Goal: Transaction & Acquisition: Obtain resource

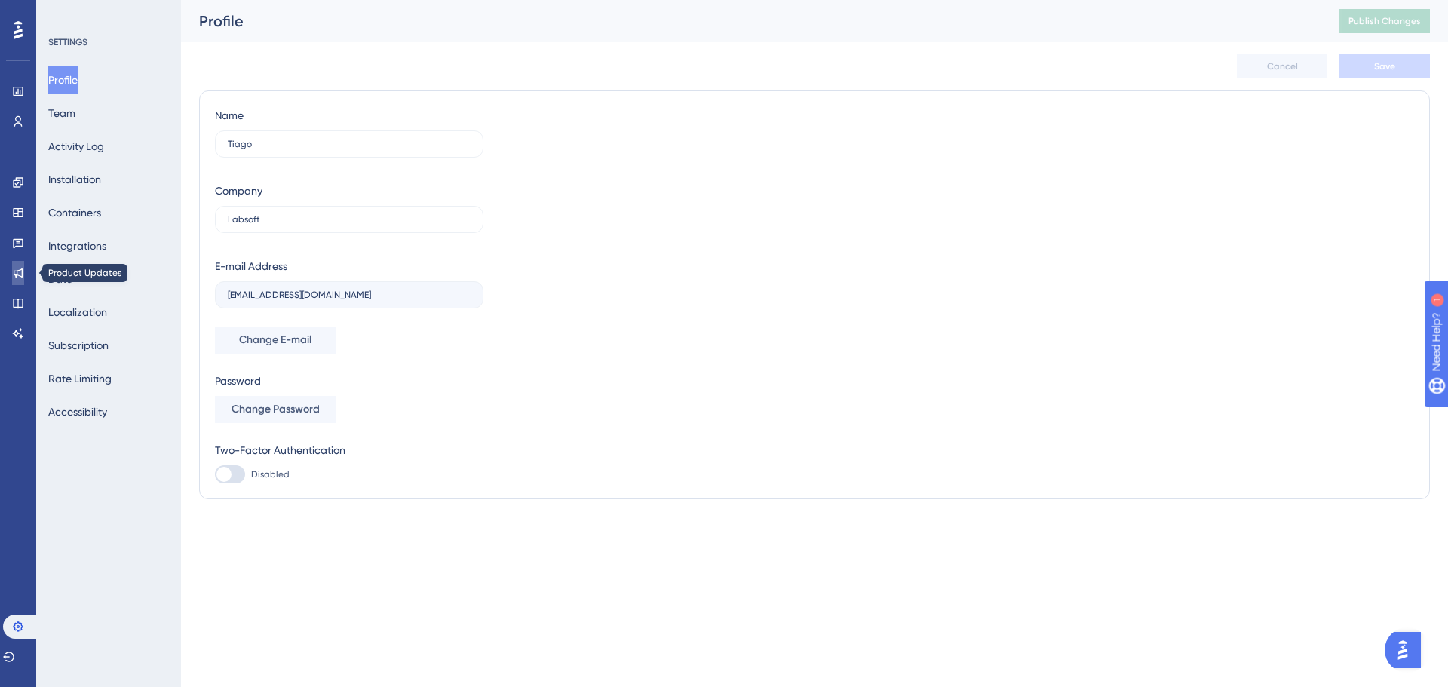
click at [23, 274] on icon at bounding box center [19, 274] width 10 height 10
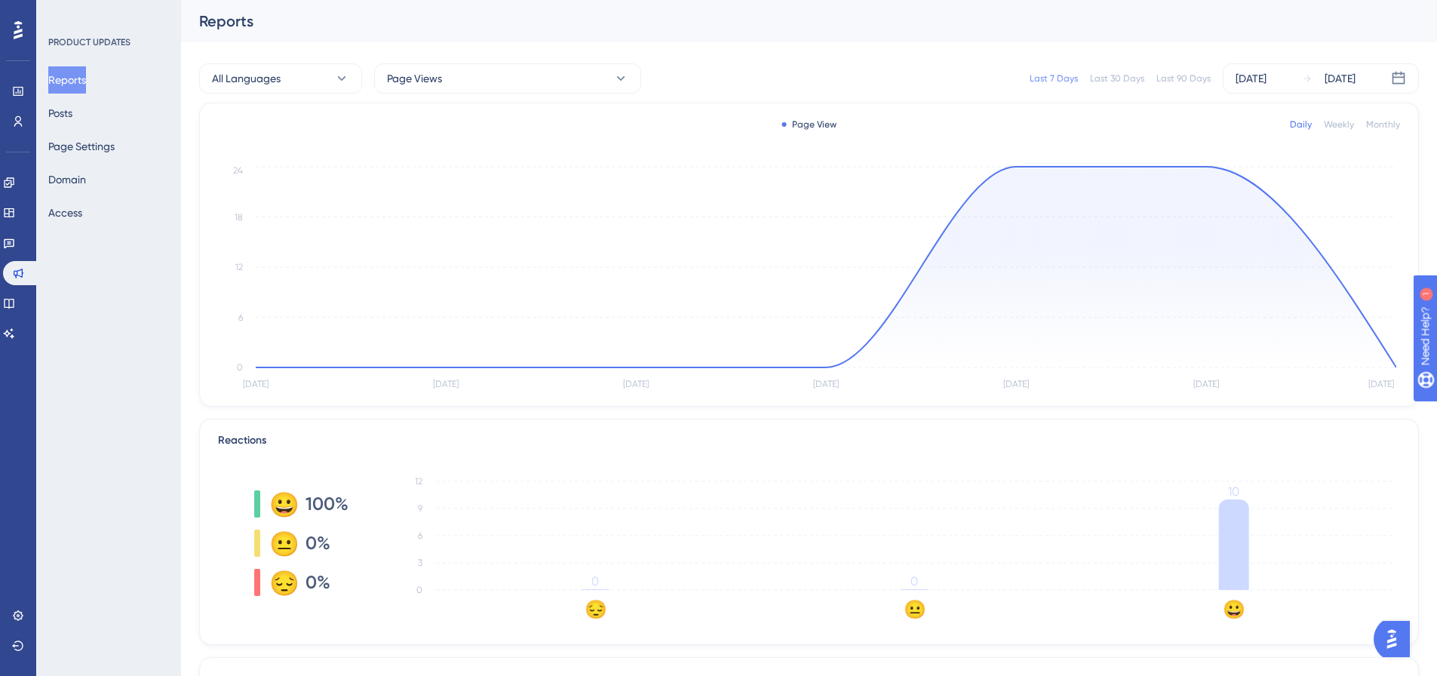
click at [1171, 81] on div "Last 90 Days" at bounding box center [1183, 78] width 54 height 12
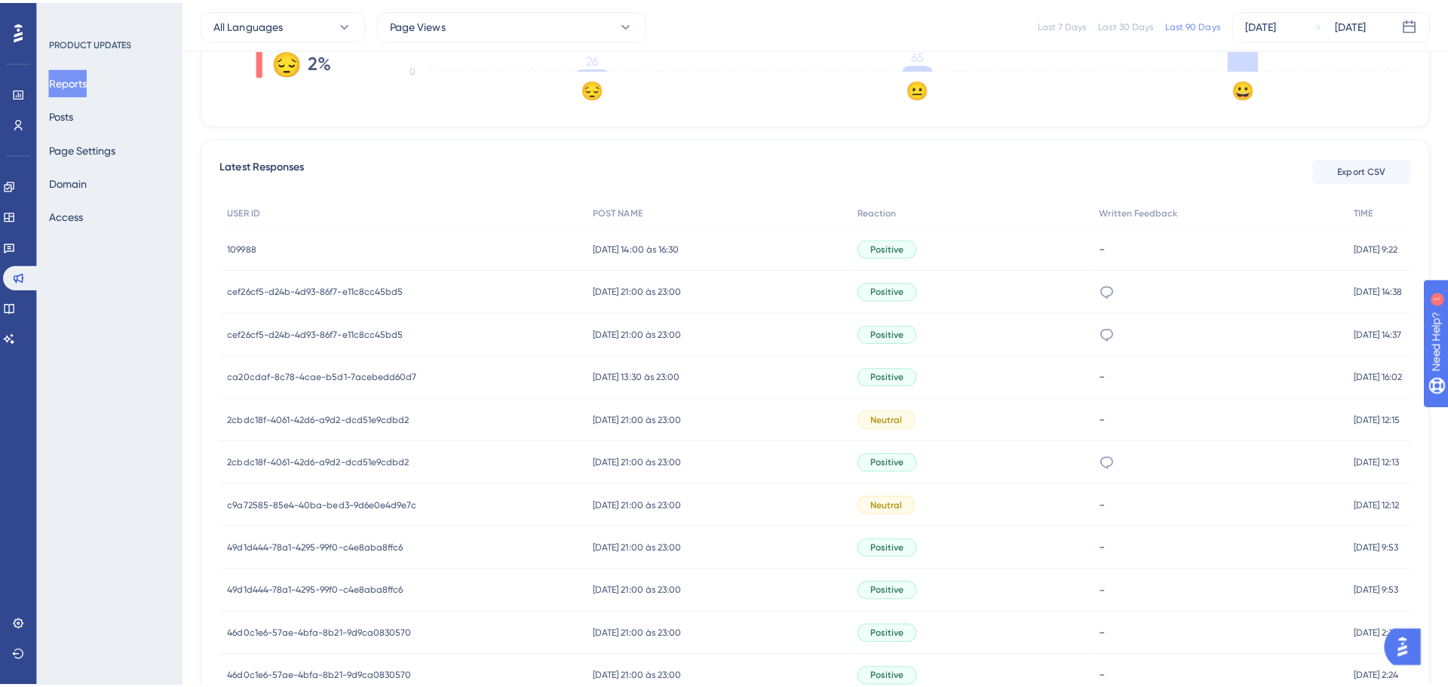
scroll to position [528, 0]
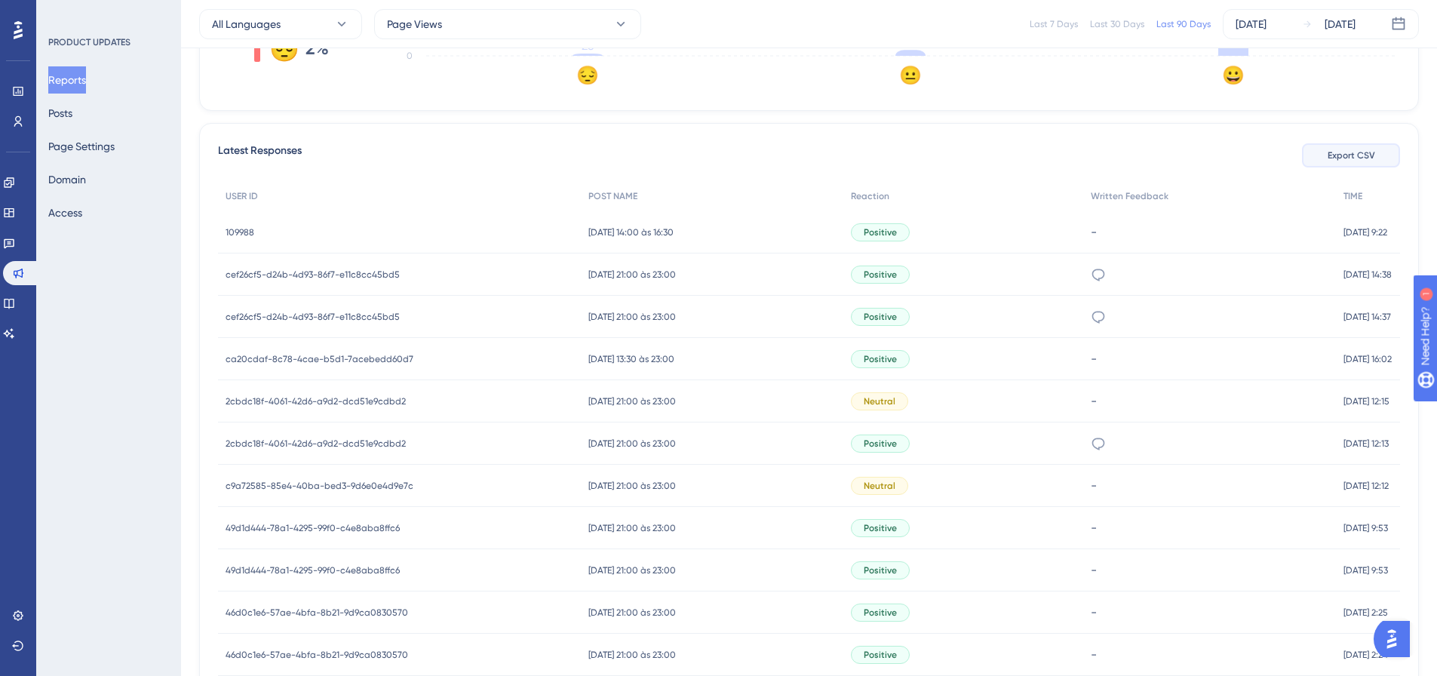
click at [1343, 165] on button "Export CSV" at bounding box center [1351, 155] width 98 height 24
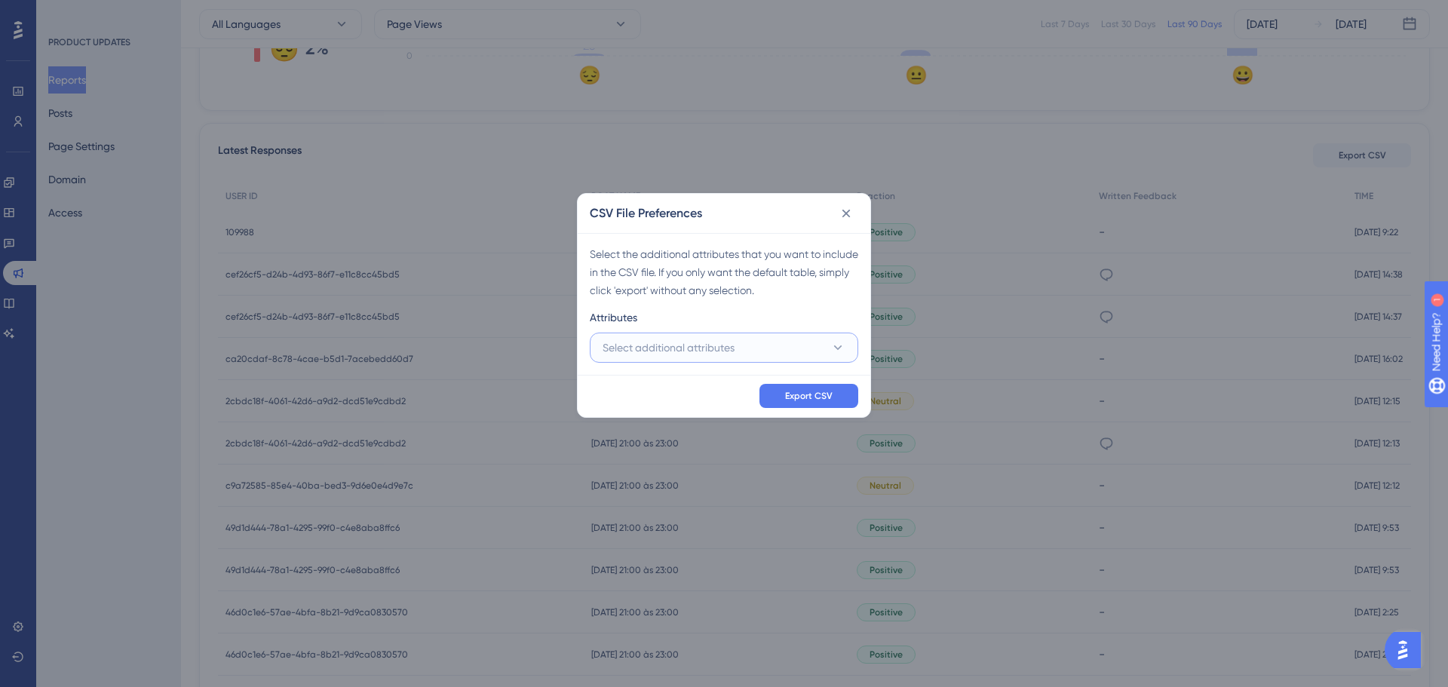
click at [775, 352] on button "Select additional attributes" at bounding box center [724, 348] width 269 height 30
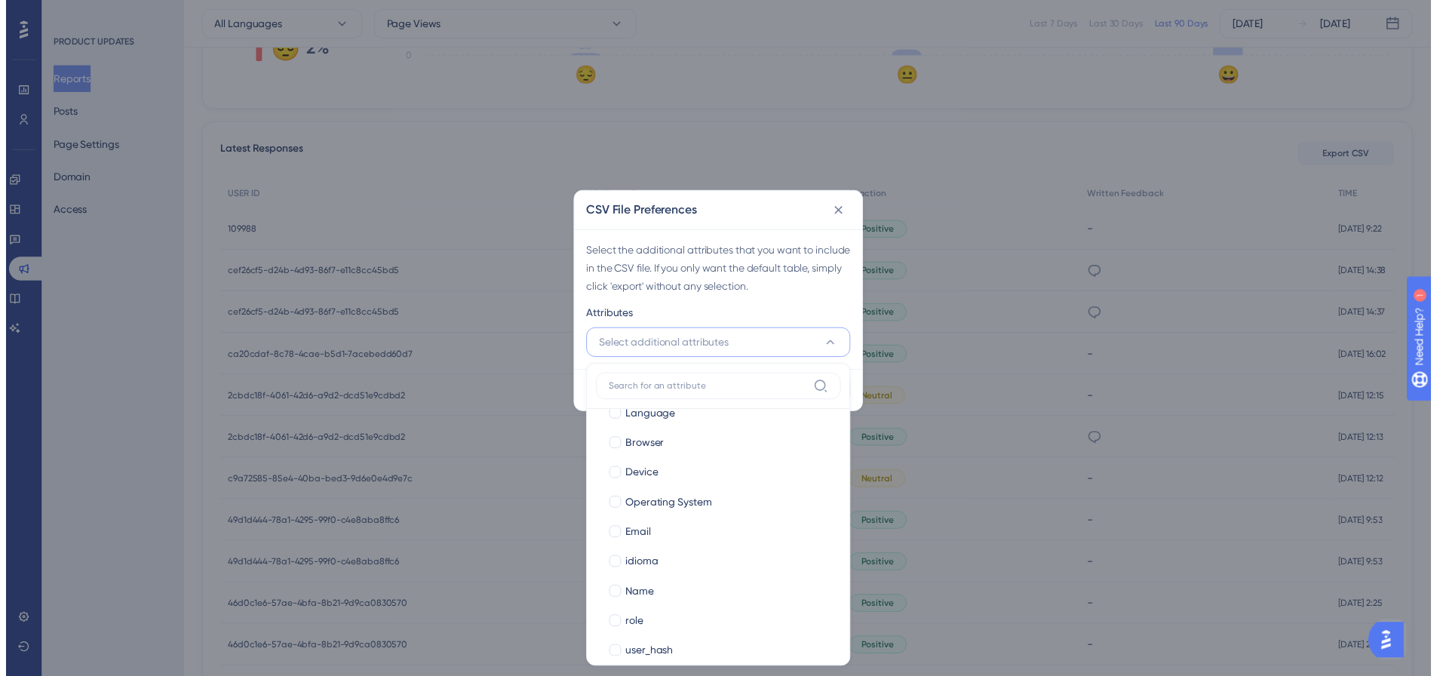
scroll to position [128, 0]
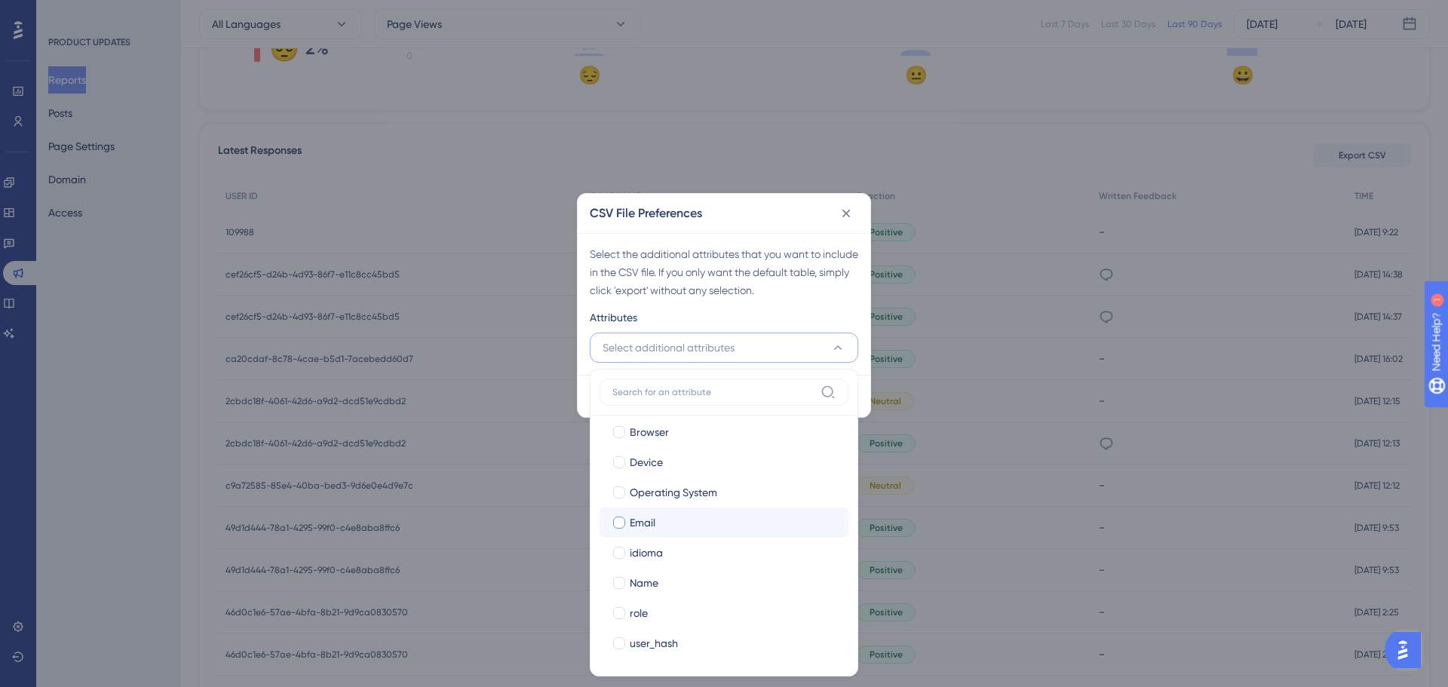
click at [619, 517] on div at bounding box center [619, 523] width 12 height 12
checkbox input "true"
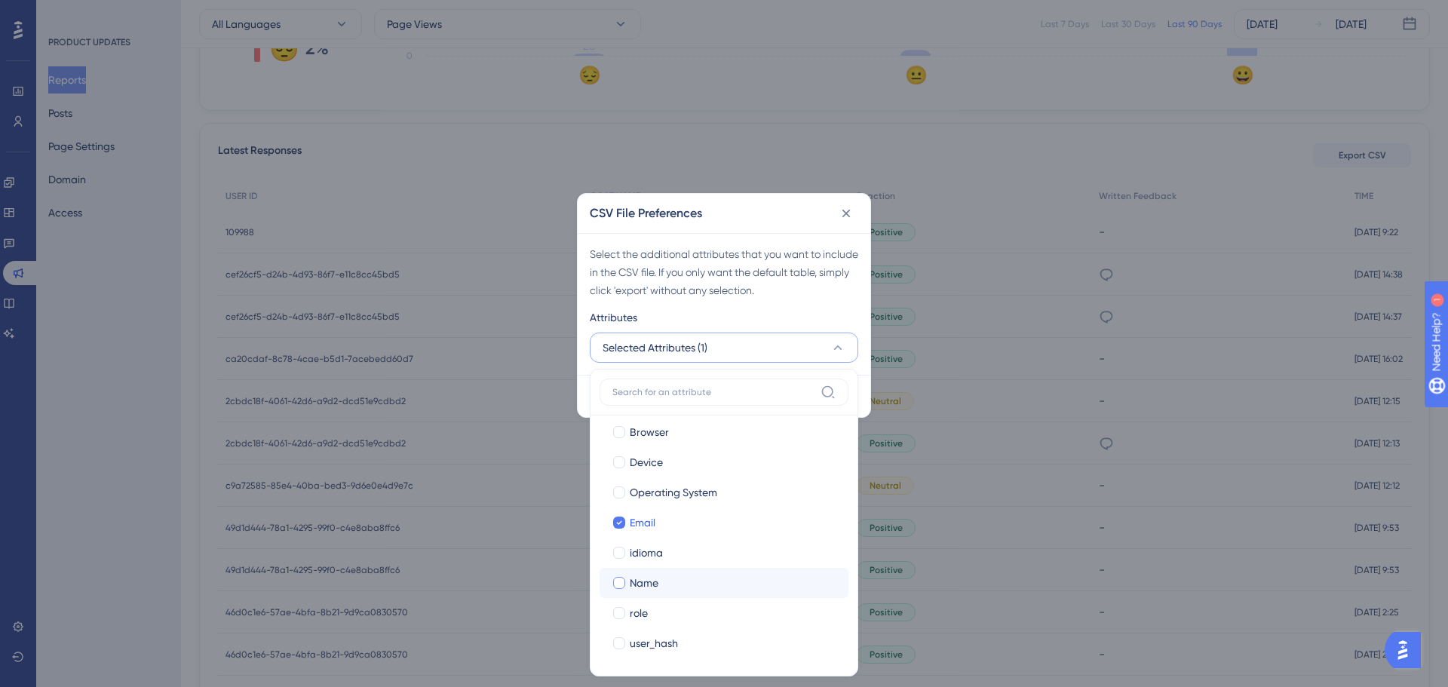
click at [627, 582] on label "Name" at bounding box center [724, 583] width 225 height 18
checkbox input "true"
click at [620, 644] on div at bounding box center [619, 643] width 12 height 12
checkbox input "true"
click at [767, 203] on div "CSV File Preferences" at bounding box center [724, 213] width 293 height 39
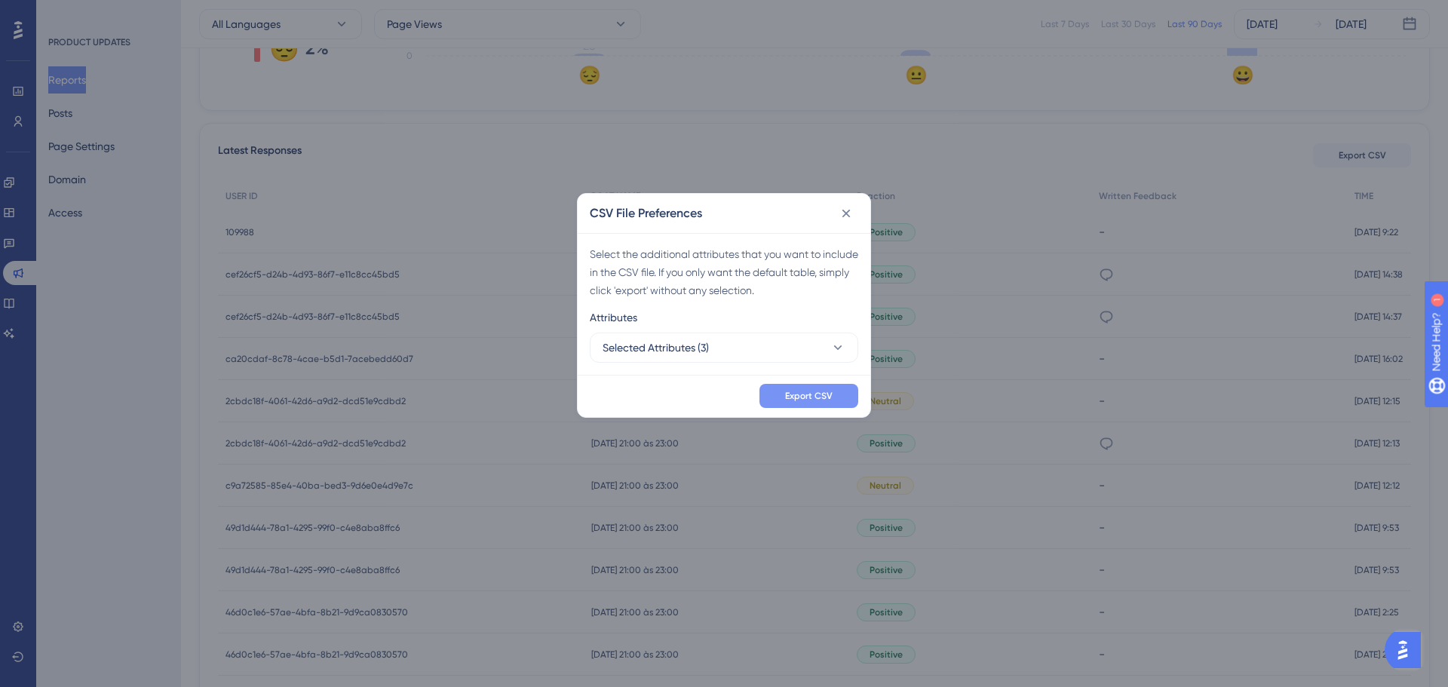
click at [815, 394] on span "Export CSV" at bounding box center [809, 396] width 48 height 12
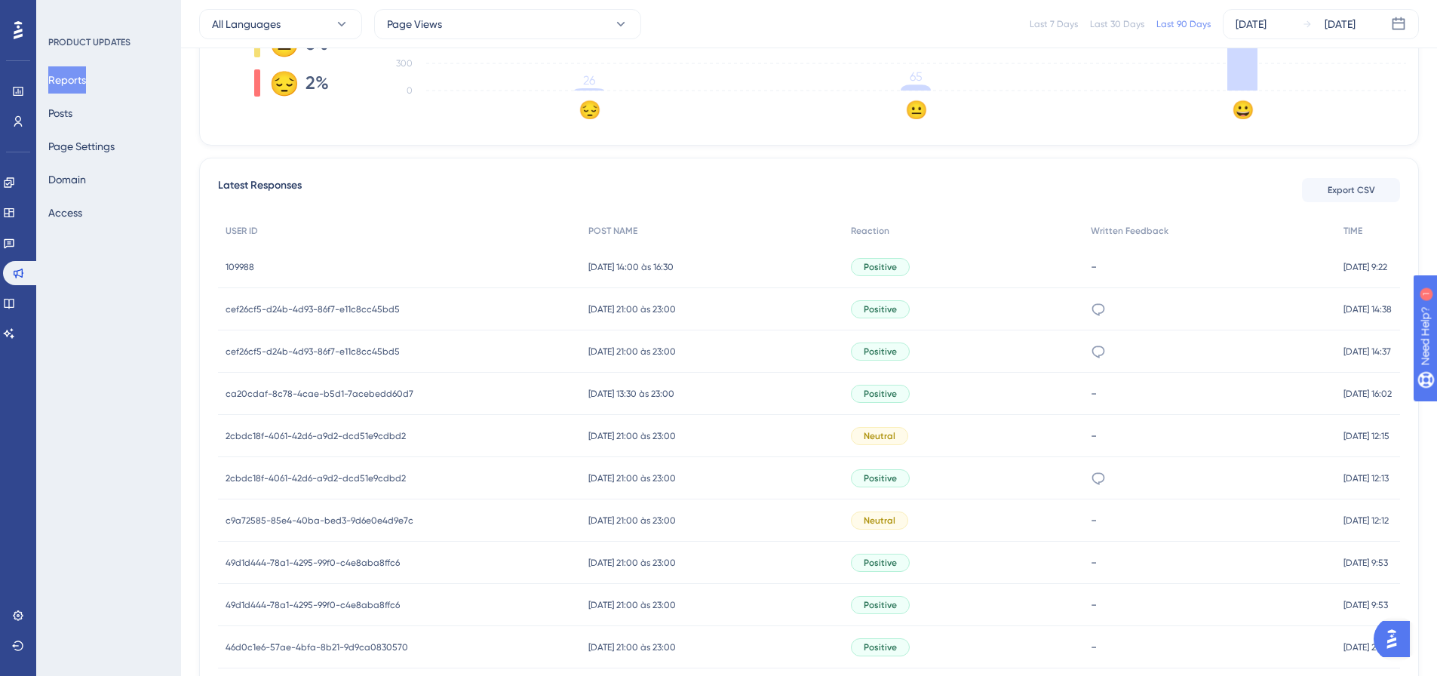
scroll to position [528, 0]
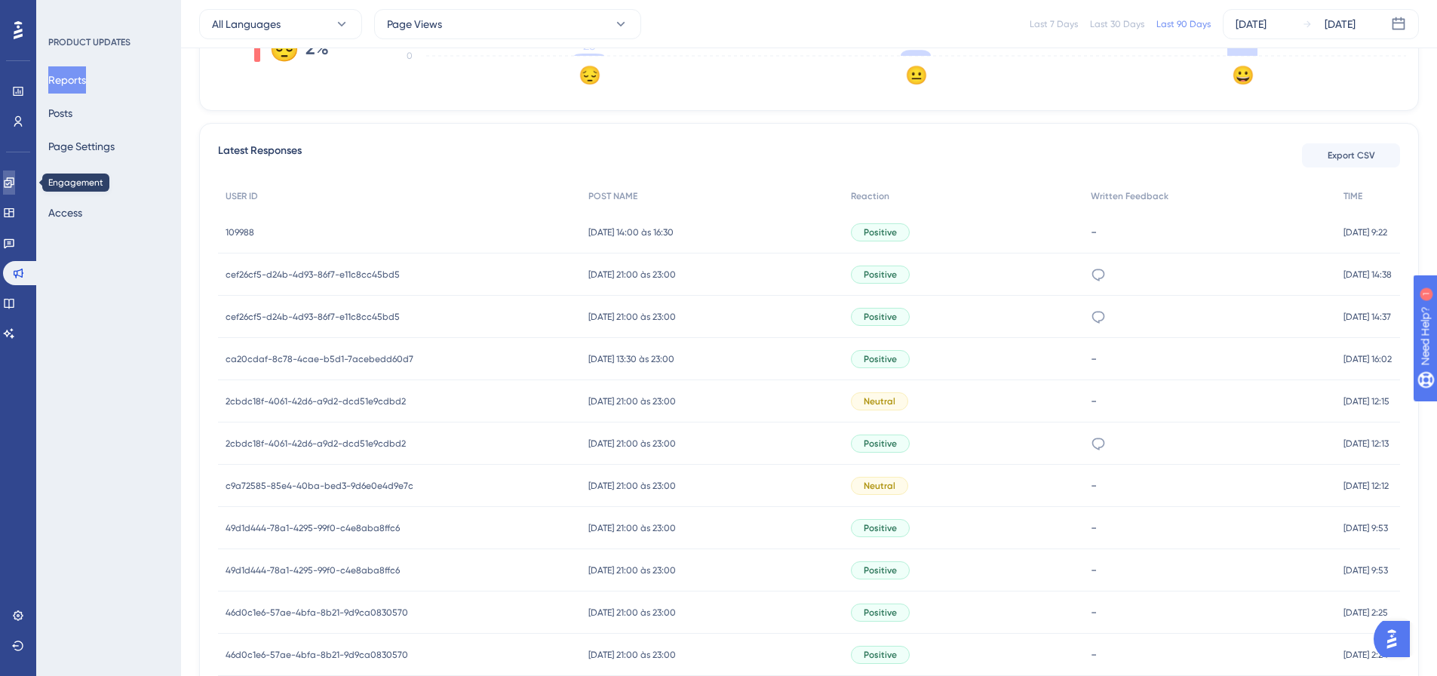
click at [14, 185] on icon at bounding box center [9, 182] width 10 height 10
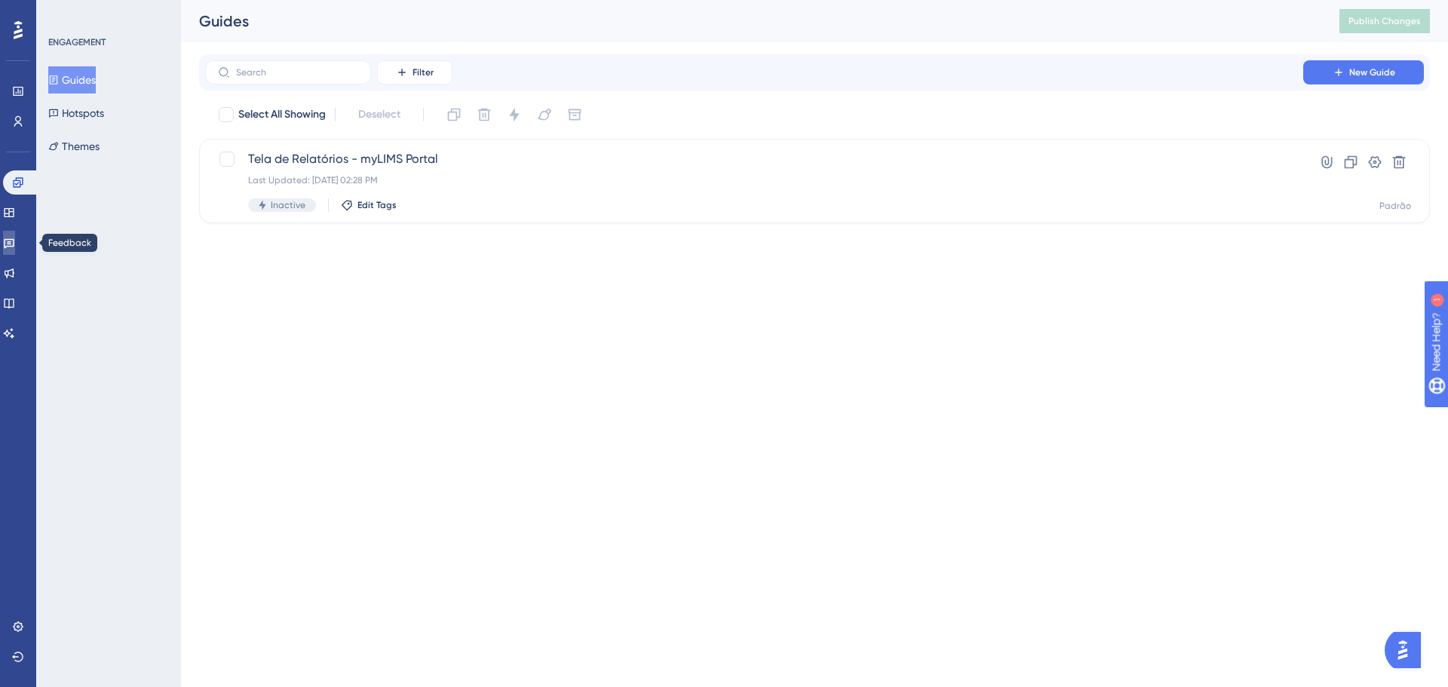
click at [15, 235] on link at bounding box center [9, 243] width 12 height 24
click at [73, 72] on button "Surveys" at bounding box center [73, 79] width 51 height 27
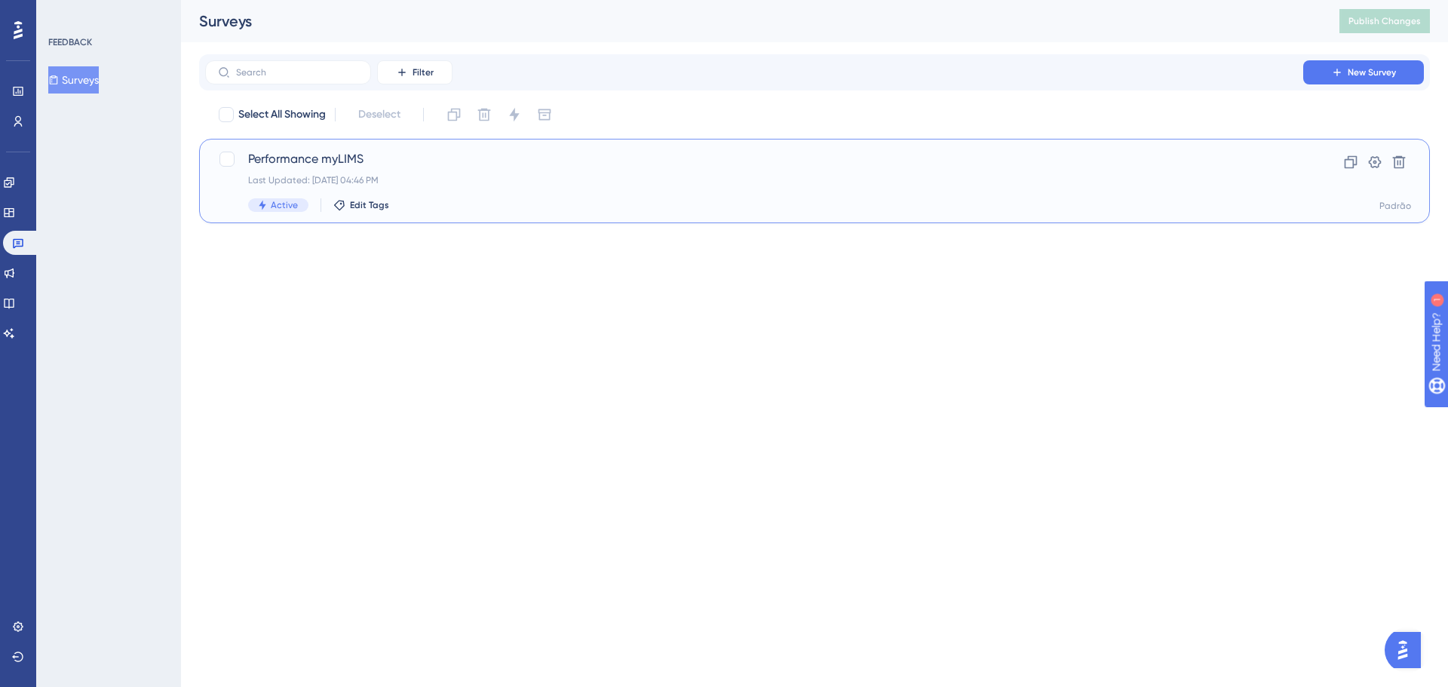
click at [349, 162] on span "Performance myLIMS" at bounding box center [754, 159] width 1012 height 18
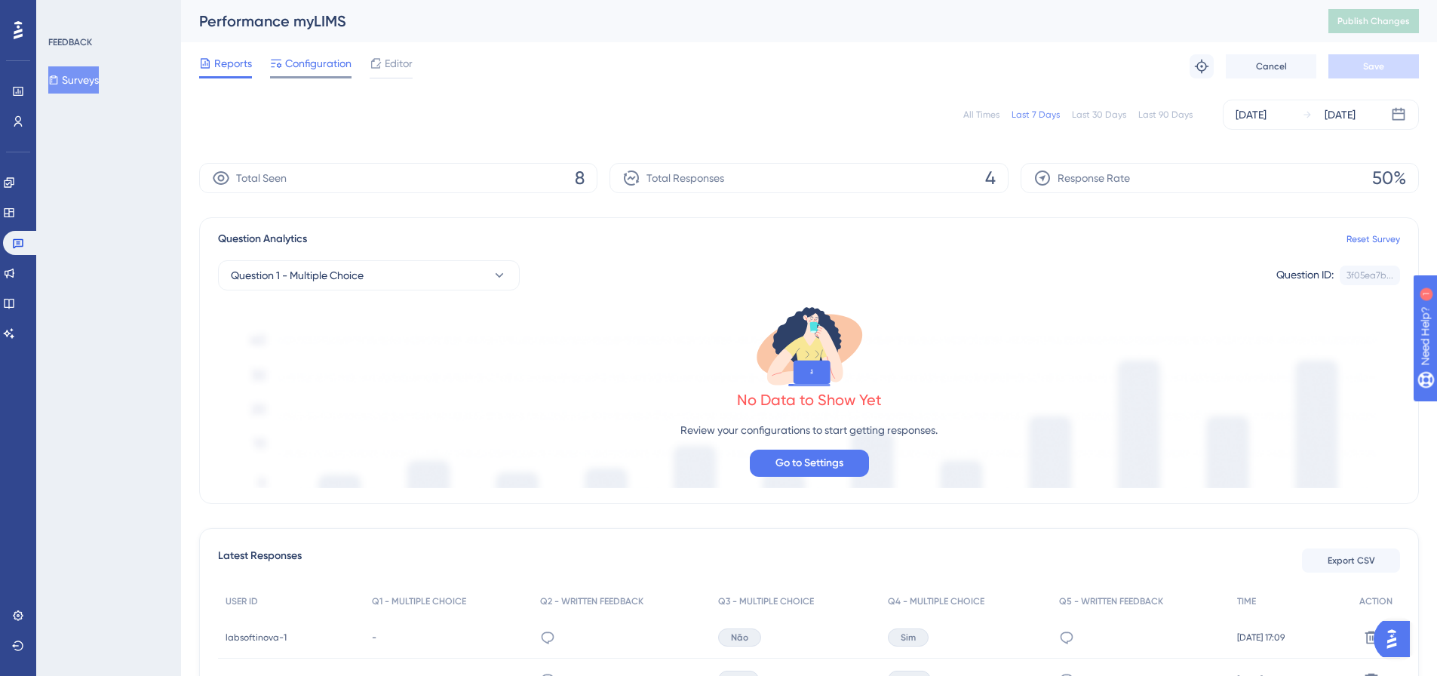
click at [310, 58] on span "Configuration" at bounding box center [318, 63] width 66 height 18
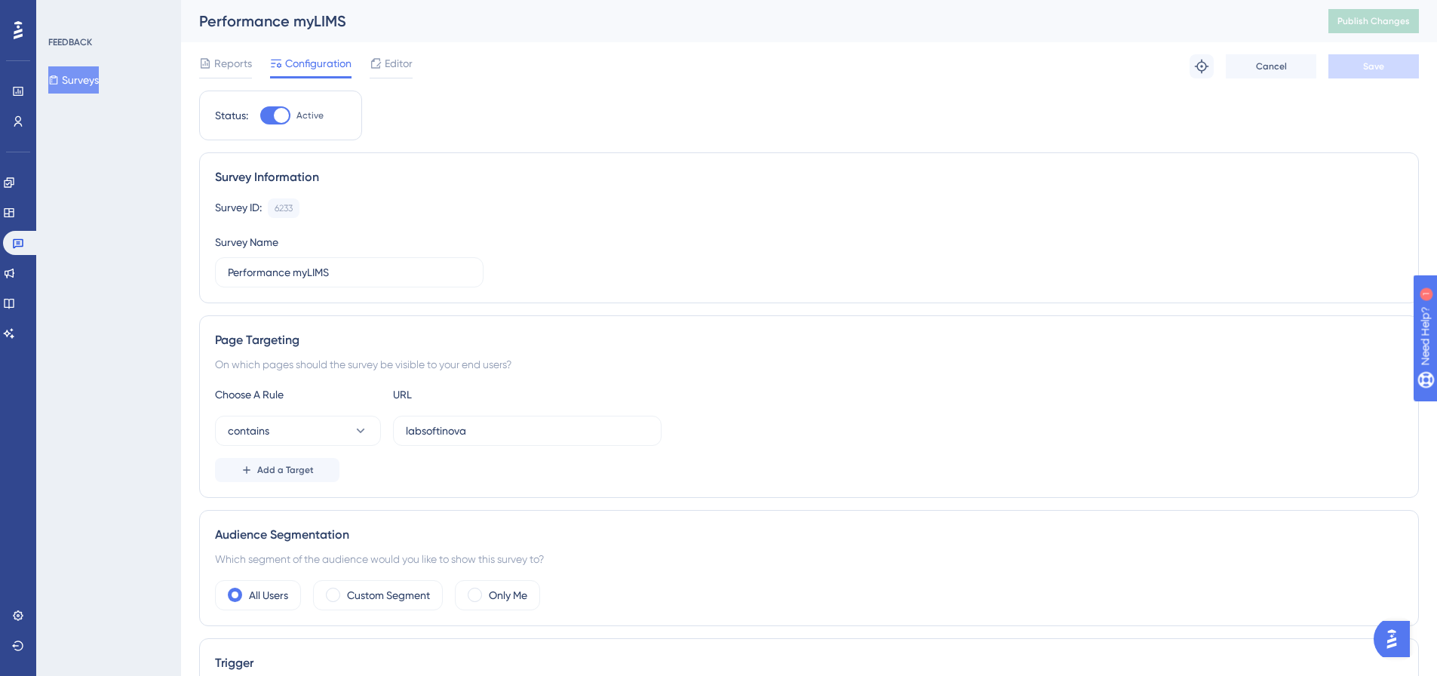
click at [270, 109] on div at bounding box center [275, 115] width 30 height 18
click at [260, 115] on input "Active" at bounding box center [259, 115] width 1 height 1
click at [1343, 72] on button "Save" at bounding box center [1373, 66] width 91 height 24
click at [1379, 22] on span "Publish Changes" at bounding box center [1373, 21] width 72 height 12
click at [273, 109] on div at bounding box center [269, 115] width 15 height 15
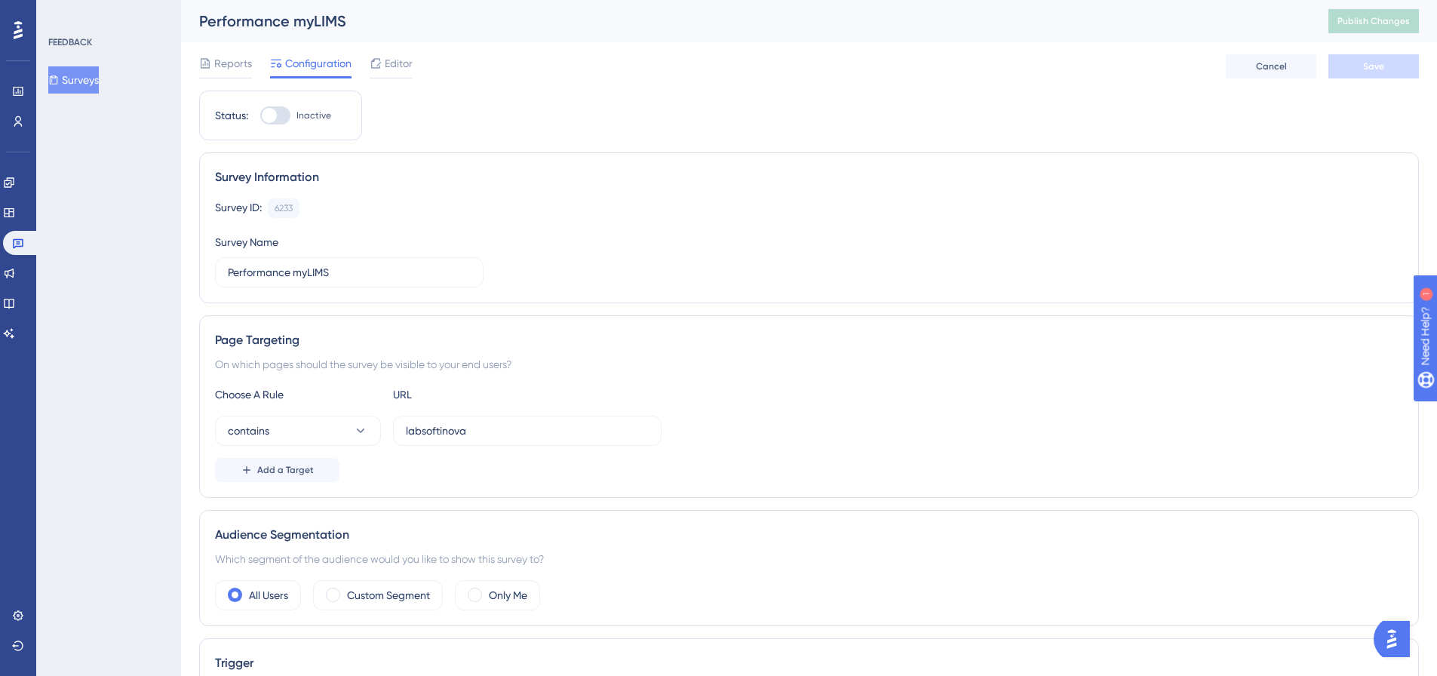
click at [260, 115] on input "Inactive" at bounding box center [259, 115] width 1 height 1
checkbox input "true"
click at [1392, 57] on button "Save" at bounding box center [1373, 66] width 91 height 24
click at [1396, 29] on button "Publish Changes" at bounding box center [1373, 21] width 91 height 24
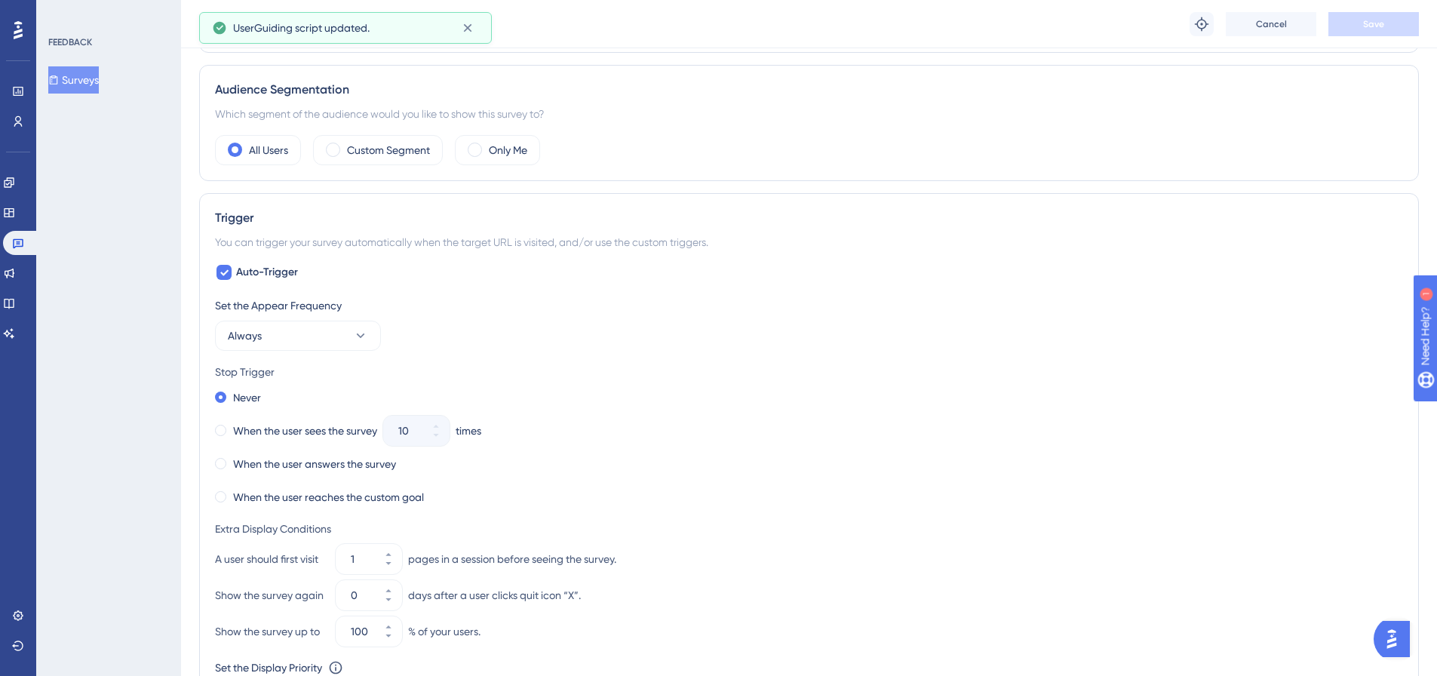
scroll to position [453, 0]
click at [221, 462] on span at bounding box center [220, 461] width 11 height 11
click at [231, 459] on input "radio" at bounding box center [231, 459] width 0 height 0
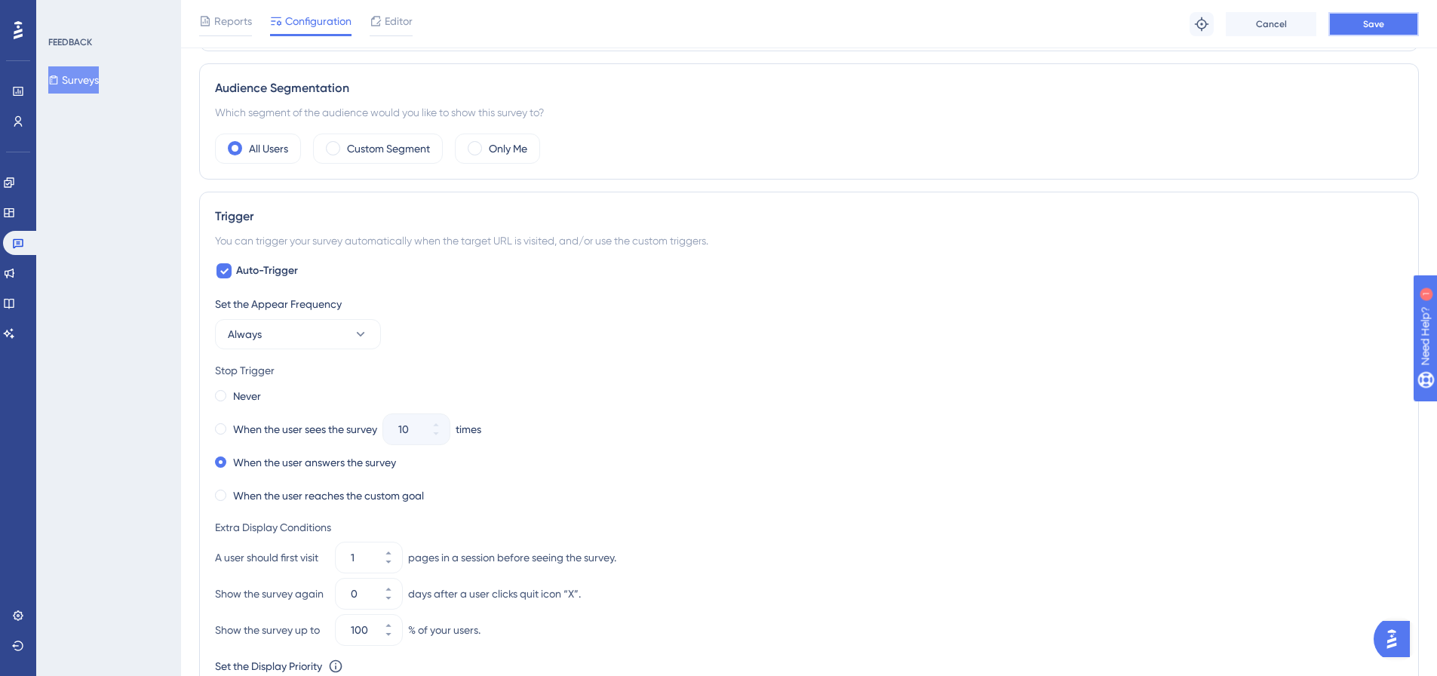
click at [1382, 27] on span "Save" at bounding box center [1373, 24] width 21 height 12
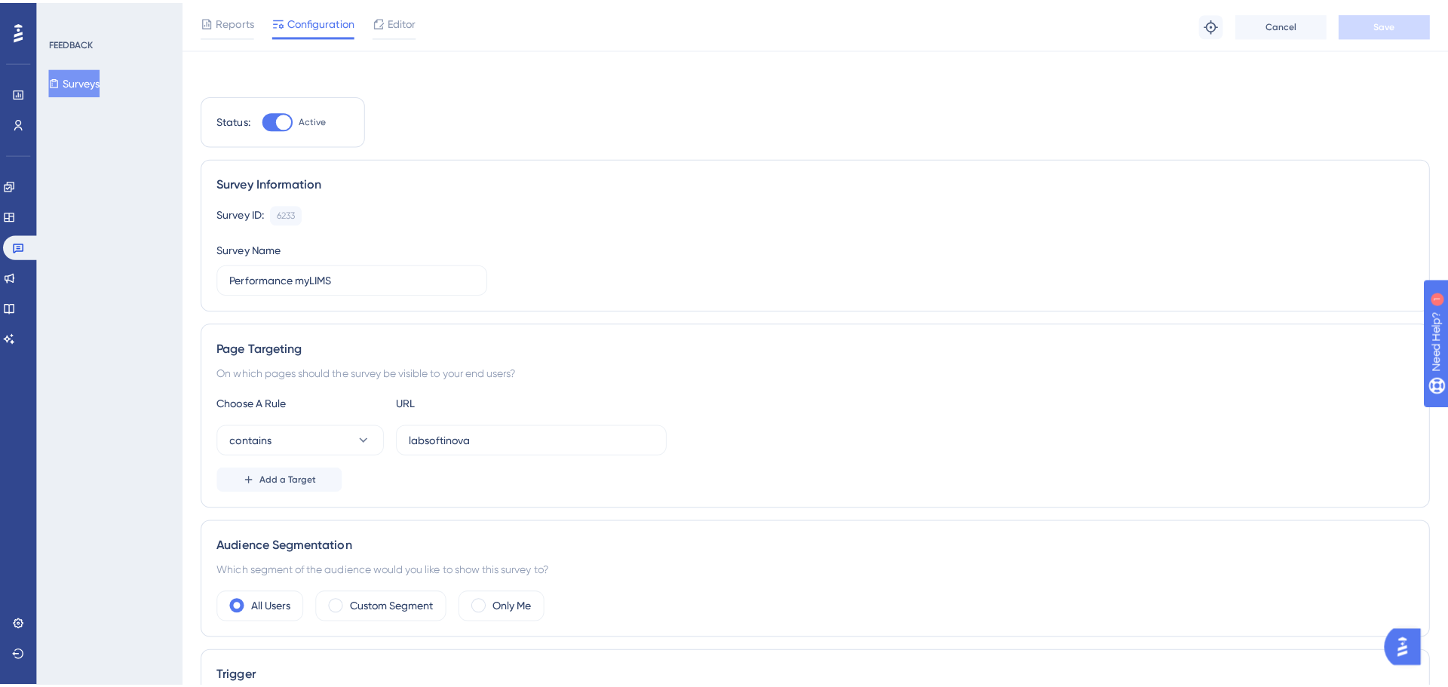
scroll to position [0, 0]
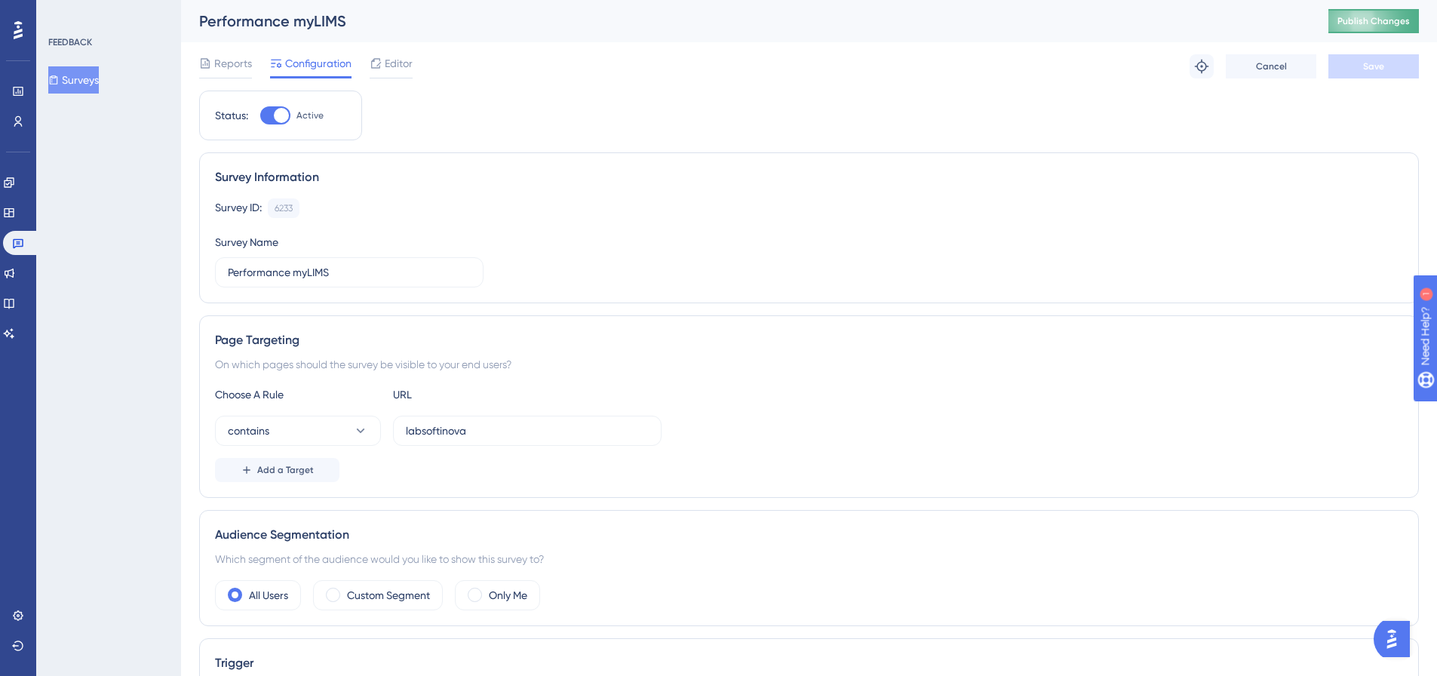
click at [1376, 26] on span "Publish Changes" at bounding box center [1373, 21] width 72 height 12
click at [97, 77] on button "Surveys" at bounding box center [73, 79] width 51 height 27
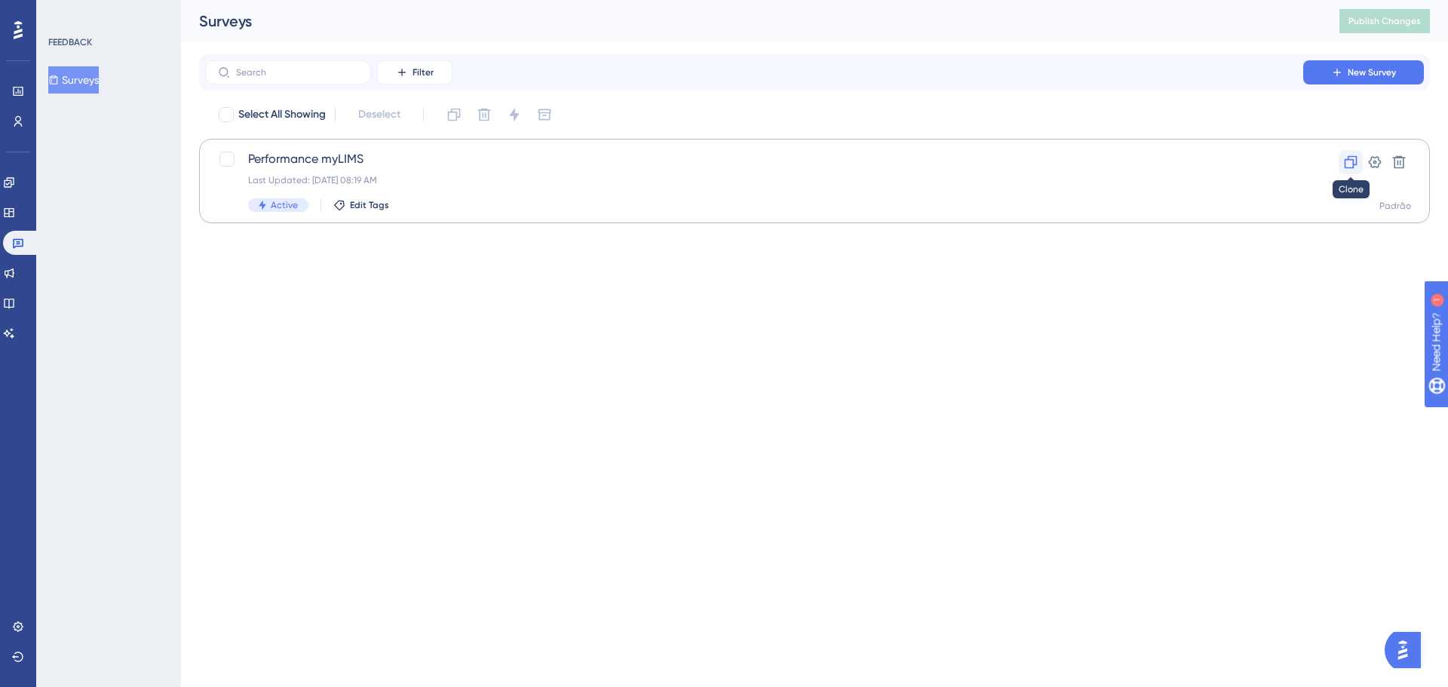
click at [1343, 160] on icon at bounding box center [1350, 162] width 15 height 15
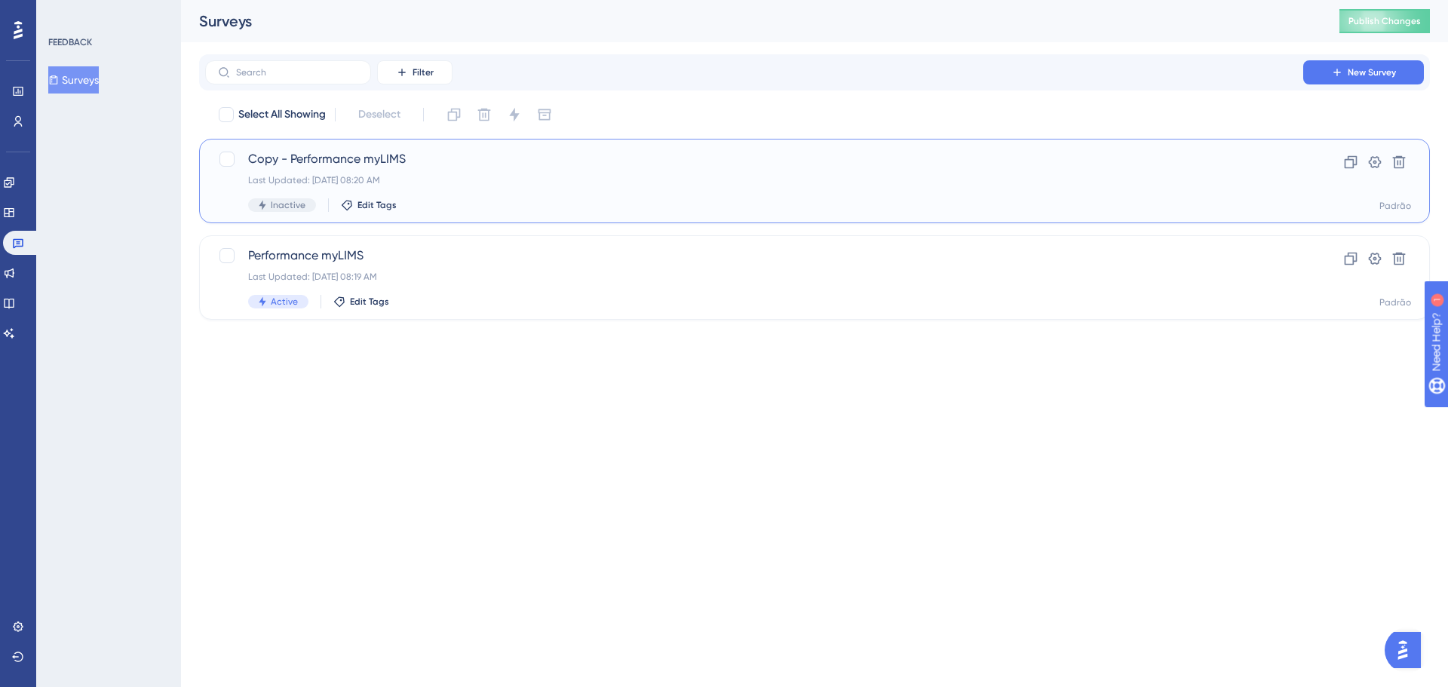
click at [378, 162] on span "Copy - Performance myLIMS" at bounding box center [754, 159] width 1012 height 18
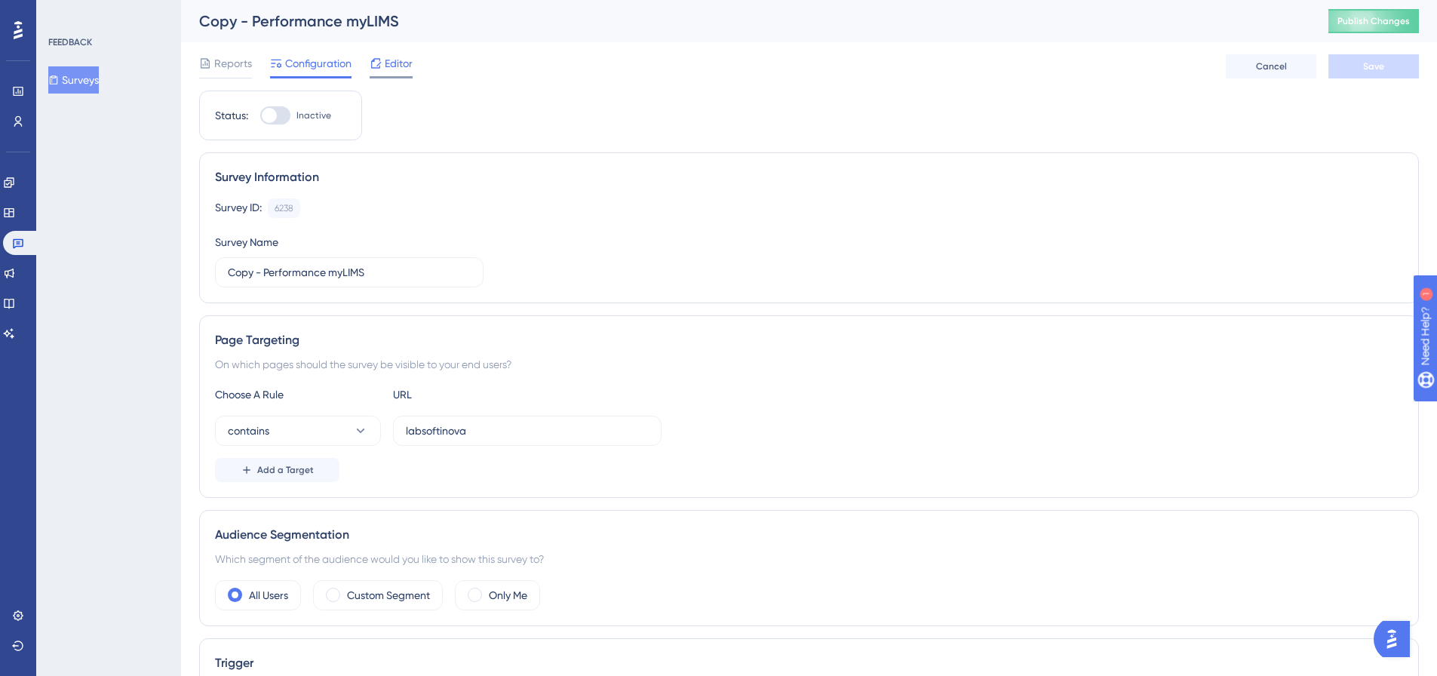
click at [401, 67] on span "Editor" at bounding box center [399, 63] width 28 height 18
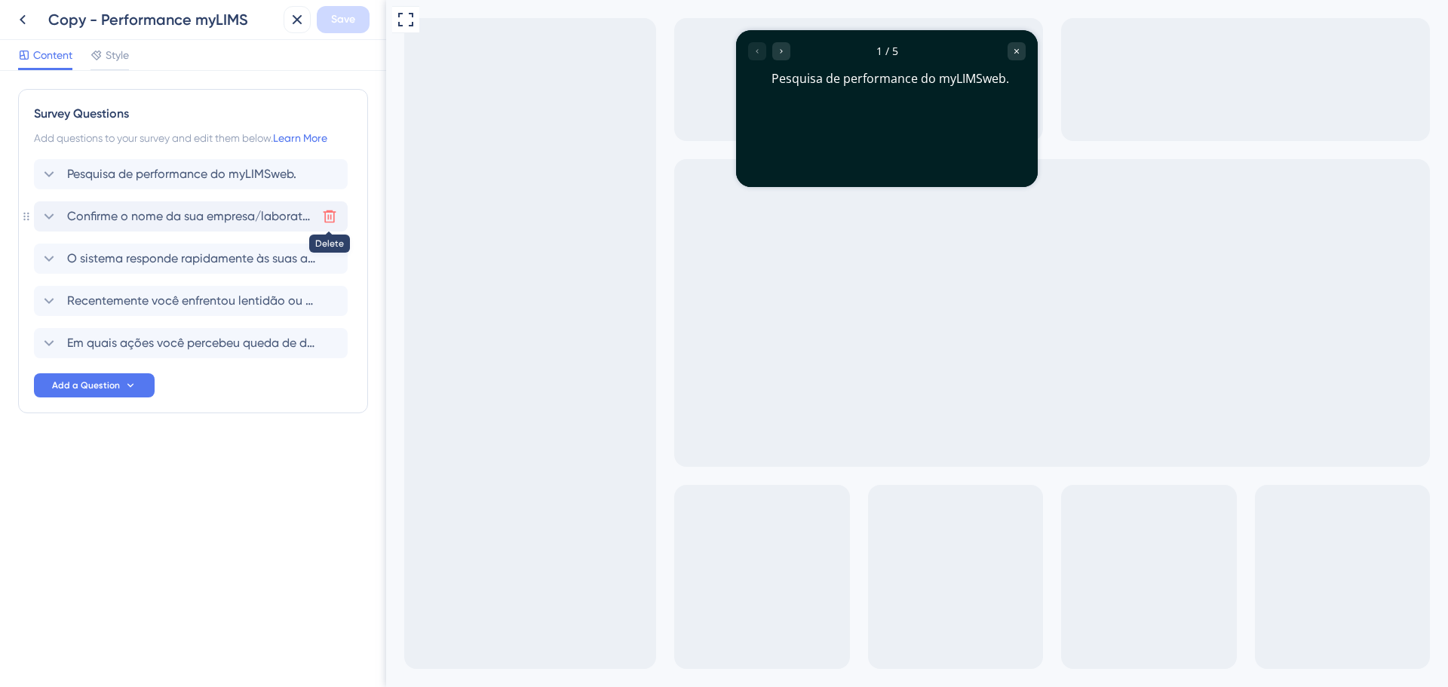
click at [331, 213] on icon at bounding box center [329, 216] width 15 height 15
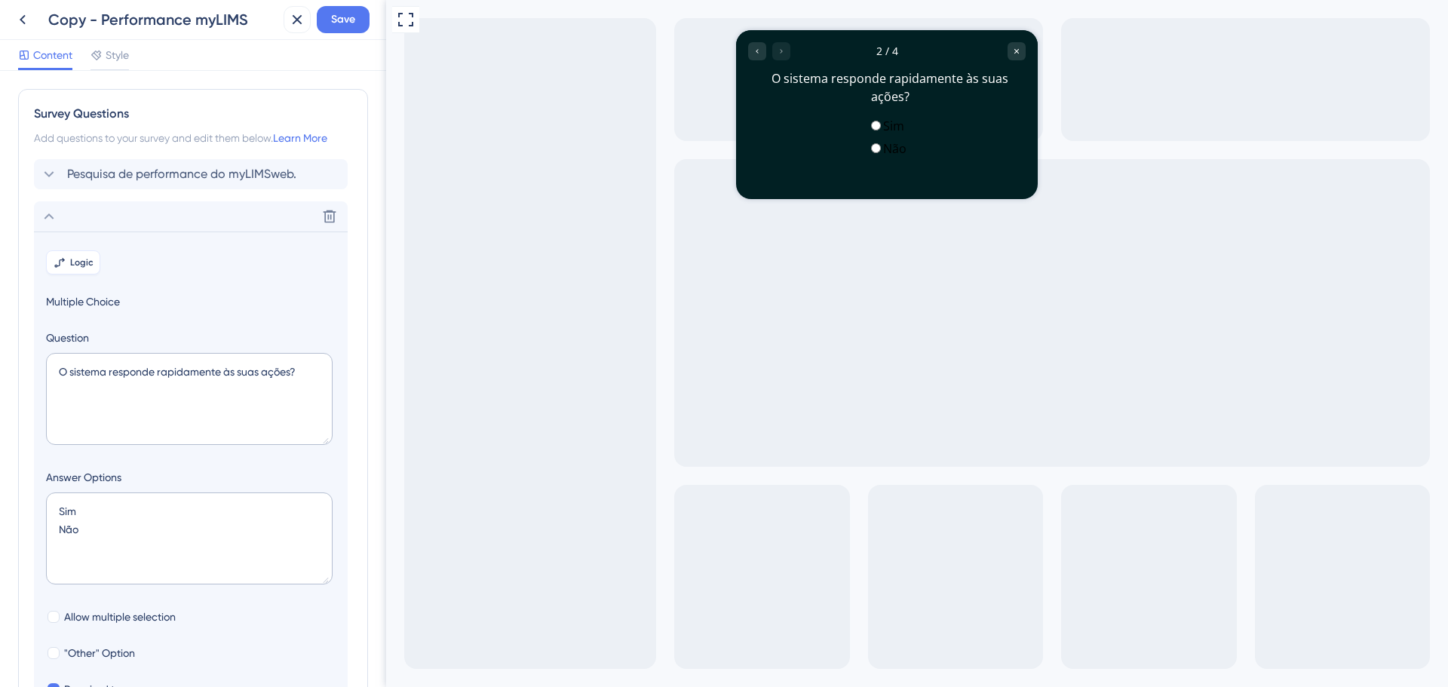
click at [76, 254] on button "Logic" at bounding box center [73, 262] width 54 height 24
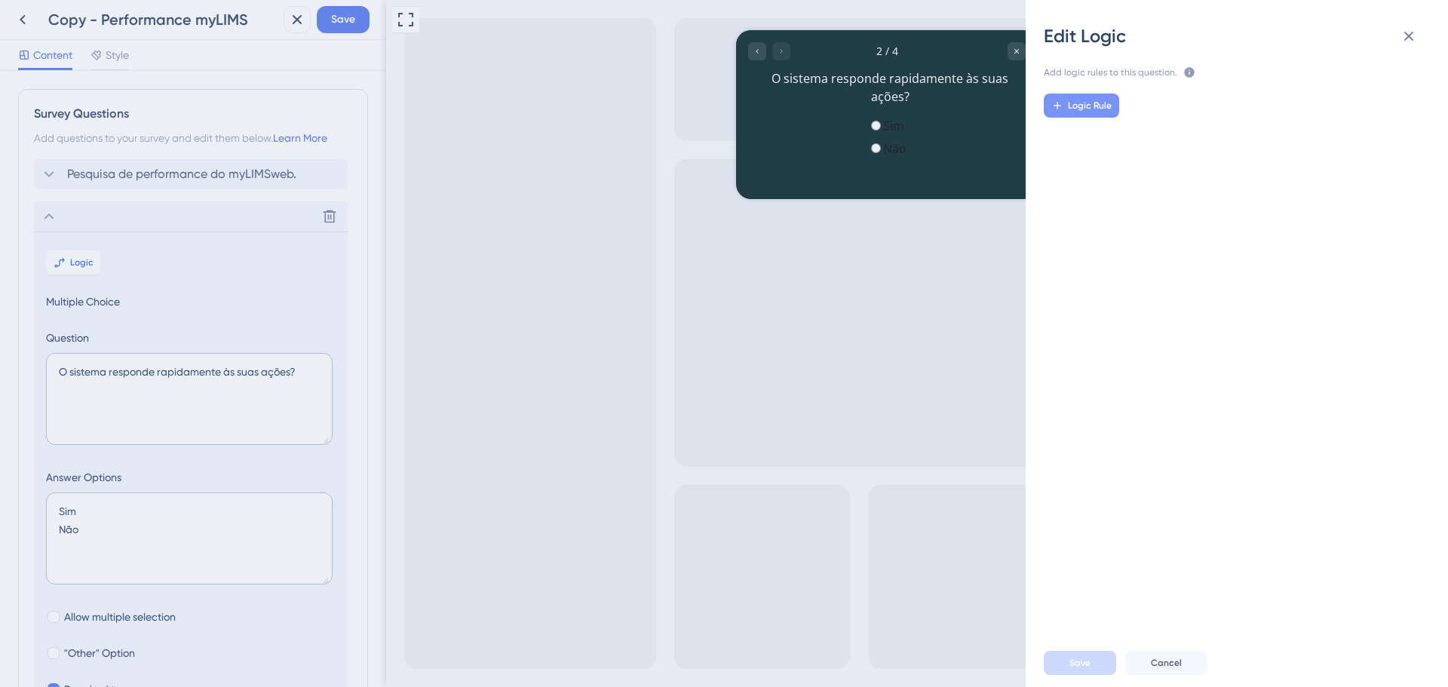
click at [1102, 106] on span "Logic Rule" at bounding box center [1090, 106] width 44 height 12
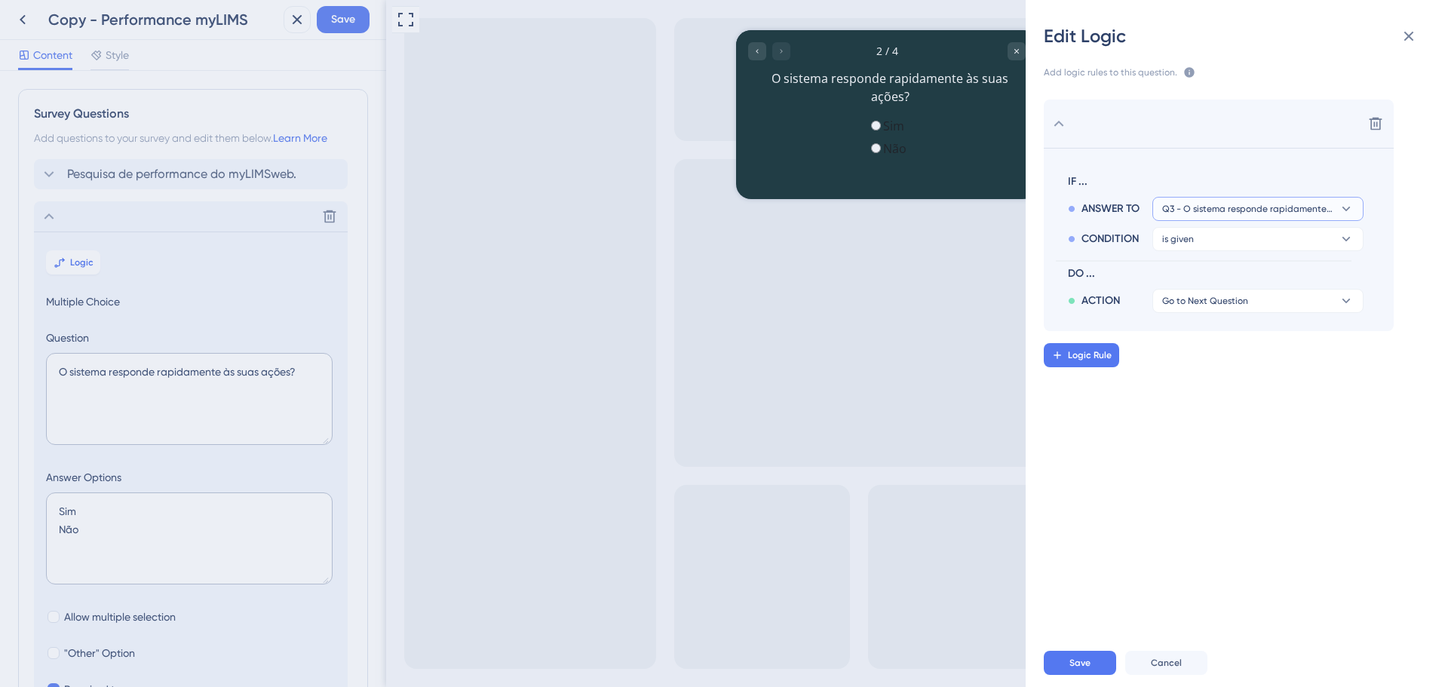
click at [1340, 201] on button "Q3 - O sistema responde rapidamente às suas ações?" at bounding box center [1258, 209] width 211 height 24
click at [1341, 216] on icon at bounding box center [1346, 208] width 15 height 15
click at [1278, 277] on div "is given is given" at bounding box center [1258, 282] width 180 height 30
click at [1352, 216] on icon at bounding box center [1346, 208] width 15 height 15
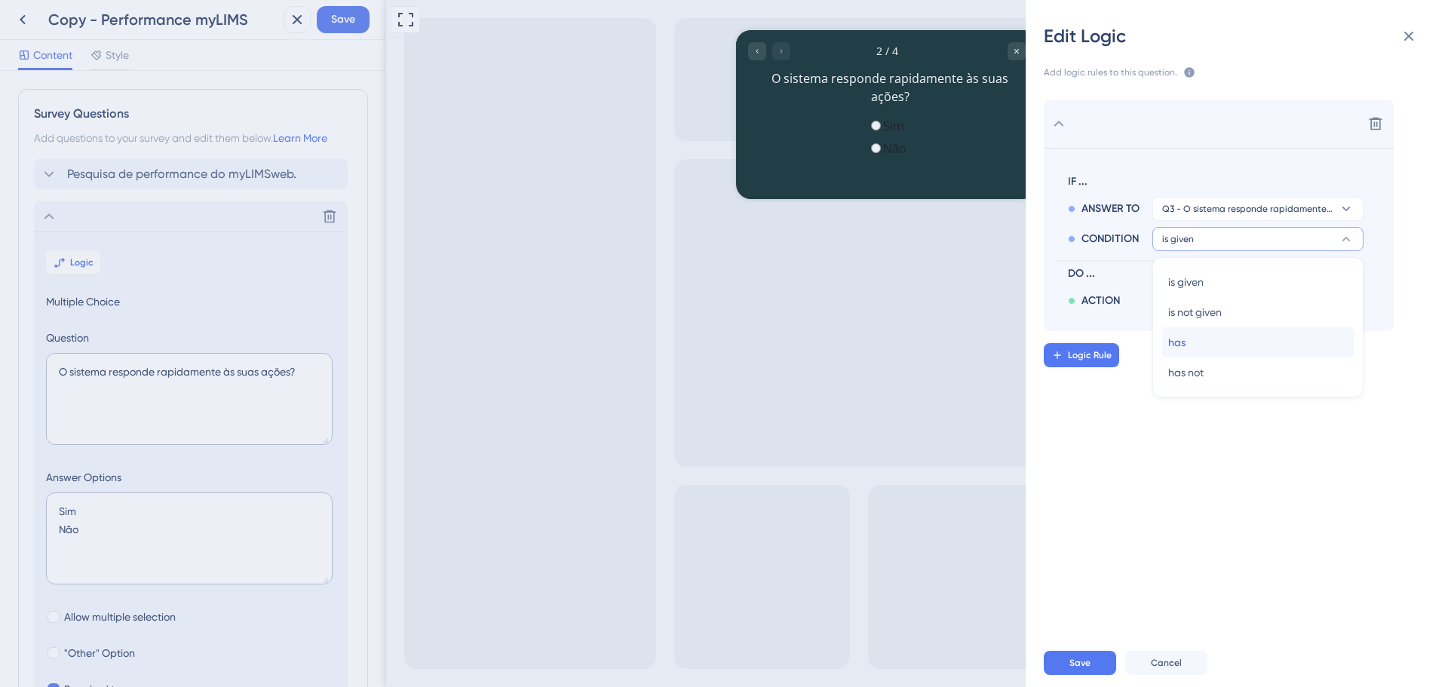
click at [1270, 346] on div "has has" at bounding box center [1258, 342] width 180 height 30
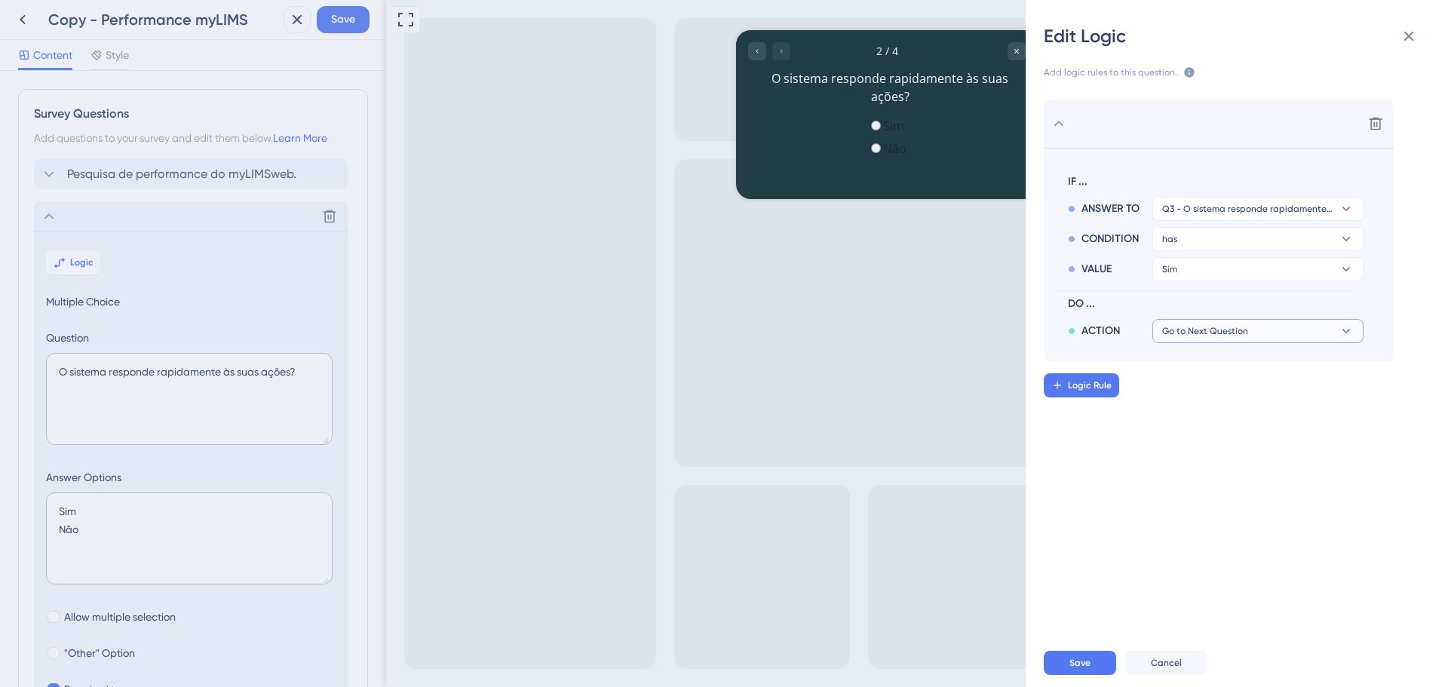
click at [1347, 327] on icon at bounding box center [1346, 331] width 15 height 15
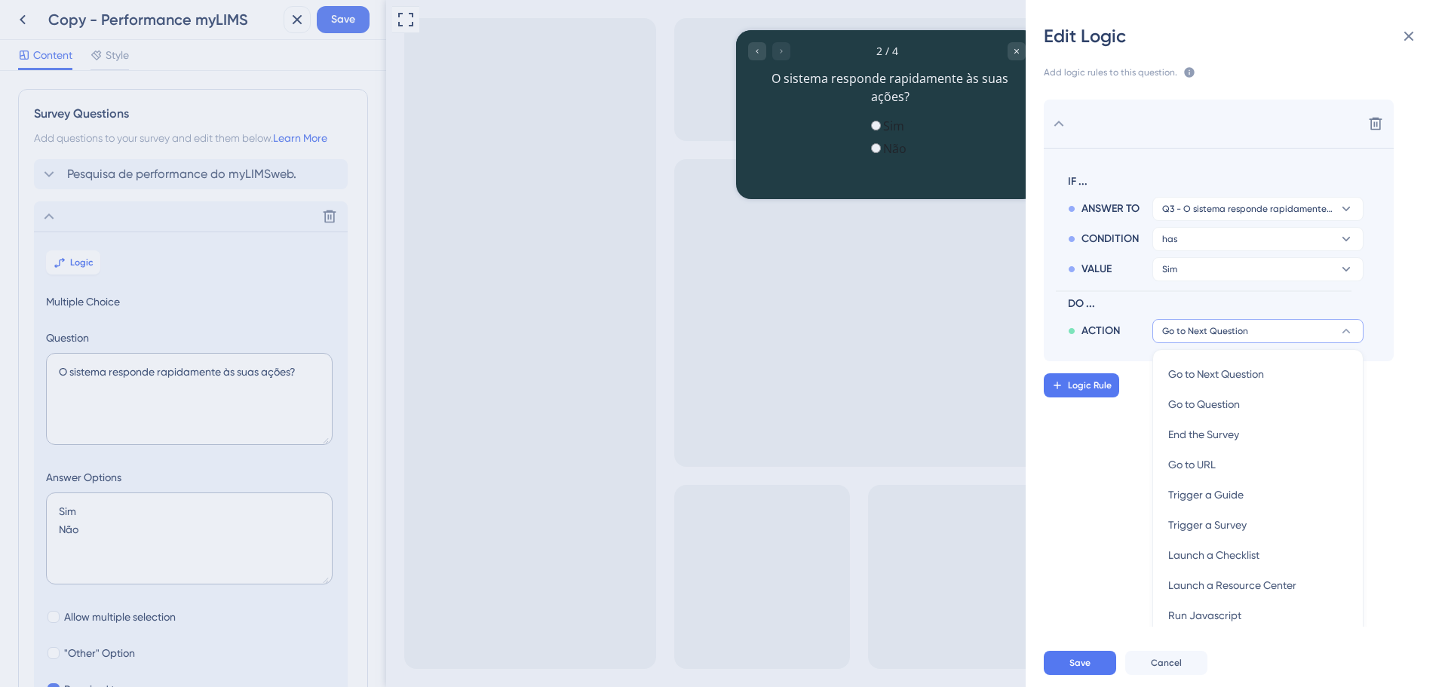
scroll to position [14, 0]
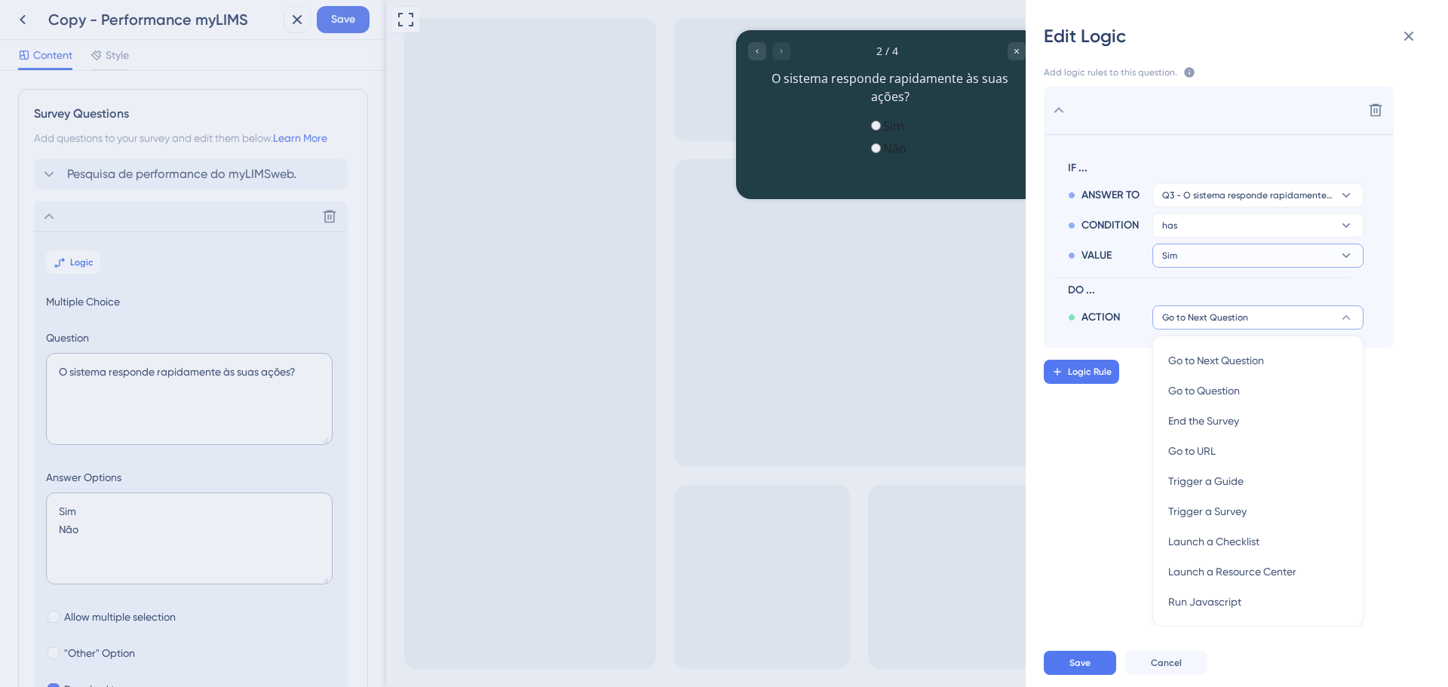
click at [1345, 203] on icon at bounding box center [1346, 195] width 15 height 15
click at [1239, 330] on div "Não Não" at bounding box center [1258, 329] width 180 height 30
click at [1125, 434] on div "Delete IF ... ANSWER TO Q3 - O sistema responde rapidamente às suas ações? COND…" at bounding box center [1243, 353] width 447 height 545
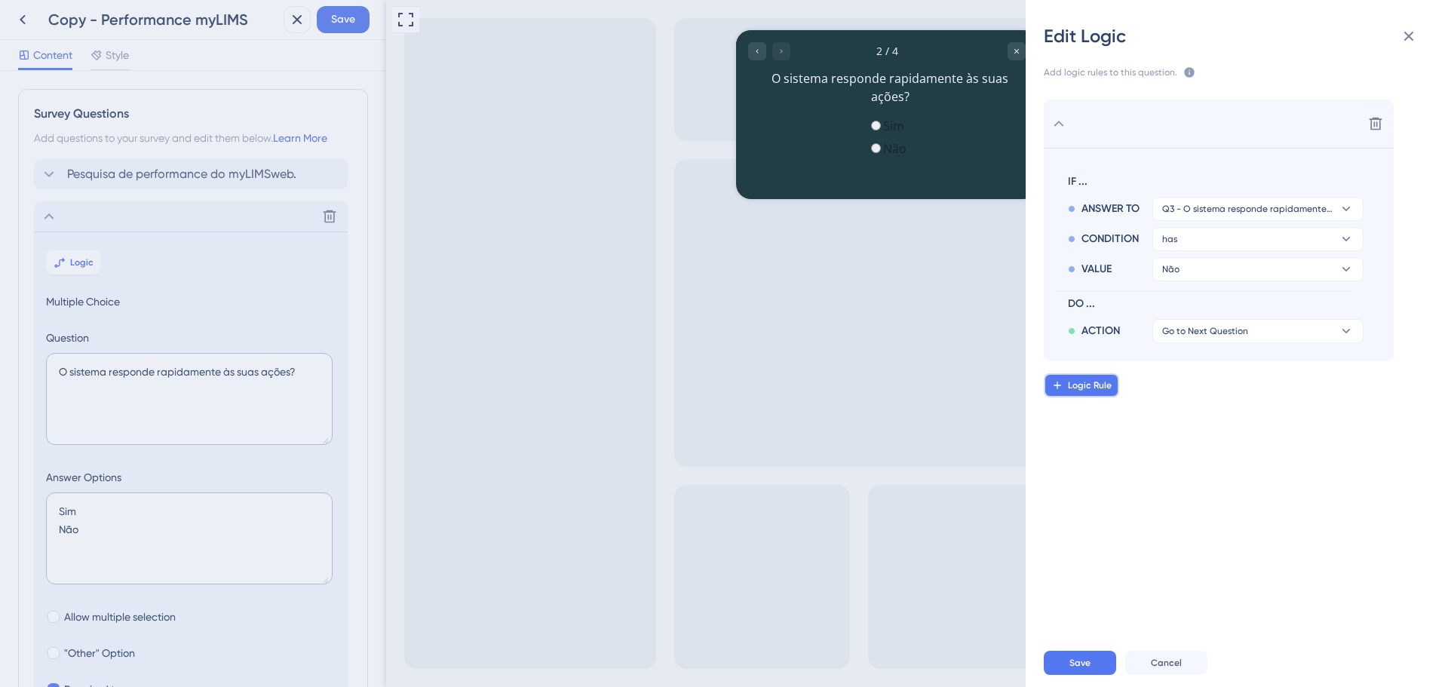
click at [1108, 388] on span "Logic Rule" at bounding box center [1090, 385] width 44 height 12
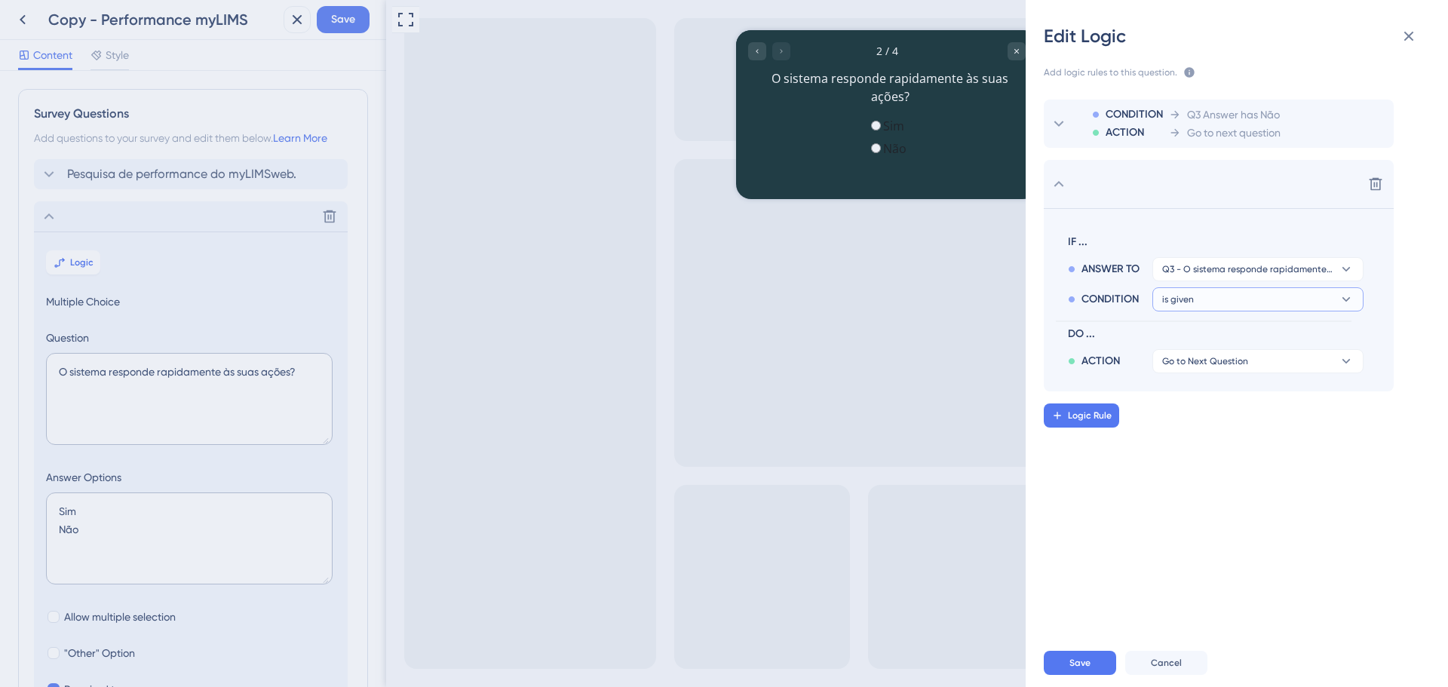
click at [1340, 277] on icon at bounding box center [1346, 269] width 15 height 15
click at [1233, 400] on div "has has" at bounding box center [1258, 403] width 180 height 30
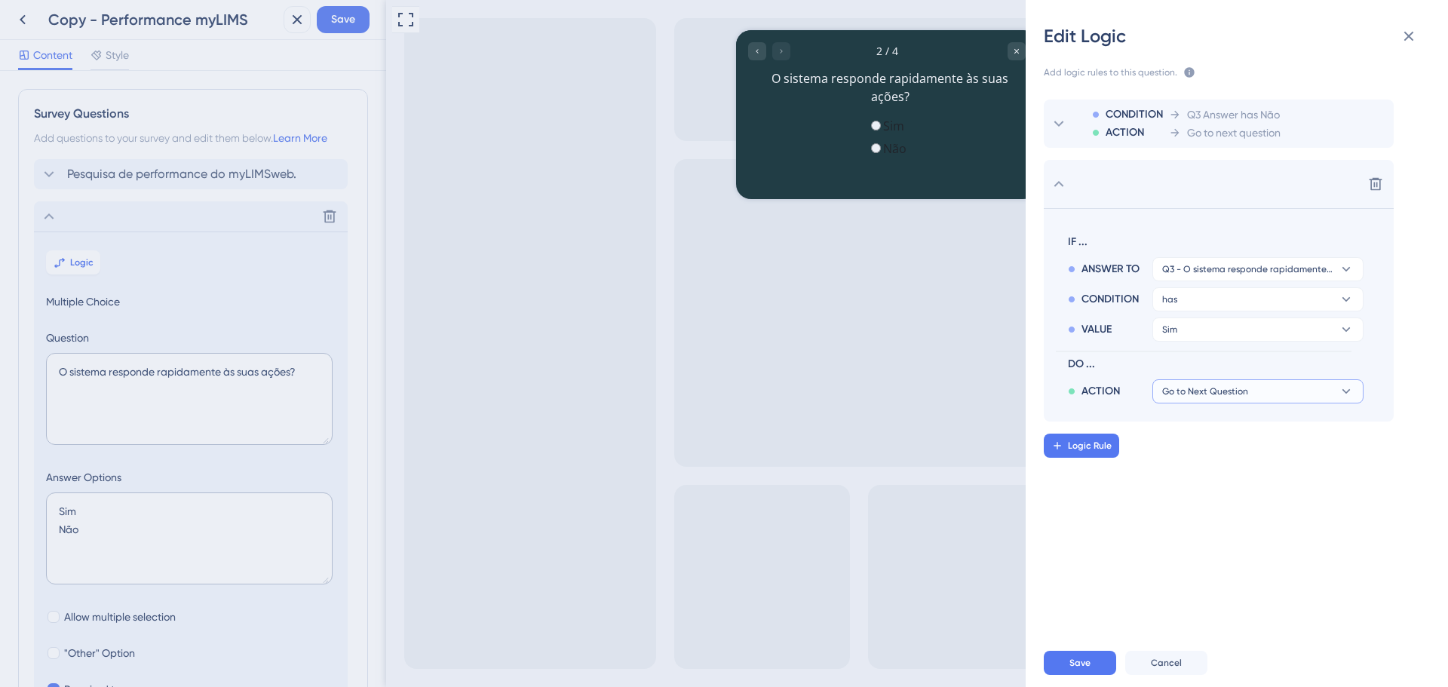
click at [1285, 387] on button "Go to Next Question" at bounding box center [1258, 391] width 211 height 24
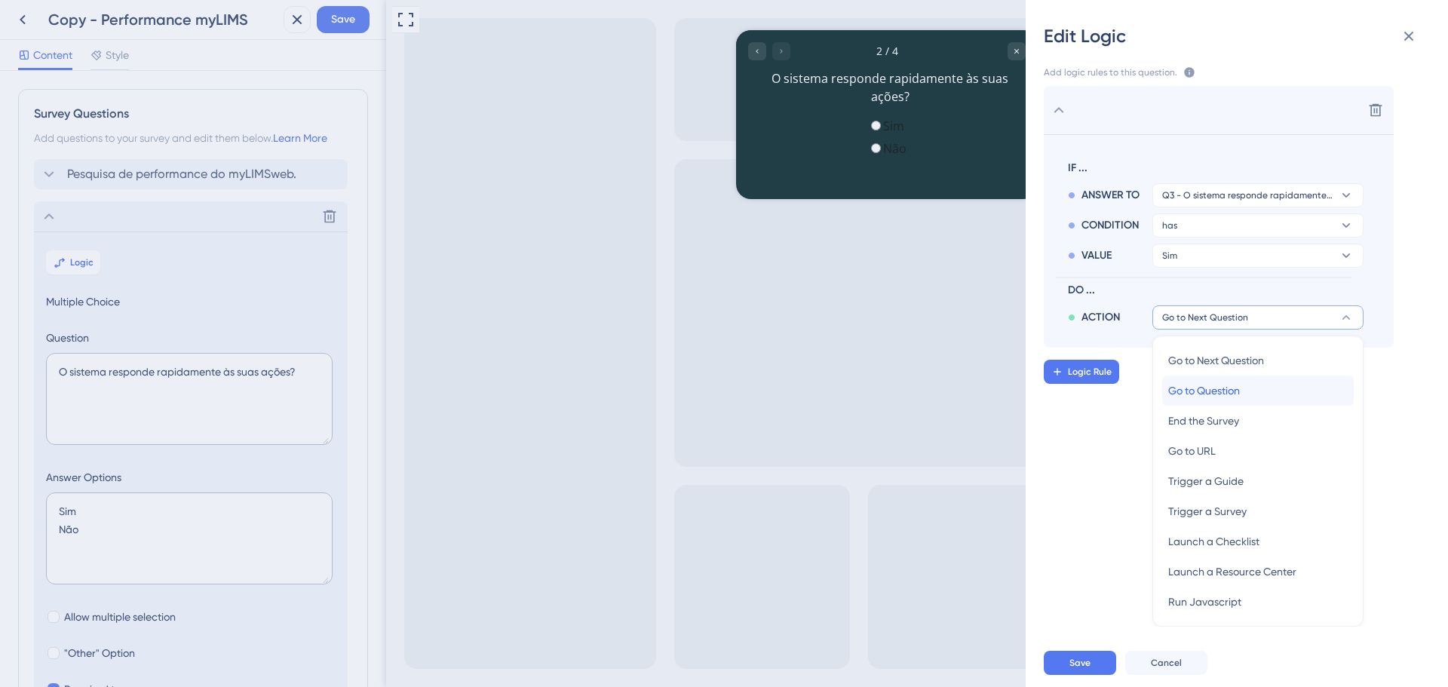
click at [1280, 391] on div "Go to Question Go to Question" at bounding box center [1258, 391] width 180 height 30
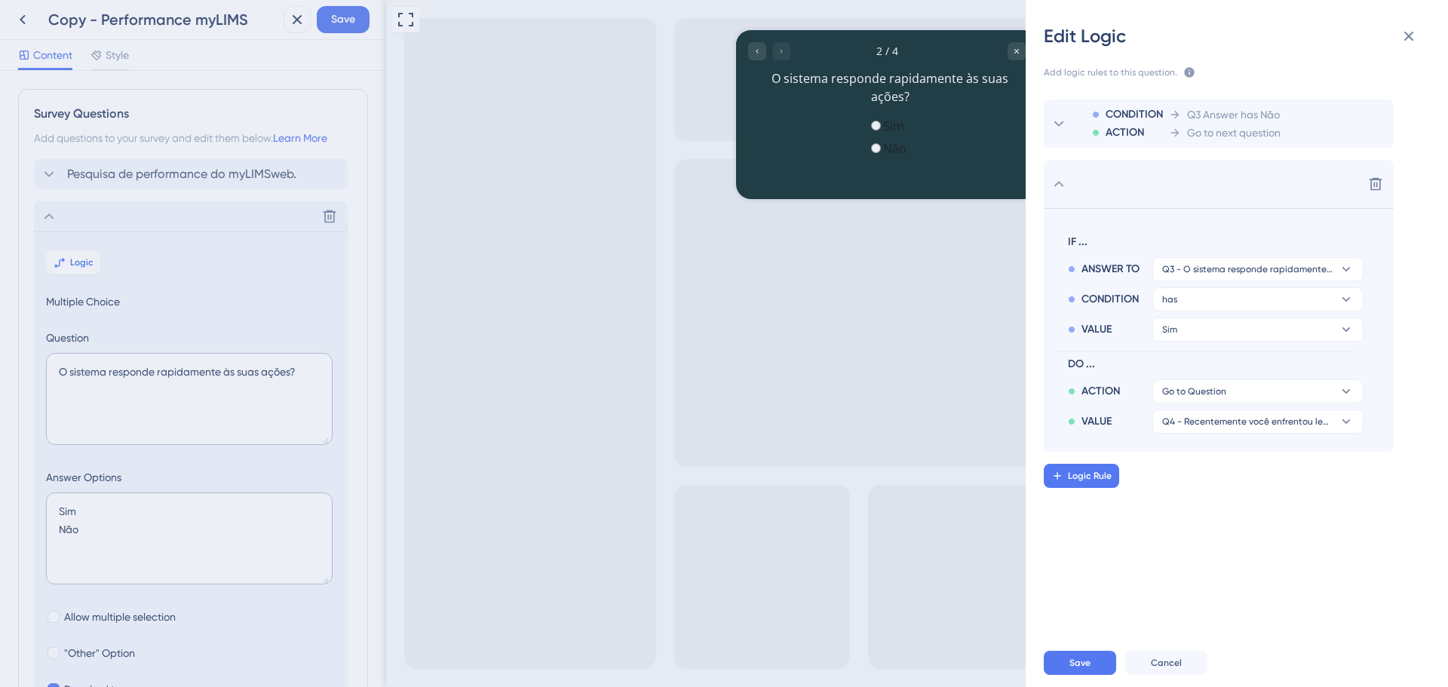
scroll to position [0, 0]
click at [1227, 398] on span "Q4 - Recentemente você enfrentou lentidão ou travamentos ao utilizar o sistema?" at bounding box center [1194, 391] width 64 height 12
click at [1180, 658] on span "Cancel" at bounding box center [1166, 663] width 31 height 12
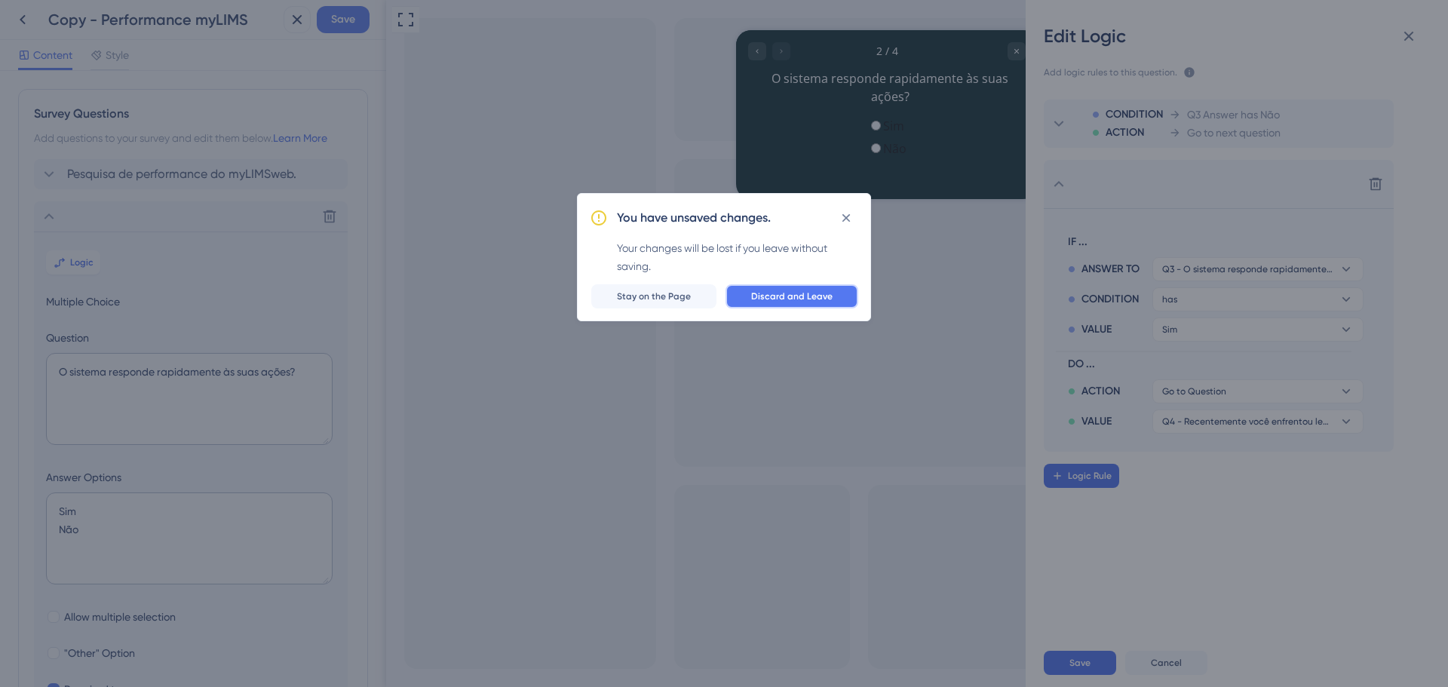
drag, startPoint x: 779, startPoint y: 292, endPoint x: 397, endPoint y: 291, distance: 382.4
click at [779, 292] on span "Discard and Leave" at bounding box center [791, 296] width 81 height 12
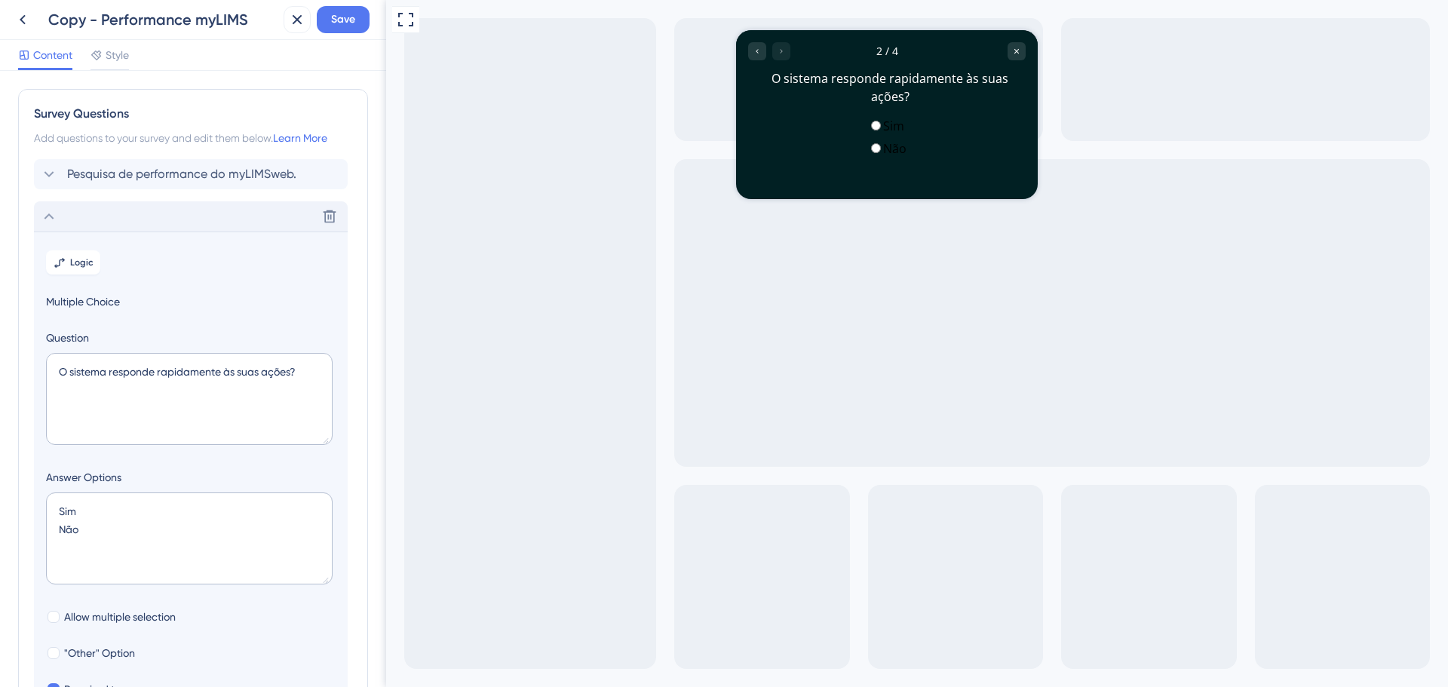
click at [58, 206] on div "Delete" at bounding box center [191, 216] width 314 height 30
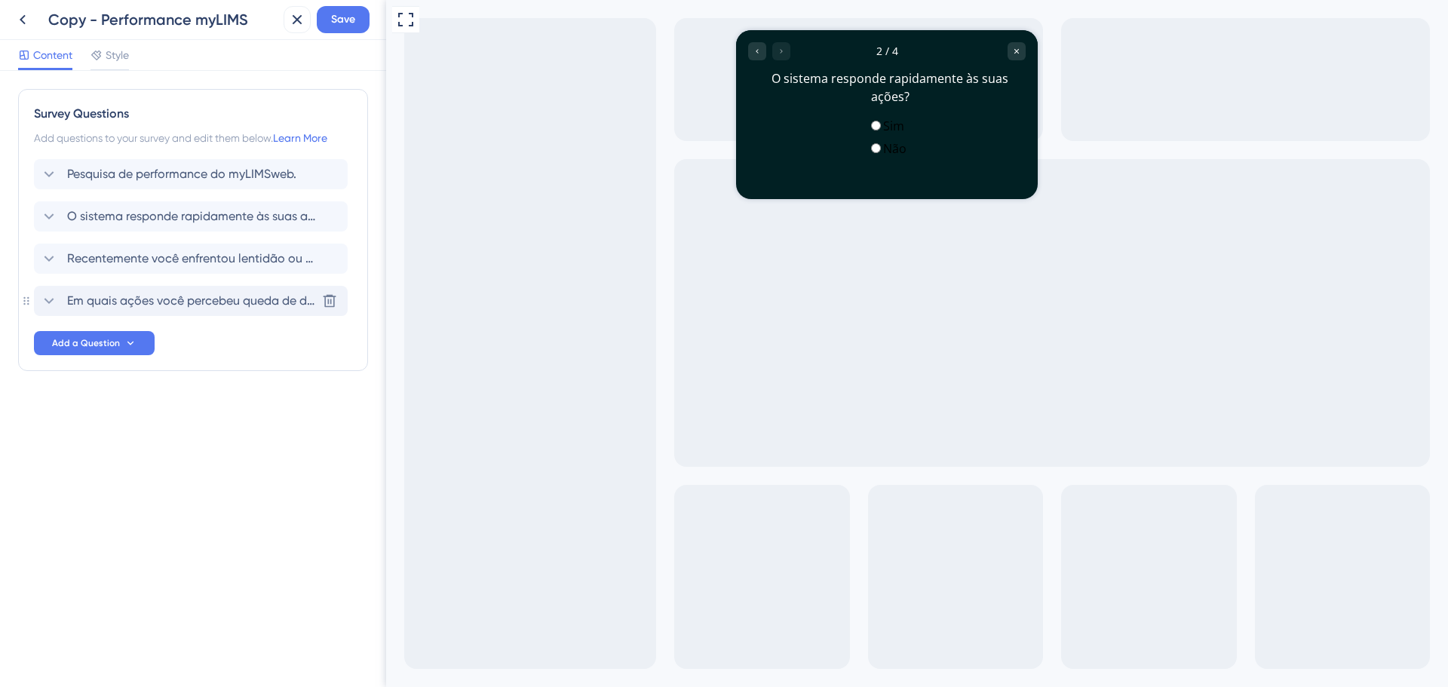
click at [149, 290] on div "Em quais ações você percebeu queda de desempenho? (ex: ao carregar páginas, ger…" at bounding box center [191, 301] width 314 height 30
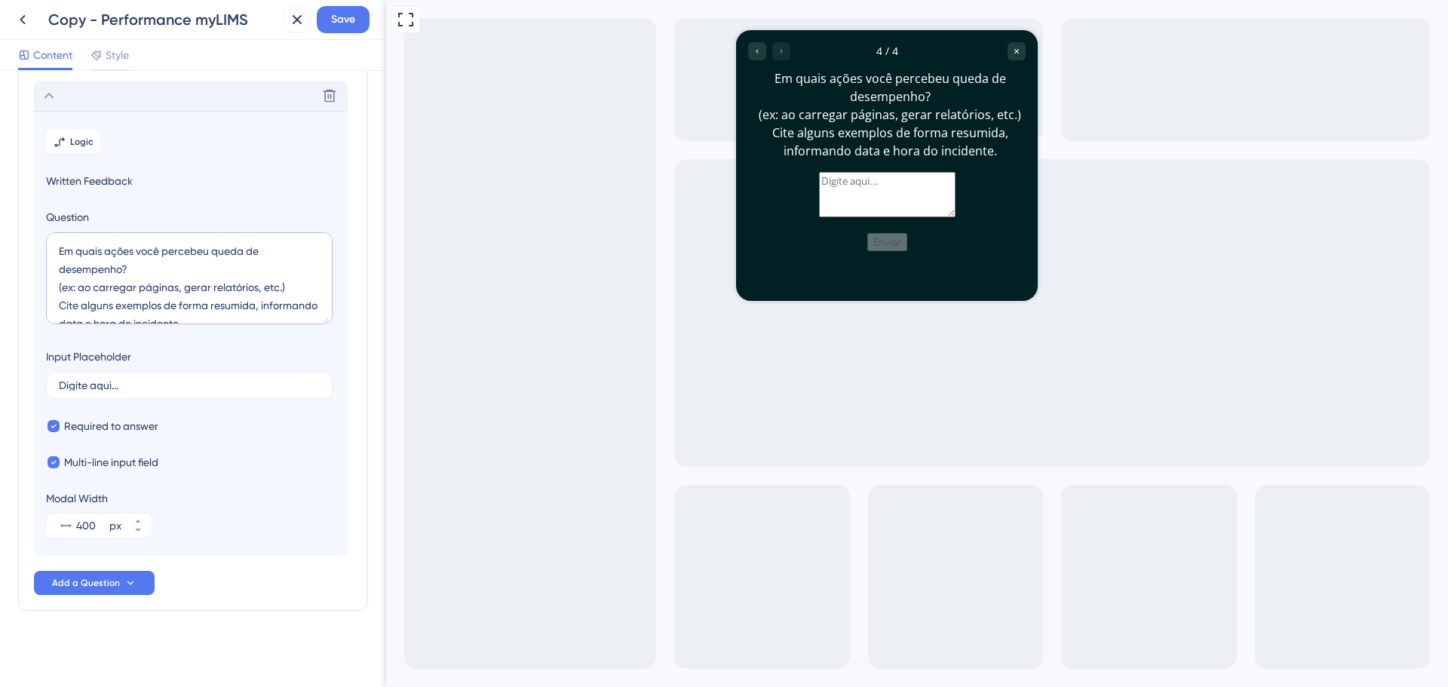
scroll to position [207, 0]
click at [41, 88] on icon at bounding box center [49, 93] width 18 height 18
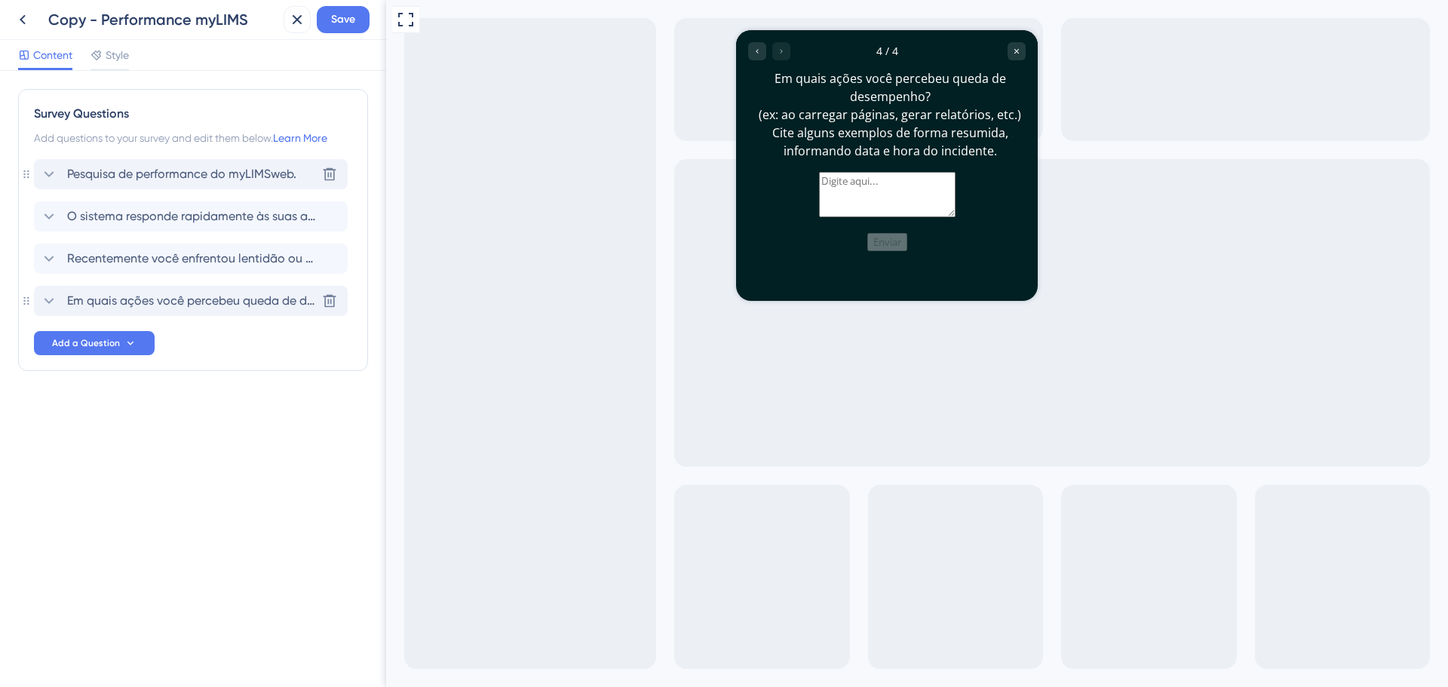
click at [90, 173] on span "Pesquisa de performance do myLIMSweb." at bounding box center [181, 174] width 229 height 18
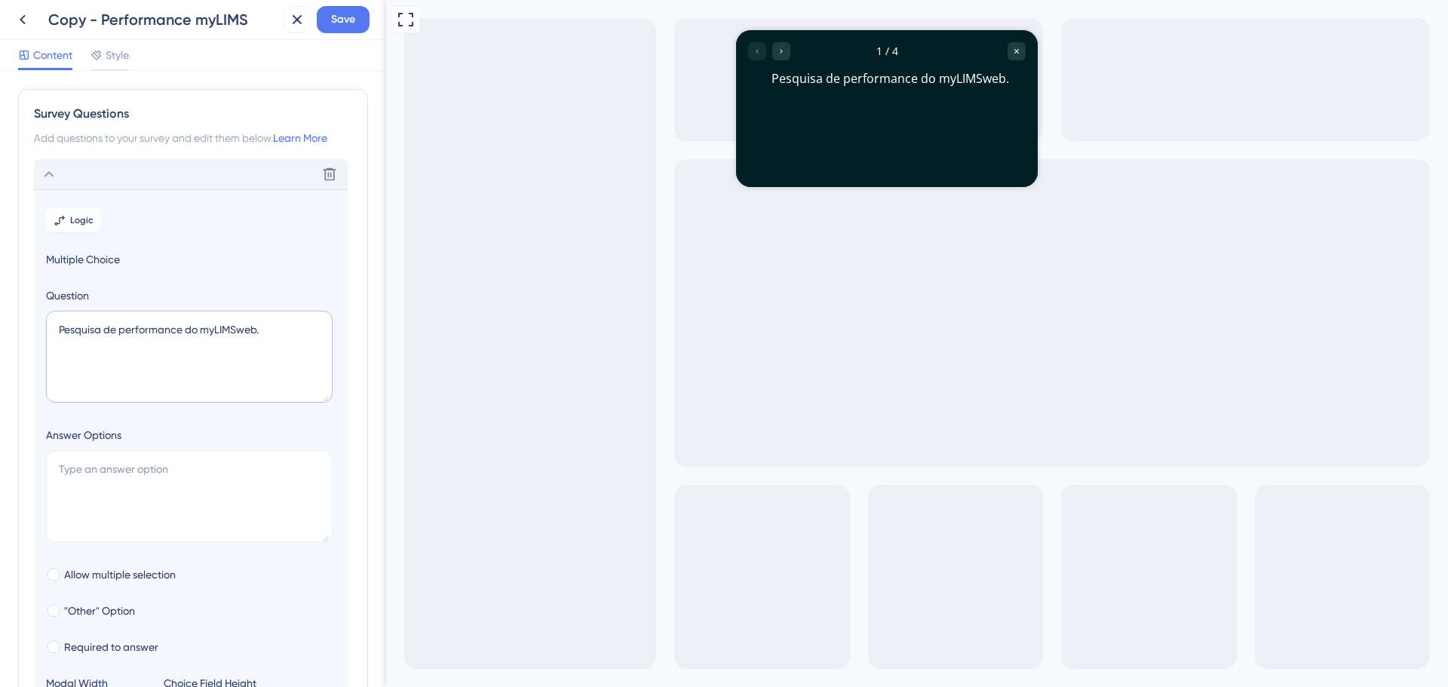
scroll to position [88, 0]
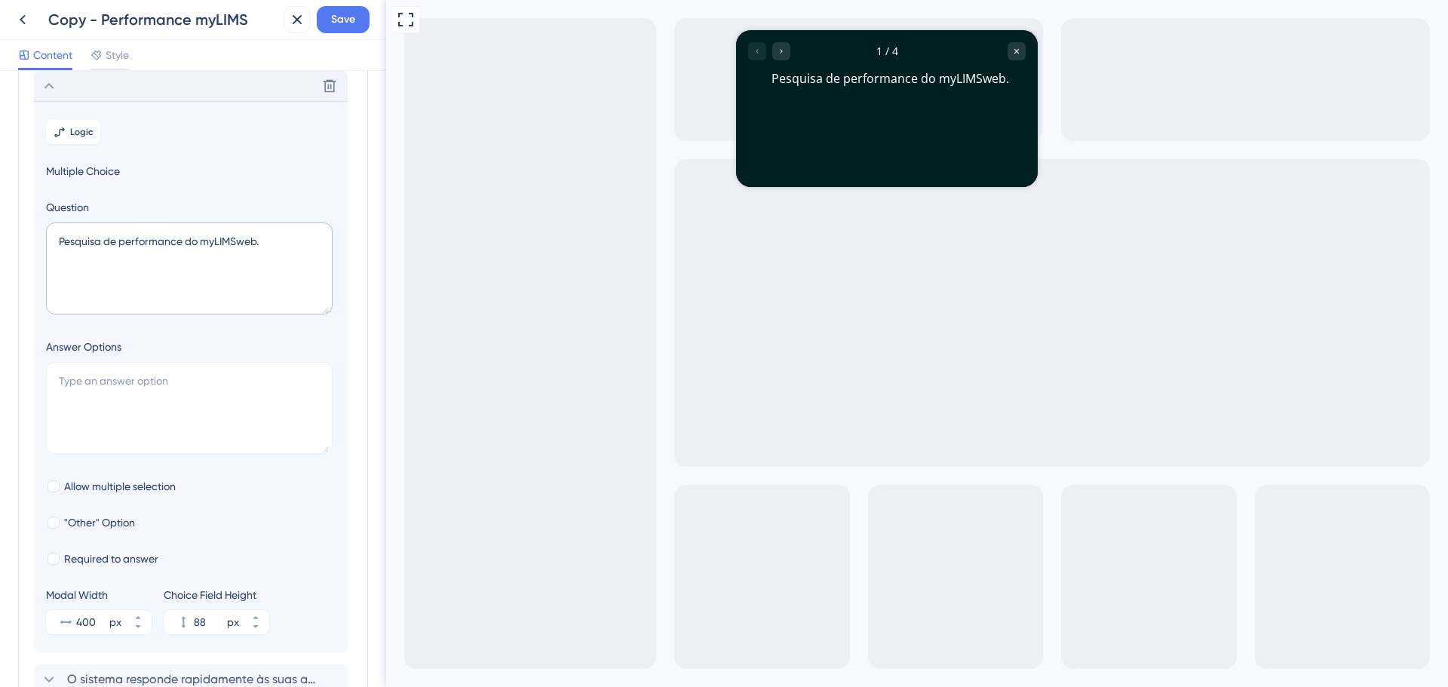
click at [41, 84] on icon at bounding box center [49, 86] width 18 height 18
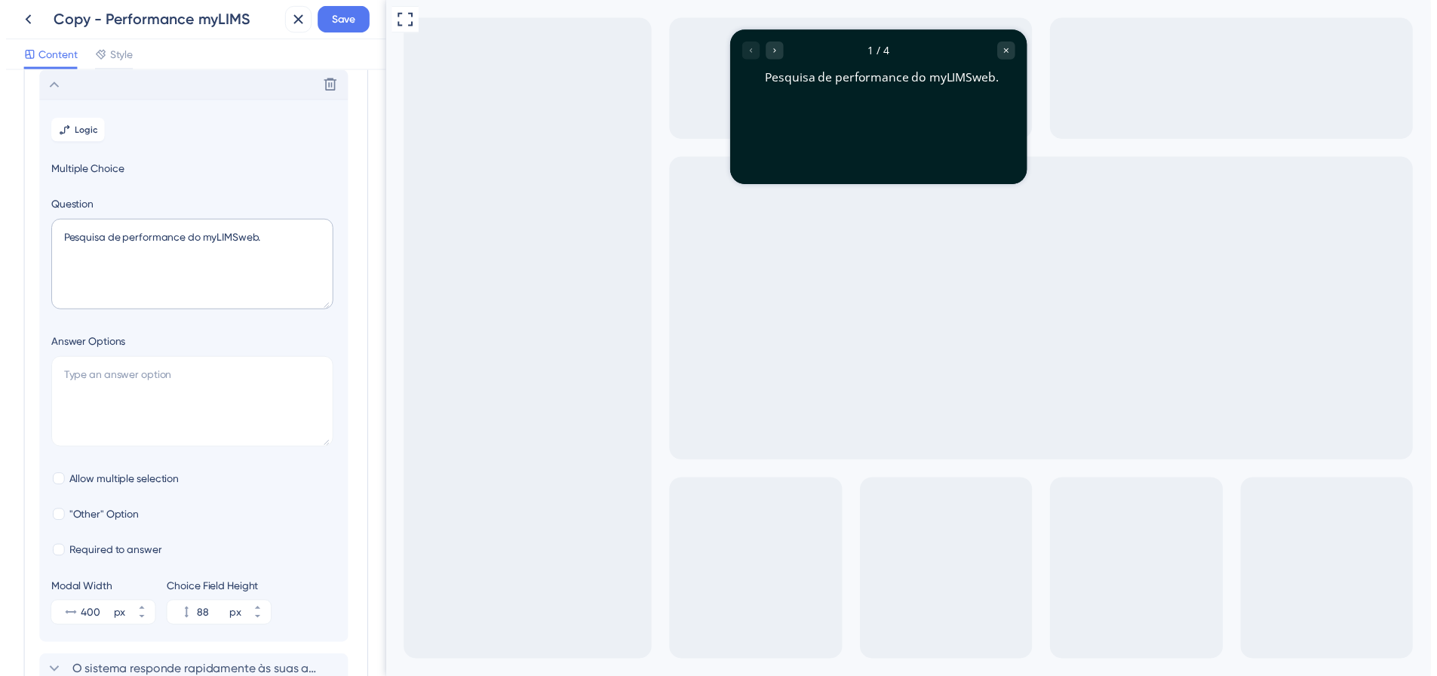
scroll to position [0, 0]
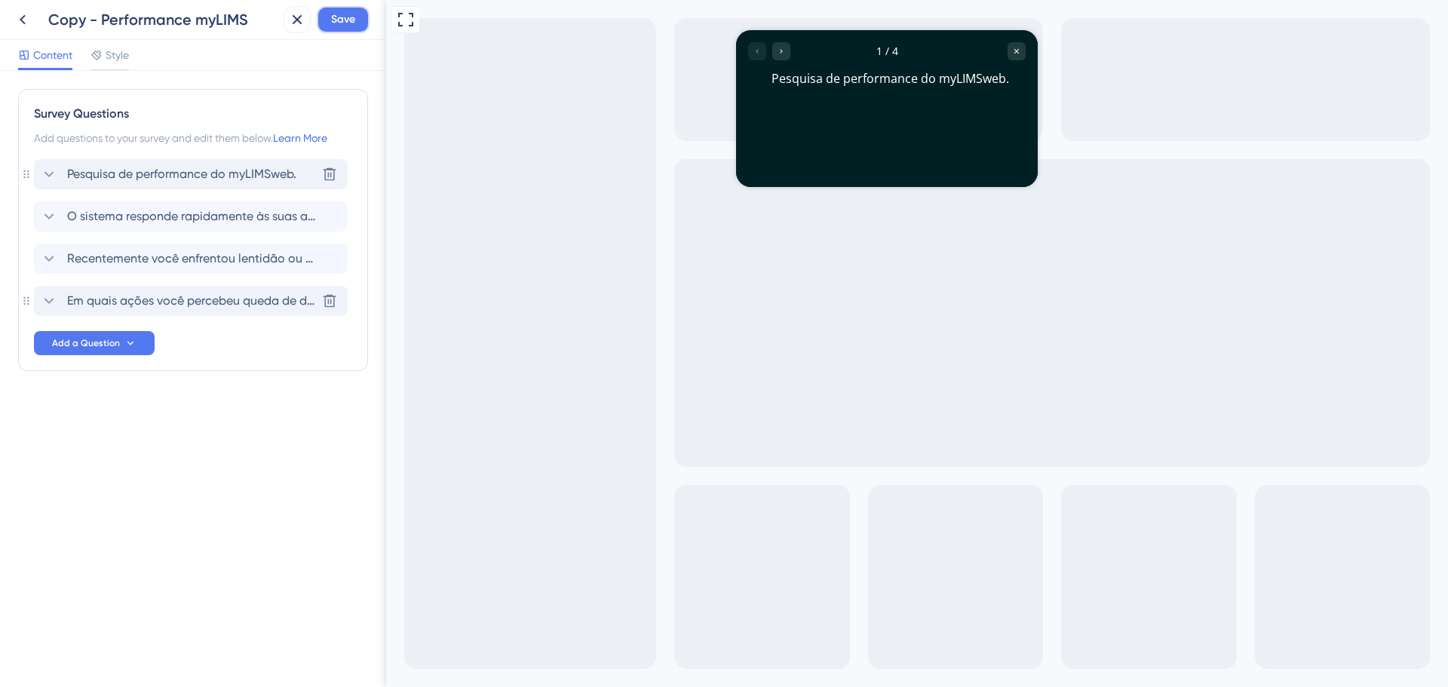
click at [366, 19] on button "Save" at bounding box center [343, 19] width 53 height 27
click at [304, 18] on icon at bounding box center [297, 20] width 18 height 18
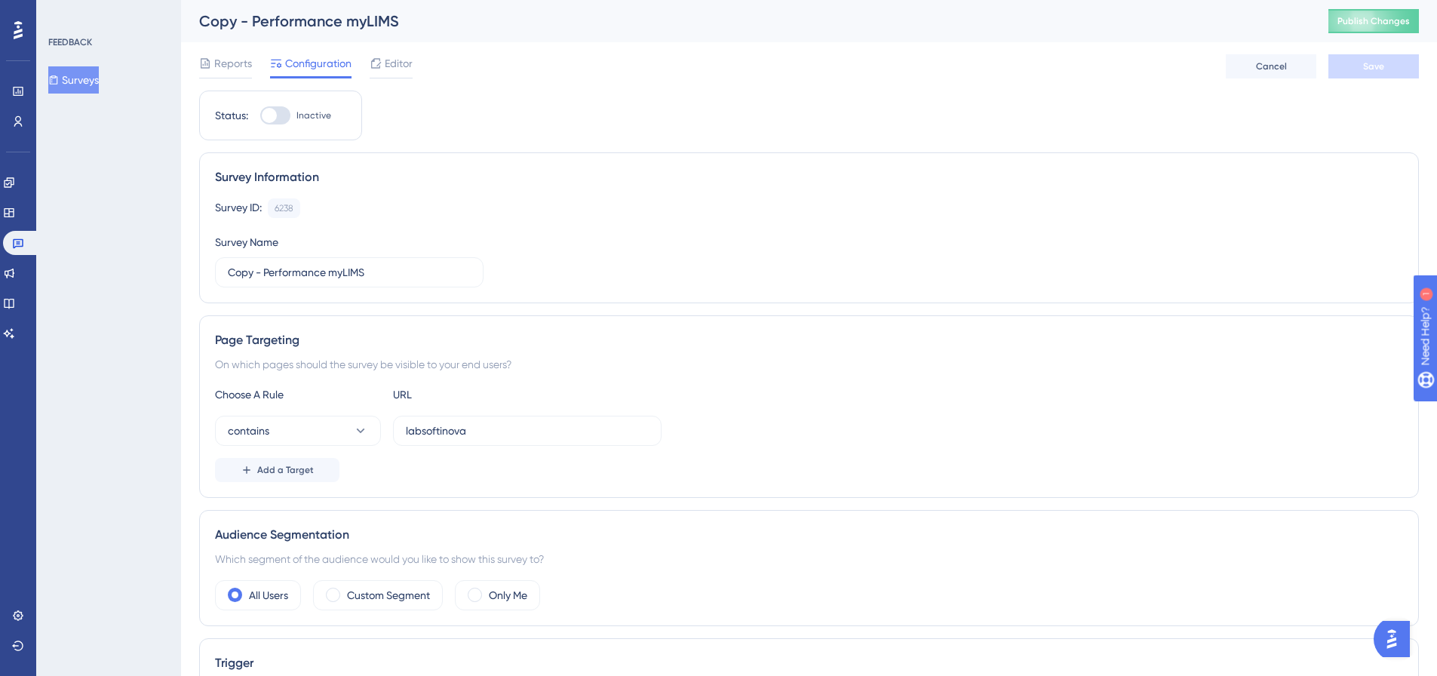
click at [93, 78] on button "Surveys" at bounding box center [73, 79] width 51 height 27
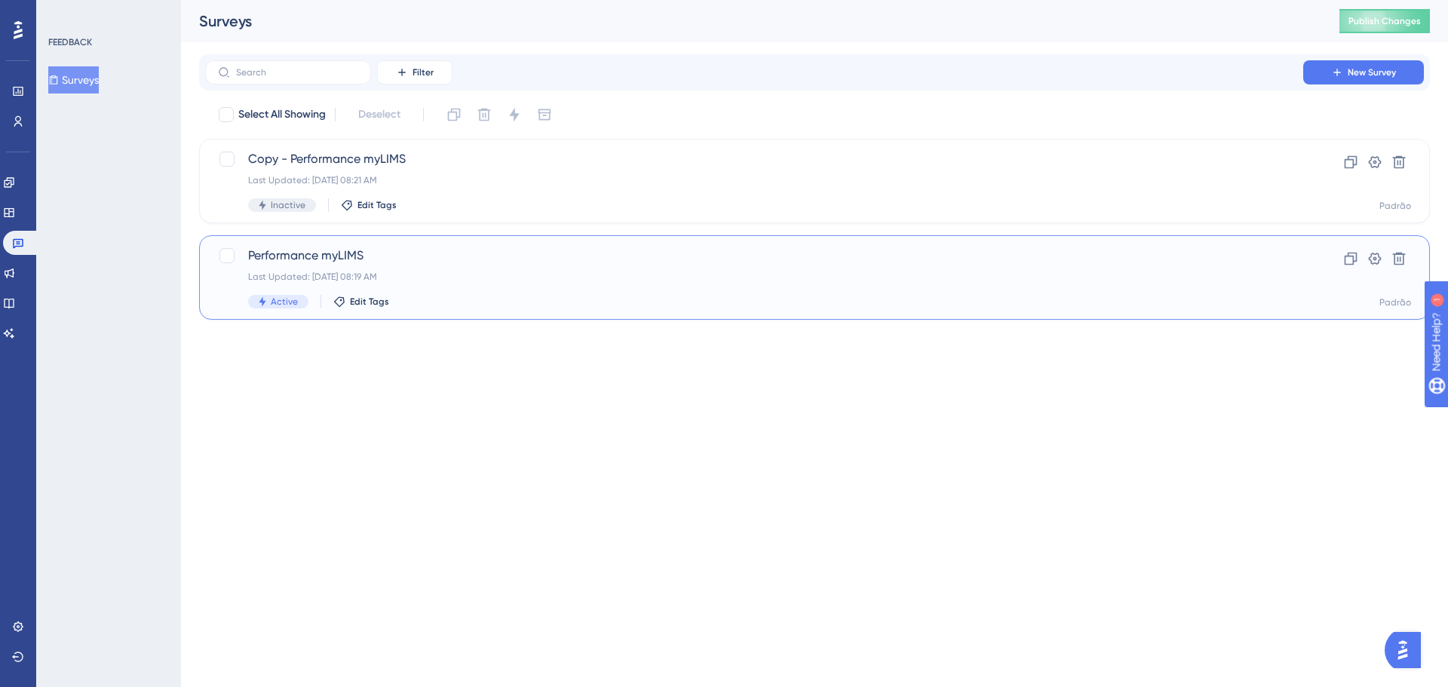
click at [280, 255] on span "Performance myLIMS" at bounding box center [754, 256] width 1012 height 18
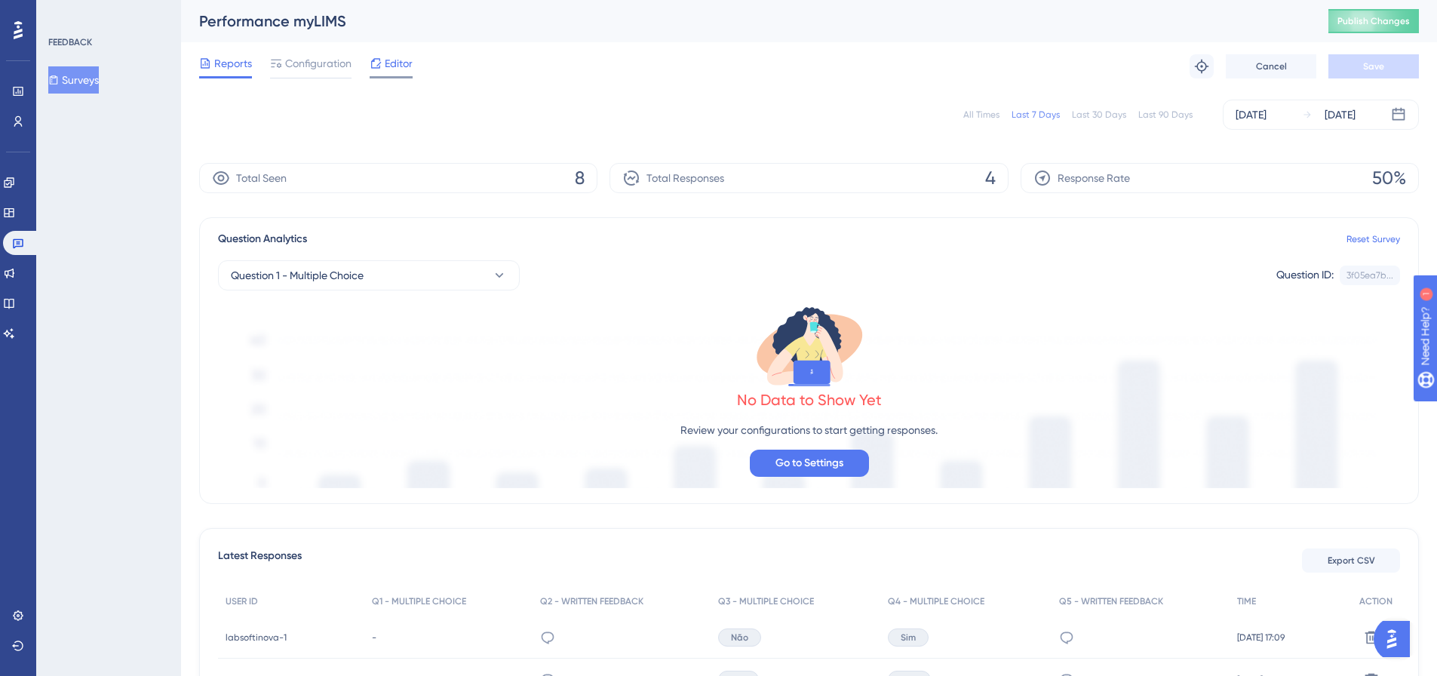
click at [378, 66] on icon at bounding box center [376, 63] width 10 height 10
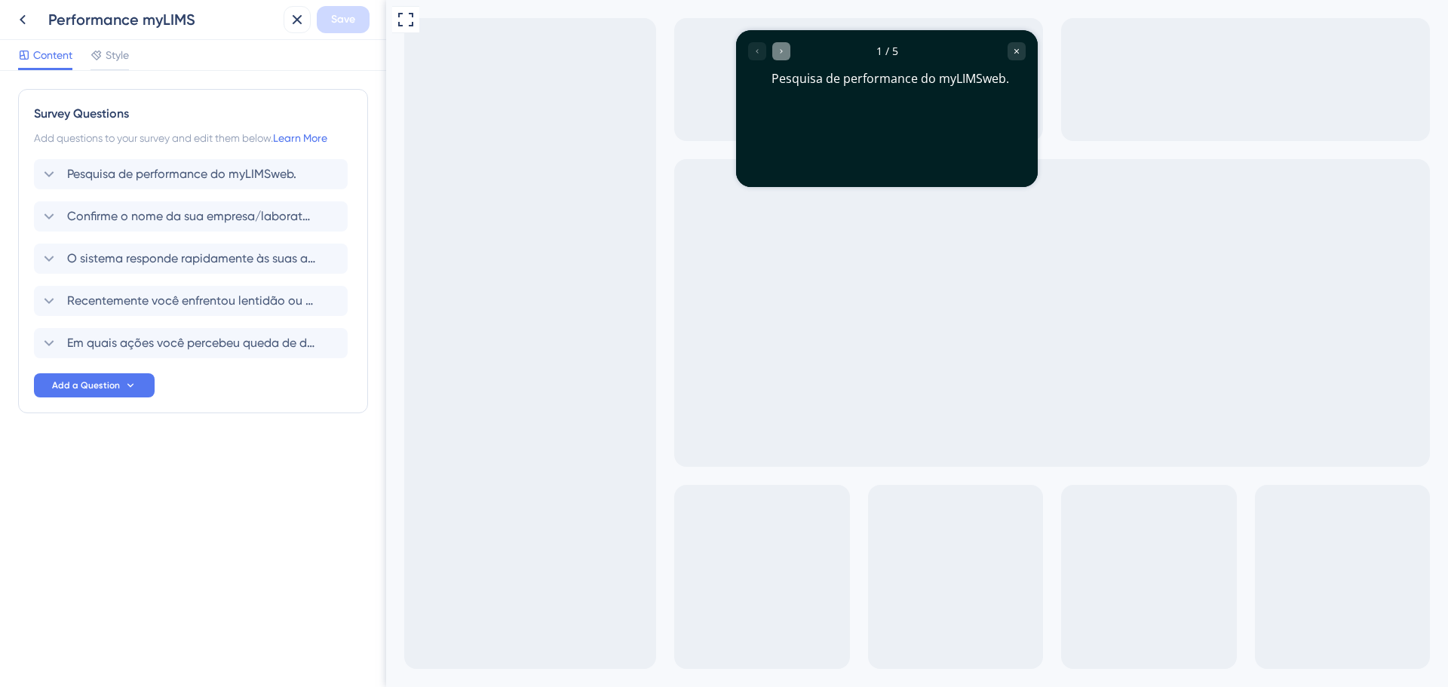
click at [786, 51] on div "Go to Question 2" at bounding box center [781, 51] width 18 height 18
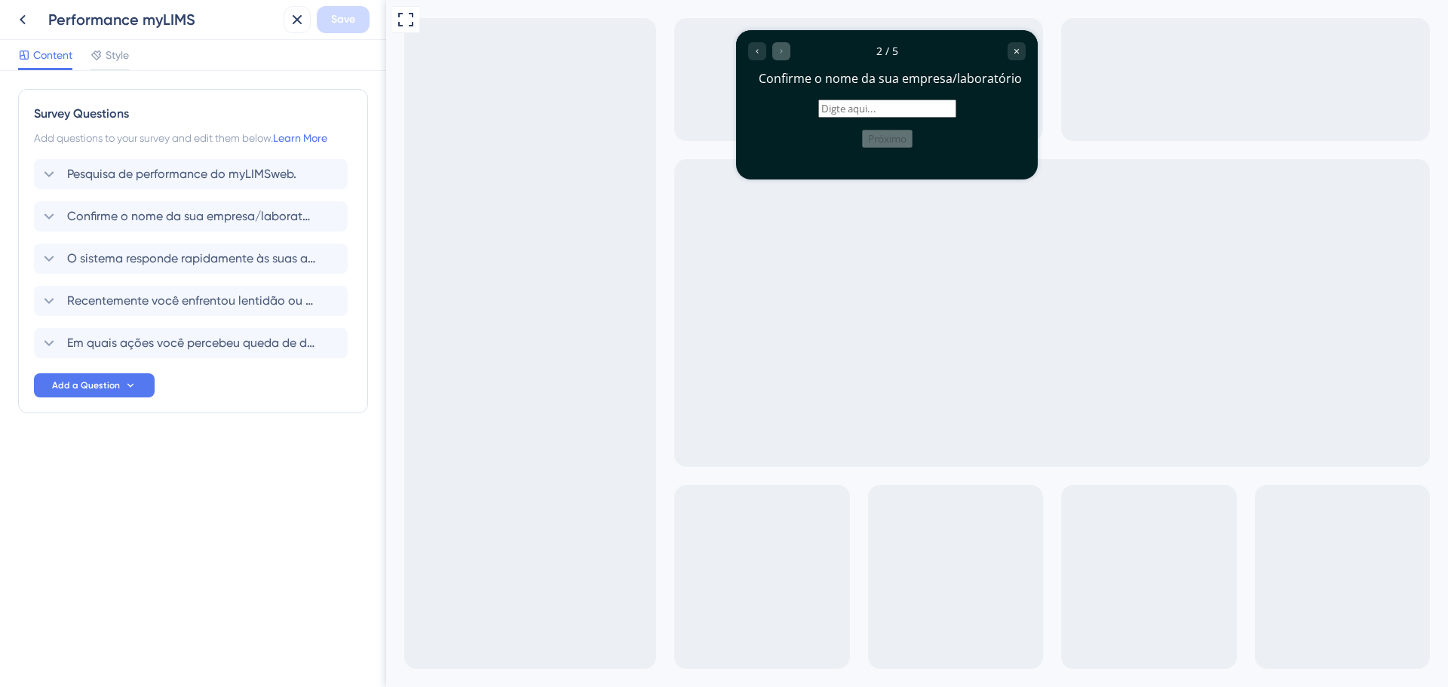
click at [786, 51] on div at bounding box center [769, 51] width 42 height 18
click at [758, 57] on div "Go to Question 1" at bounding box center [757, 51] width 18 height 18
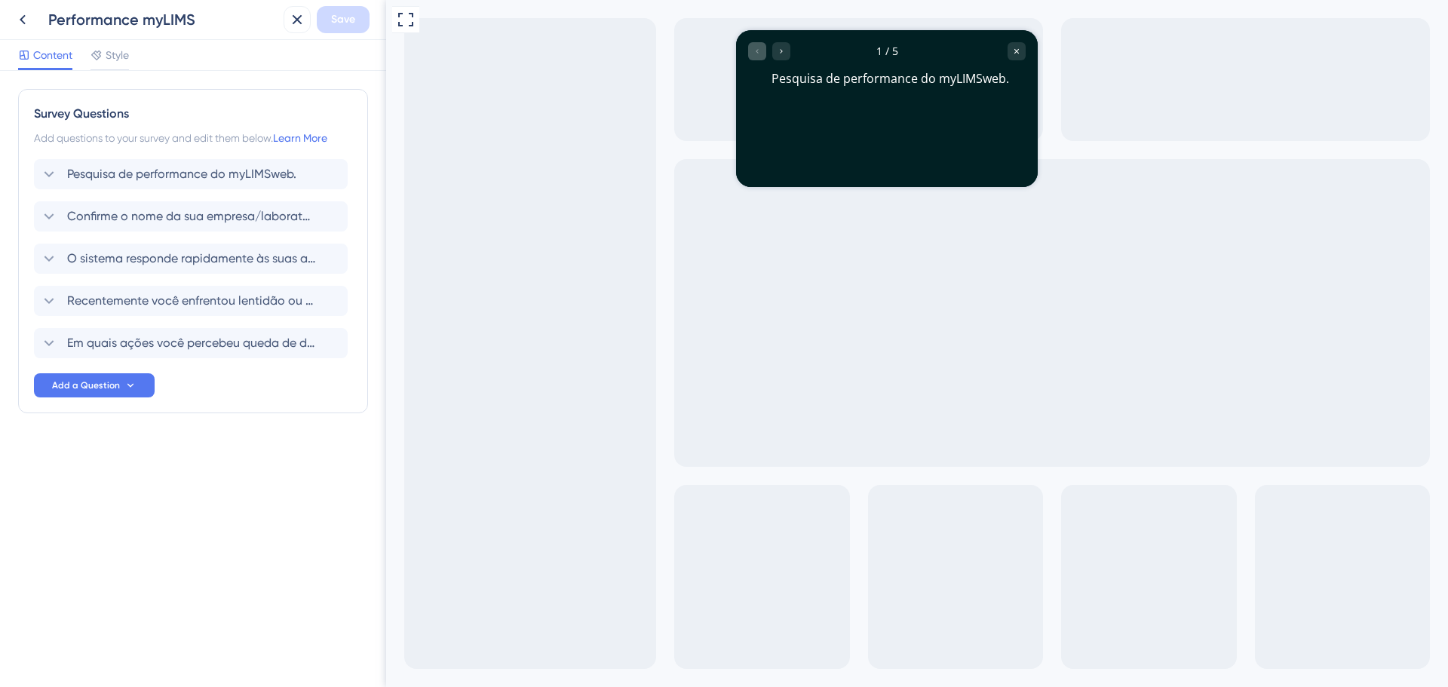
click at [758, 57] on div at bounding box center [769, 51] width 42 height 18
click at [17, 18] on icon at bounding box center [23, 20] width 18 height 18
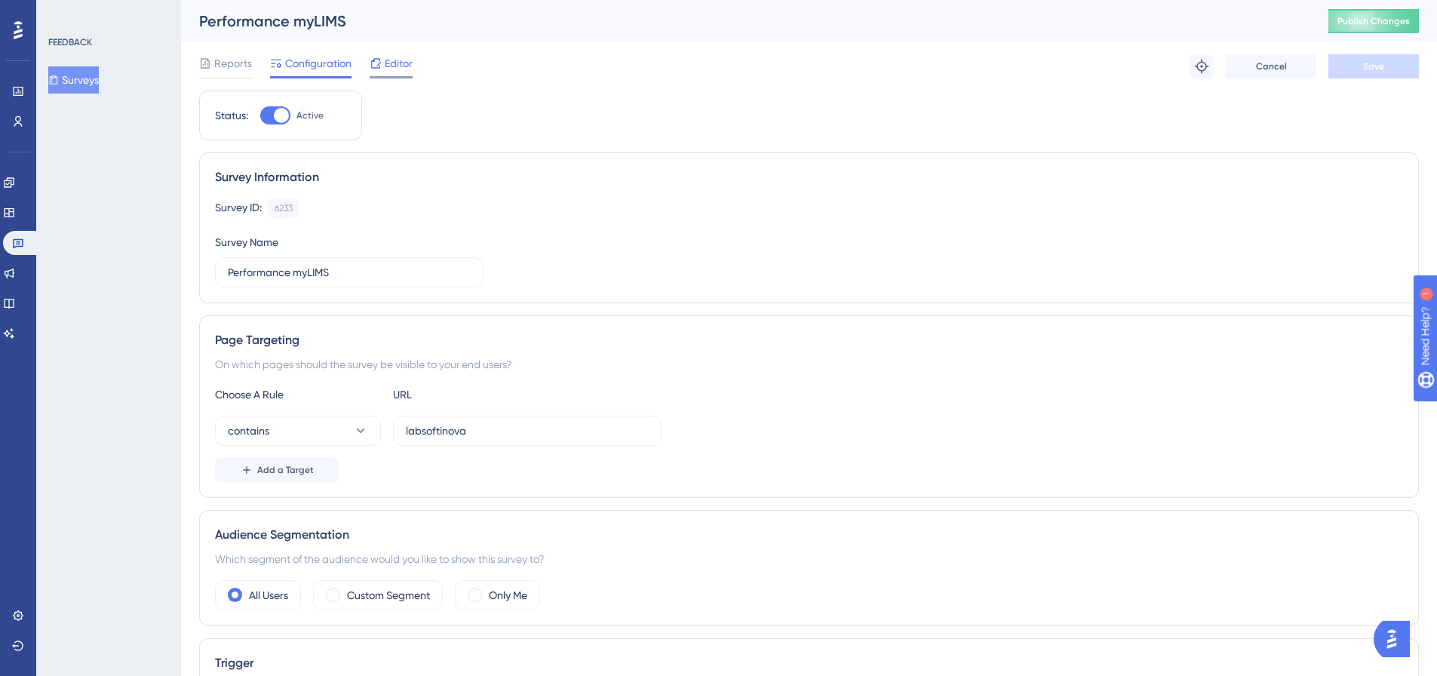
click at [388, 69] on span "Editor" at bounding box center [399, 63] width 28 height 18
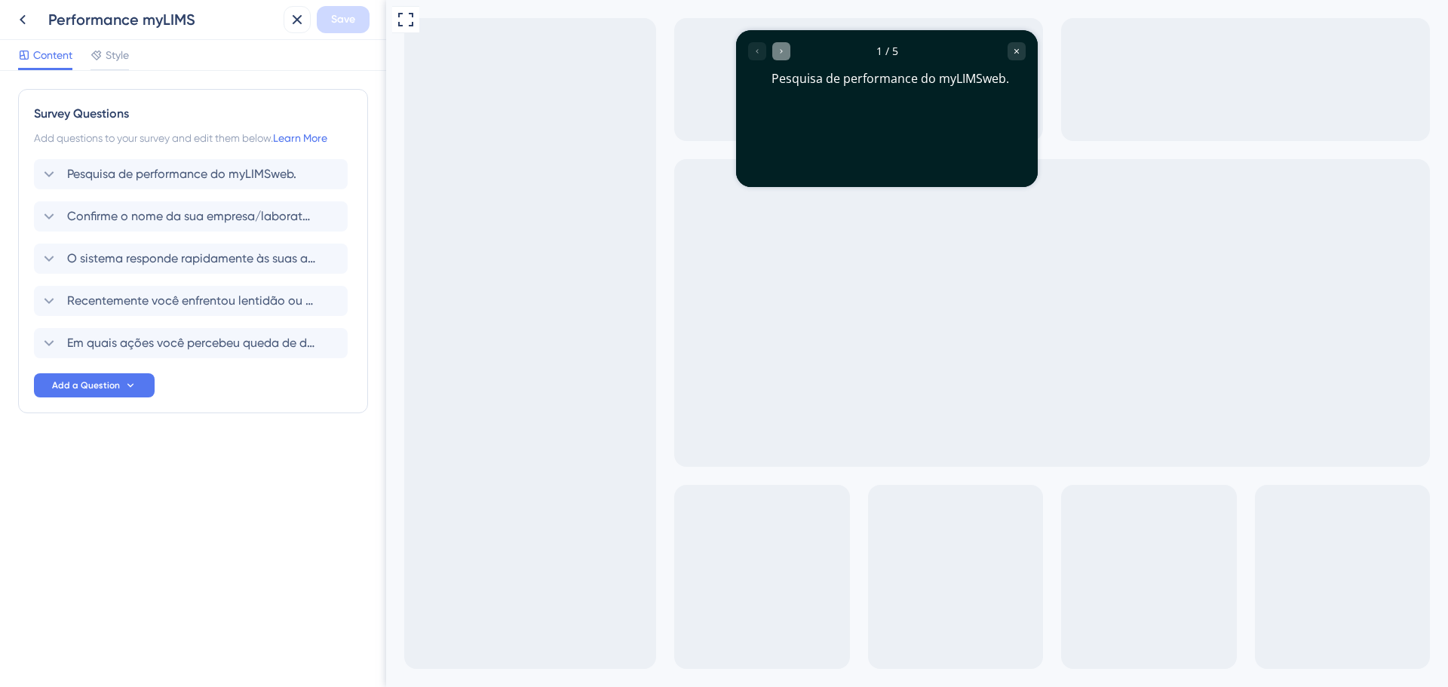
click at [790, 53] on div "Go to Question 2" at bounding box center [781, 51] width 18 height 18
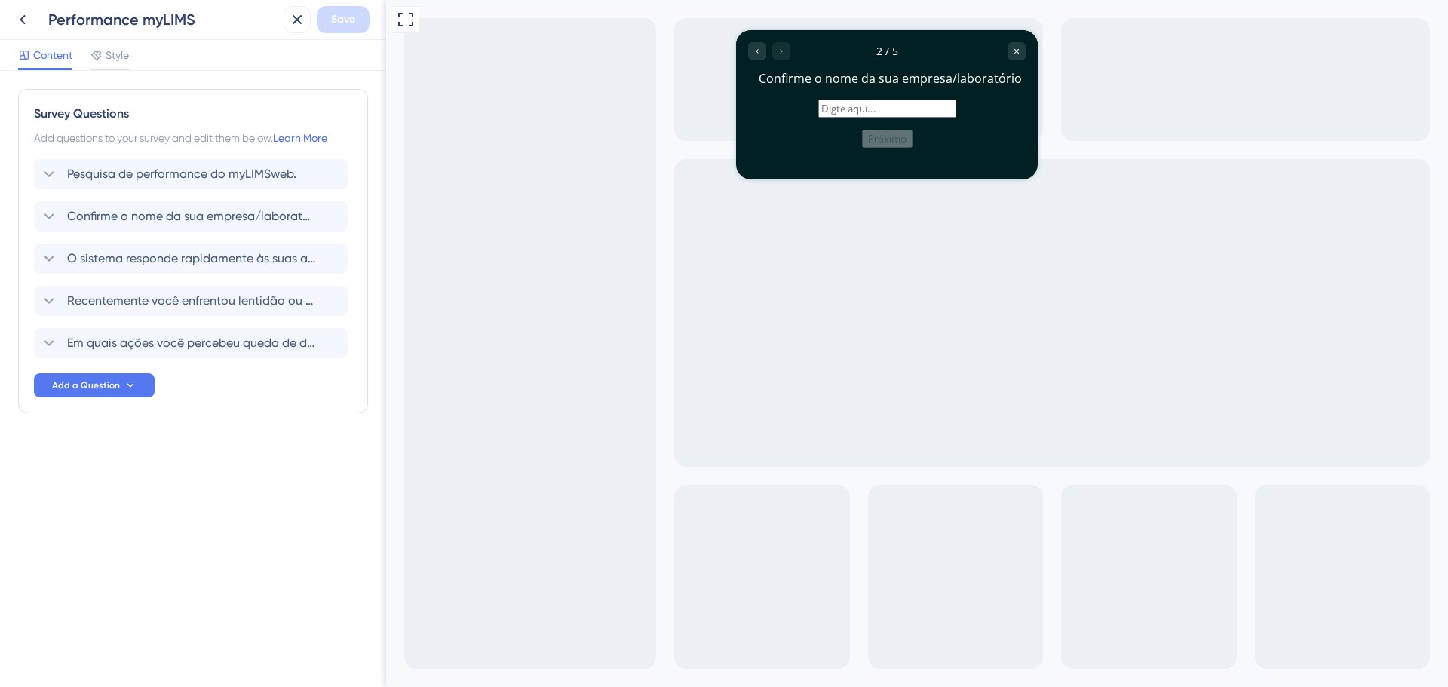
click at [818, 118] on input "text" at bounding box center [887, 109] width 138 height 18
type input "dsf"
click at [880, 148] on button "Próximo" at bounding box center [887, 139] width 51 height 18
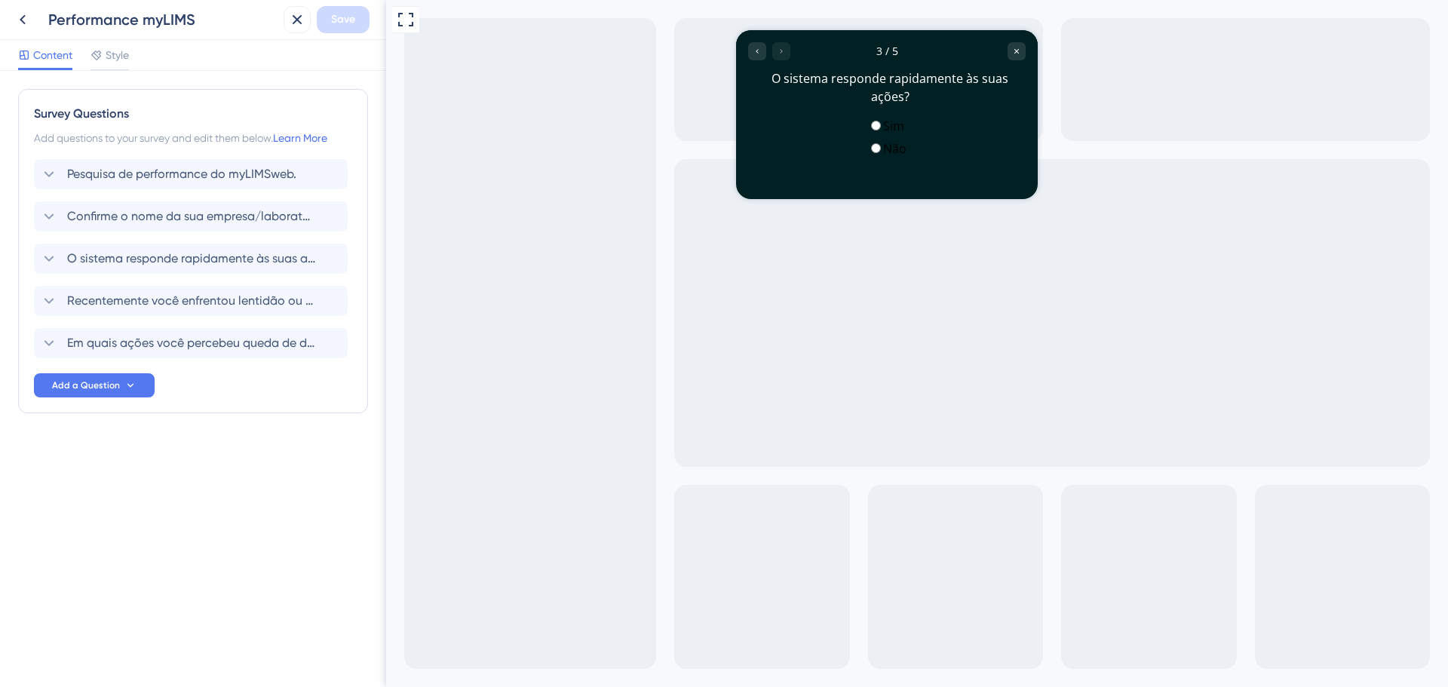
click at [883, 133] on label "Sim" at bounding box center [893, 126] width 21 height 17
click at [883, 157] on label "Não" at bounding box center [894, 148] width 23 height 17
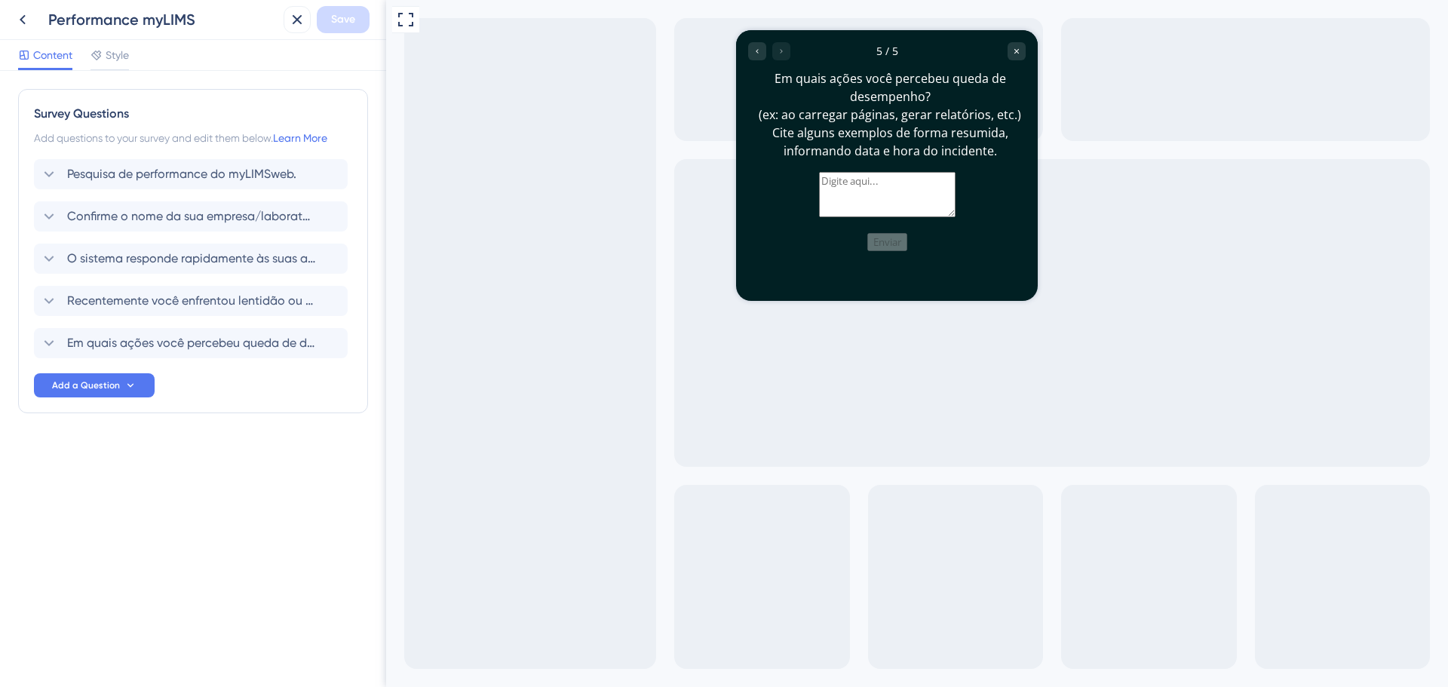
click at [877, 212] on textarea at bounding box center [887, 194] width 137 height 45
type textarea "fds"
click at [892, 251] on button "Enviar" at bounding box center [887, 242] width 40 height 18
click at [894, 251] on button "Enviar" at bounding box center [887, 242] width 40 height 18
click at [891, 251] on button "Enviar" at bounding box center [887, 242] width 40 height 18
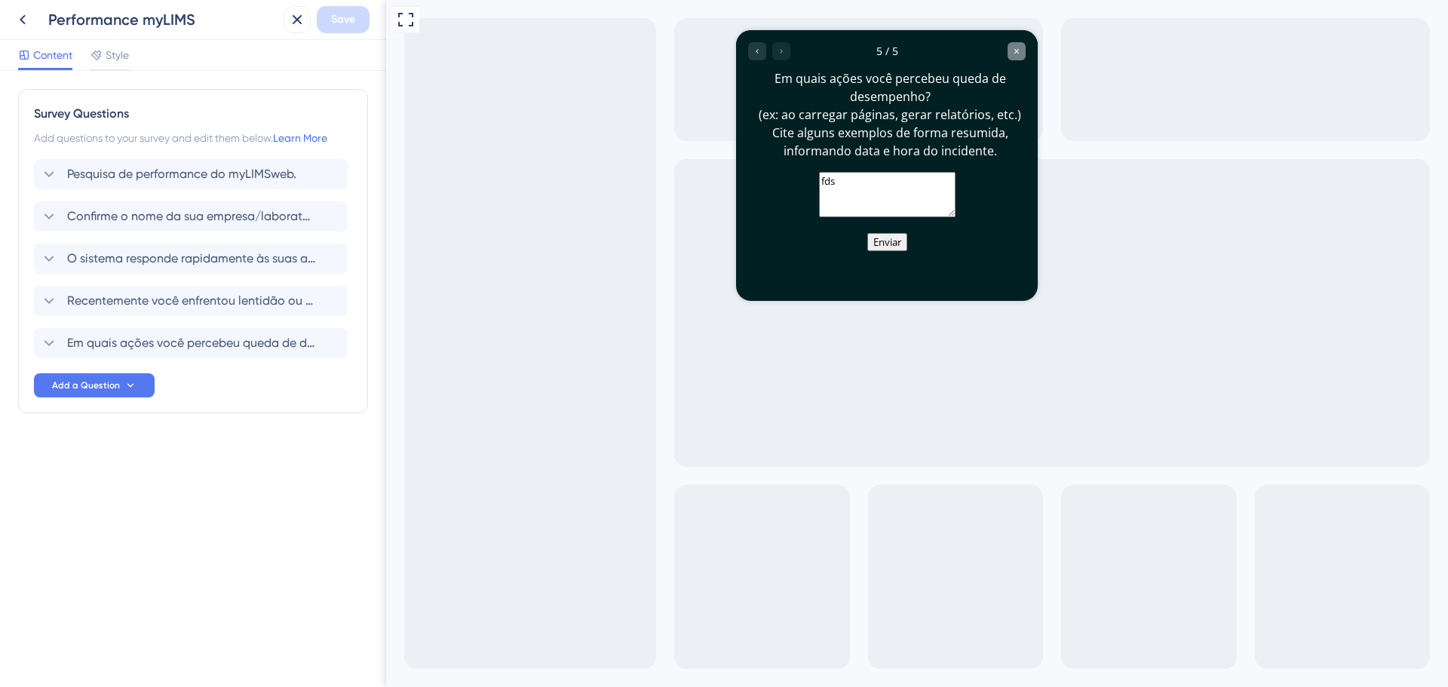
click at [1024, 50] on div "Close survey" at bounding box center [1017, 51] width 18 height 18
click at [24, 20] on icon at bounding box center [23, 20] width 18 height 18
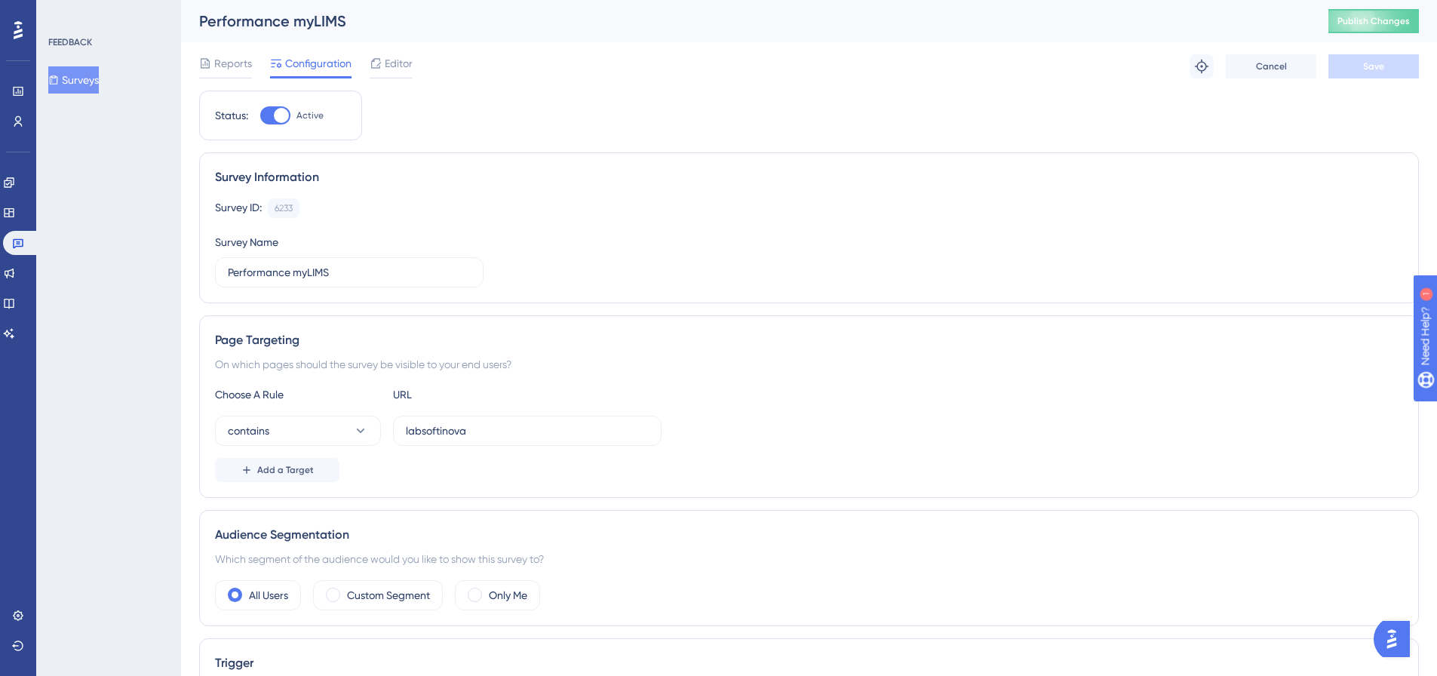
click at [85, 79] on button "Surveys" at bounding box center [73, 79] width 51 height 27
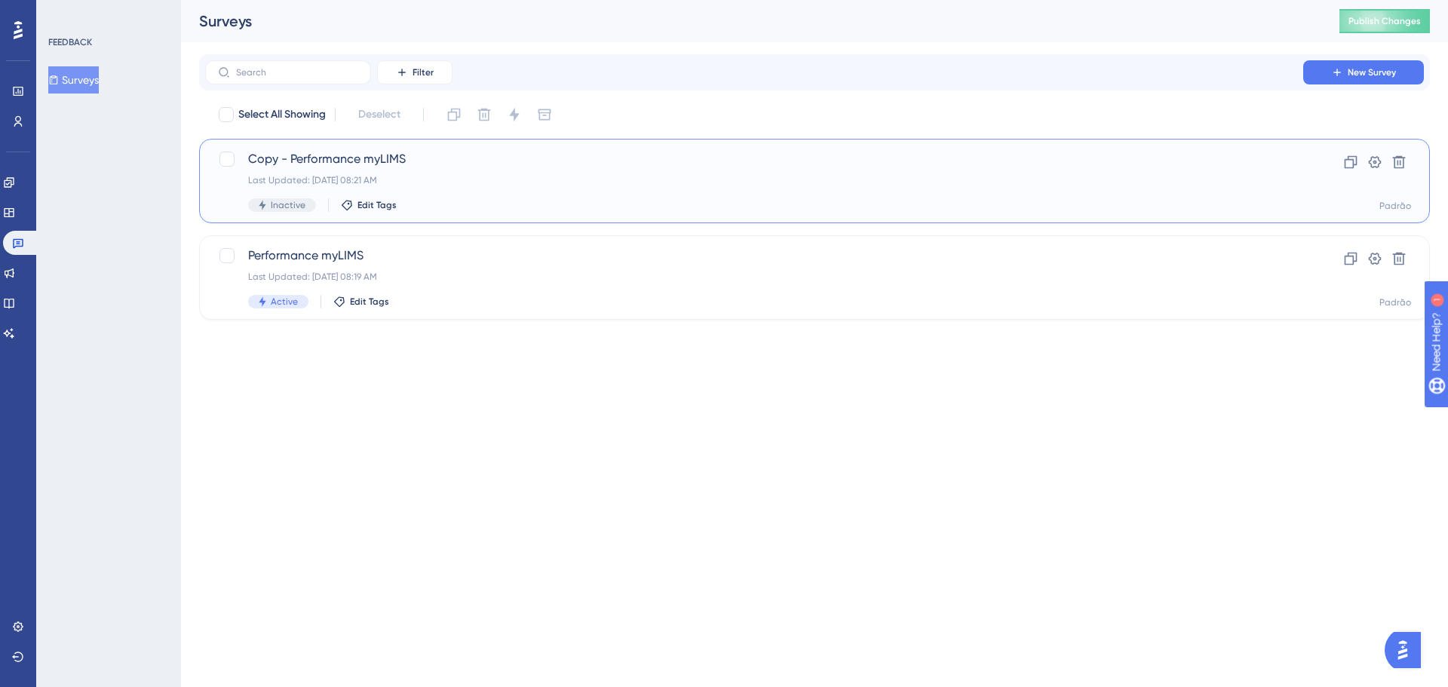
click at [513, 181] on div "Last Updated: [DATE] 08:21 AM" at bounding box center [754, 180] width 1012 height 12
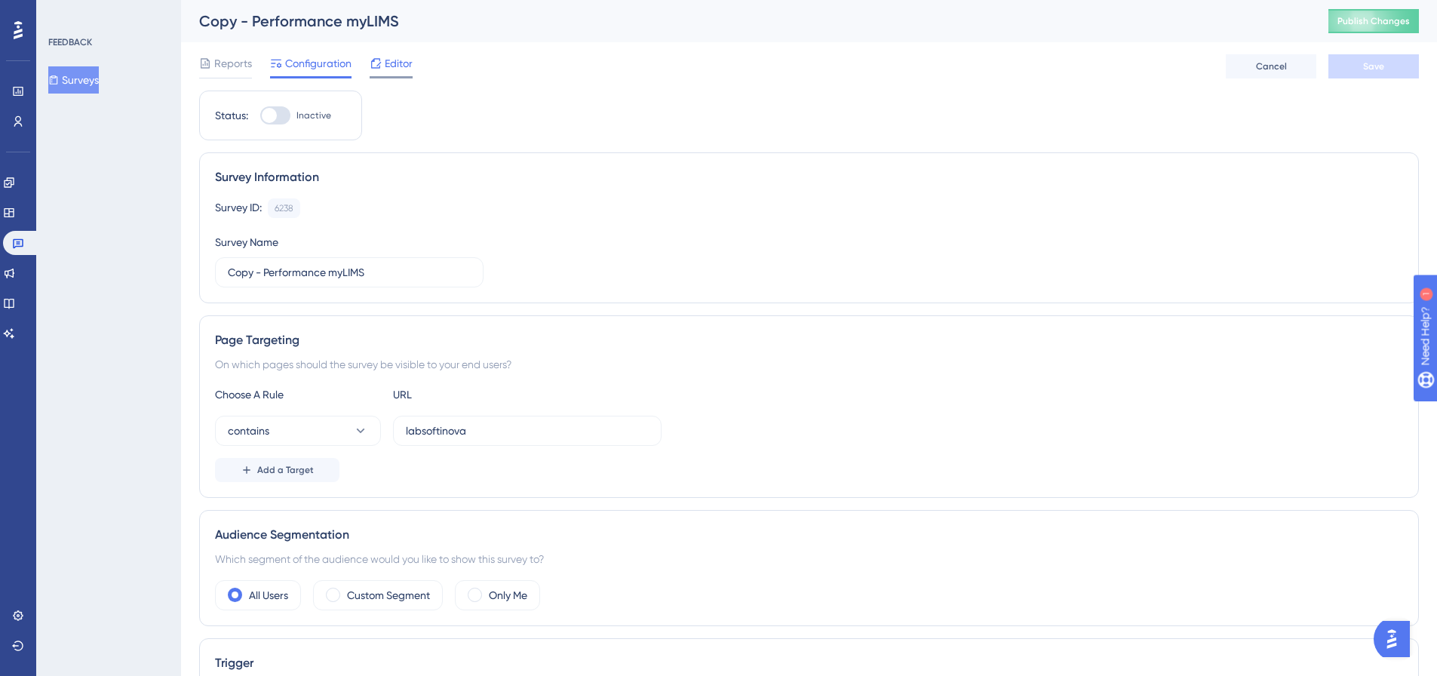
click at [394, 66] on span "Editor" at bounding box center [399, 63] width 28 height 18
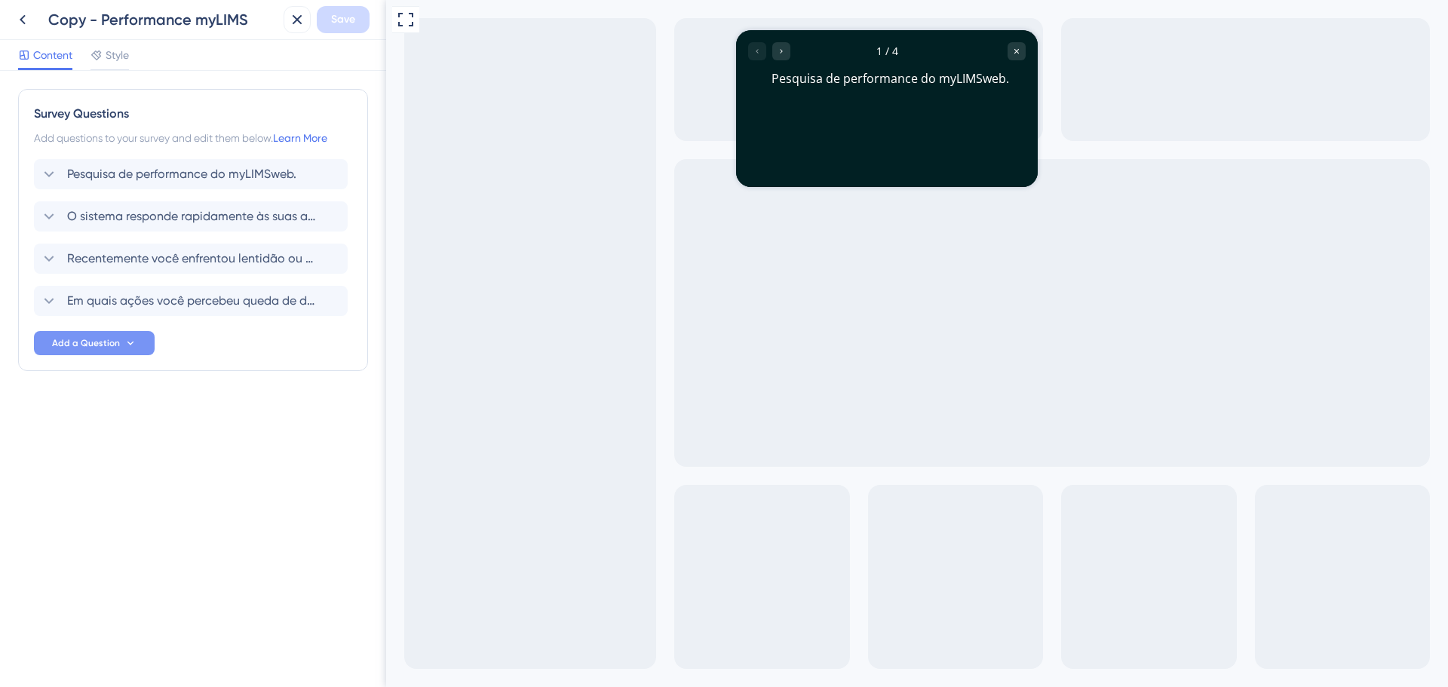
click at [88, 343] on span "Add a Question" at bounding box center [86, 343] width 68 height 12
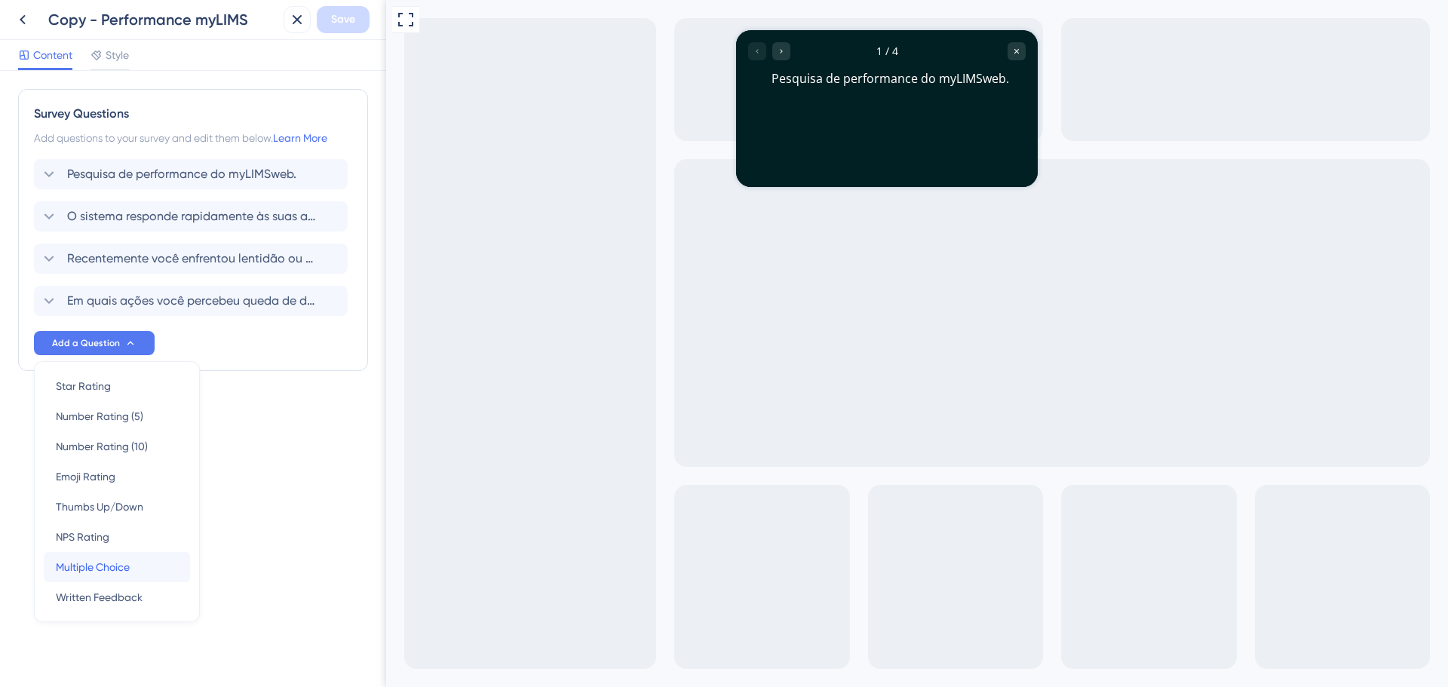
click at [144, 567] on div "Multiple Choice Multiple Choice" at bounding box center [117, 567] width 122 height 30
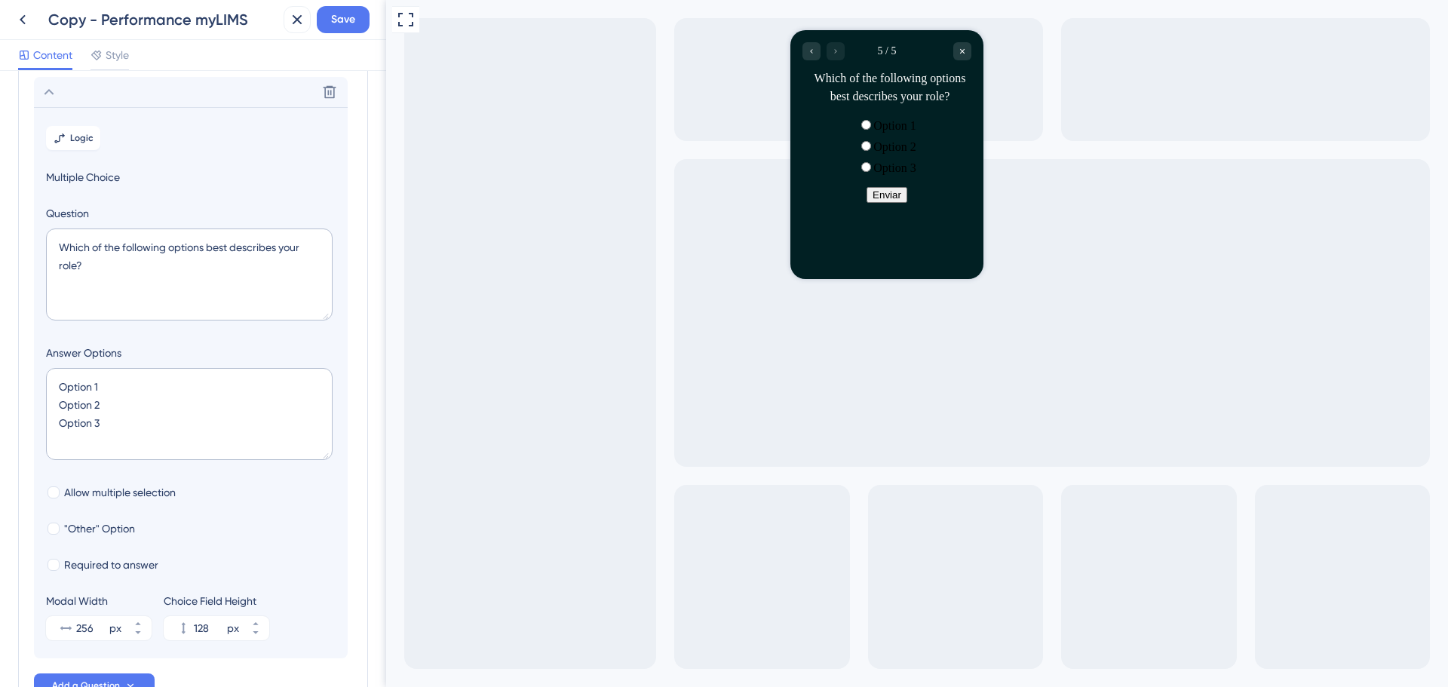
scroll to position [257, 0]
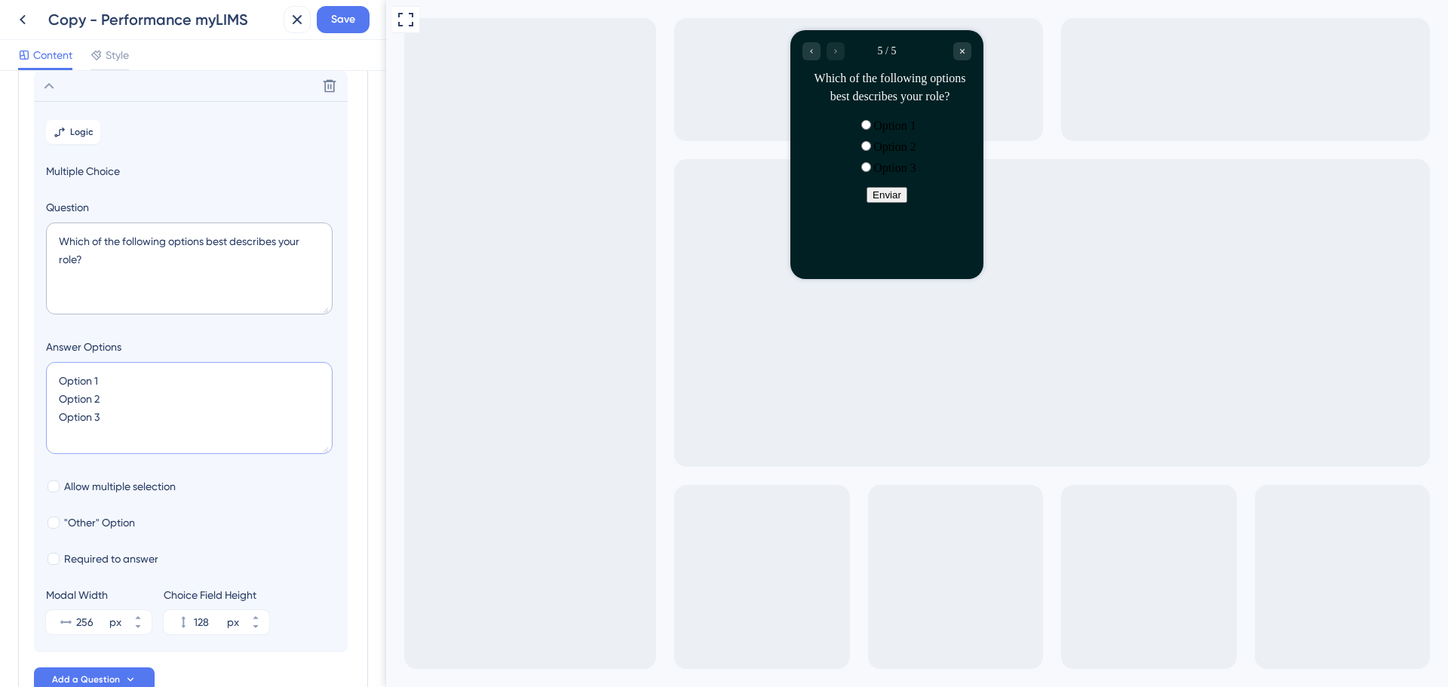
drag, startPoint x: 138, startPoint y: 428, endPoint x: 61, endPoint y: 373, distance: 94.2
click at [61, 373] on textarea "Option 1 Option 2 Option 3" at bounding box center [189, 408] width 287 height 92
type input "-4"
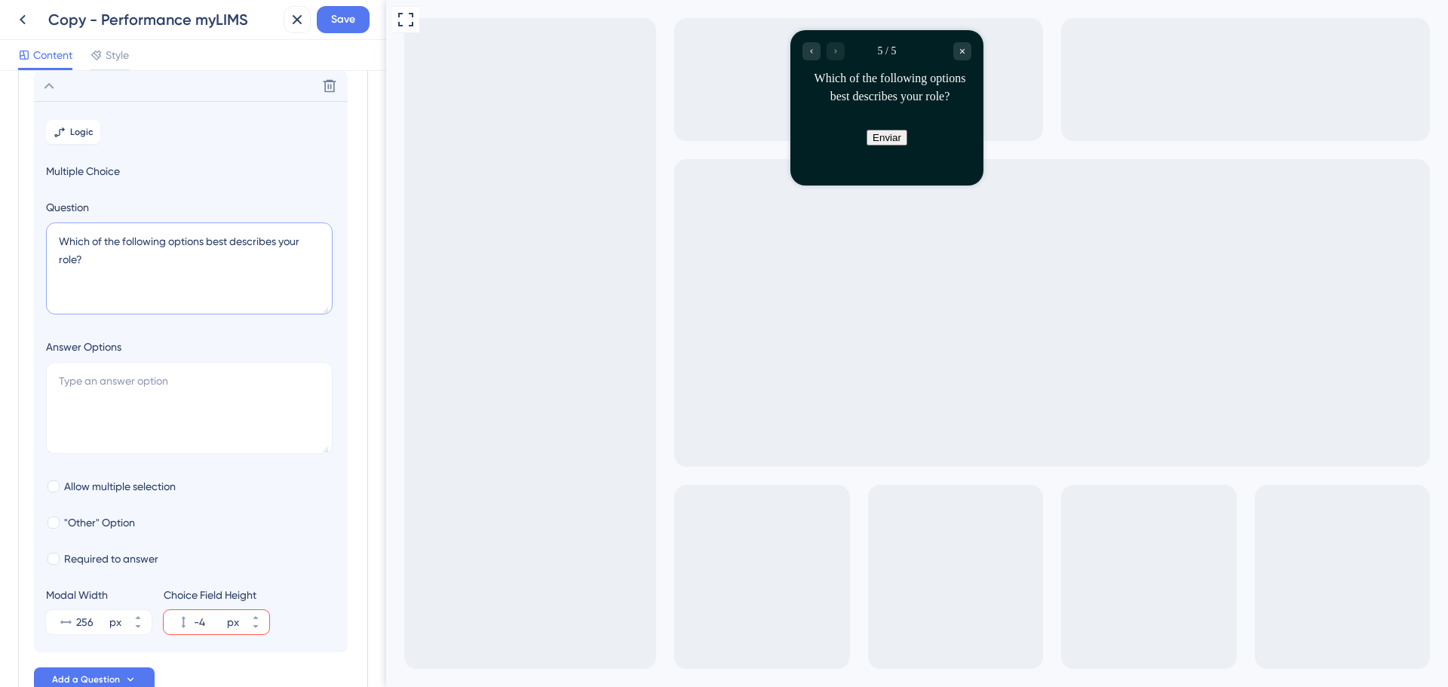
drag, startPoint x: 124, startPoint y: 261, endPoint x: -12, endPoint y: 220, distance: 142.5
click at [0, 0] on html "Copy - Performance myLIMS Save Content Style Survey Questions Add questions to …" at bounding box center [724, 0] width 1448 height 0
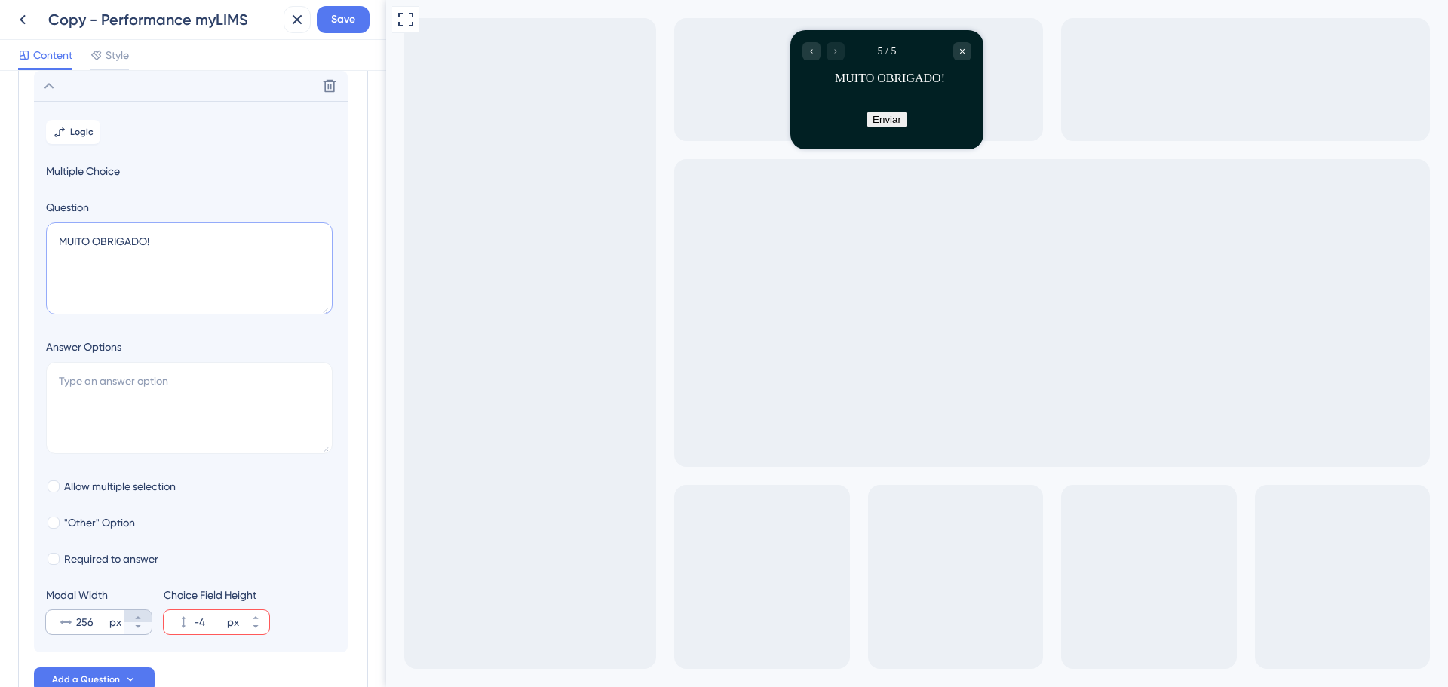
type textarea "MUITO OBRIGADO!"
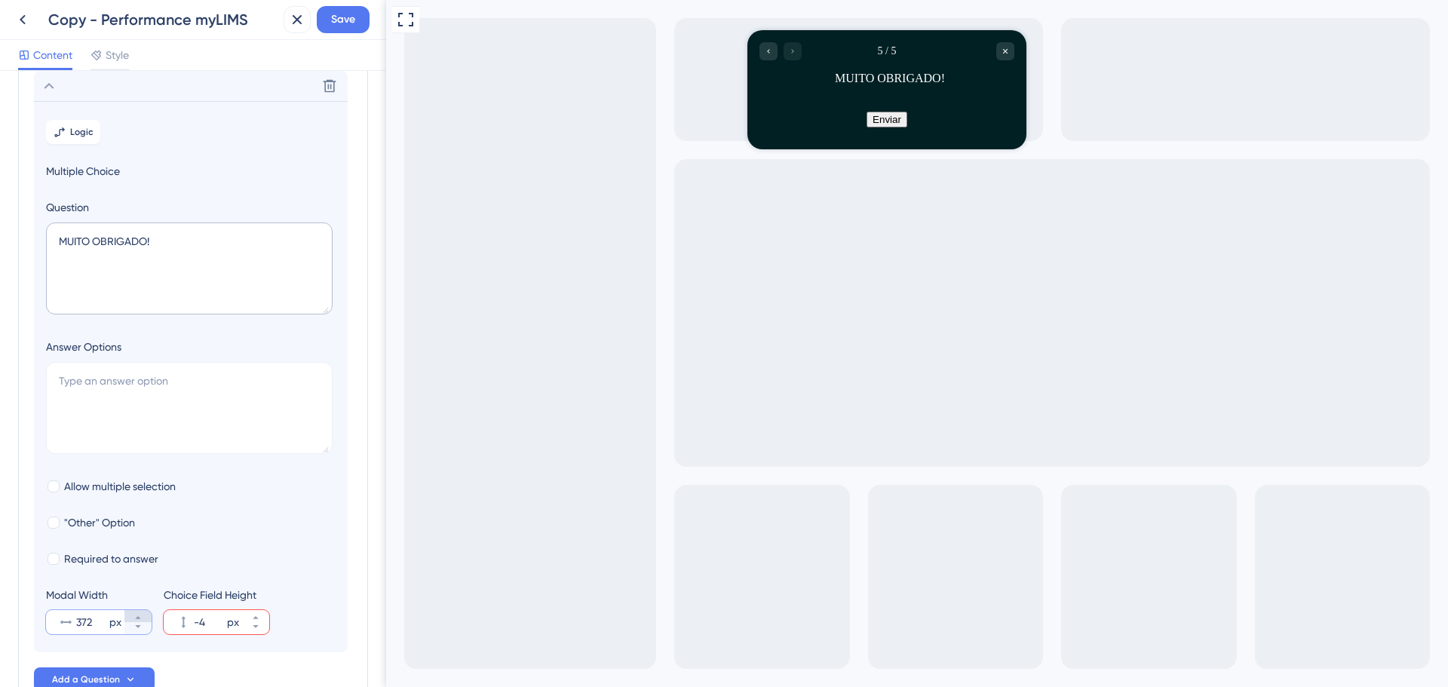
click at [138, 616] on icon at bounding box center [138, 617] width 9 height 9
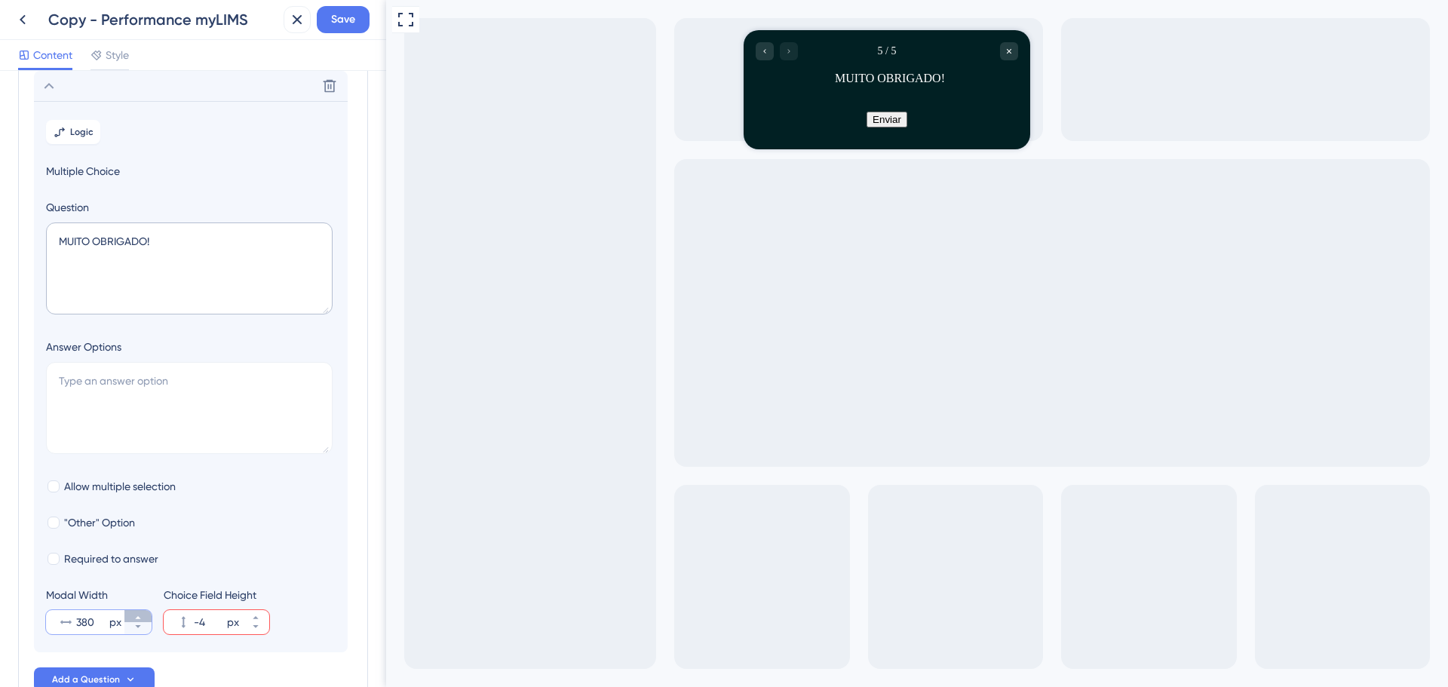
click at [138, 616] on icon at bounding box center [138, 617] width 9 height 9
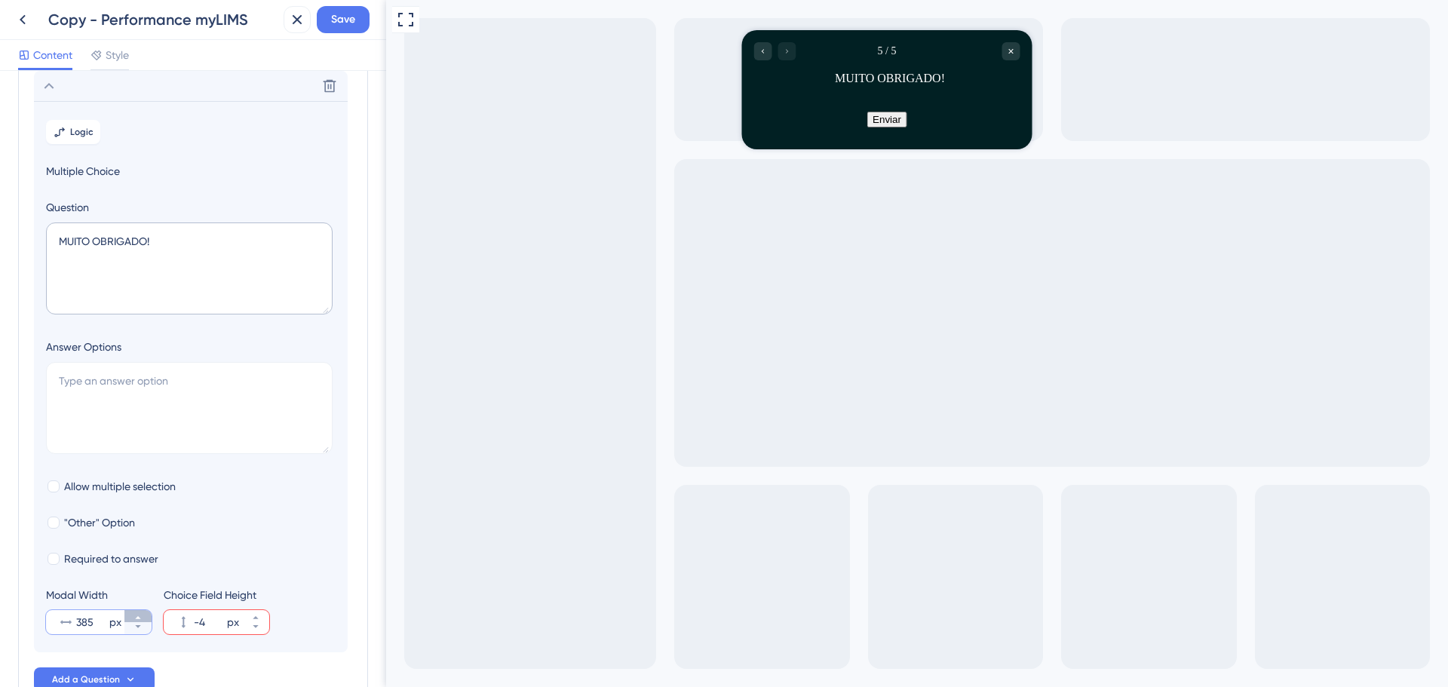
click at [138, 616] on icon at bounding box center [138, 617] width 9 height 9
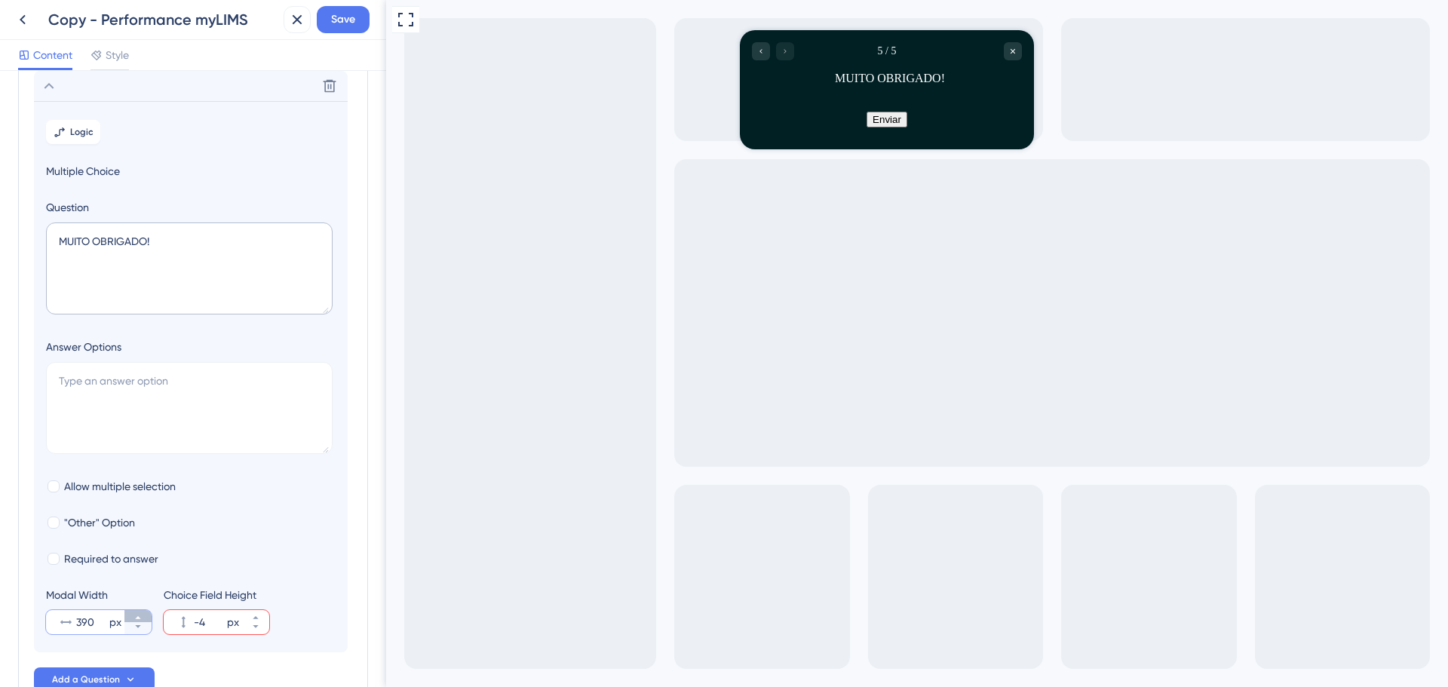
click at [138, 616] on icon at bounding box center [138, 617] width 9 height 9
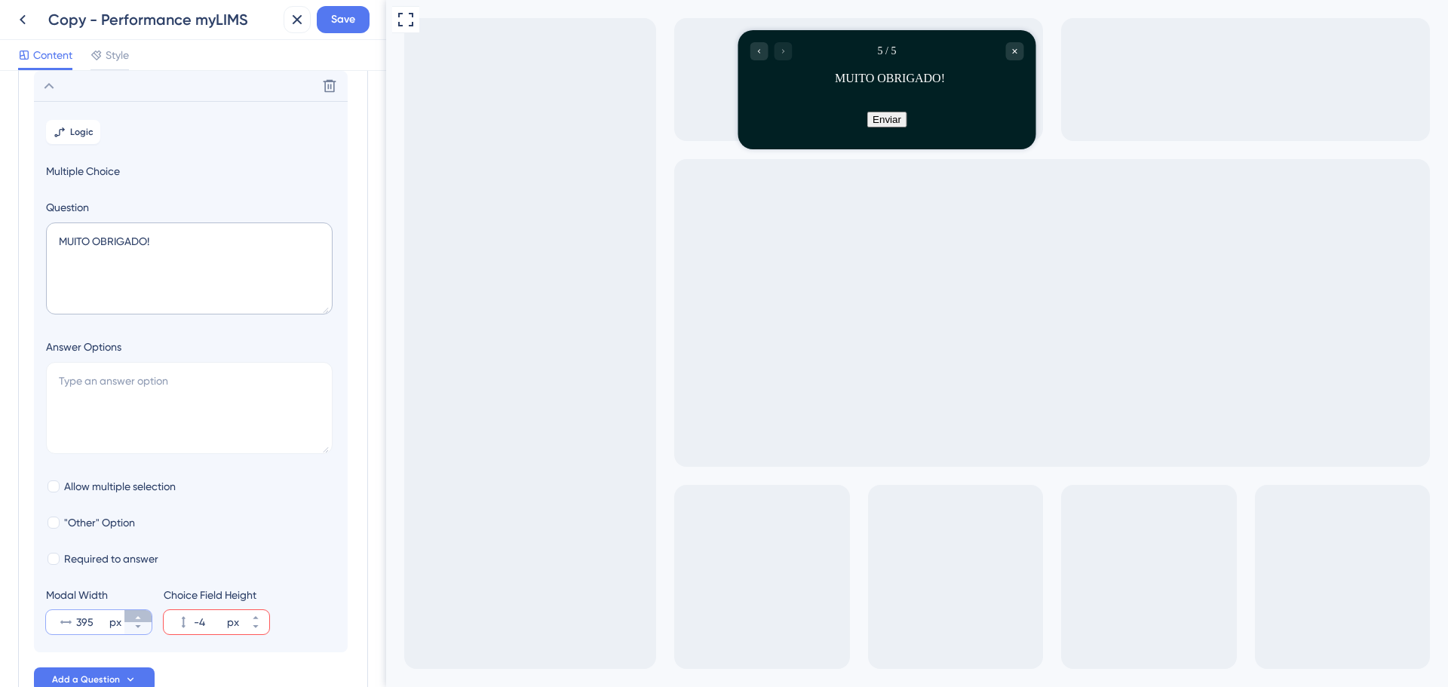
click at [138, 616] on icon at bounding box center [138, 617] width 9 height 9
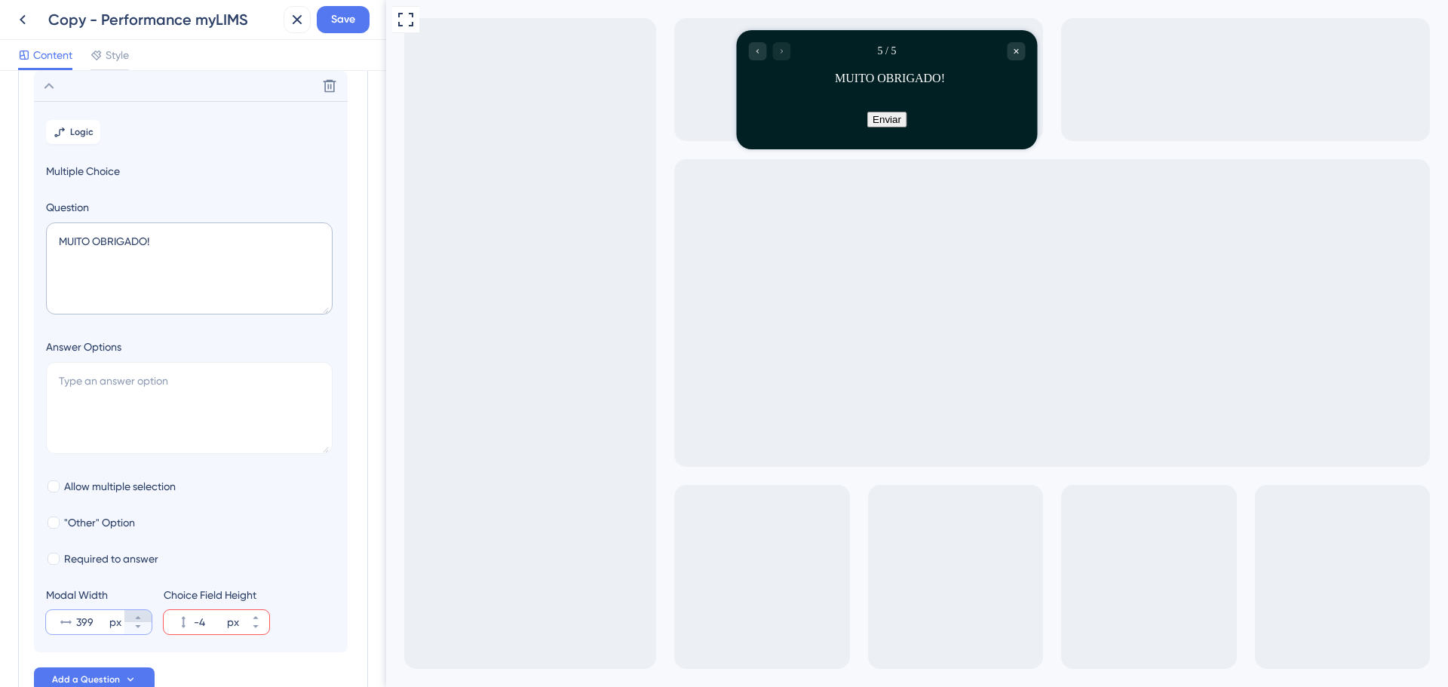
type input "400"
click at [191, 546] on section "Logic Multiple Choice Question MUITO OBRIGADO! Answer Options Allow multiple se…" at bounding box center [191, 376] width 314 height 551
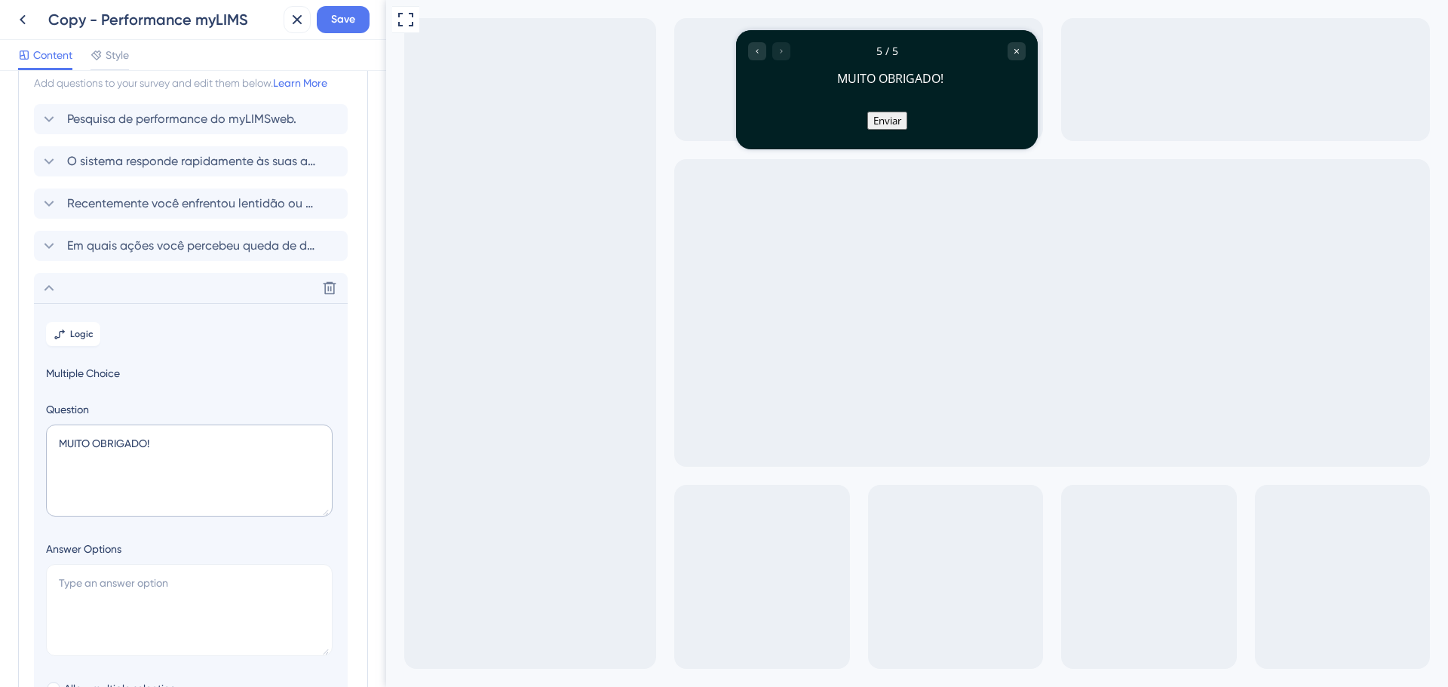
scroll to position [54, 0]
click at [332, 11] on span "Save" at bounding box center [343, 20] width 24 height 18
click at [60, 293] on div "Delete" at bounding box center [191, 289] width 314 height 30
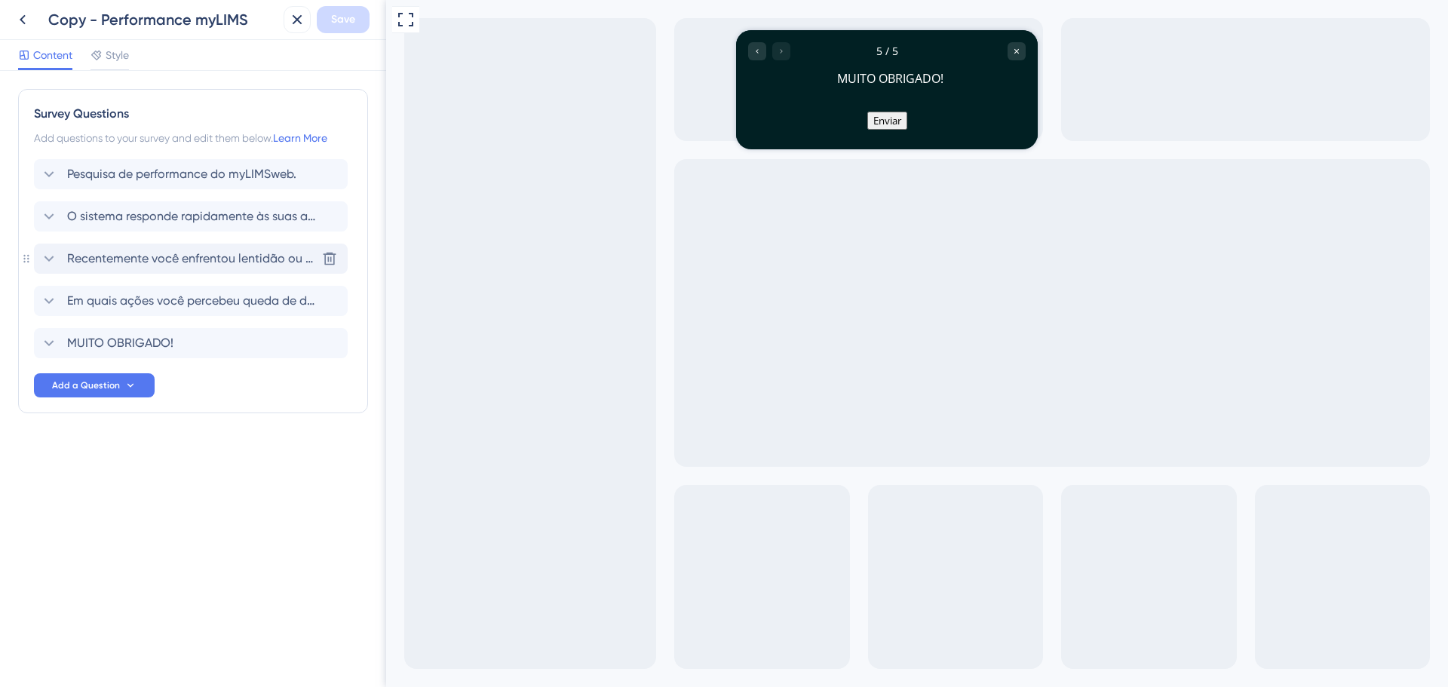
click at [248, 265] on span "Recentemente você enfrentou lentidão ou travamentos ao utilizar o sistema?" at bounding box center [191, 259] width 249 height 18
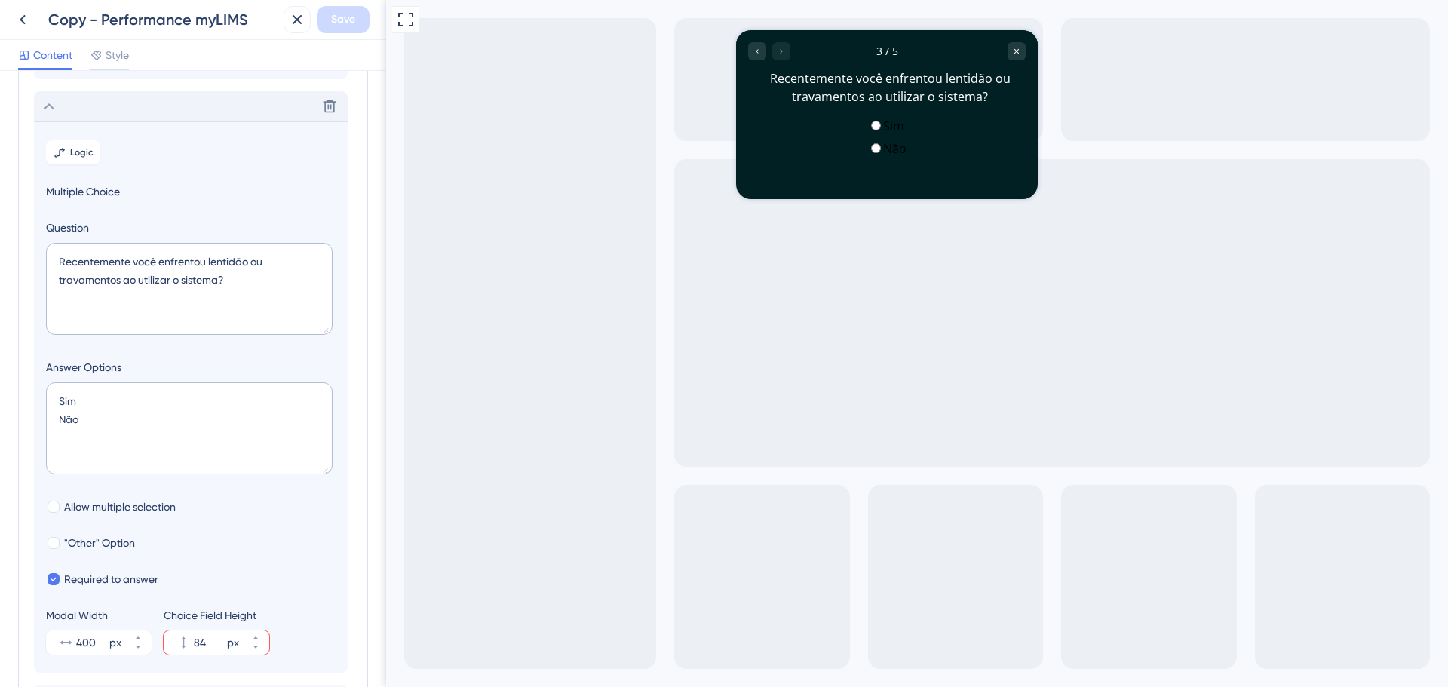
scroll to position [173, 0]
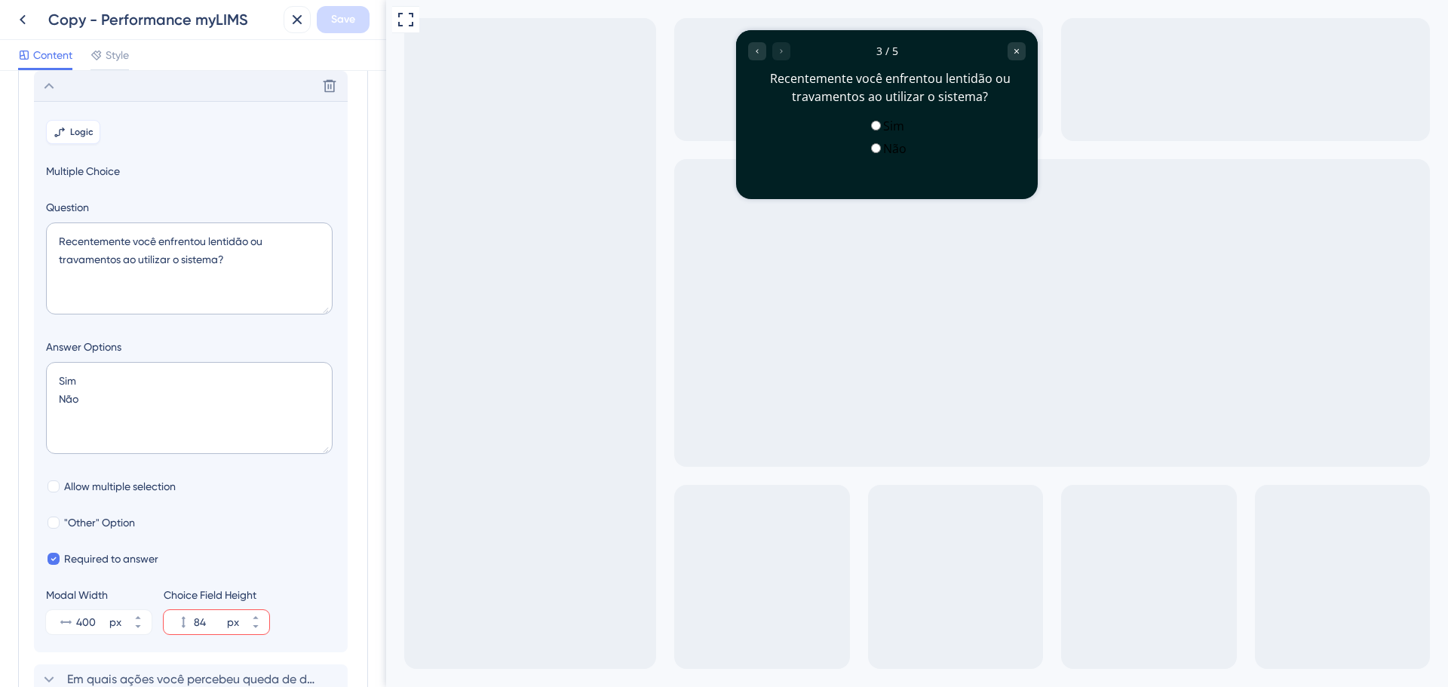
click at [81, 137] on span "Logic" at bounding box center [81, 132] width 23 height 12
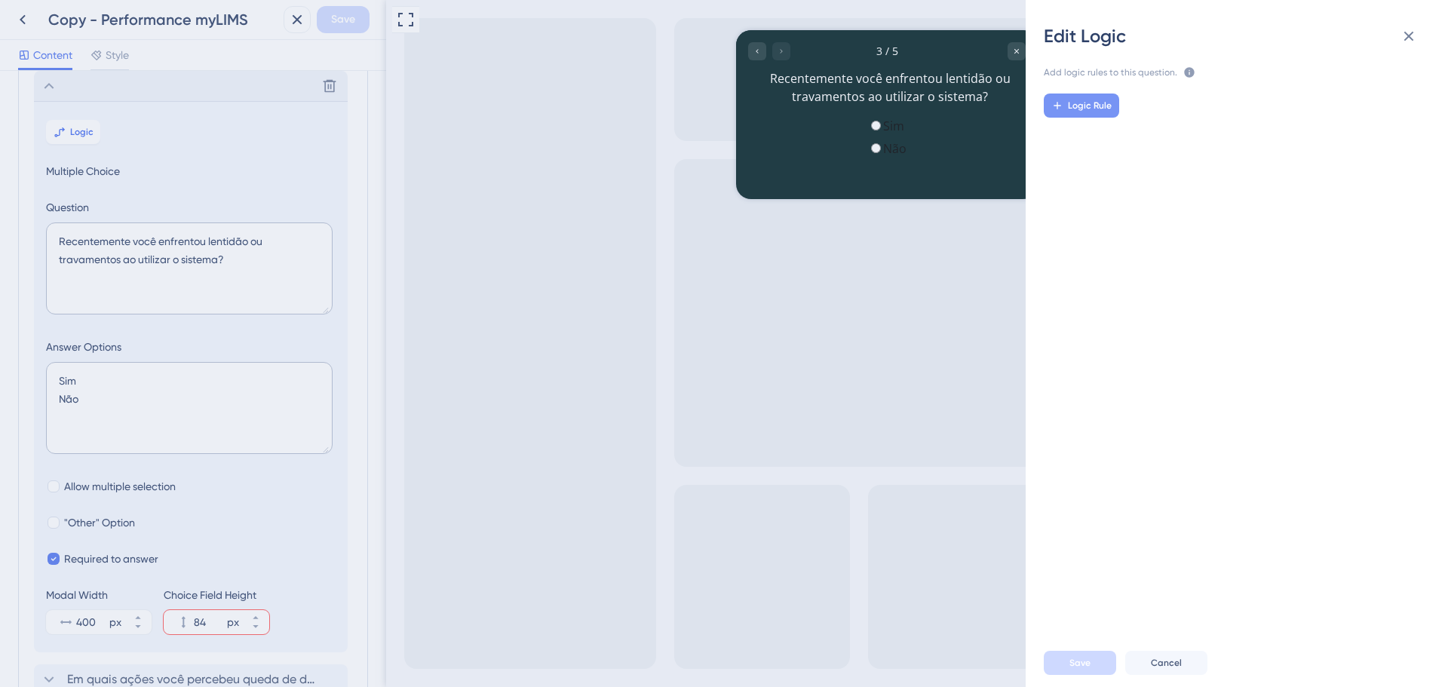
click at [1086, 111] on span "Logic Rule" at bounding box center [1090, 106] width 44 height 12
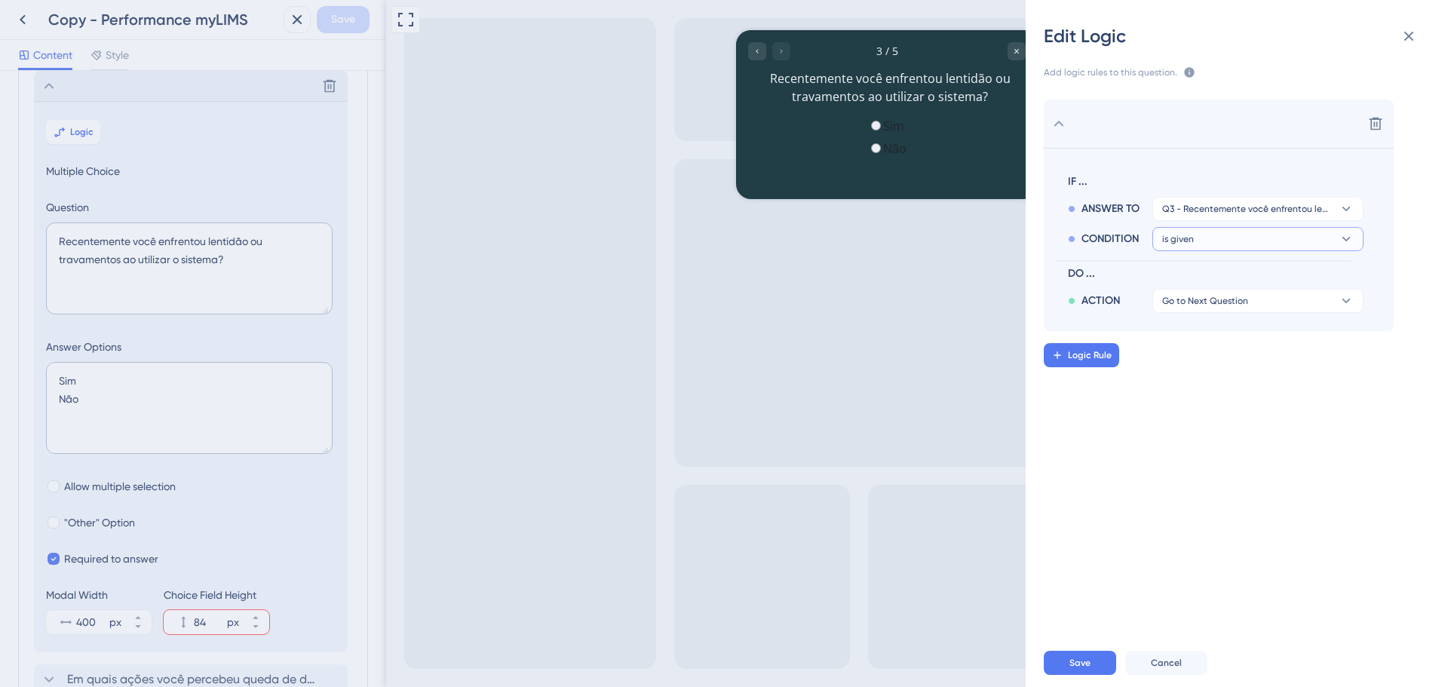
click at [1216, 221] on button "is given" at bounding box center [1258, 209] width 211 height 24
click at [1205, 336] on div "has has" at bounding box center [1258, 342] width 180 height 30
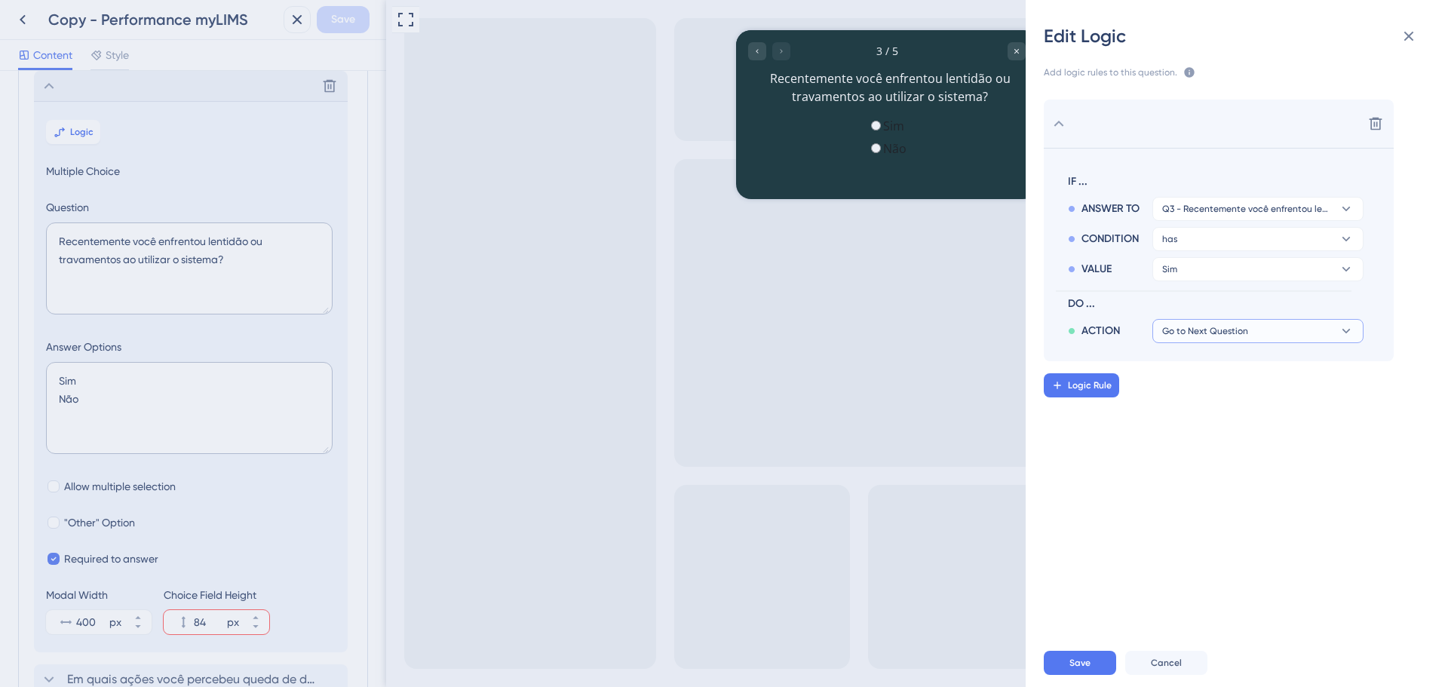
click at [1233, 327] on span "Go to Next Question" at bounding box center [1205, 331] width 86 height 12
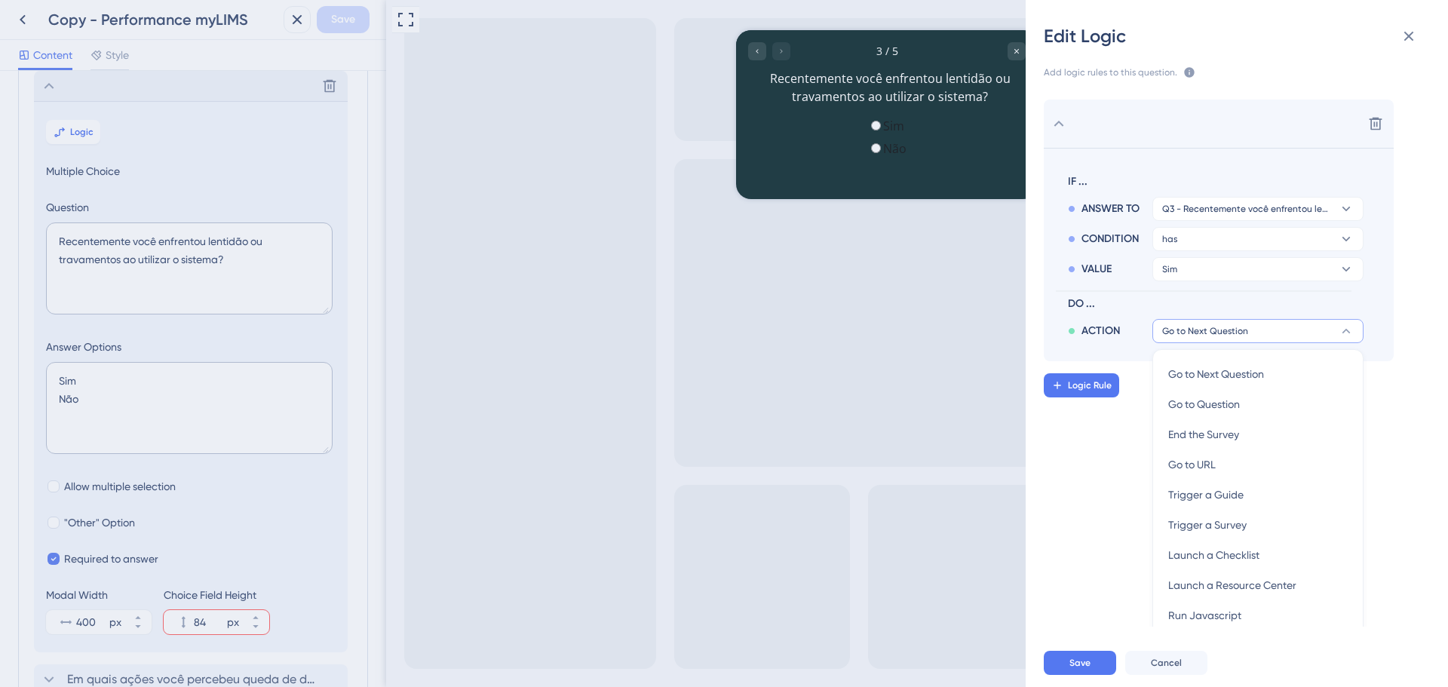
scroll to position [14, 0]
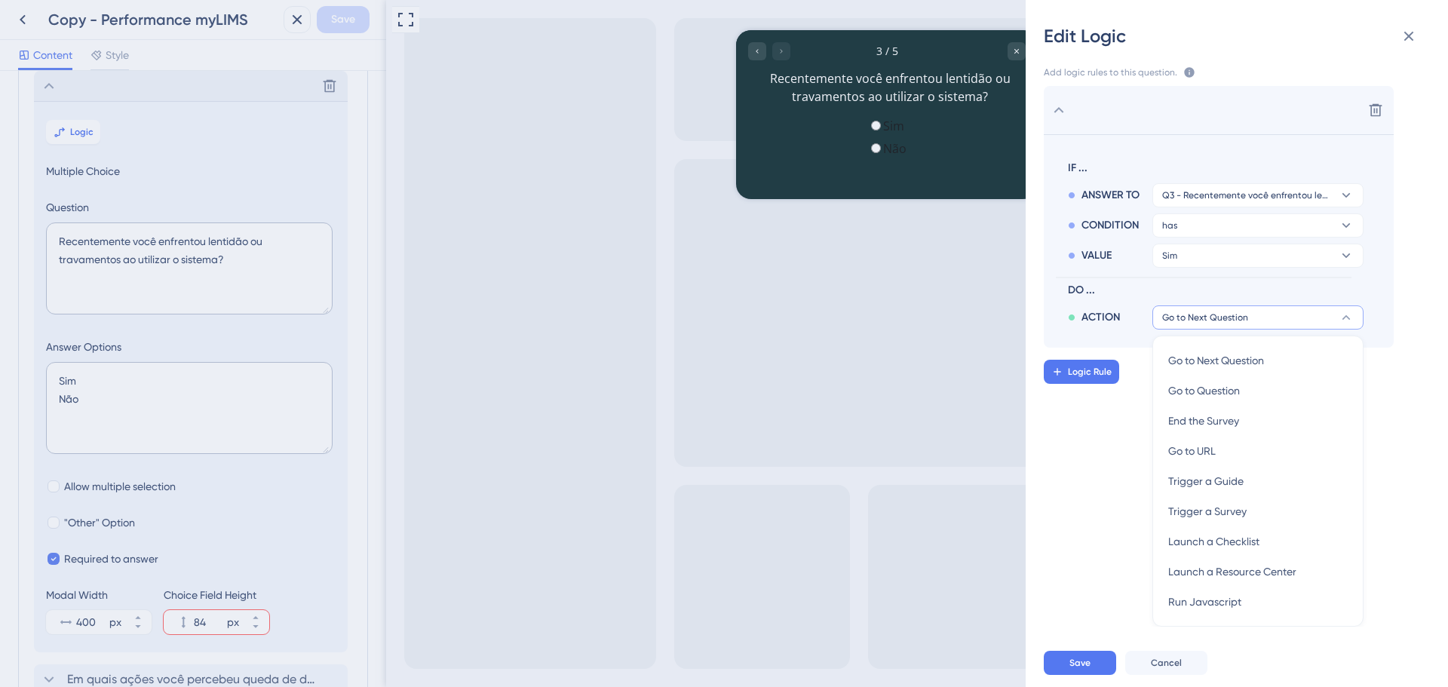
click at [1235, 323] on span "Go to Next Question" at bounding box center [1205, 318] width 86 height 12
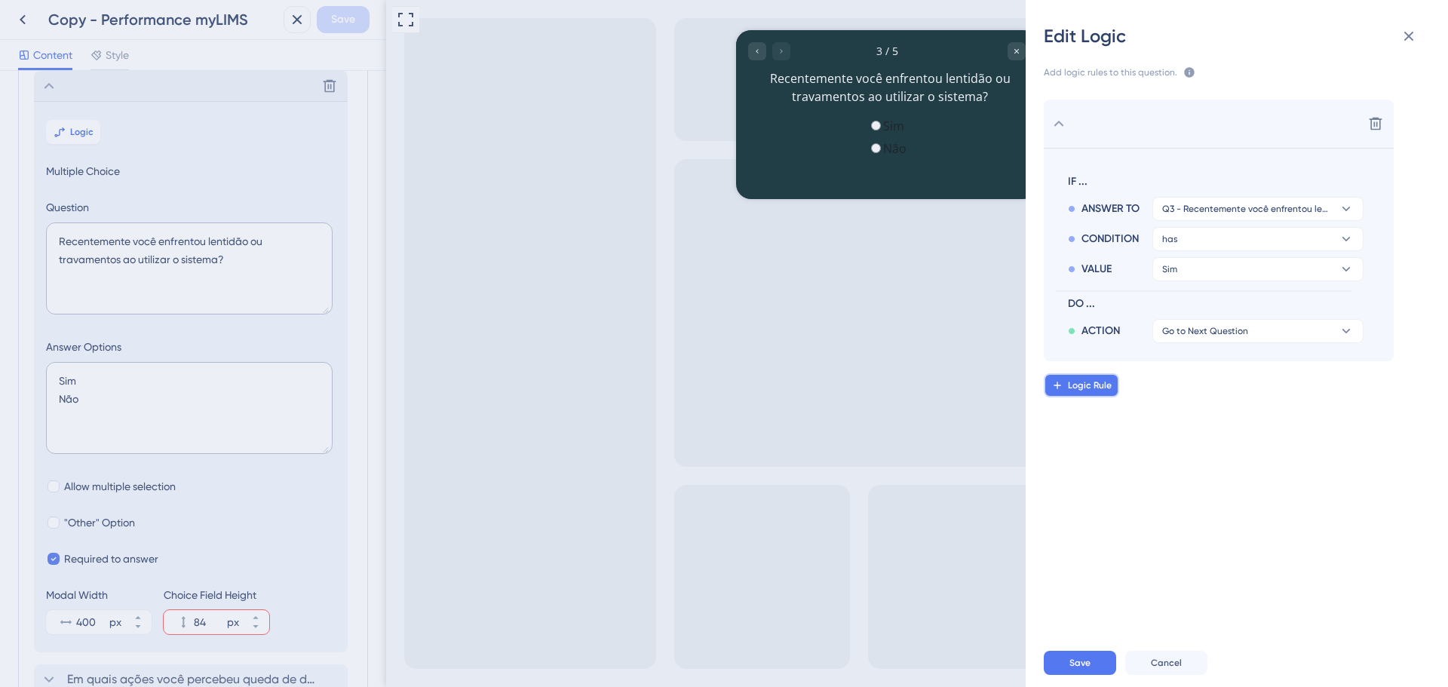
click at [1092, 388] on span "Logic Rule" at bounding box center [1090, 385] width 44 height 12
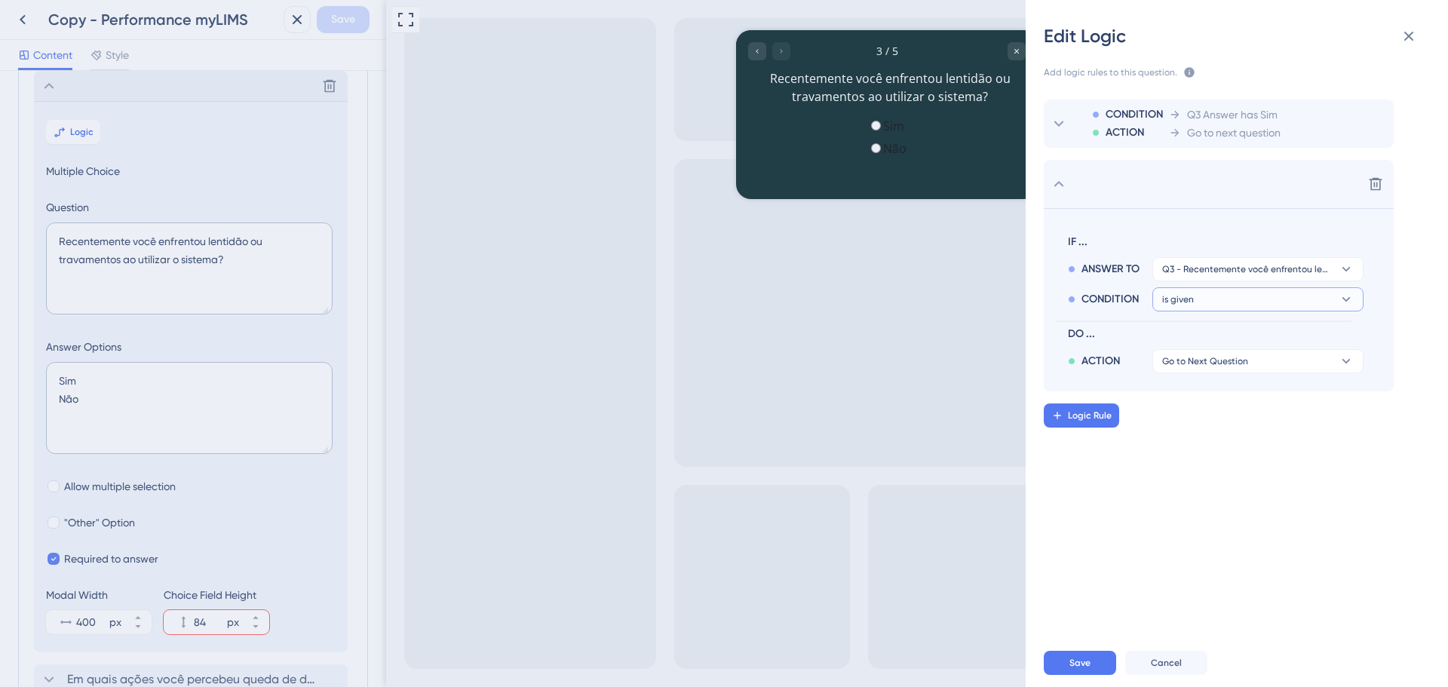
click at [1248, 281] on button "is given" at bounding box center [1258, 269] width 211 height 24
click at [1206, 397] on div "has has" at bounding box center [1258, 403] width 180 height 30
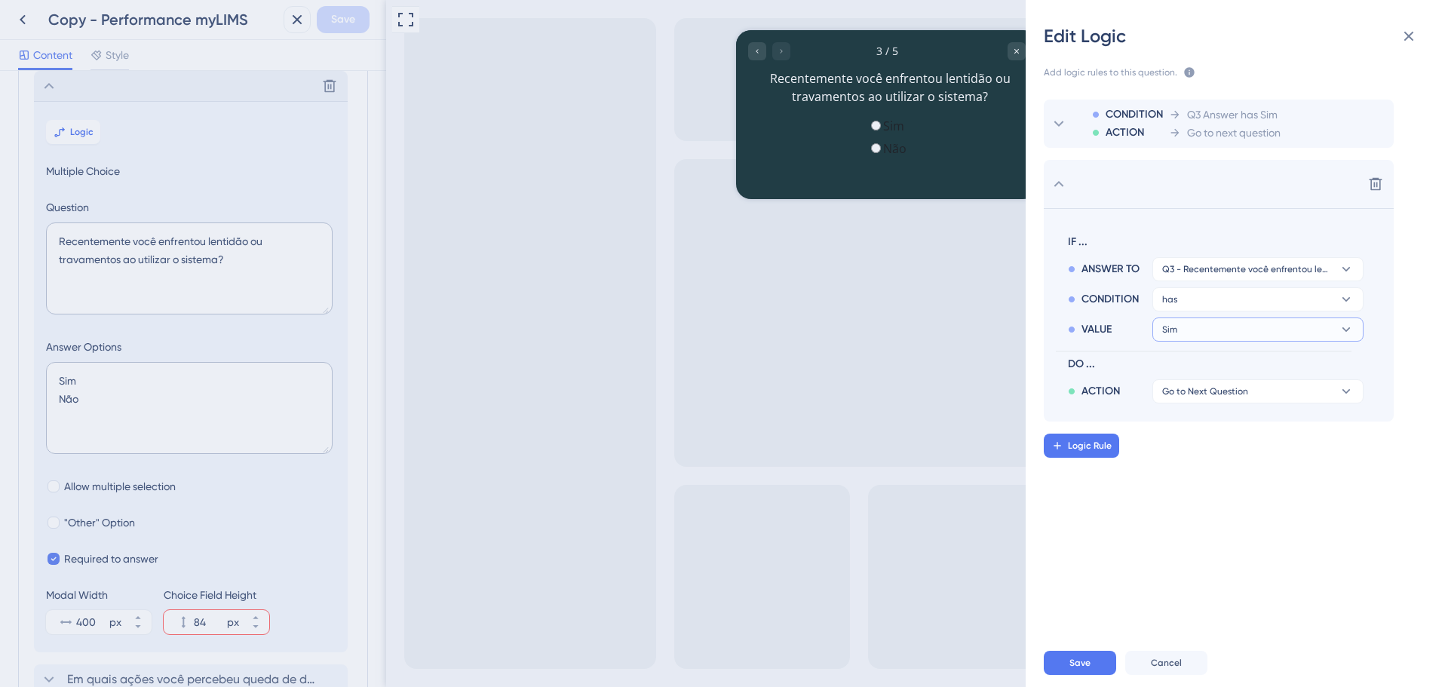
click at [1225, 281] on button "Sim" at bounding box center [1258, 269] width 211 height 24
click at [1205, 396] on div "Não Não" at bounding box center [1258, 403] width 180 height 30
click at [1205, 396] on span "Go to Next Question" at bounding box center [1205, 391] width 86 height 12
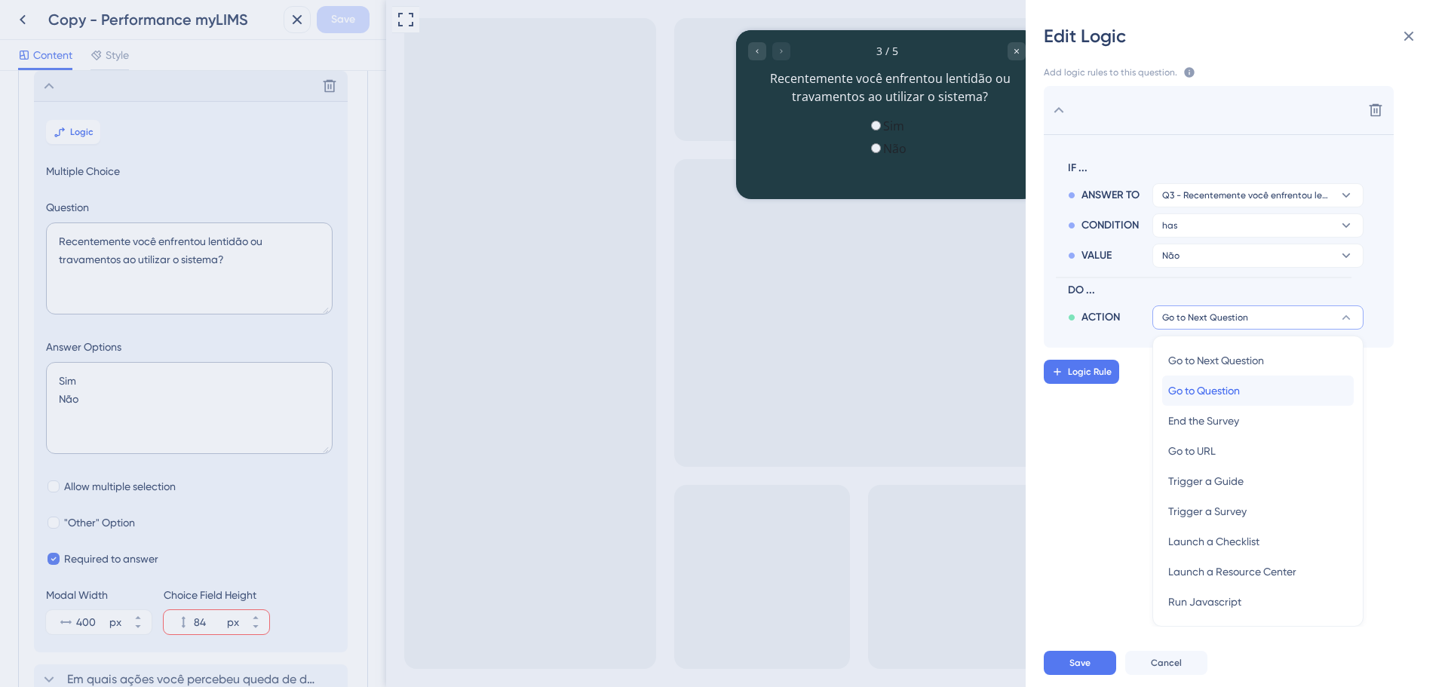
click at [1227, 392] on span "Go to Question" at bounding box center [1204, 391] width 72 height 18
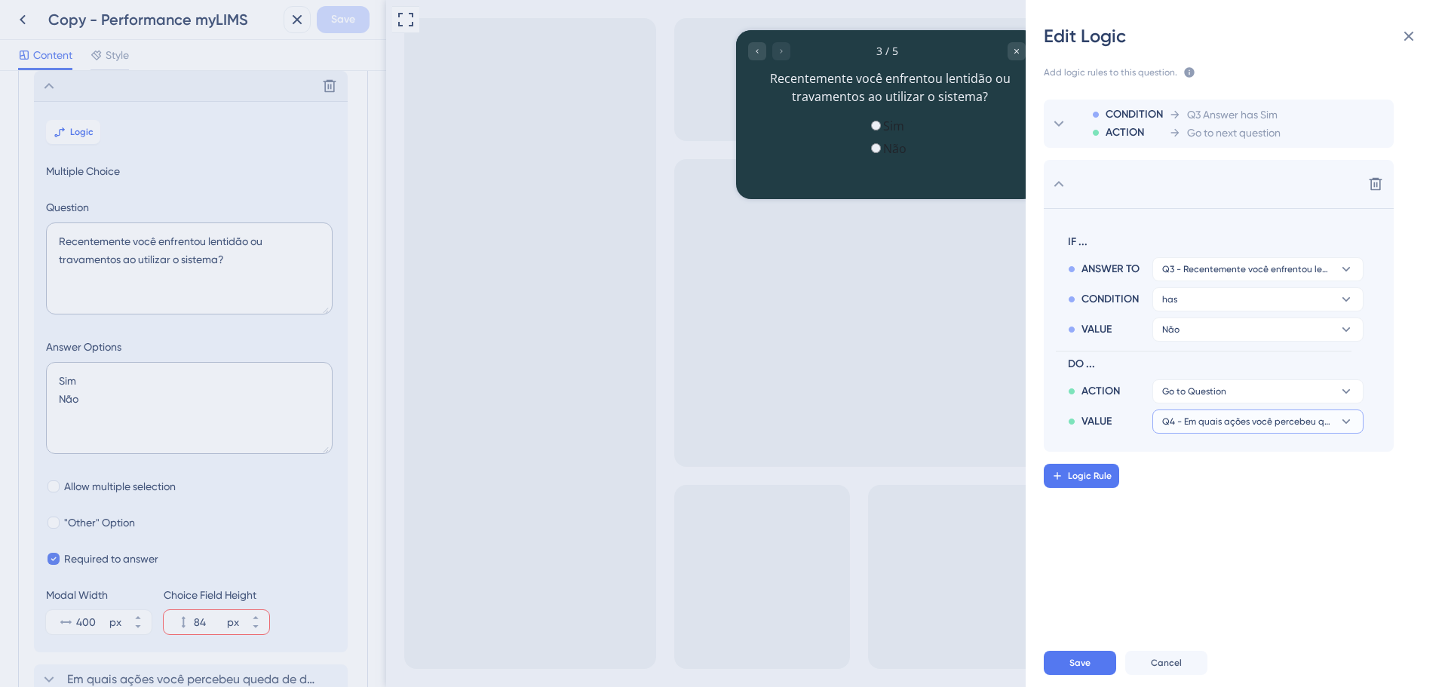
click at [1227, 398] on span "Q4 - Em quais ações você percebeu queda de desempenho? (ex: ao carregar páginas…" at bounding box center [1194, 391] width 64 height 12
click at [1227, 491] on span "Q5 - MUITO OBRIGADO!" at bounding box center [1225, 495] width 115 height 18
click at [1083, 666] on span "Save" at bounding box center [1080, 663] width 21 height 12
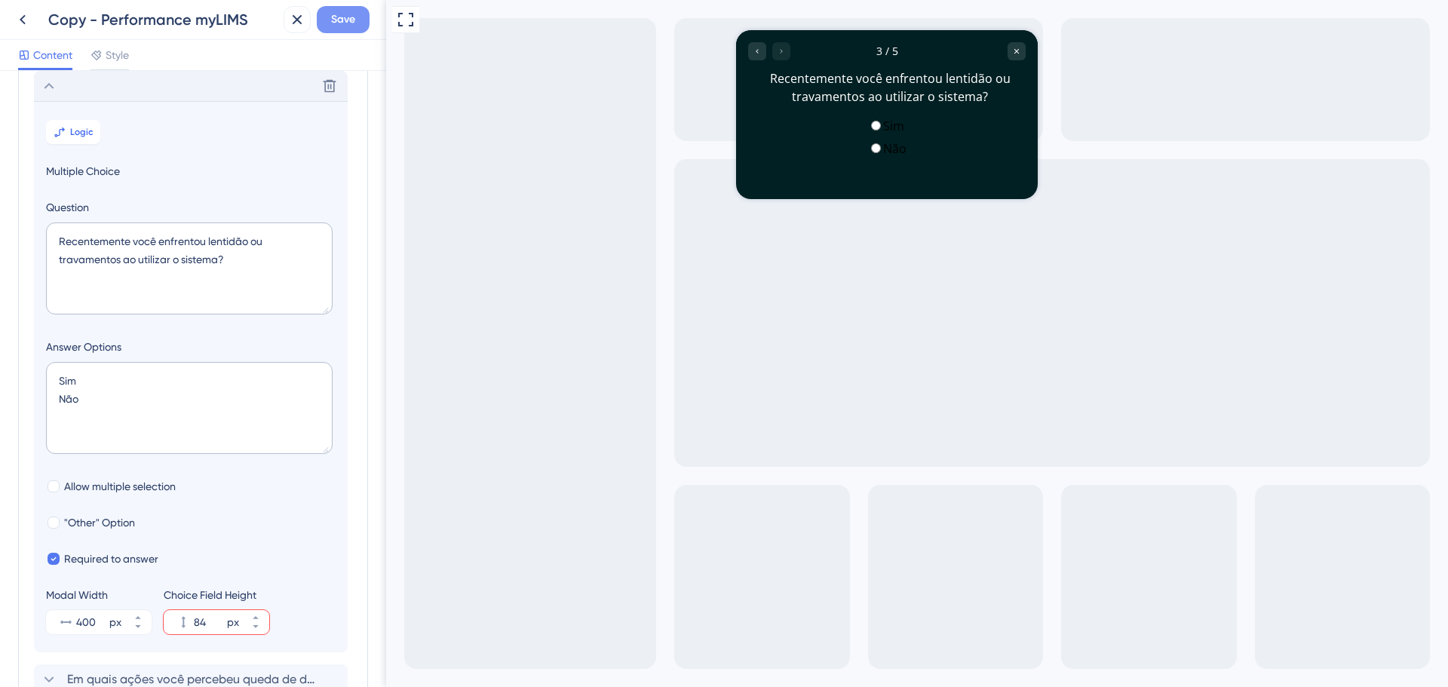
click at [345, 26] on span "Save" at bounding box center [343, 20] width 24 height 18
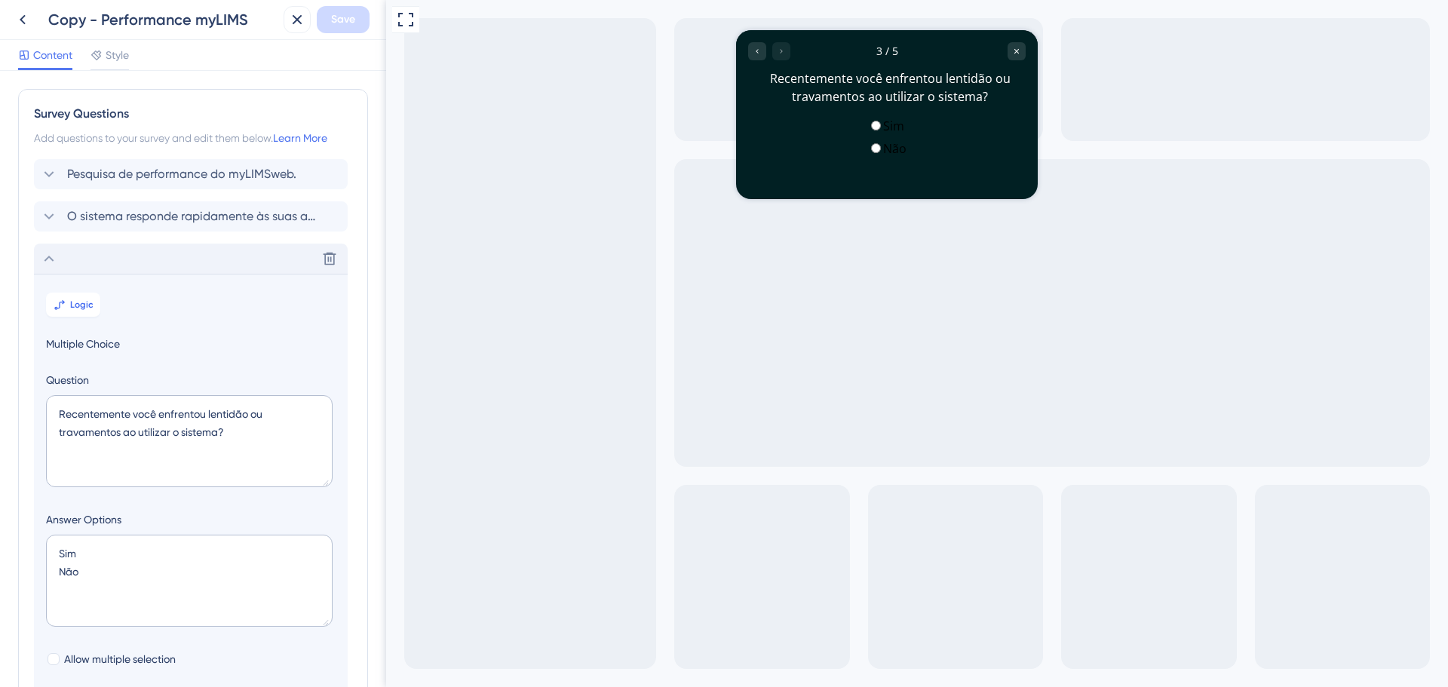
click at [58, 257] on div "Delete" at bounding box center [191, 259] width 314 height 30
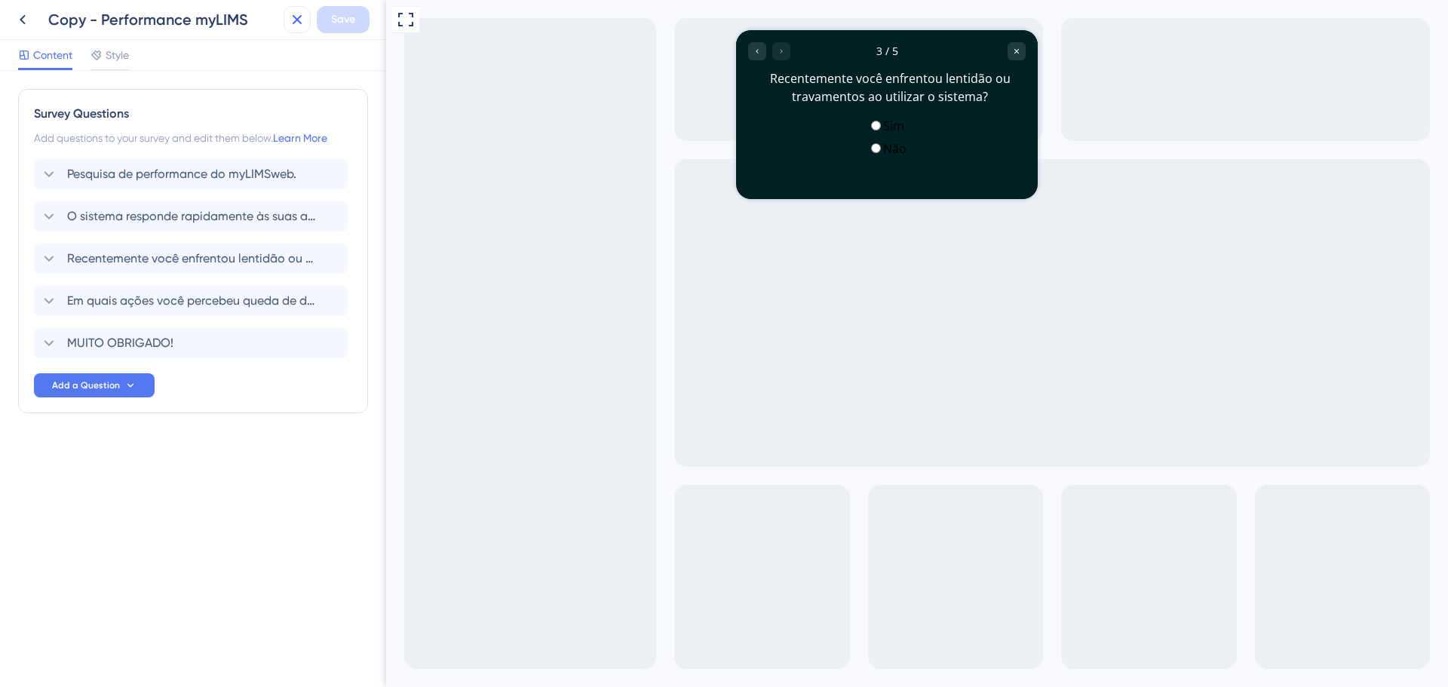
click at [295, 18] on icon at bounding box center [298, 20] width 10 height 10
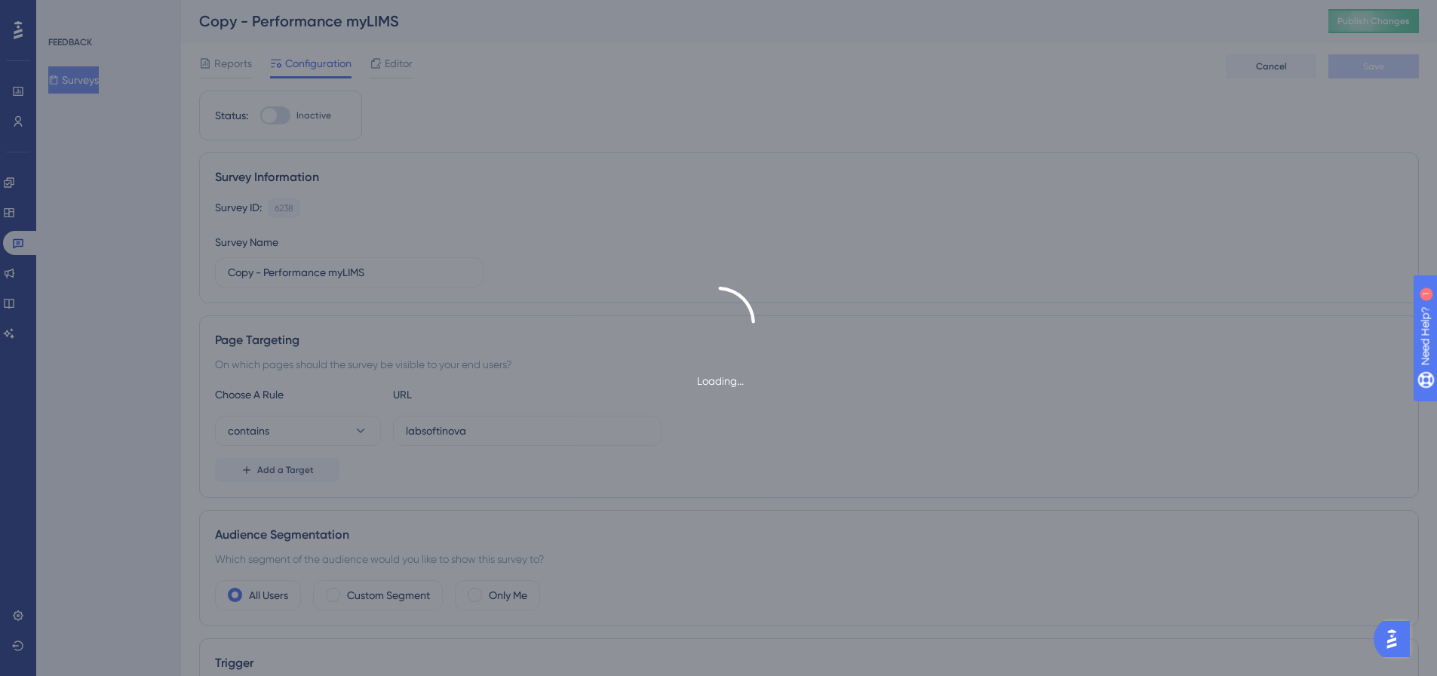
click at [602, 164] on div "Loading..." at bounding box center [718, 338] width 1437 height 676
click at [836, 314] on div "Loading..." at bounding box center [718, 338] width 1437 height 103
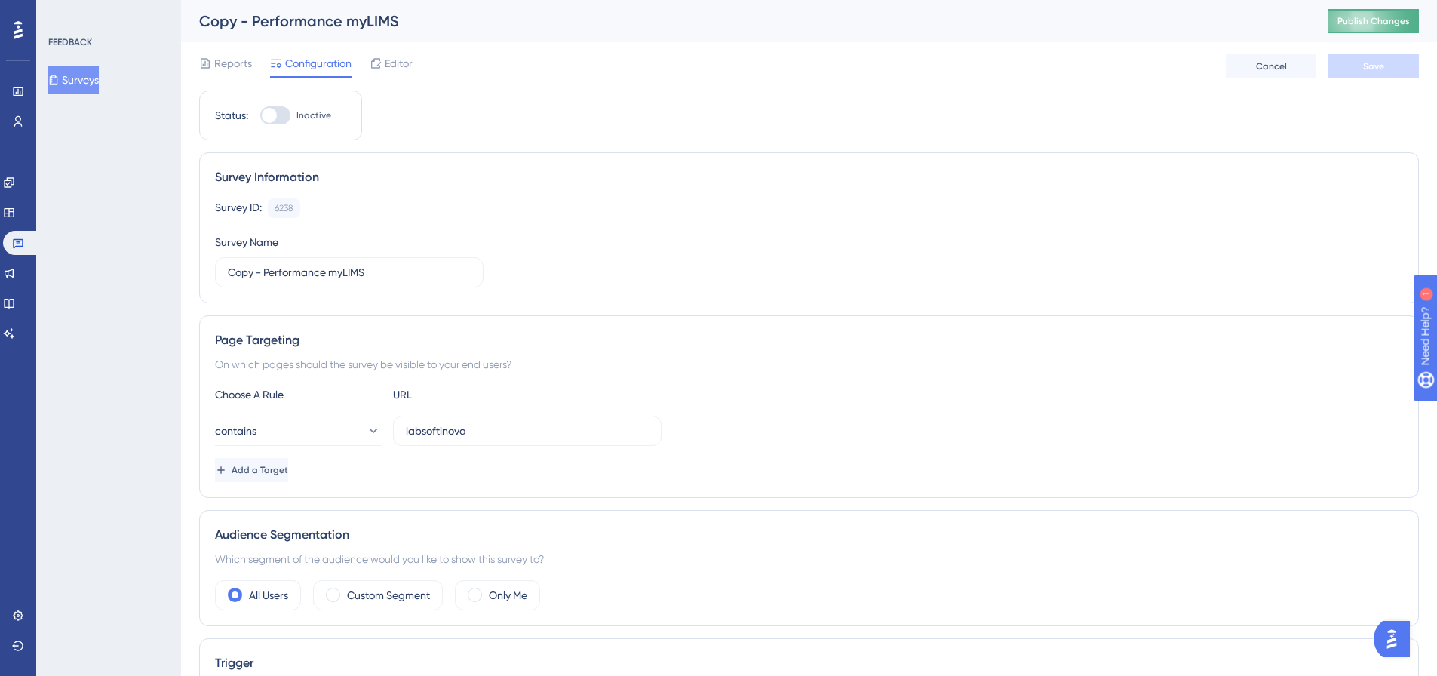
click at [1349, 19] on span "Publish Changes" at bounding box center [1373, 21] width 72 height 12
click at [407, 71] on span "Editor" at bounding box center [399, 63] width 28 height 18
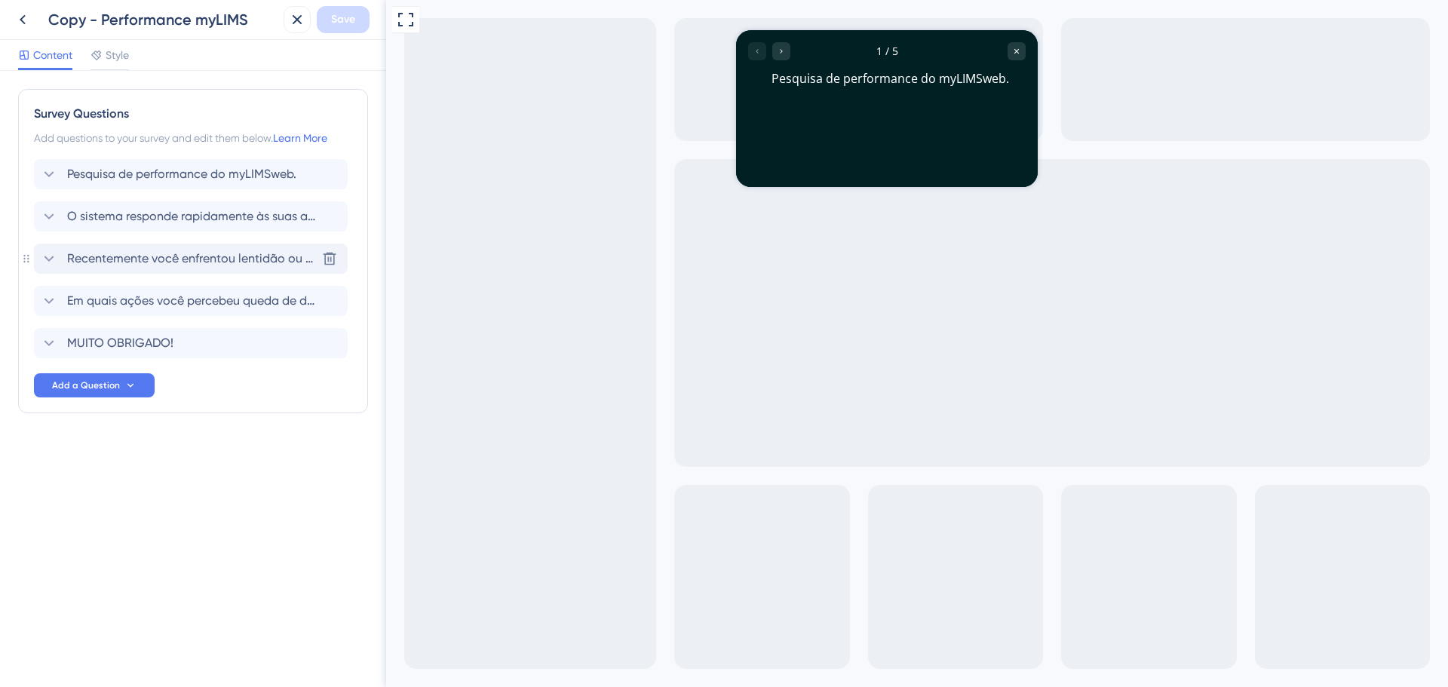
click at [241, 260] on span "Recentemente você enfrentou lentidão ou travamentos ao utilizar o sistema?" at bounding box center [191, 259] width 249 height 18
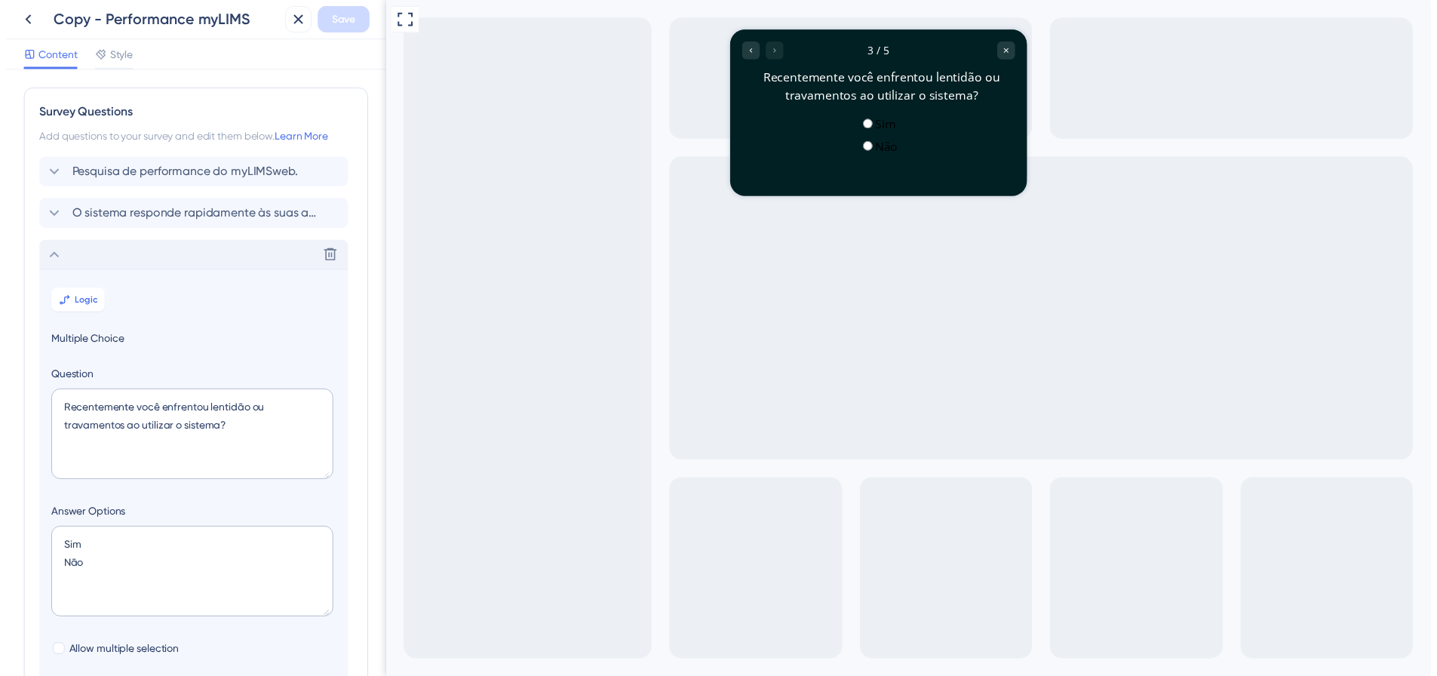
scroll to position [173, 0]
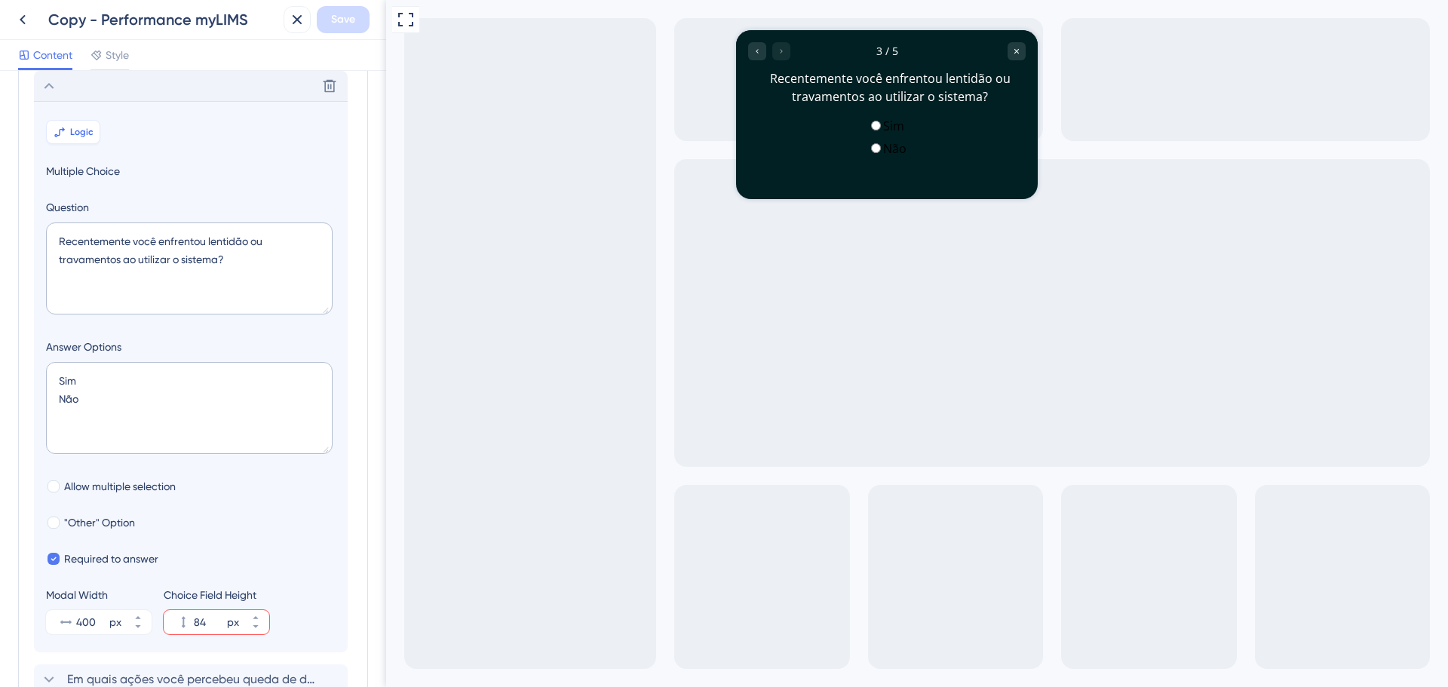
click at [92, 134] on span "Logic" at bounding box center [81, 132] width 23 height 12
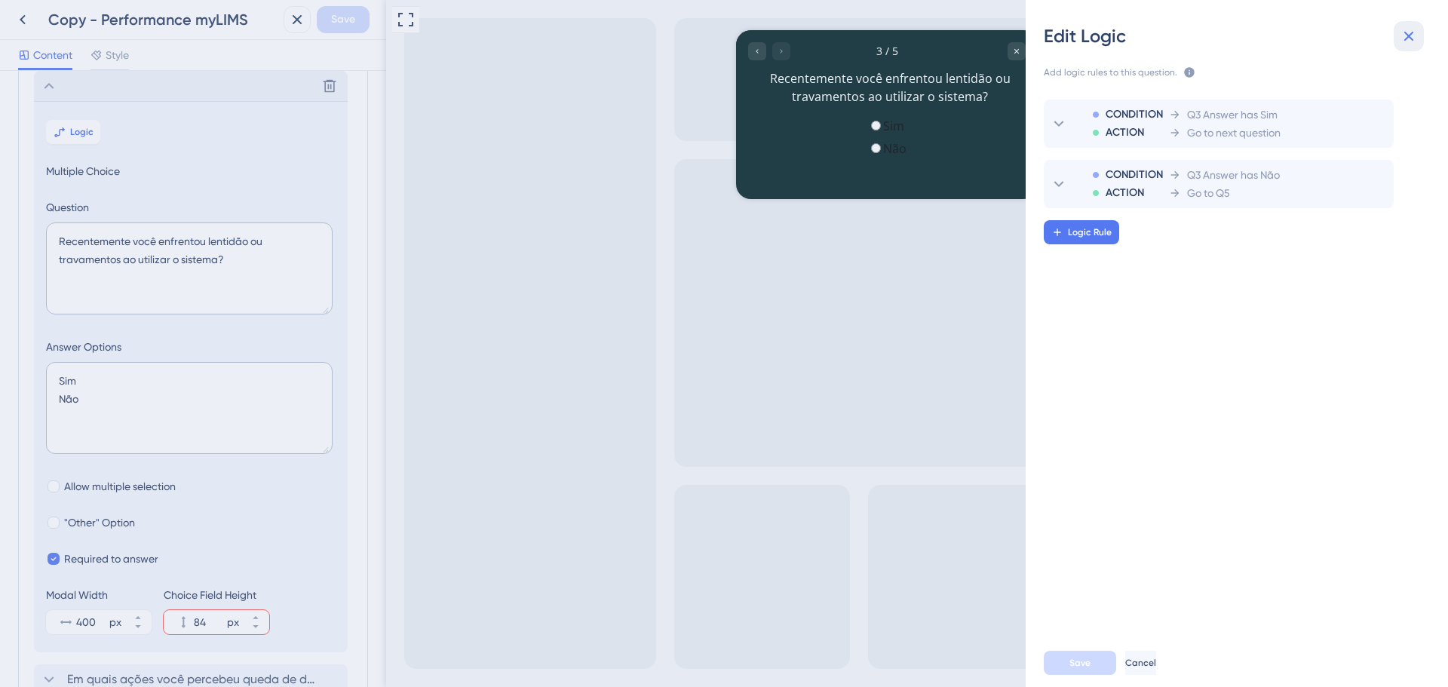
click at [1408, 39] on icon at bounding box center [1409, 36] width 18 height 18
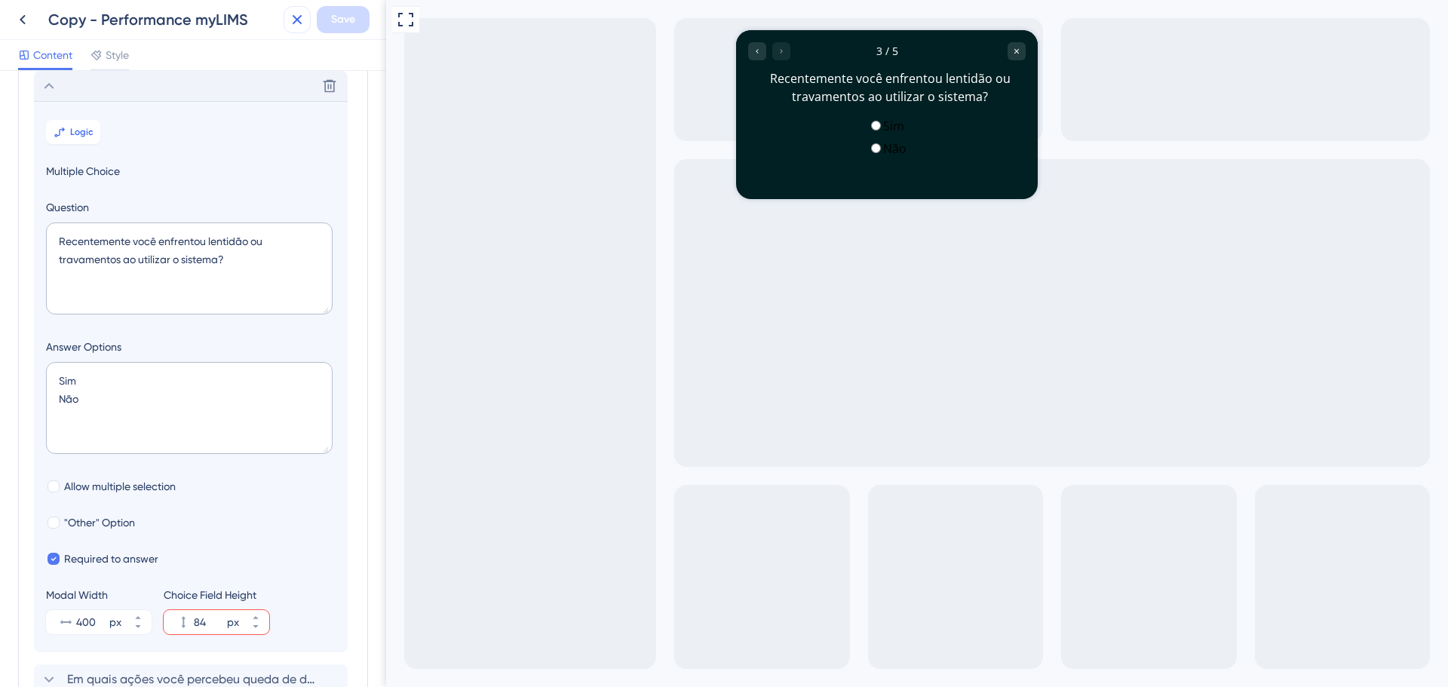
click at [293, 16] on icon at bounding box center [298, 20] width 10 height 10
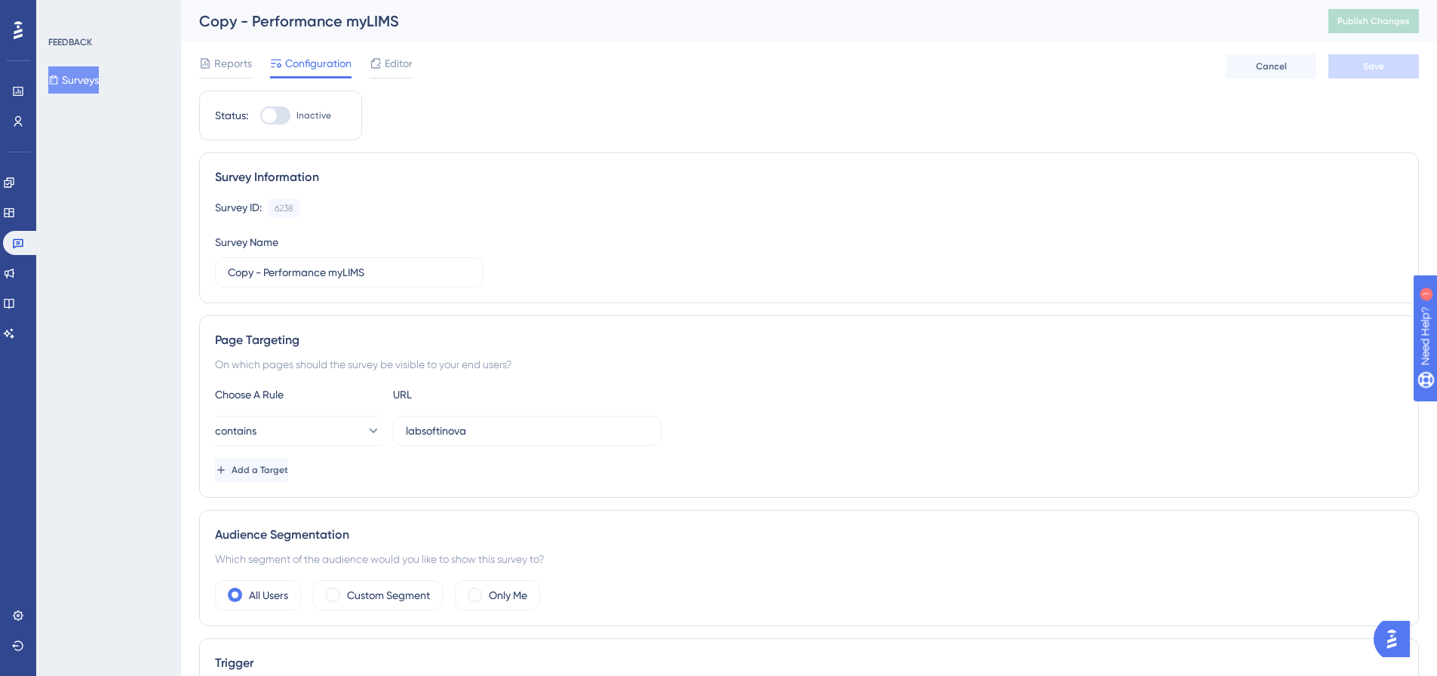
click at [99, 82] on button "Surveys" at bounding box center [73, 79] width 51 height 27
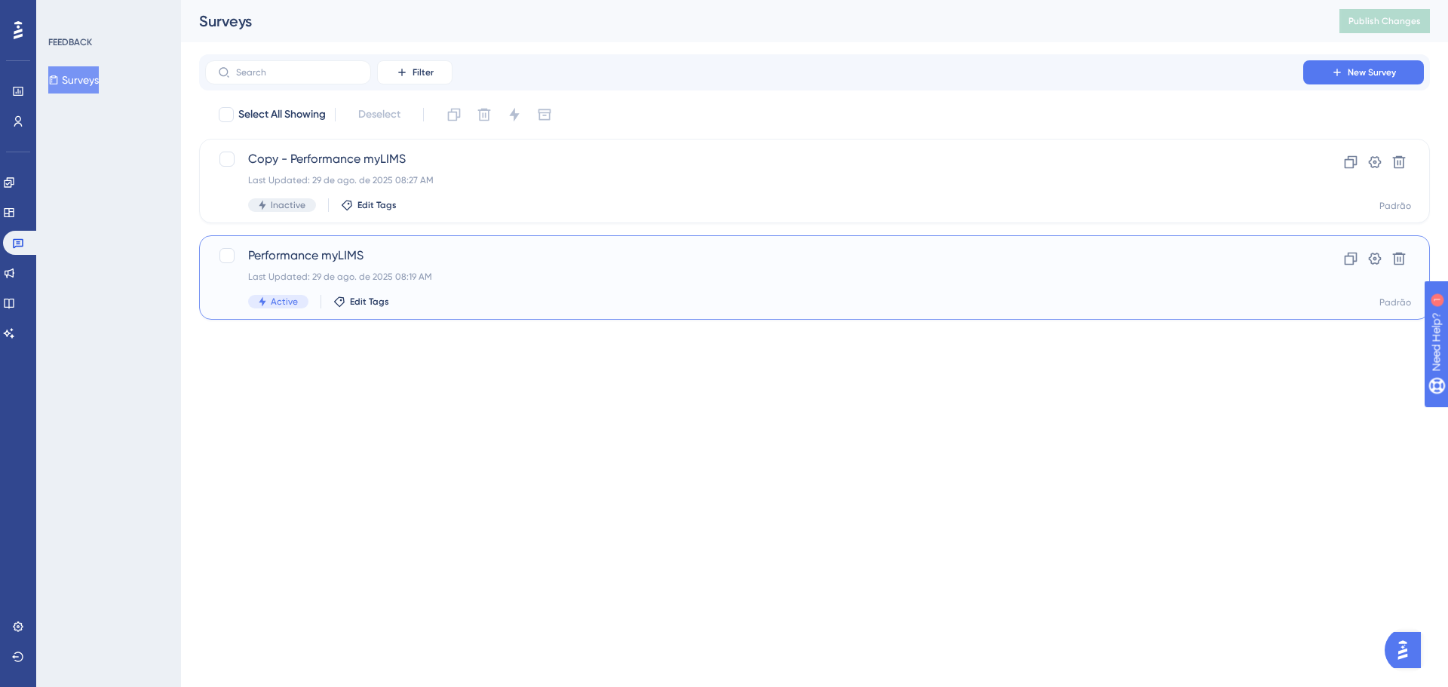
click at [271, 302] on span "Active" at bounding box center [284, 302] width 27 height 12
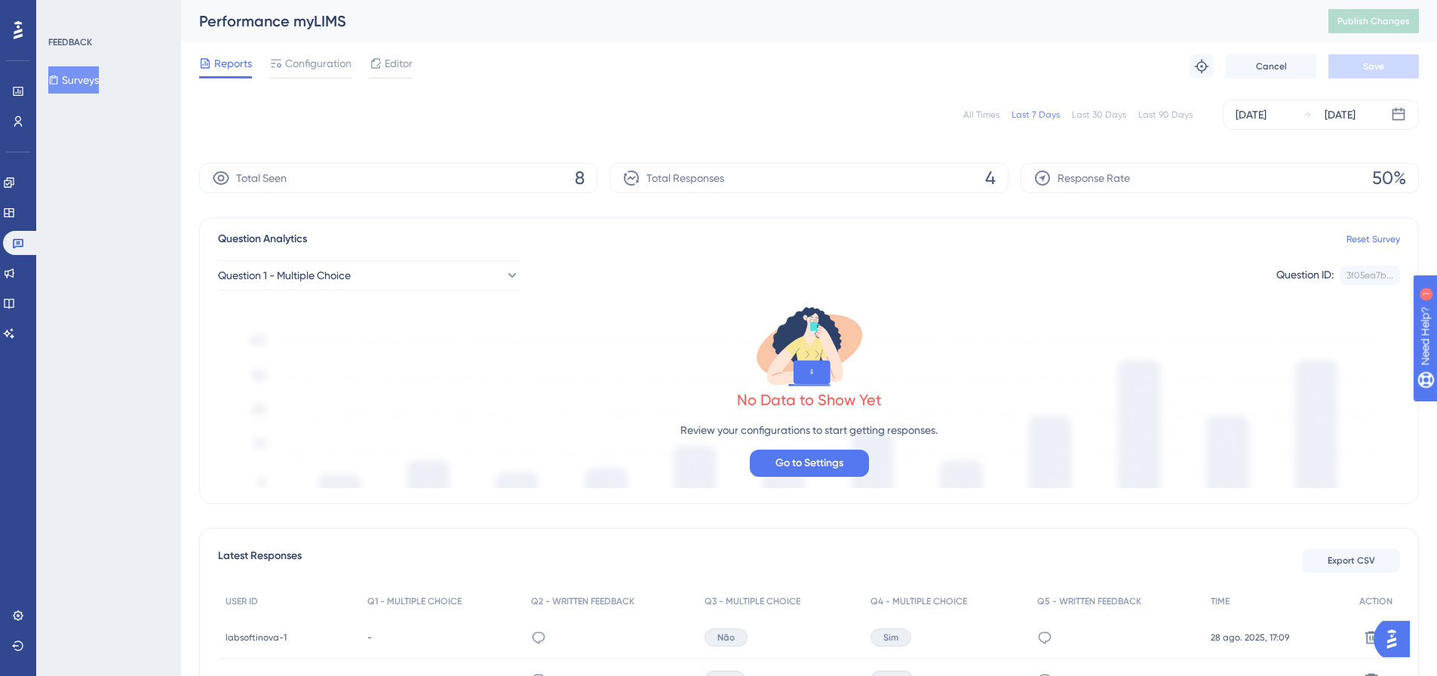
click at [69, 65] on div "FEEDBACK Surveys" at bounding box center [109, 64] width 122 height 57
click at [72, 75] on button "Surveys" at bounding box center [73, 79] width 51 height 27
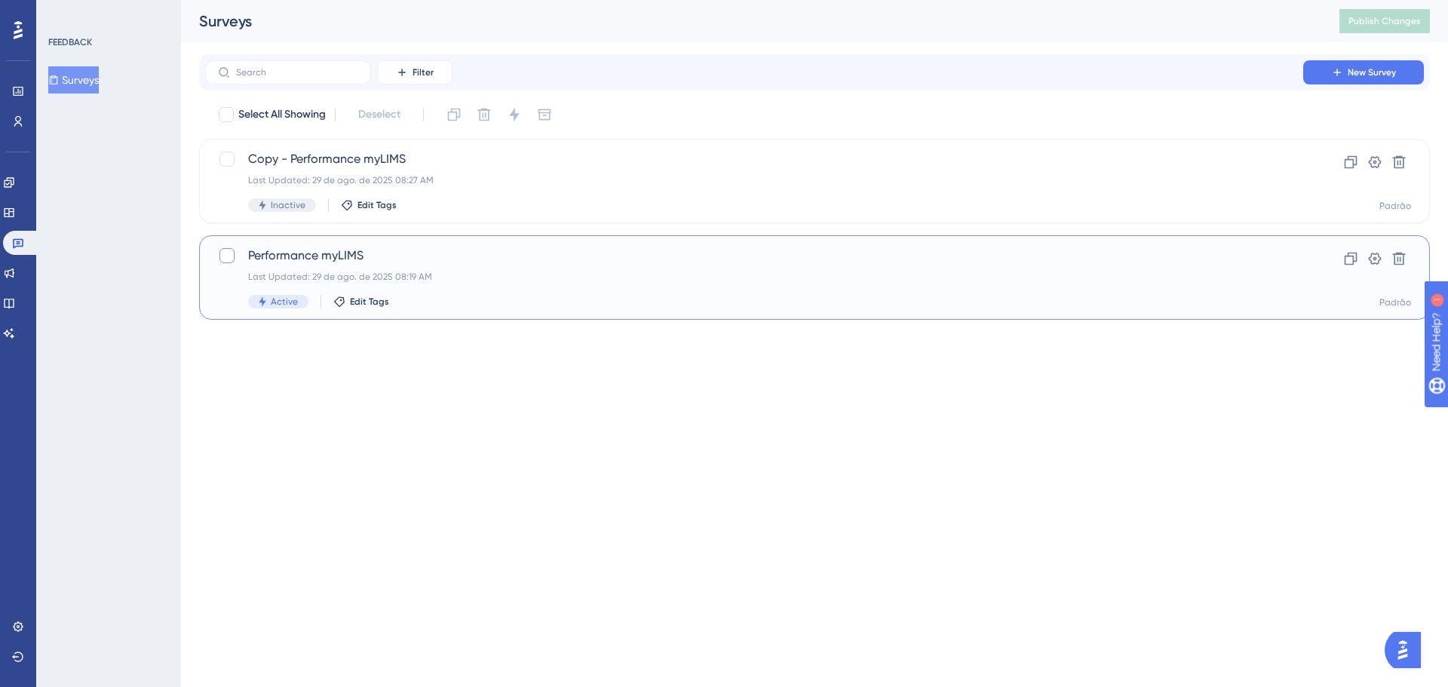
click at [224, 255] on div at bounding box center [227, 255] width 15 height 15
checkbox input "true"
click at [511, 115] on icon at bounding box center [514, 114] width 15 height 15
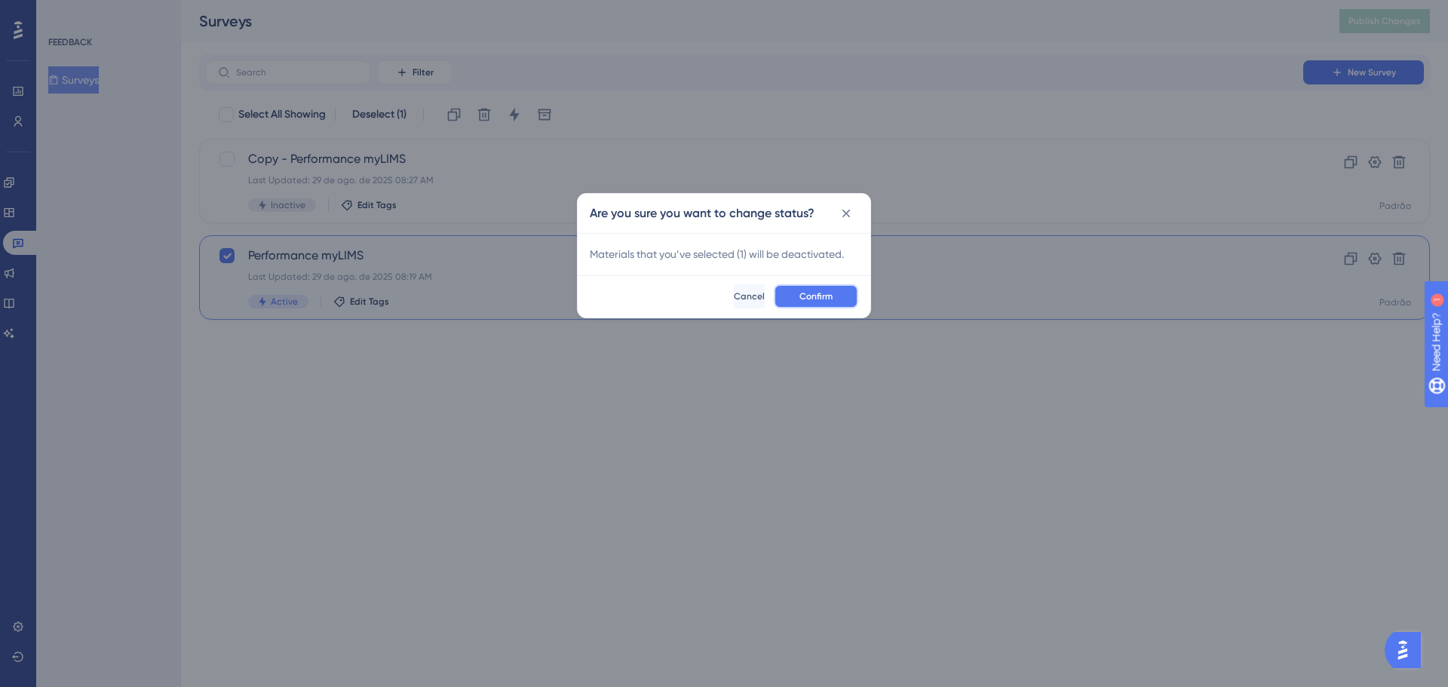
click at [804, 301] on span "Confirm" at bounding box center [816, 296] width 33 height 12
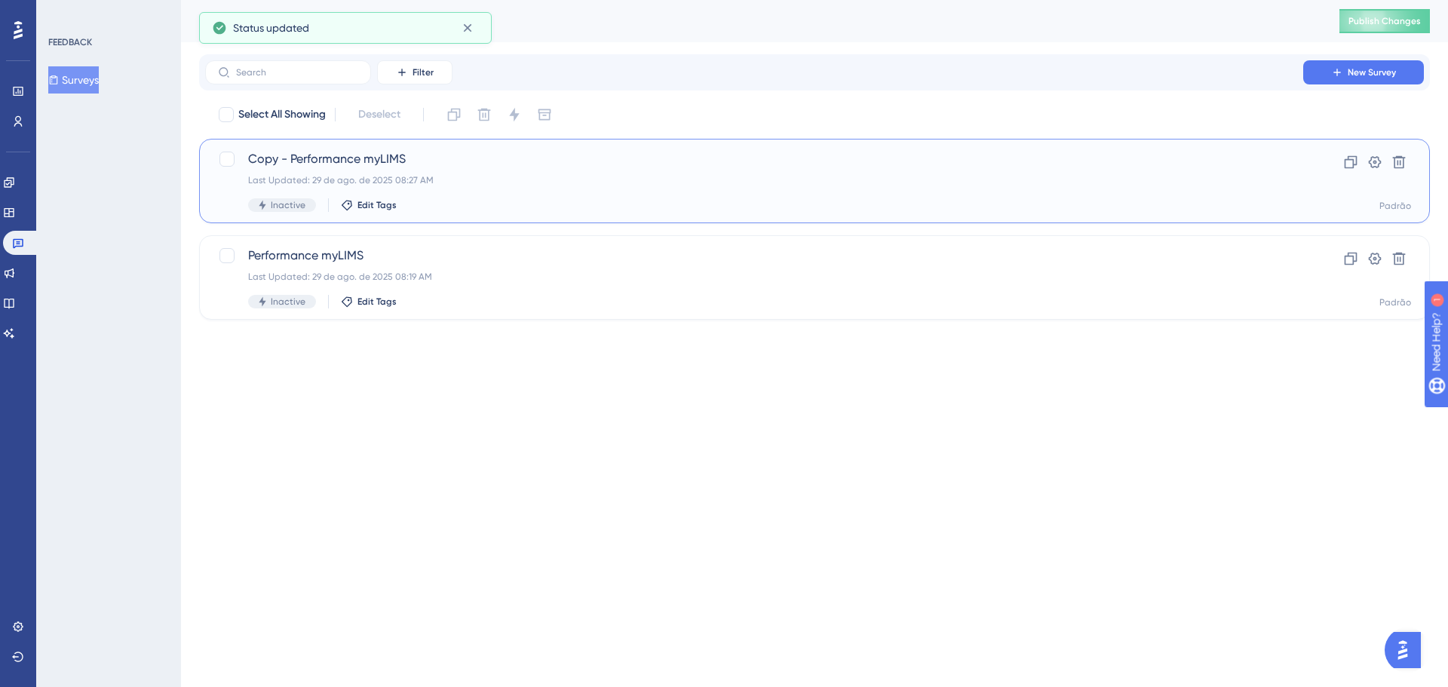
click at [299, 167] on span "Copy - Performance myLIMS" at bounding box center [754, 159] width 1012 height 18
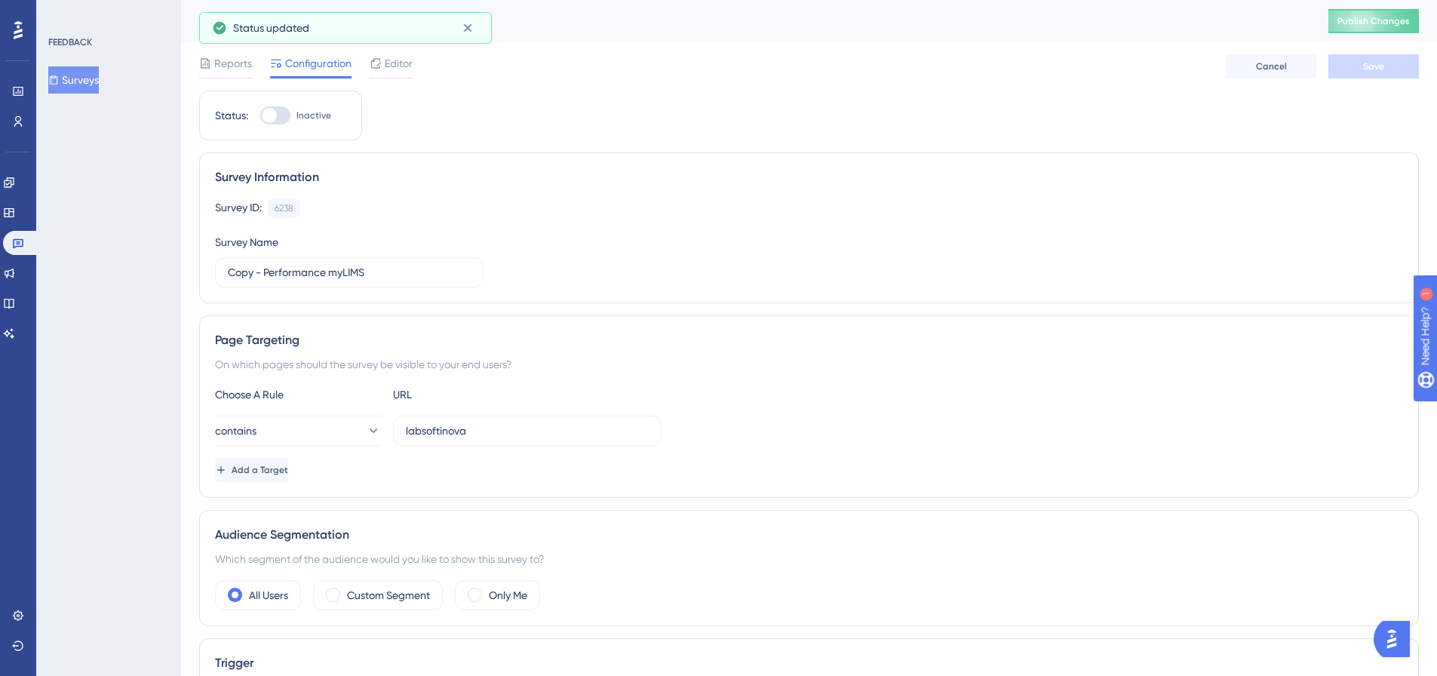
click at [287, 106] on div at bounding box center [275, 115] width 30 height 18
click at [260, 115] on input "Inactive" at bounding box center [259, 115] width 1 height 1
checkbox input "true"
click at [1362, 63] on button "Save" at bounding box center [1373, 66] width 91 height 24
click at [1374, 25] on span "Publish Changes" at bounding box center [1373, 21] width 72 height 12
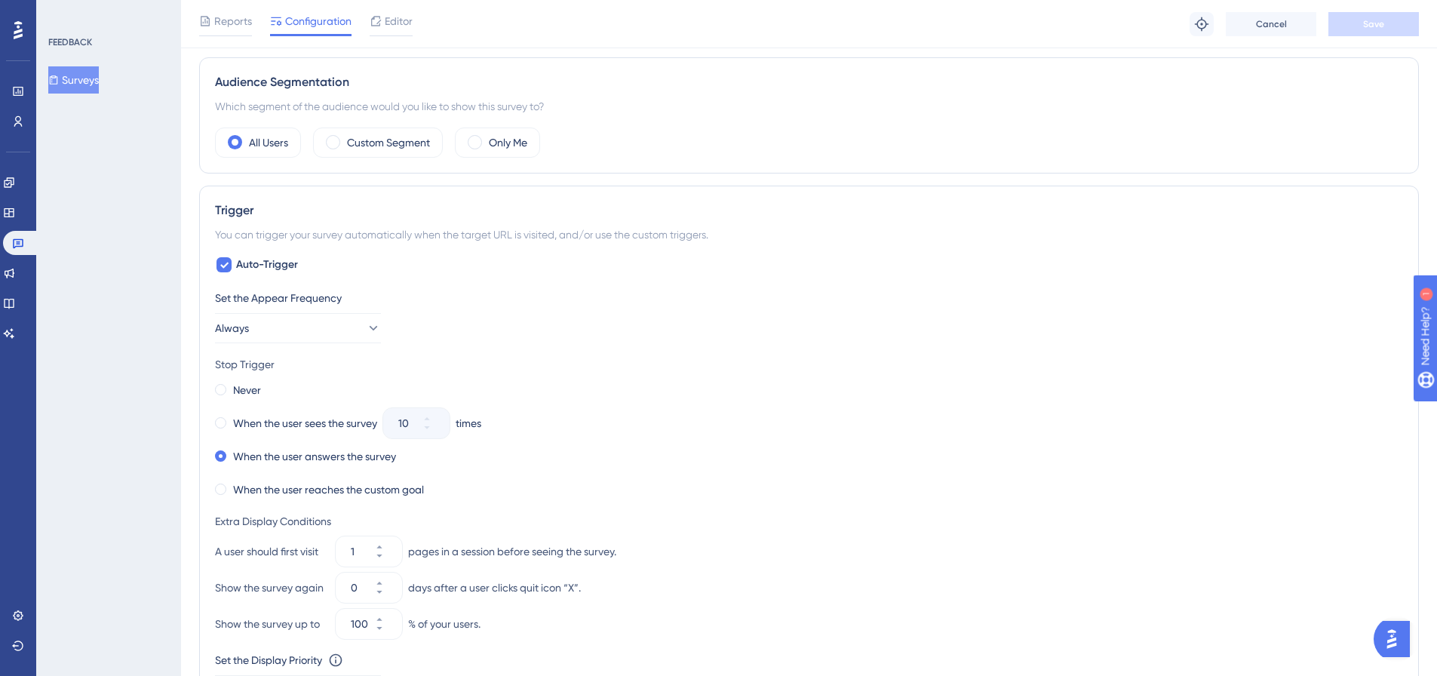
scroll to position [528, 0]
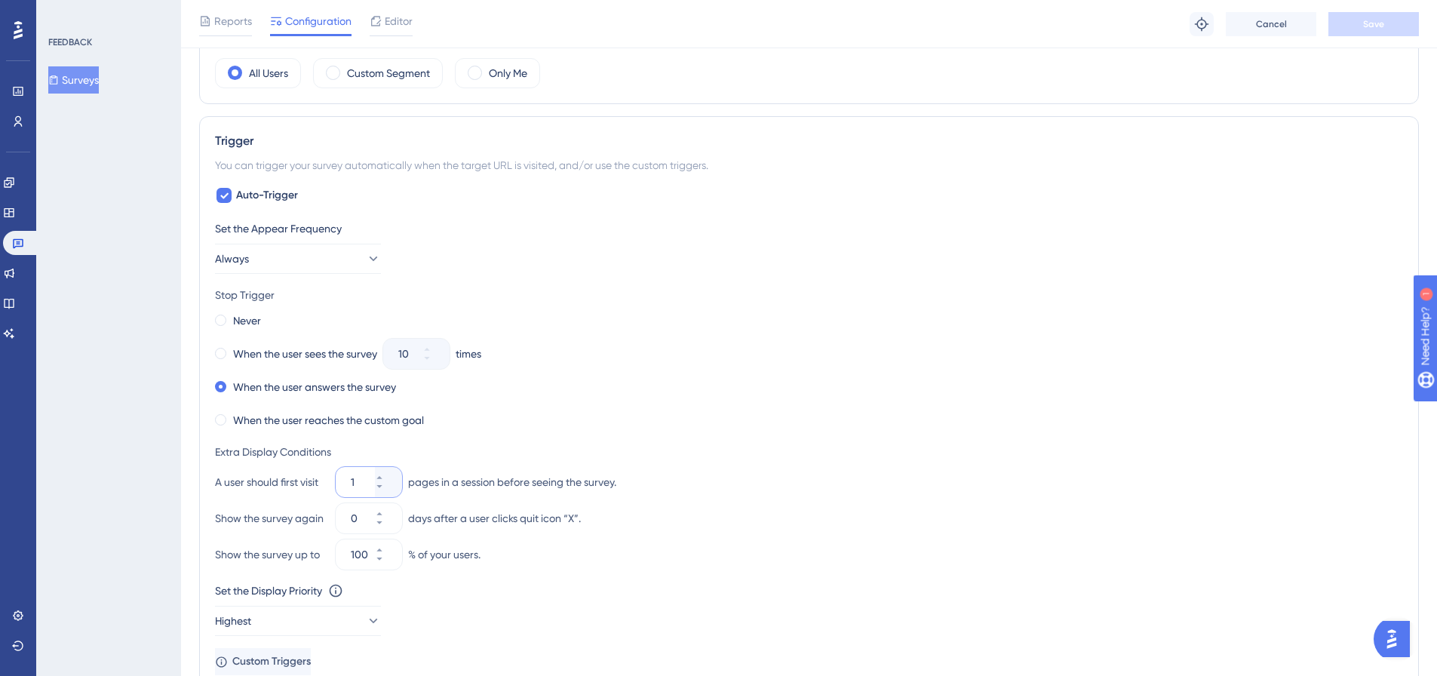
click at [351, 481] on input "1" at bounding box center [361, 482] width 21 height 18
click at [382, 485] on icon at bounding box center [378, 486] width 5 height 3
click at [349, 484] on div "1" at bounding box center [355, 482] width 39 height 30
type input "1"
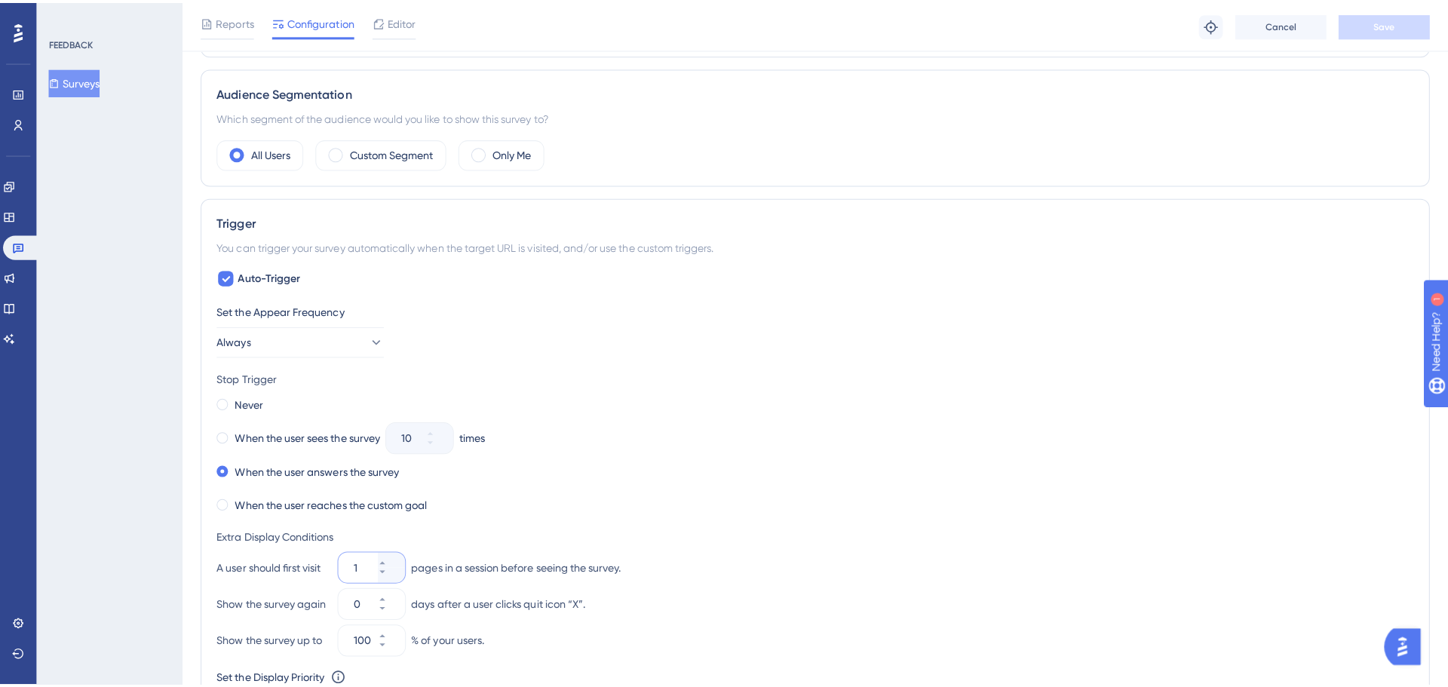
scroll to position [0, 0]
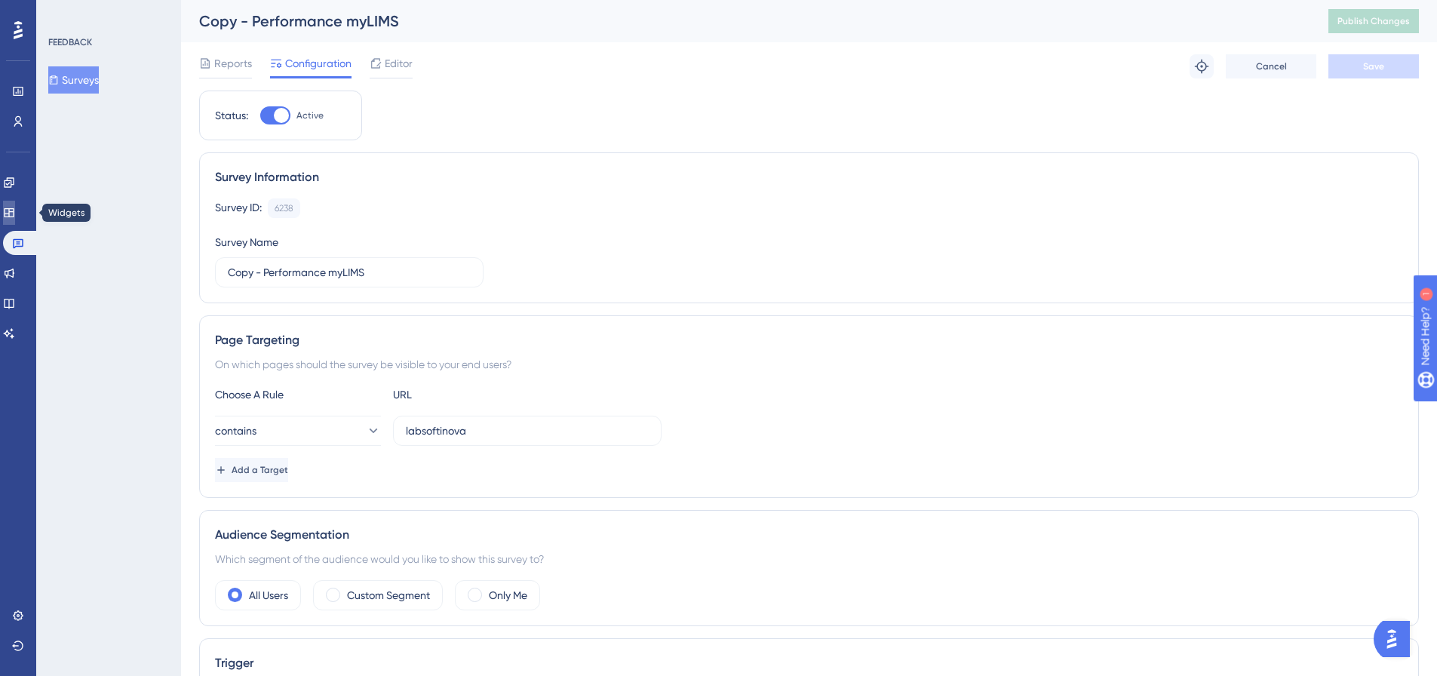
click at [14, 208] on icon at bounding box center [9, 212] width 10 height 9
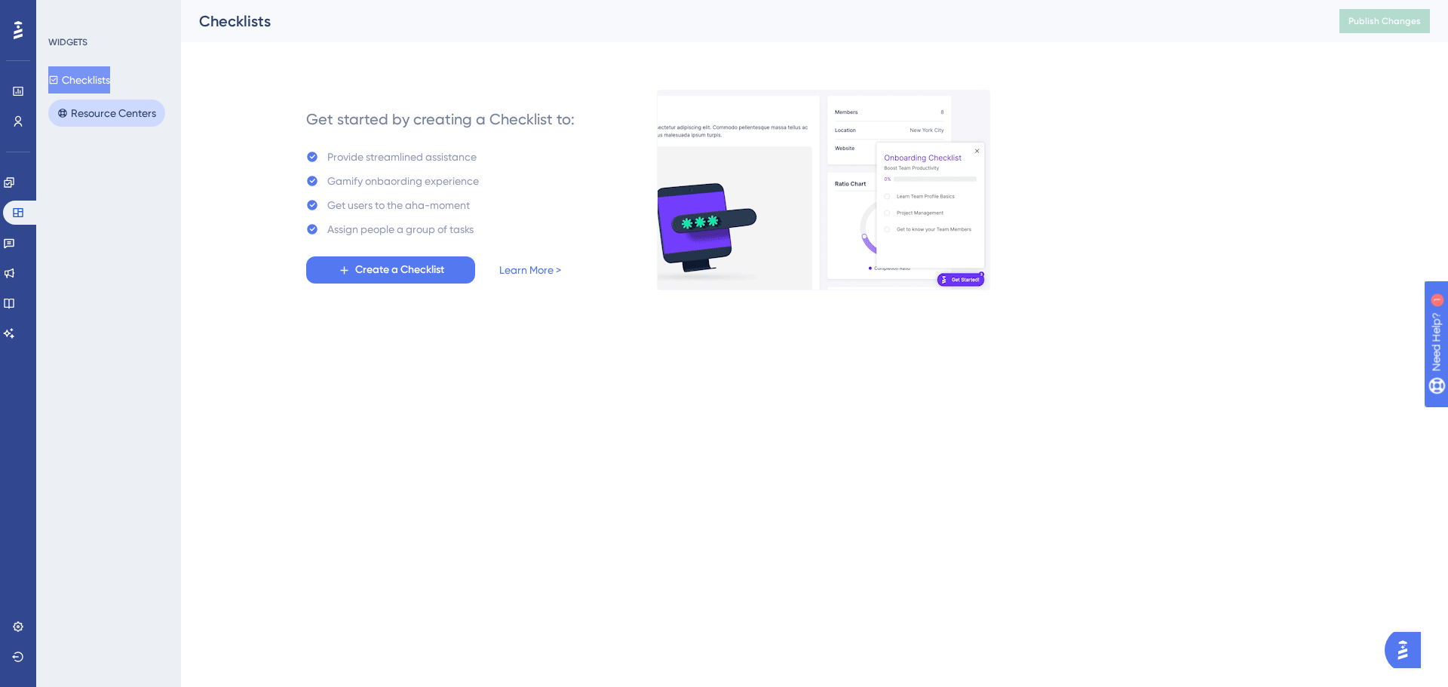
click at [110, 118] on button "Resource Centers" at bounding box center [106, 113] width 117 height 27
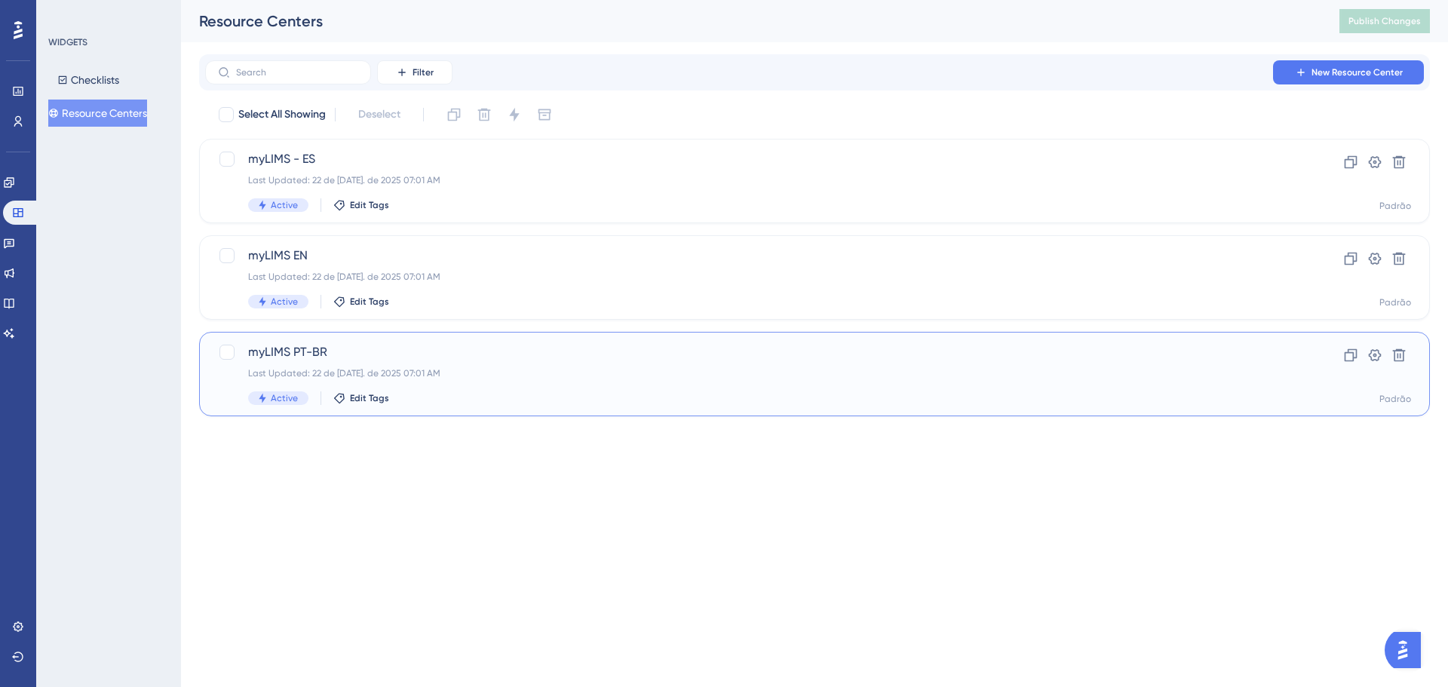
click at [422, 360] on span "myLIMS PT-BR" at bounding box center [754, 352] width 1012 height 18
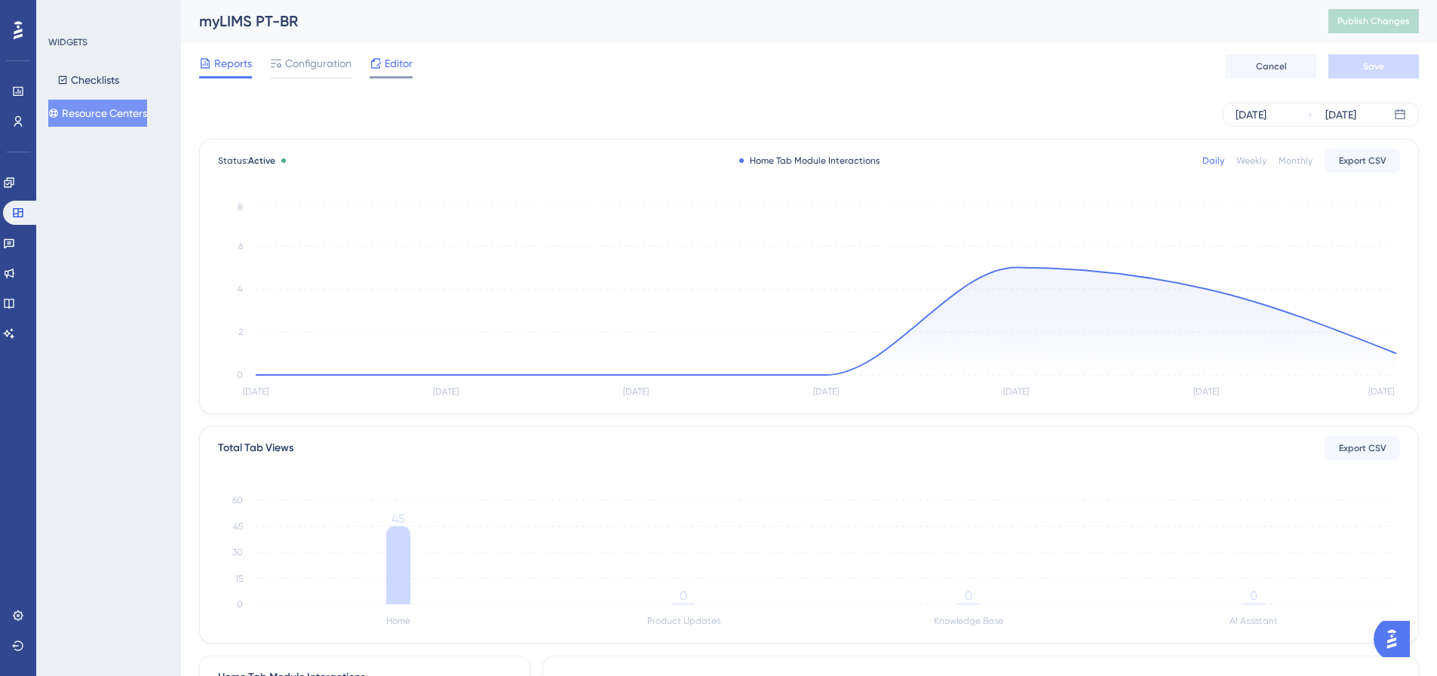
click at [397, 69] on span "Editor" at bounding box center [399, 63] width 28 height 18
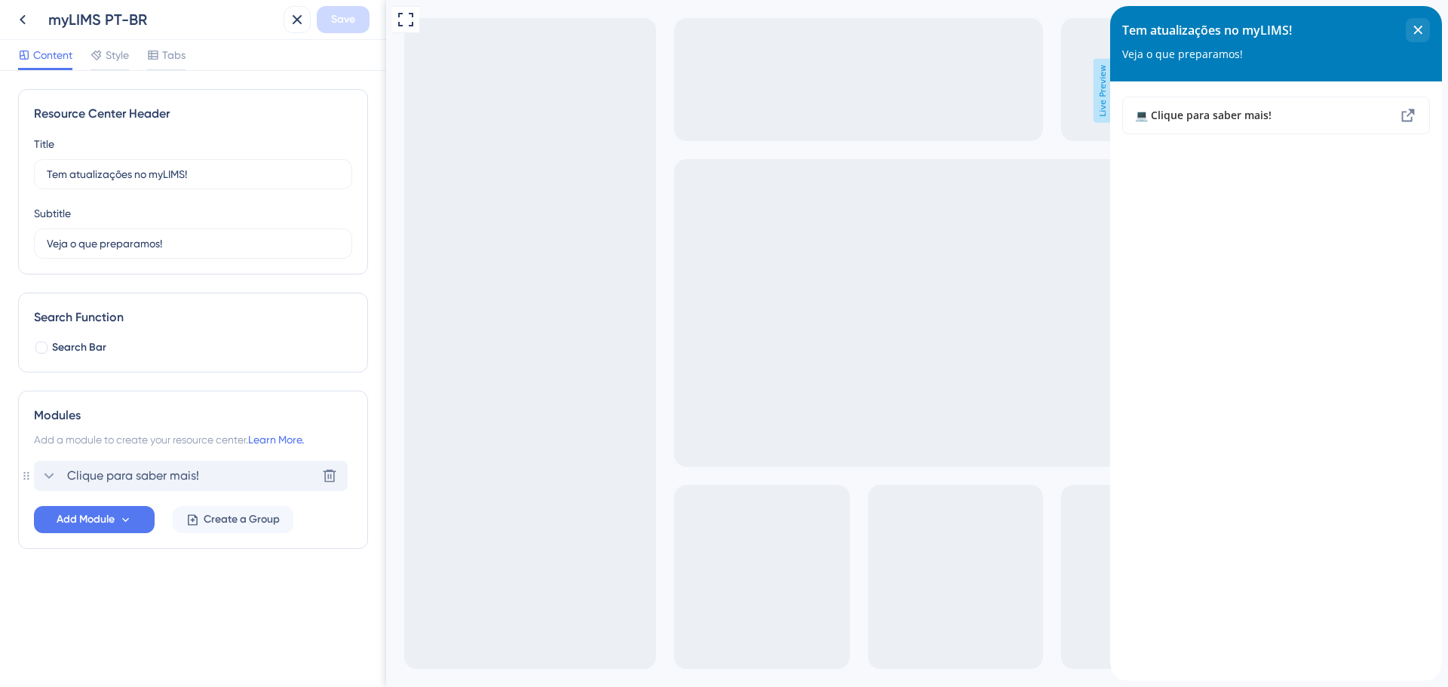
click at [54, 474] on icon at bounding box center [49, 476] width 18 height 18
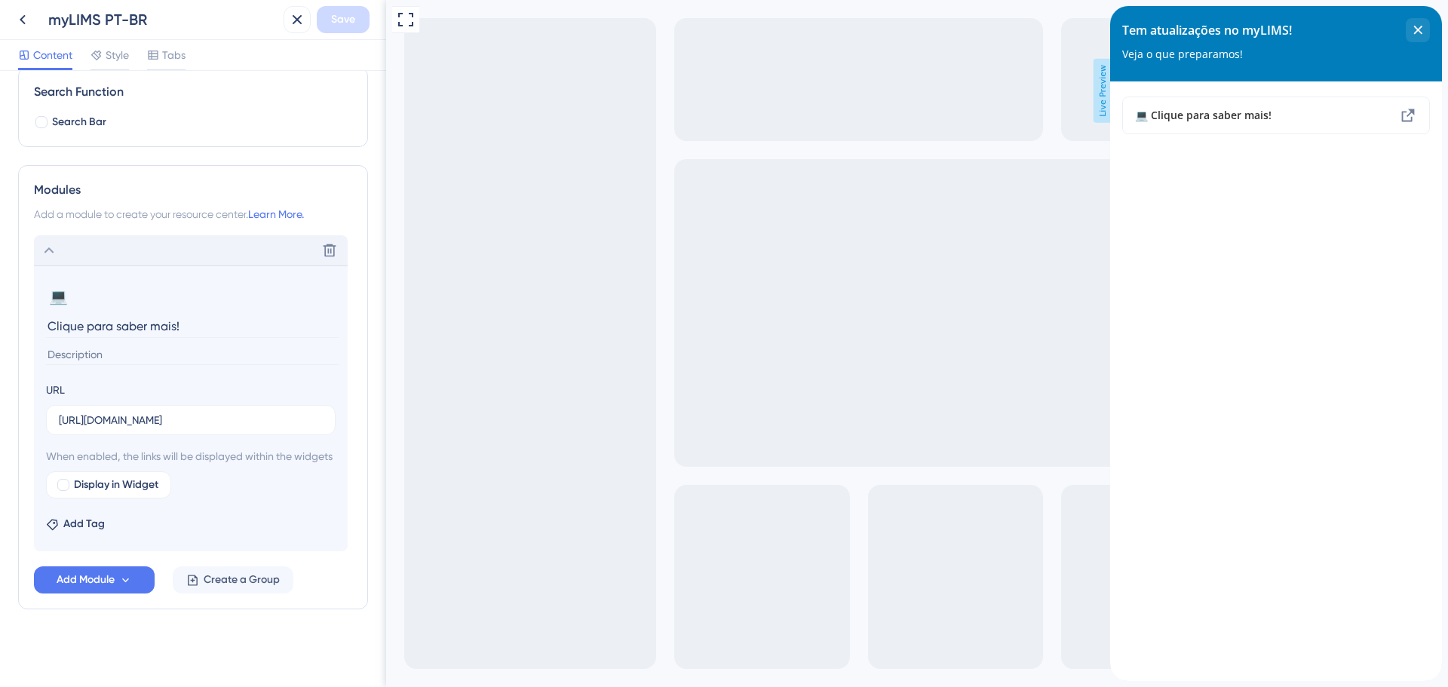
scroll to position [226, 0]
click at [139, 593] on button "Add Module" at bounding box center [94, 579] width 121 height 27
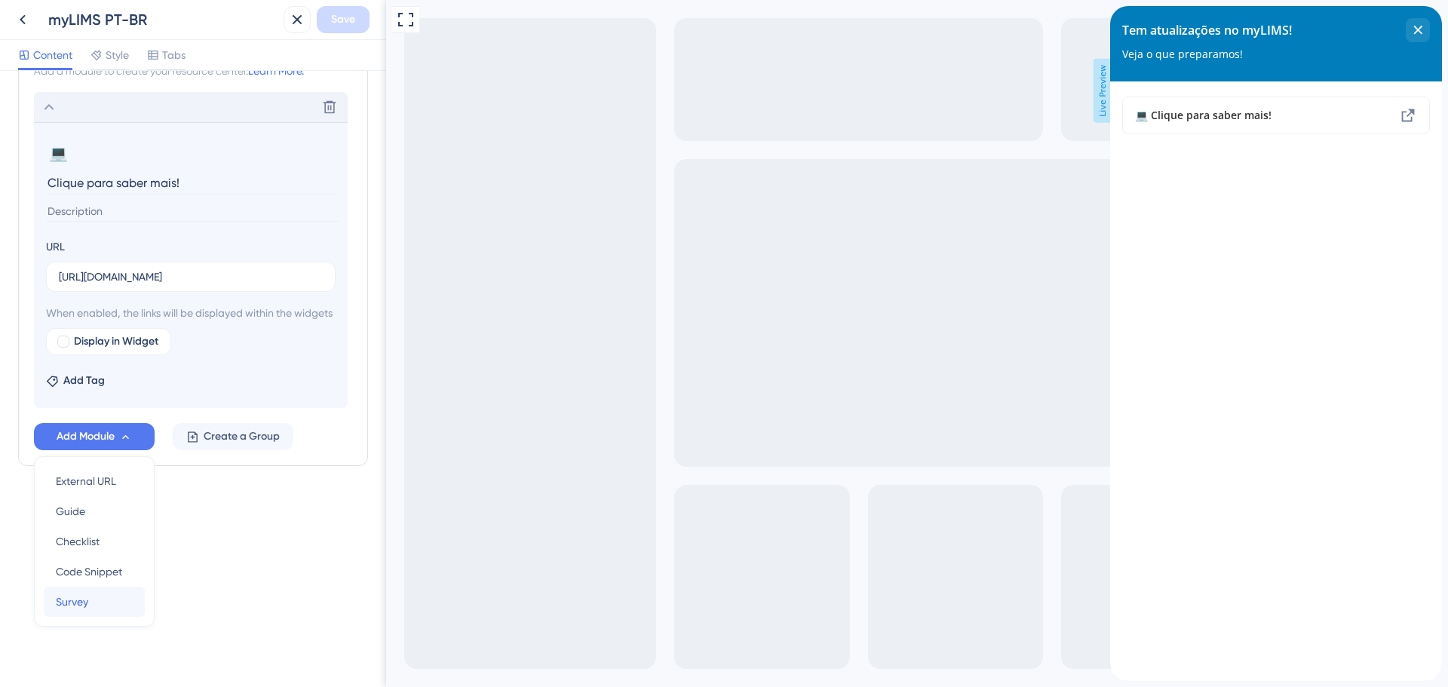
click at [97, 604] on div "Survey Survey" at bounding box center [94, 602] width 77 height 30
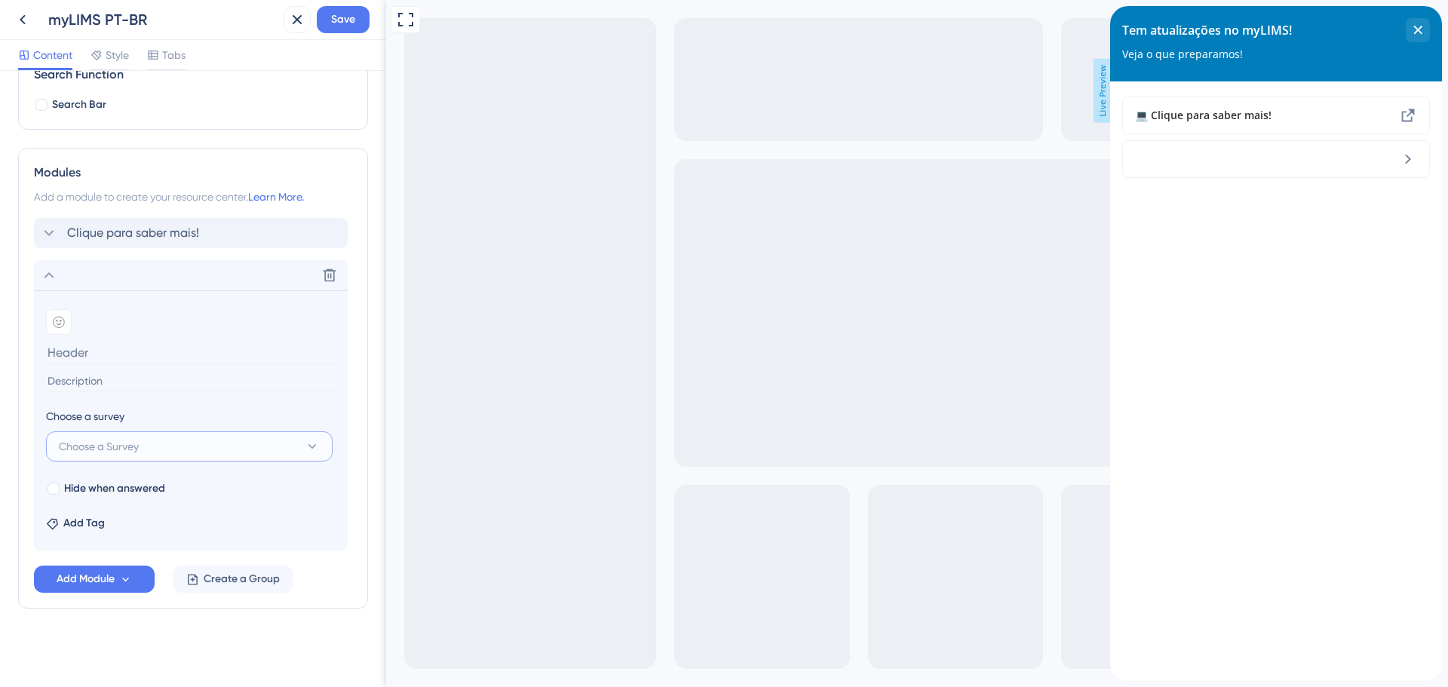
click at [317, 452] on icon at bounding box center [312, 446] width 15 height 15
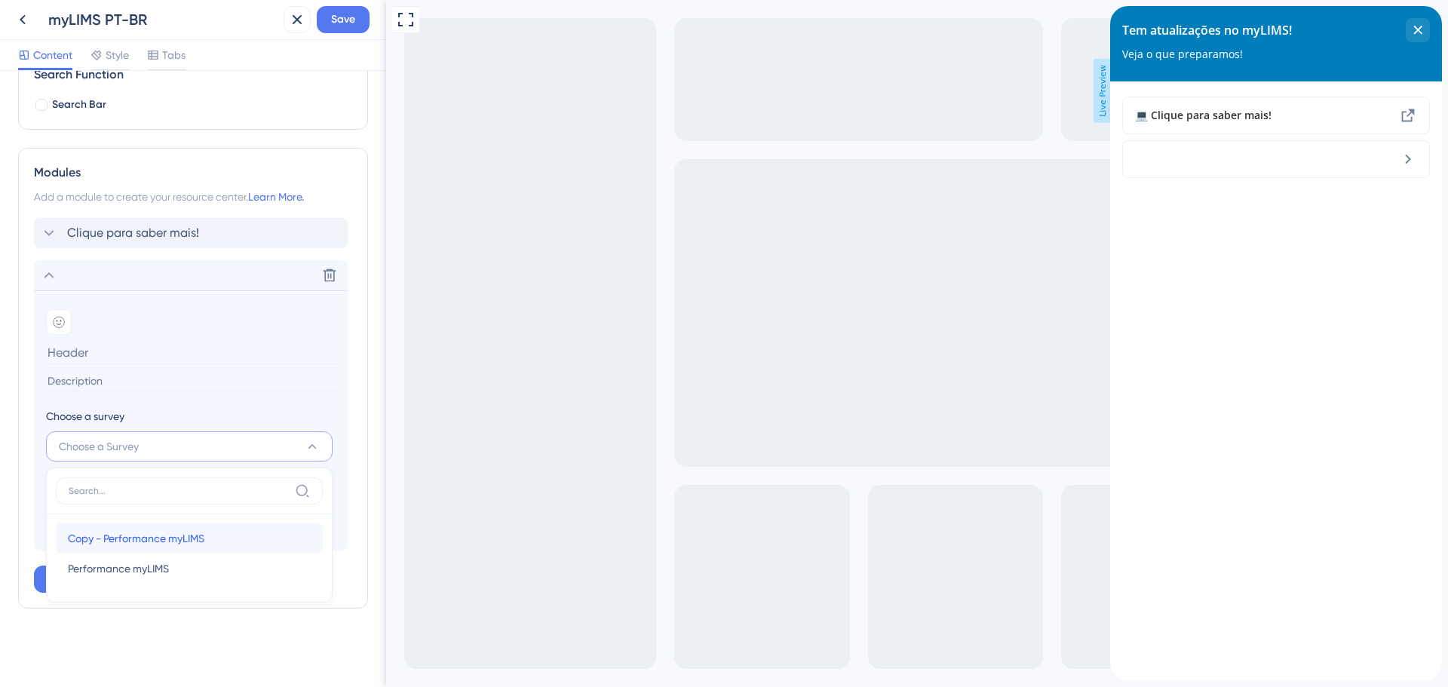
click at [203, 546] on span "Copy - Performance myLIMS" at bounding box center [136, 539] width 137 height 18
type input "Copy - Performance myLIMS"
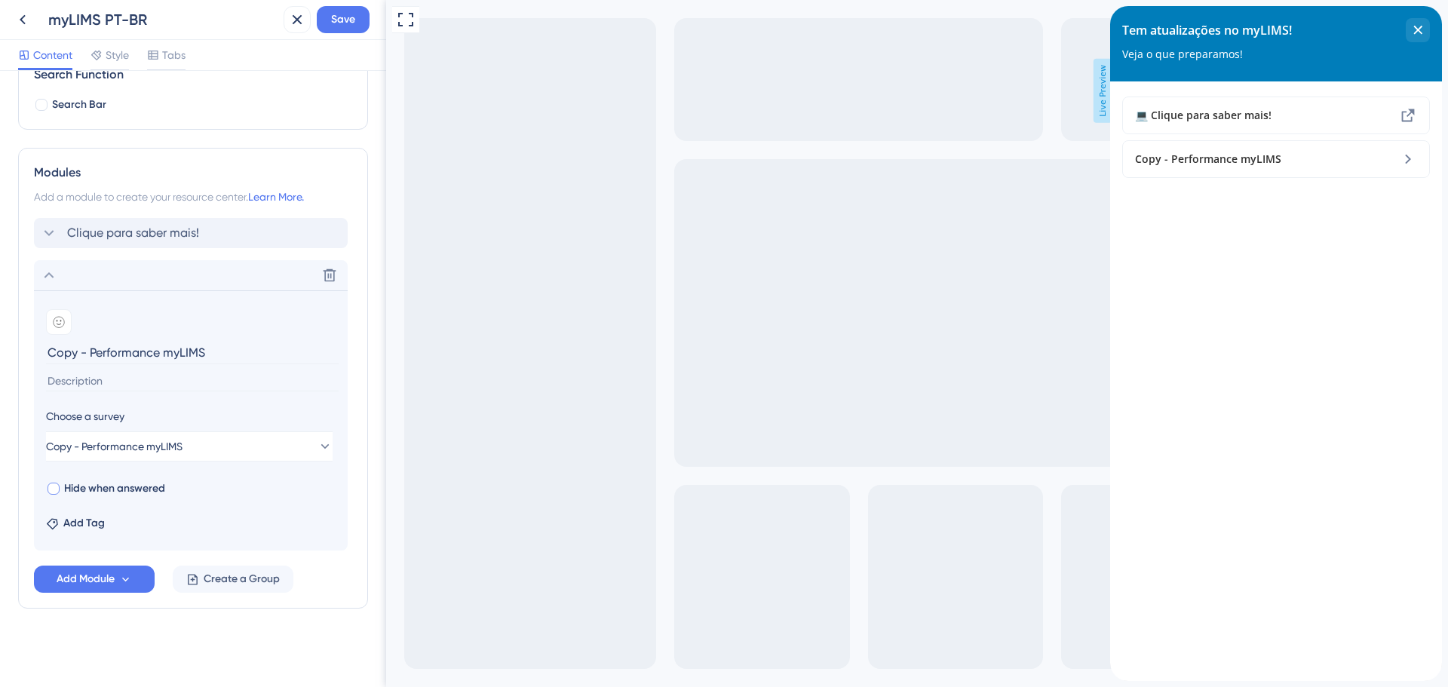
click at [55, 490] on div at bounding box center [54, 489] width 12 height 12
checkbox input "true"
click at [107, 585] on span "Add Module" at bounding box center [86, 579] width 58 height 18
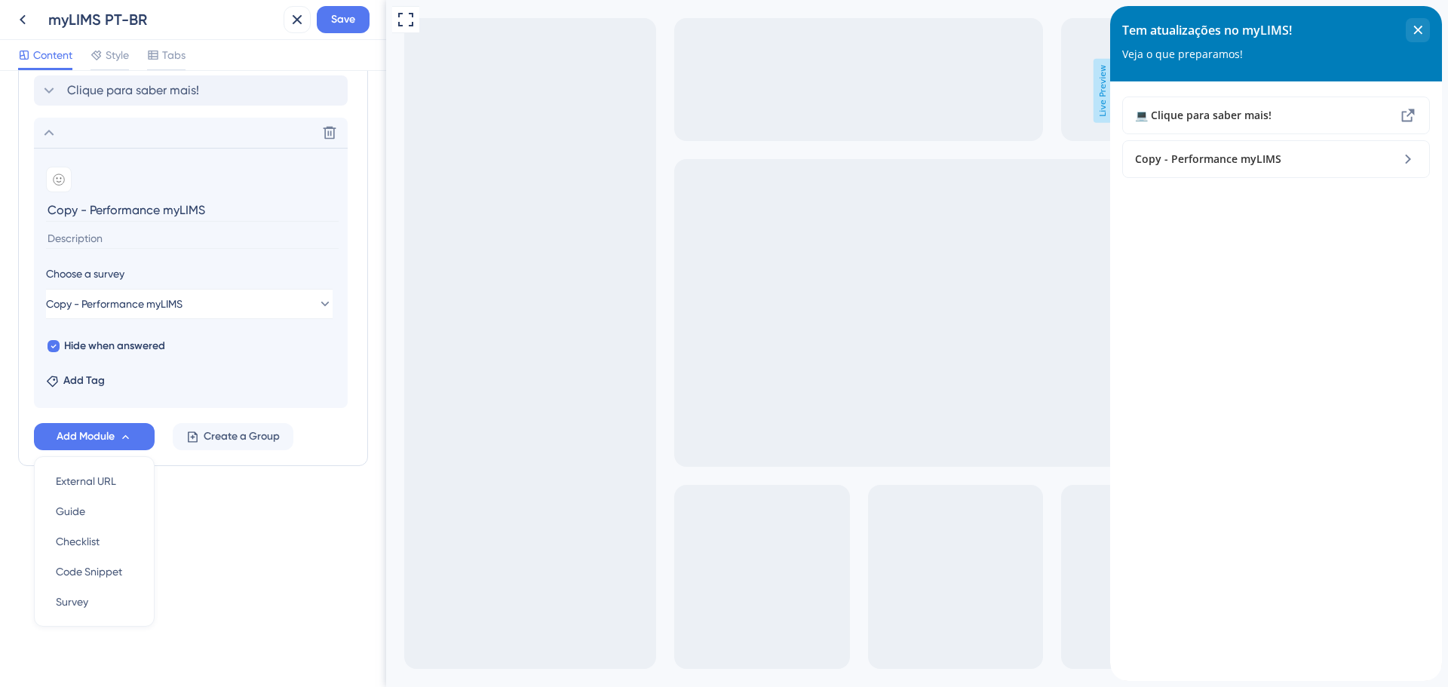
click at [163, 510] on div "Resource Center Header Title Tem atualizações no myLIMS! 1 Tem atualizações no …" at bounding box center [193, 115] width 350 height 823
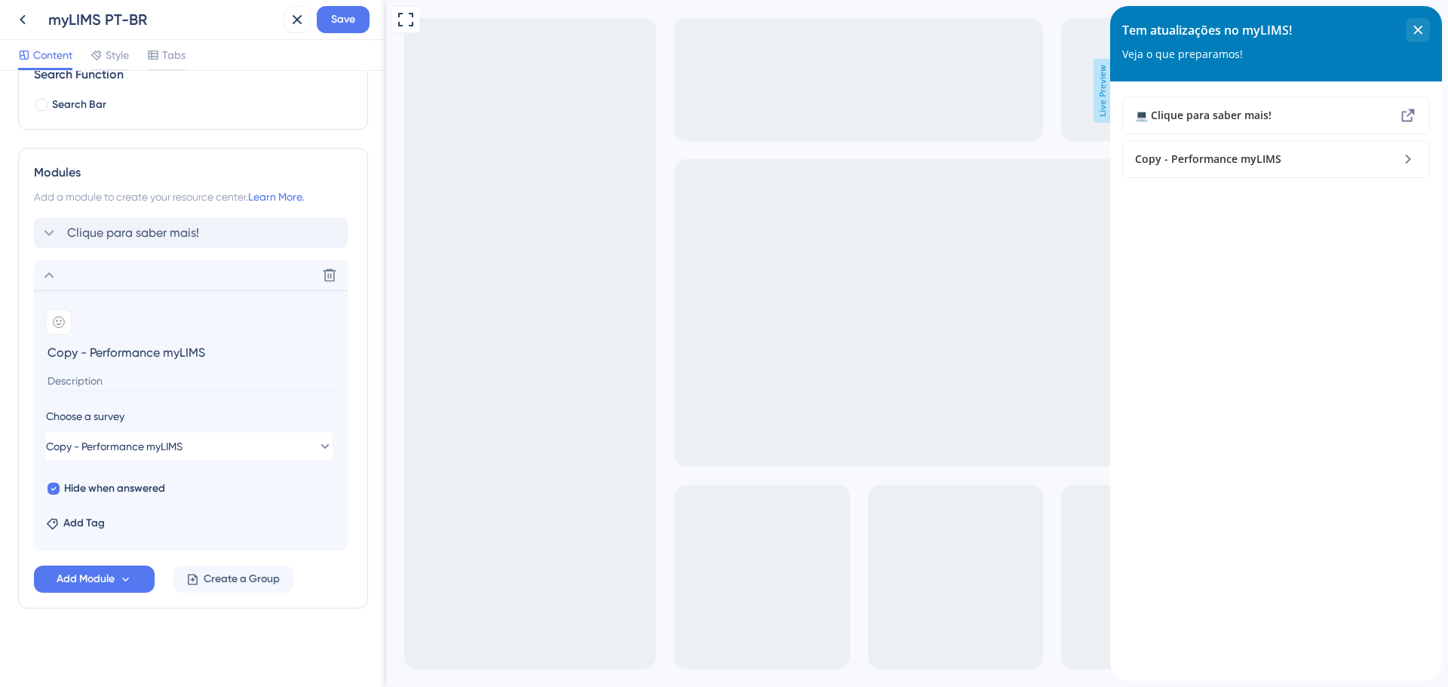
scroll to position [243, 0]
click at [333, 275] on icon at bounding box center [330, 275] width 13 height 13
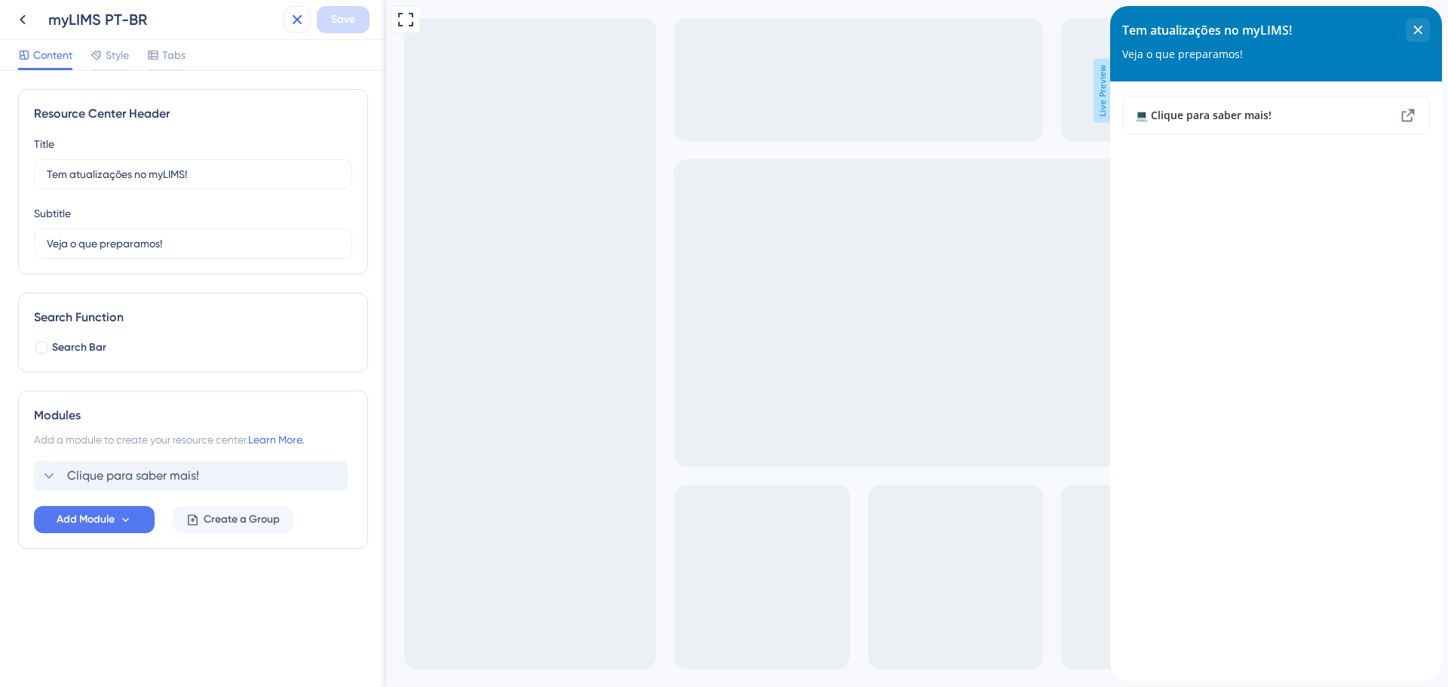
click at [298, 17] on icon at bounding box center [297, 20] width 18 height 18
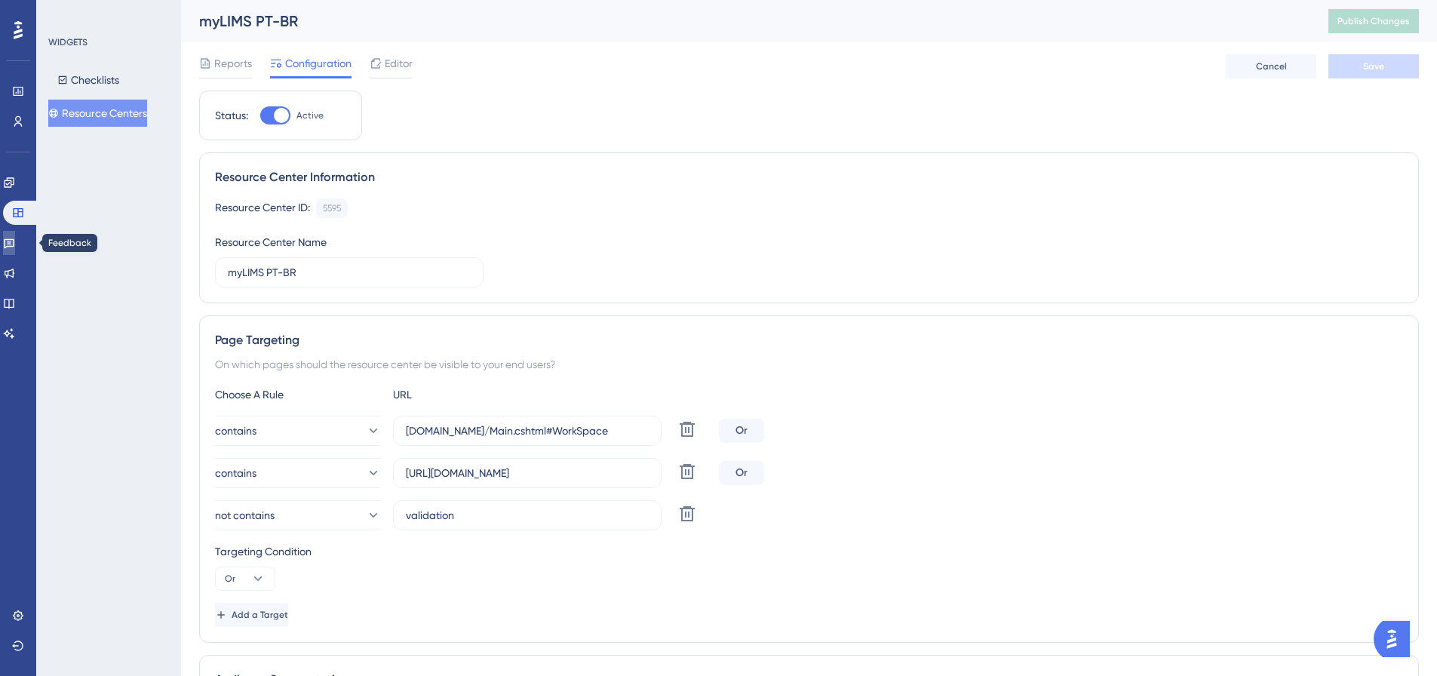
click at [14, 247] on icon at bounding box center [9, 244] width 11 height 10
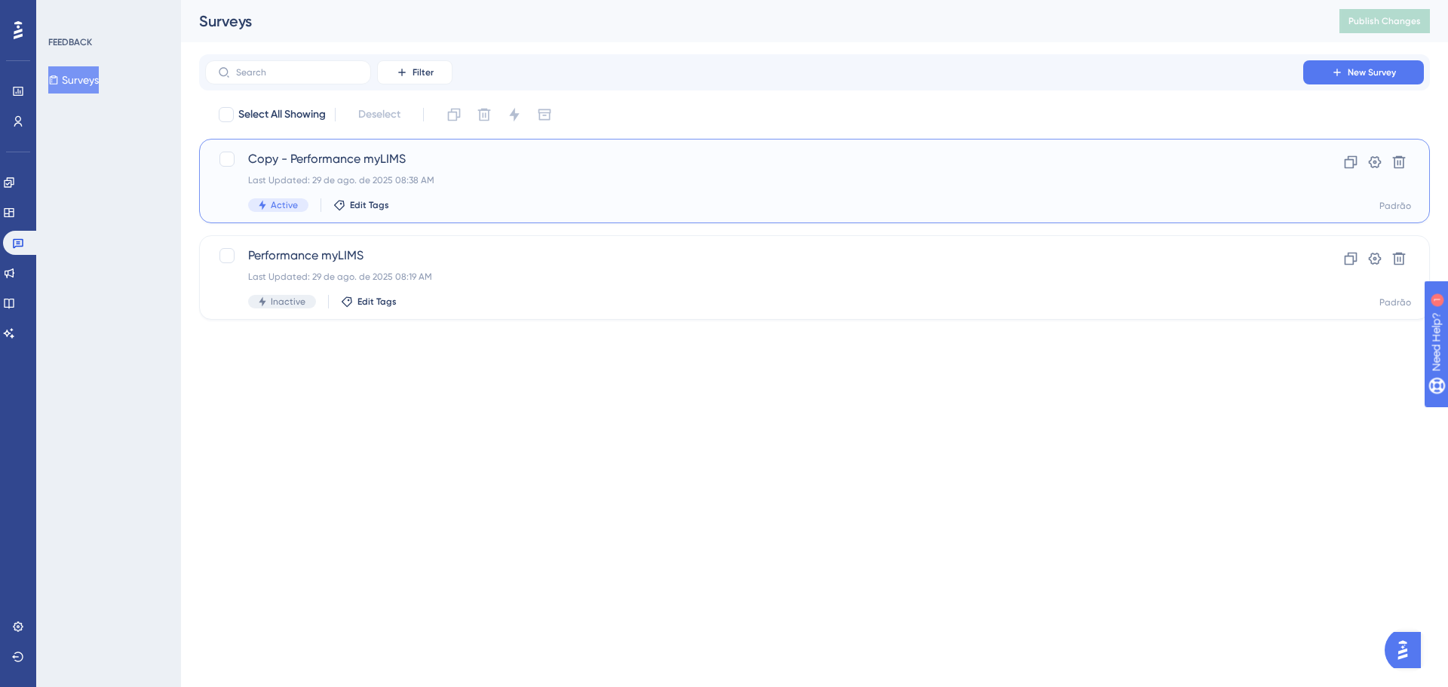
click at [411, 166] on span "Copy - Performance myLIMS" at bounding box center [754, 159] width 1012 height 18
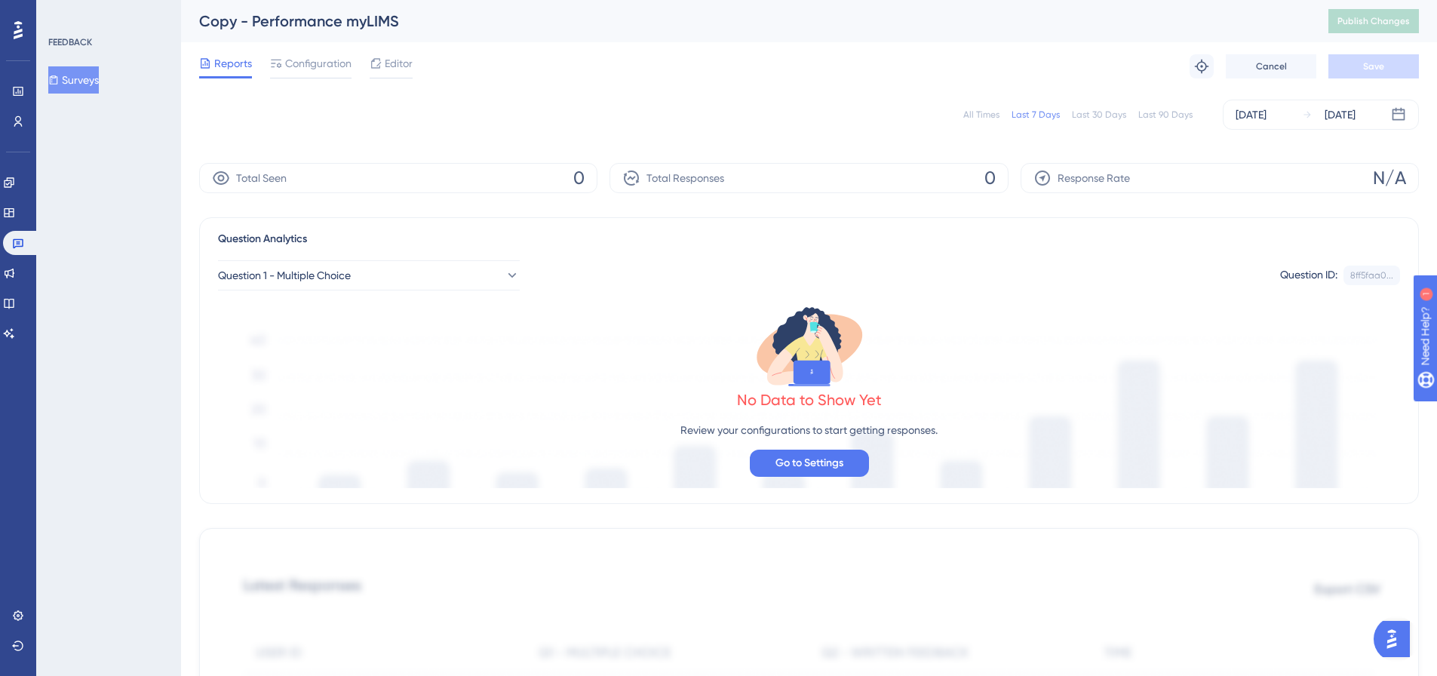
click at [337, 20] on div "Copy - Performance myLIMS" at bounding box center [745, 21] width 1092 height 21
click at [321, 66] on span "Configuration" at bounding box center [318, 63] width 66 height 18
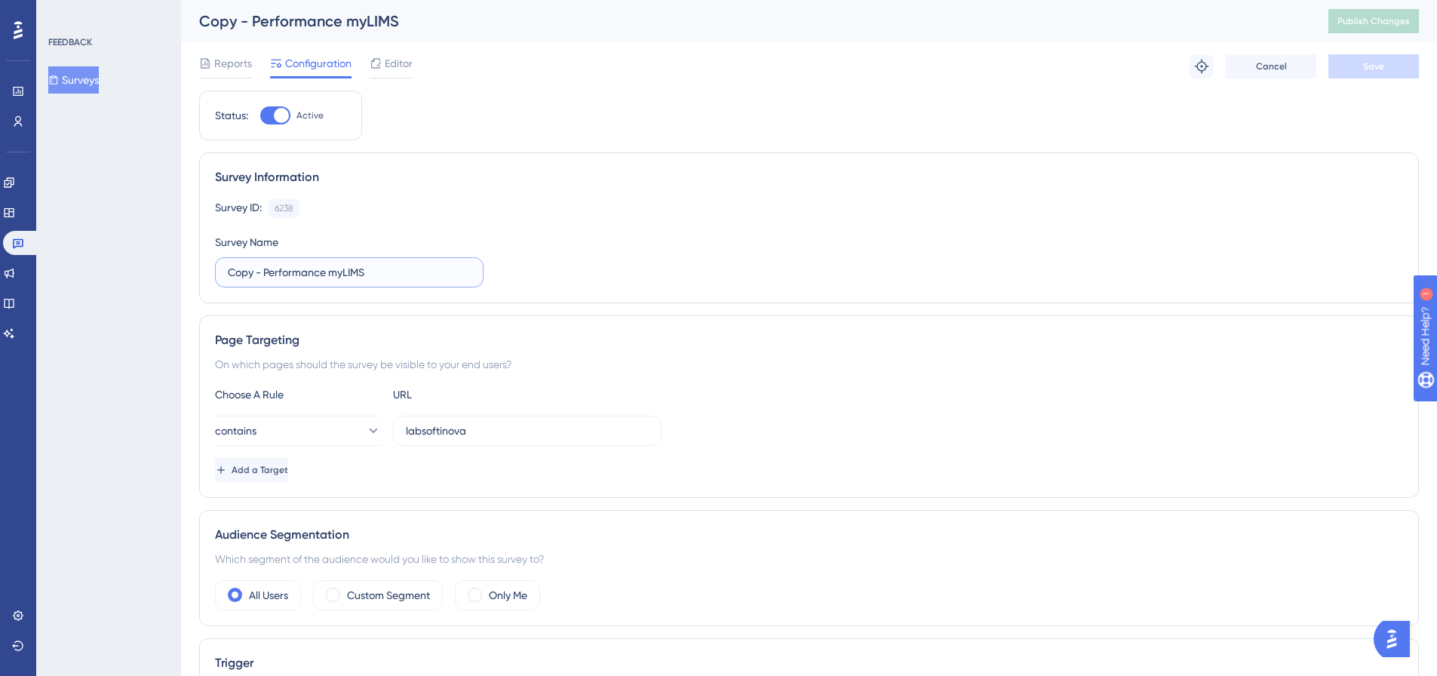
drag, startPoint x: 264, startPoint y: 265, endPoint x: 218, endPoint y: 266, distance: 46.0
click at [218, 266] on label "Copy - Performance myLIMS" at bounding box center [349, 272] width 269 height 30
click at [368, 272] on input "Pesquisa sobre performance myLIMS" at bounding box center [349, 272] width 243 height 17
type input "Pesquisa sobre performance do myLIMS"
click at [705, 241] on div "Survey ID: 6238 Copy Survey Name Pesquisa sobre performance do myLIMS" at bounding box center [809, 242] width 1188 height 89
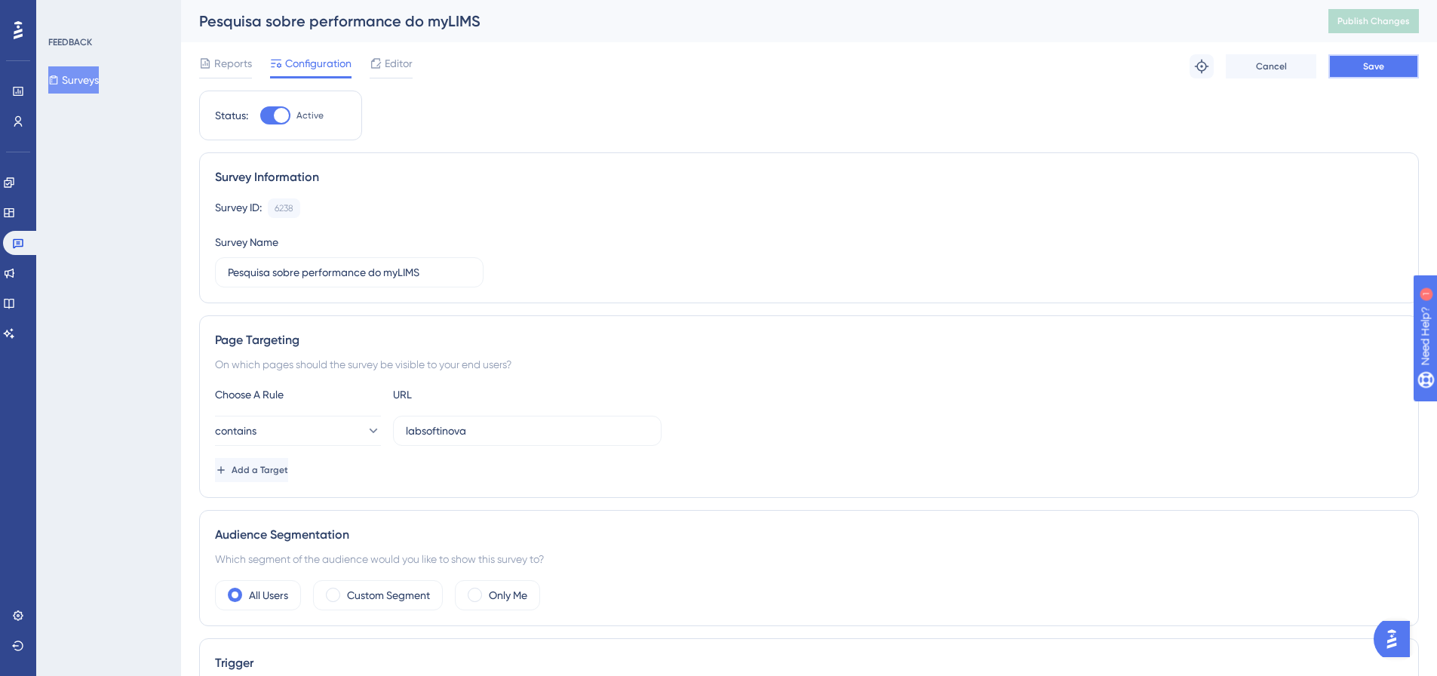
click at [1389, 66] on button "Save" at bounding box center [1373, 66] width 91 height 24
click at [1398, 30] on button "Publish Changes" at bounding box center [1373, 21] width 91 height 24
click at [97, 82] on button "Surveys" at bounding box center [73, 79] width 51 height 27
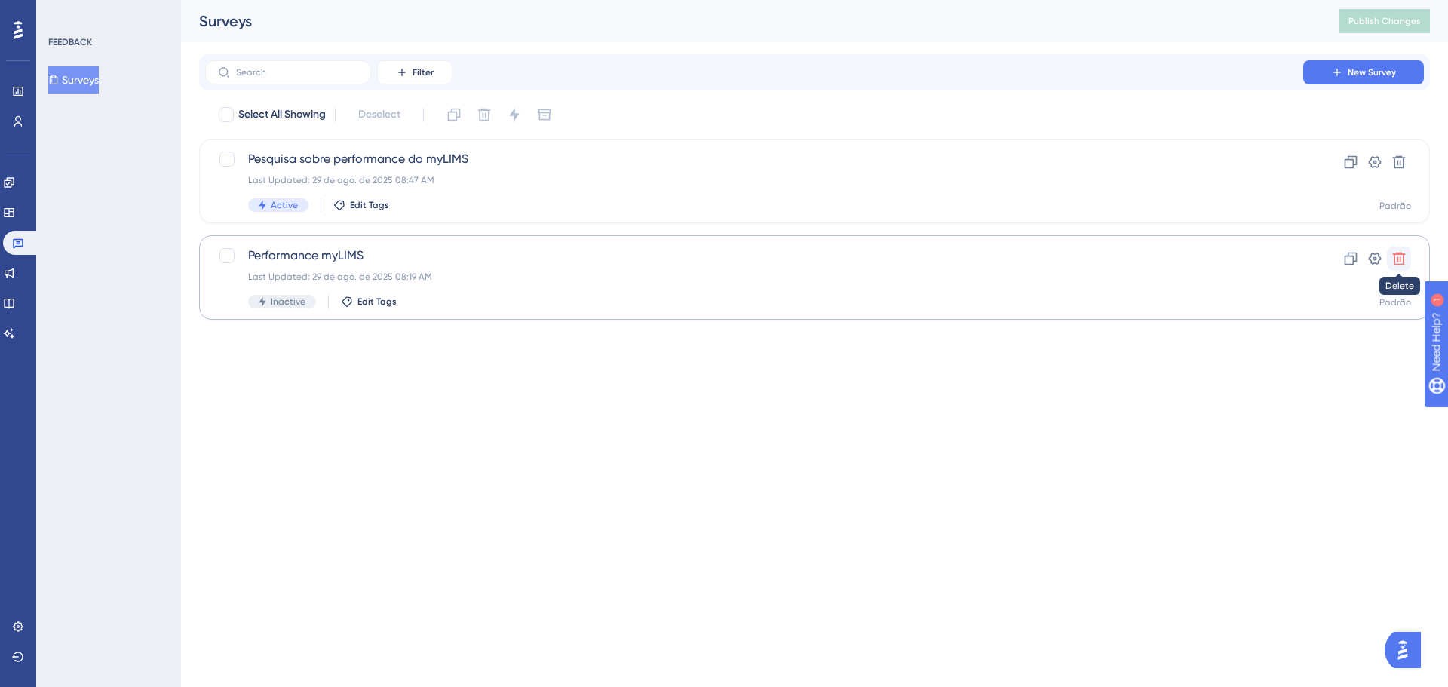
click at [1397, 258] on icon at bounding box center [1399, 258] width 15 height 15
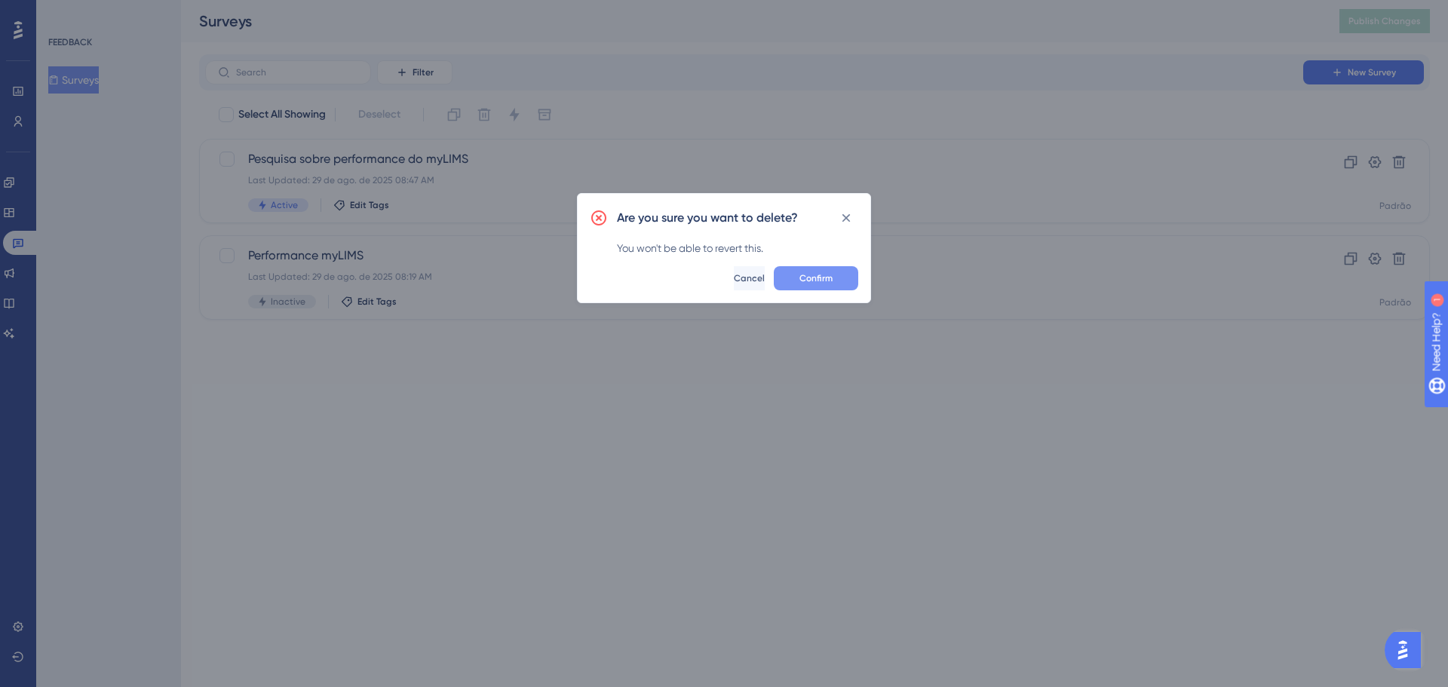
click at [802, 281] on span "Confirm" at bounding box center [816, 278] width 33 height 12
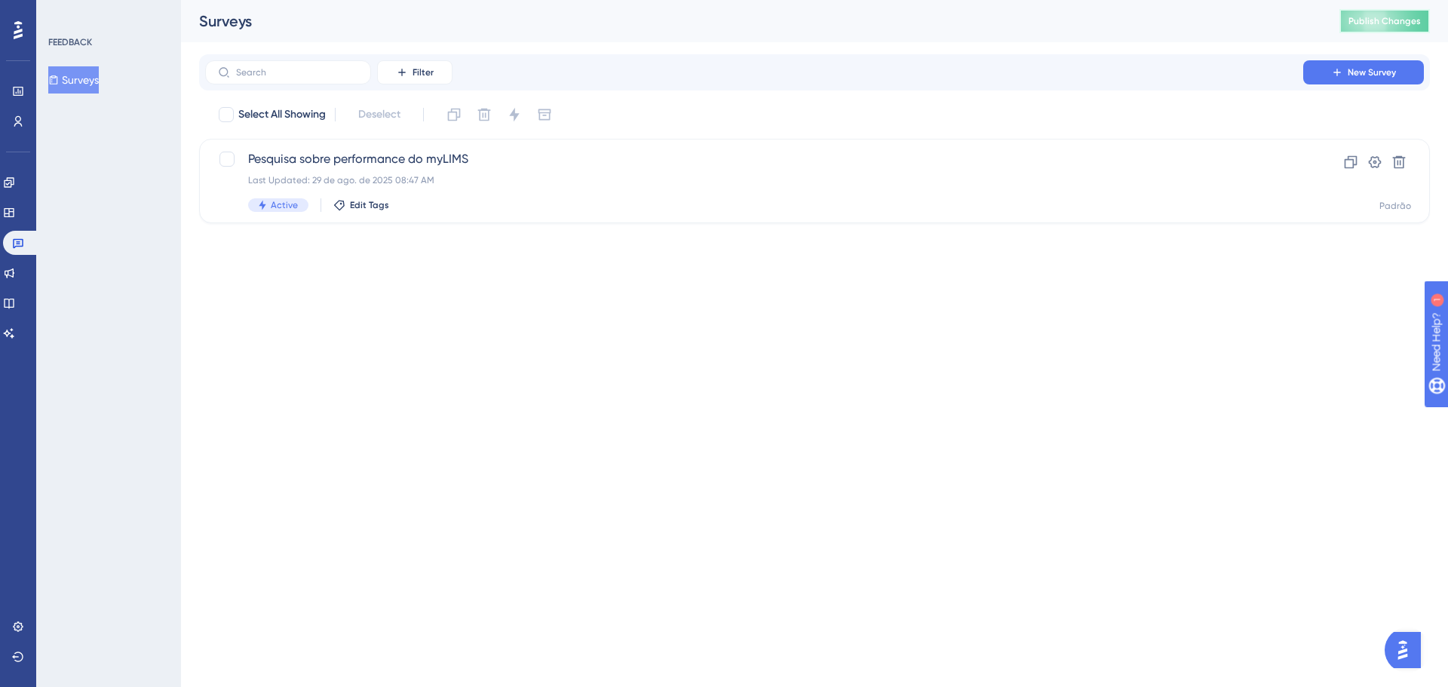
click at [1380, 23] on span "Publish Changes" at bounding box center [1385, 21] width 72 height 12
click at [12, 210] on icon at bounding box center [9, 213] width 12 height 12
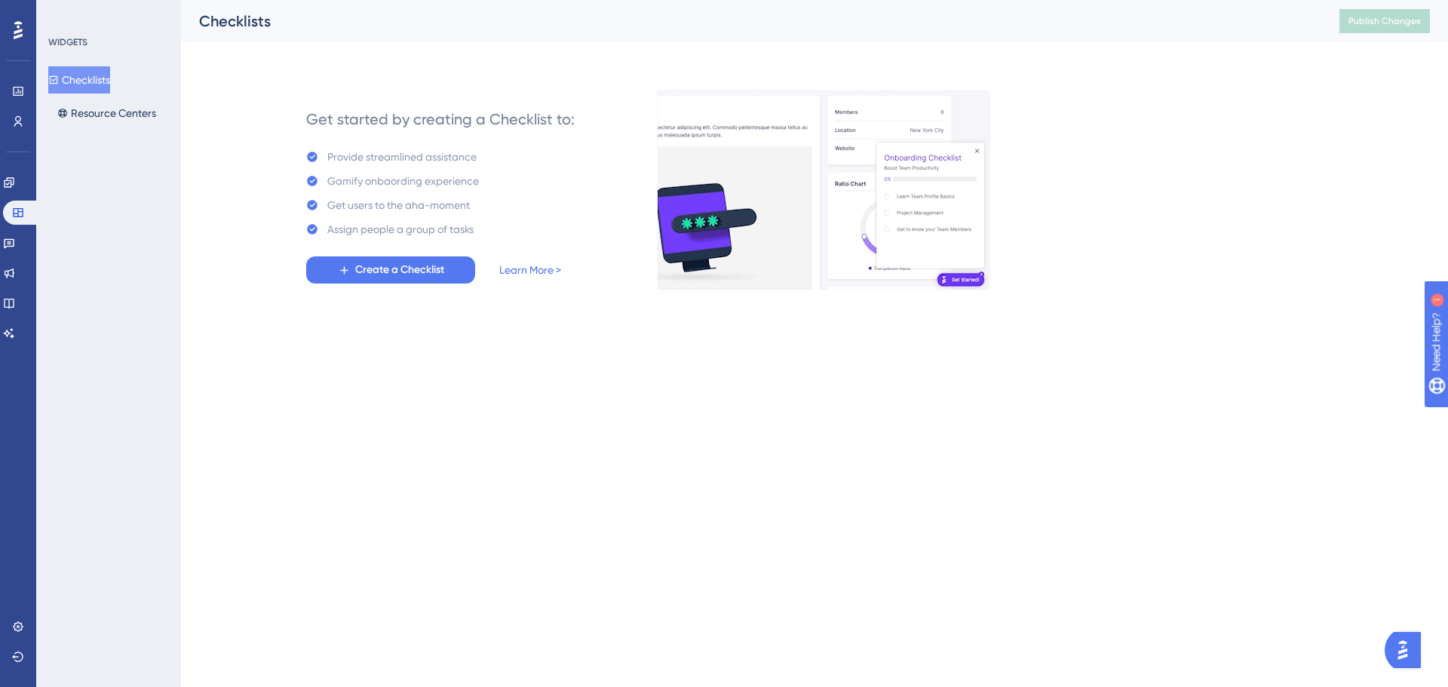
click at [109, 127] on div "WIDGETS Checklists Resource Centers" at bounding box center [108, 343] width 145 height 687
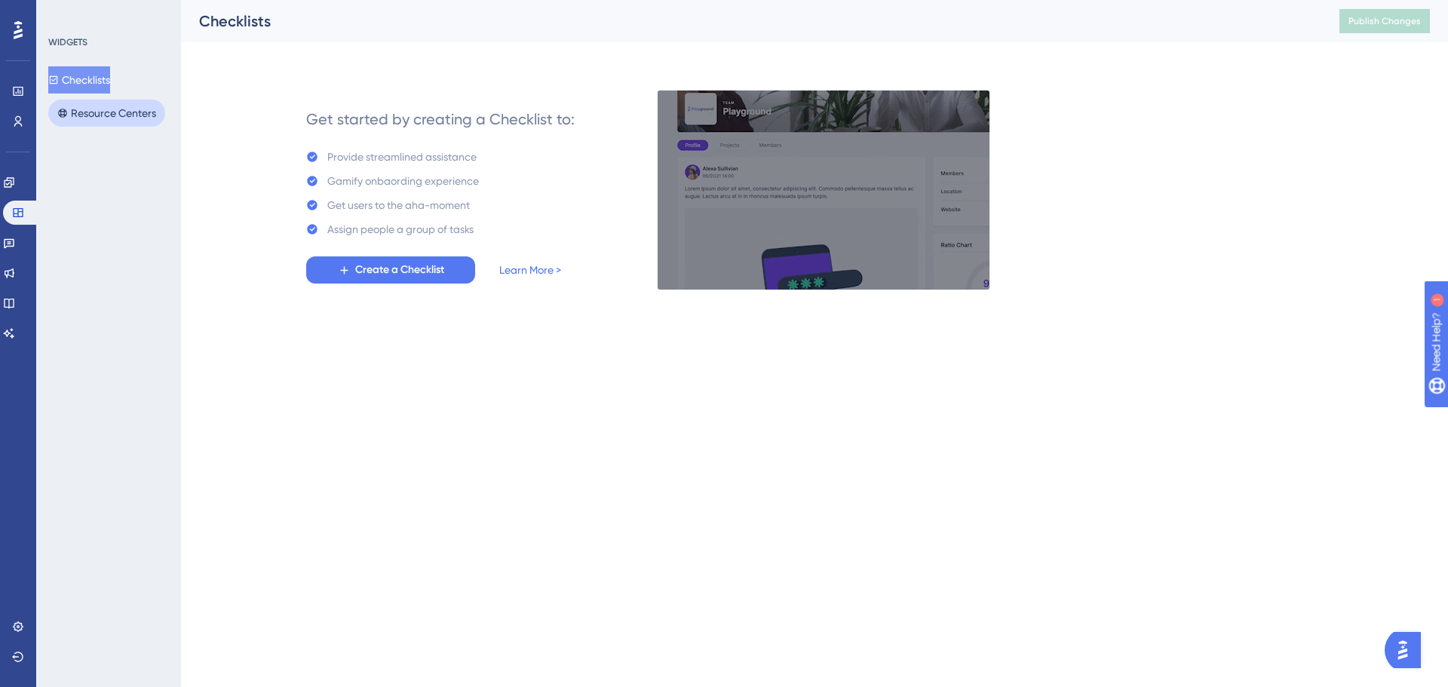
click at [113, 119] on button "Resource Centers" at bounding box center [106, 113] width 117 height 27
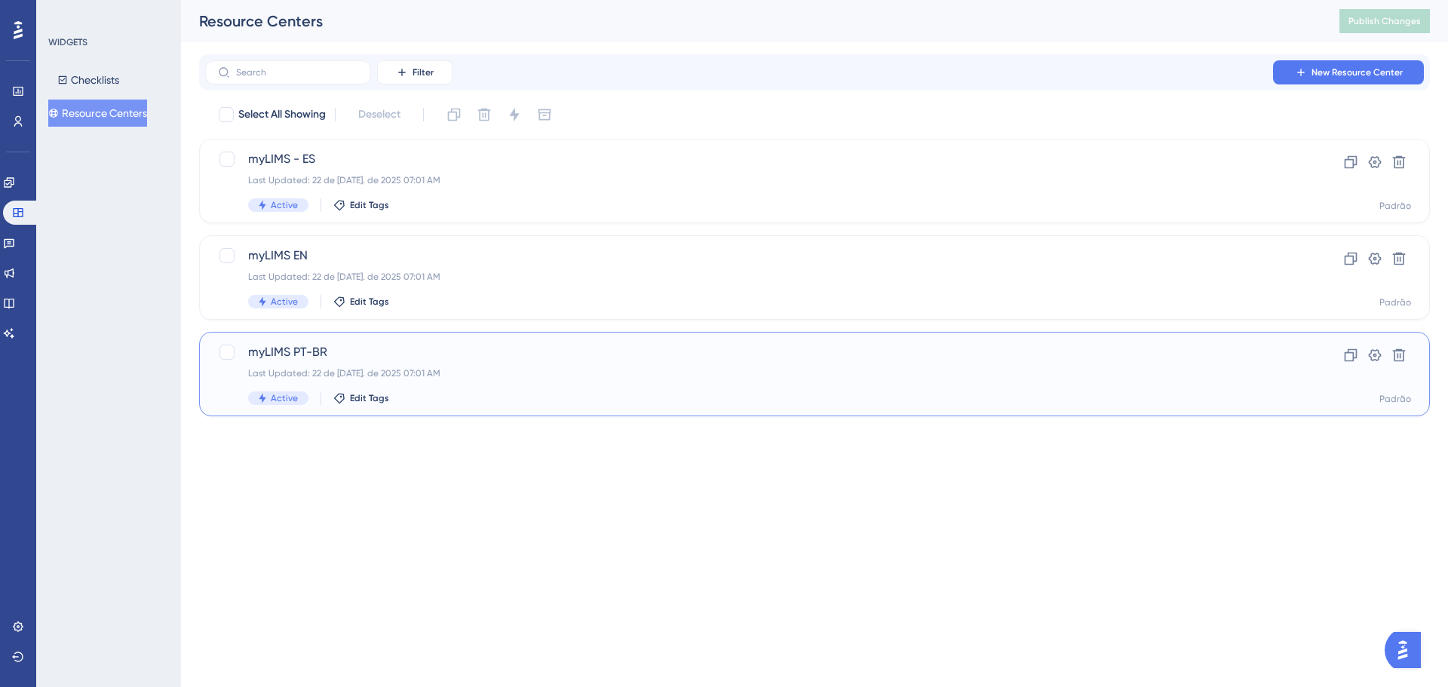
click at [576, 364] on div "myLIMS PT-BR Last Updated: 22 de jul. de 2025 07:01 AM Active Edit Tags" at bounding box center [754, 374] width 1012 height 62
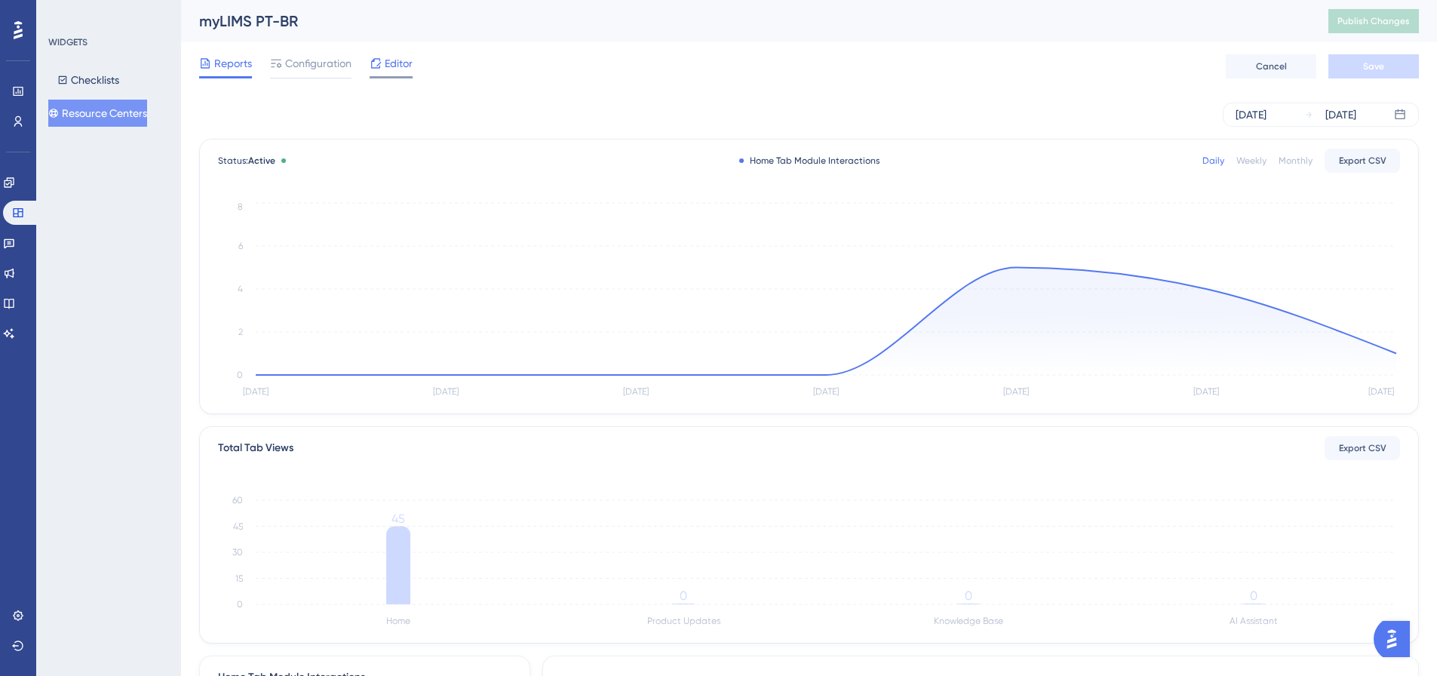
click at [395, 73] on div "Editor" at bounding box center [391, 66] width 43 height 24
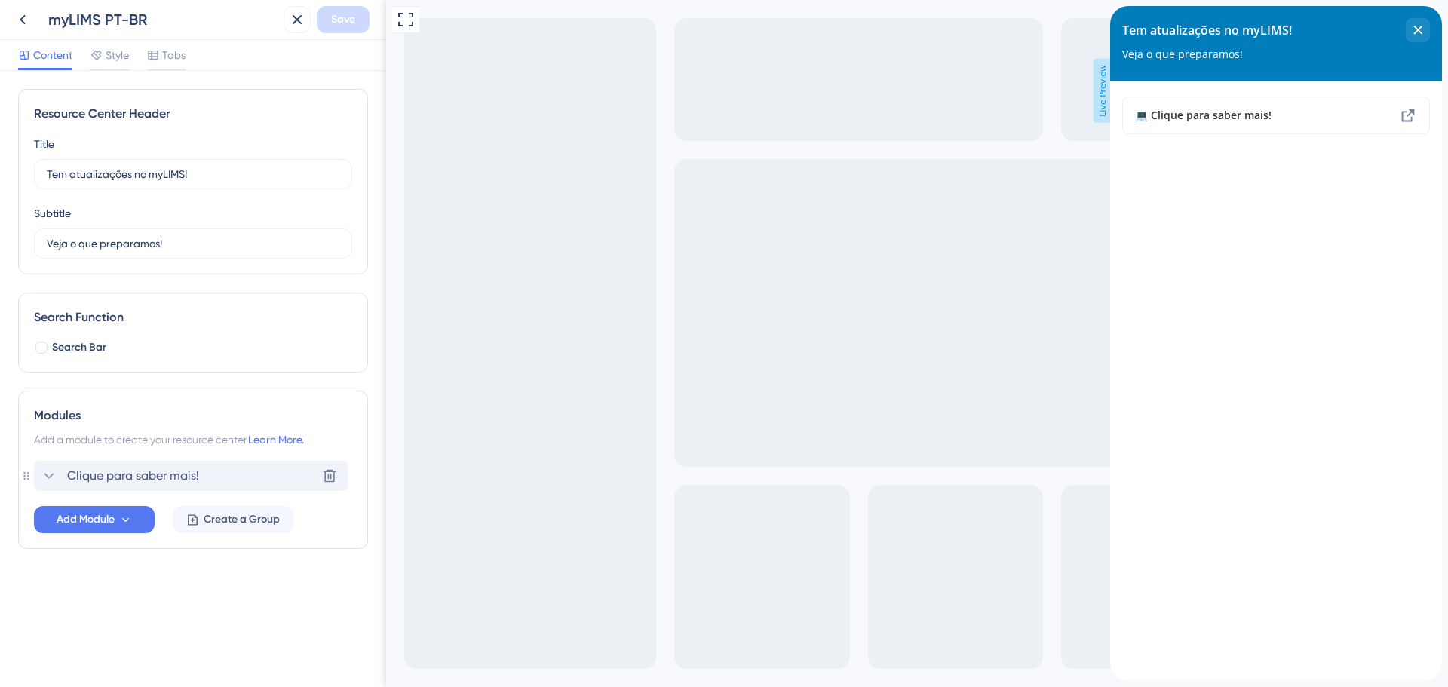
click at [102, 484] on span "Clique para saber mais!" at bounding box center [133, 476] width 132 height 18
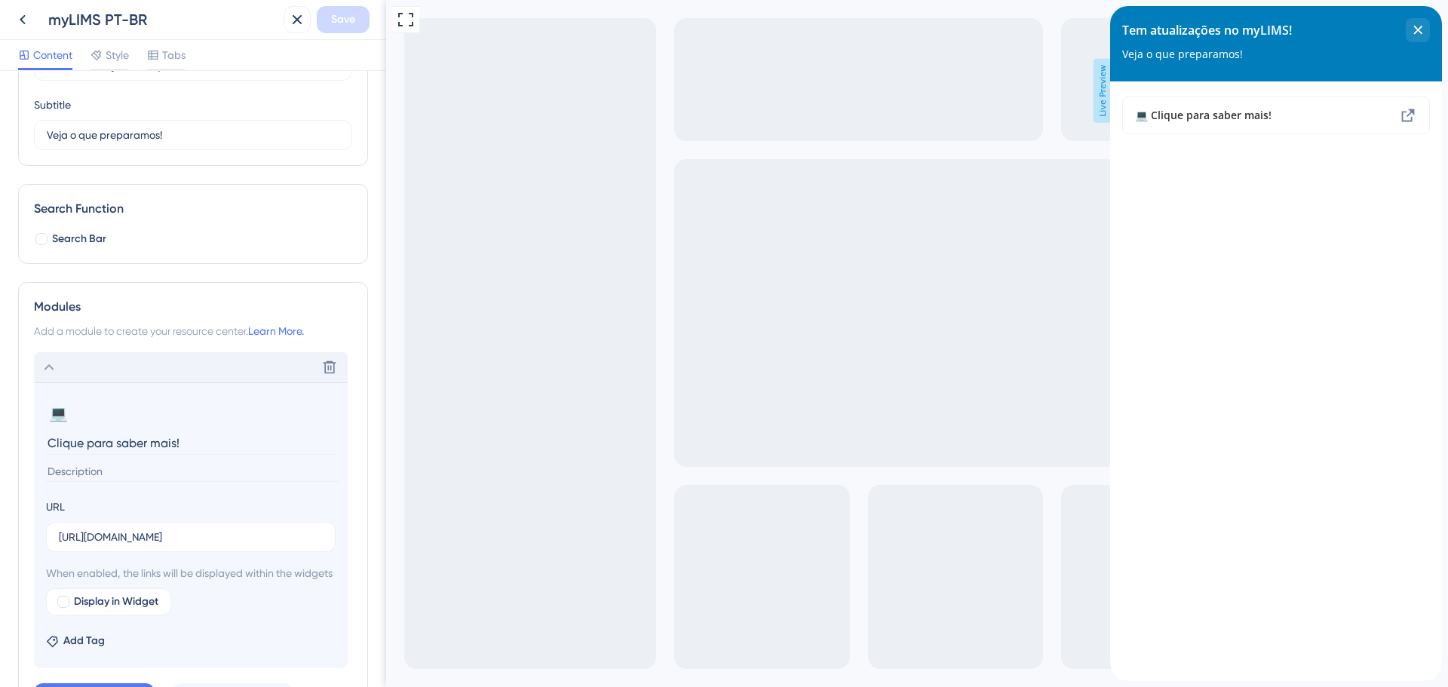
scroll to position [244, 0]
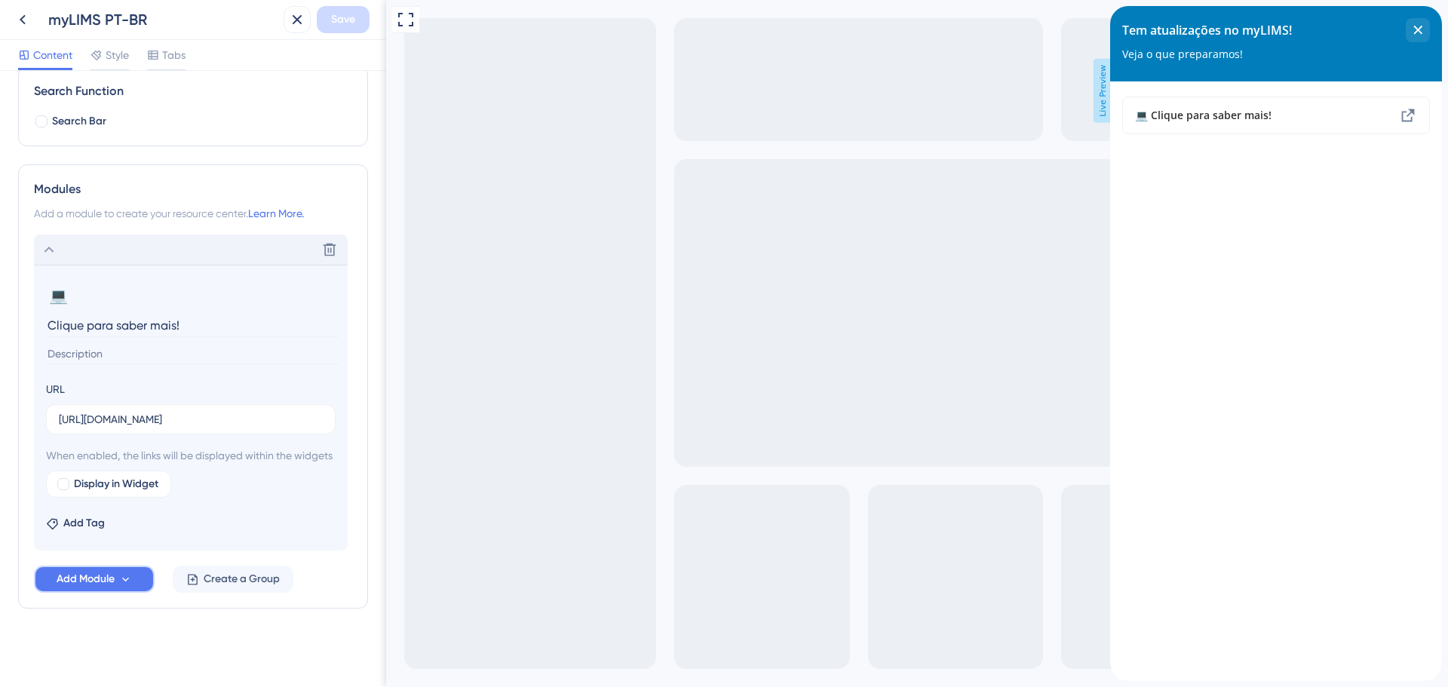
click at [104, 576] on span "Add Module" at bounding box center [86, 579] width 58 height 18
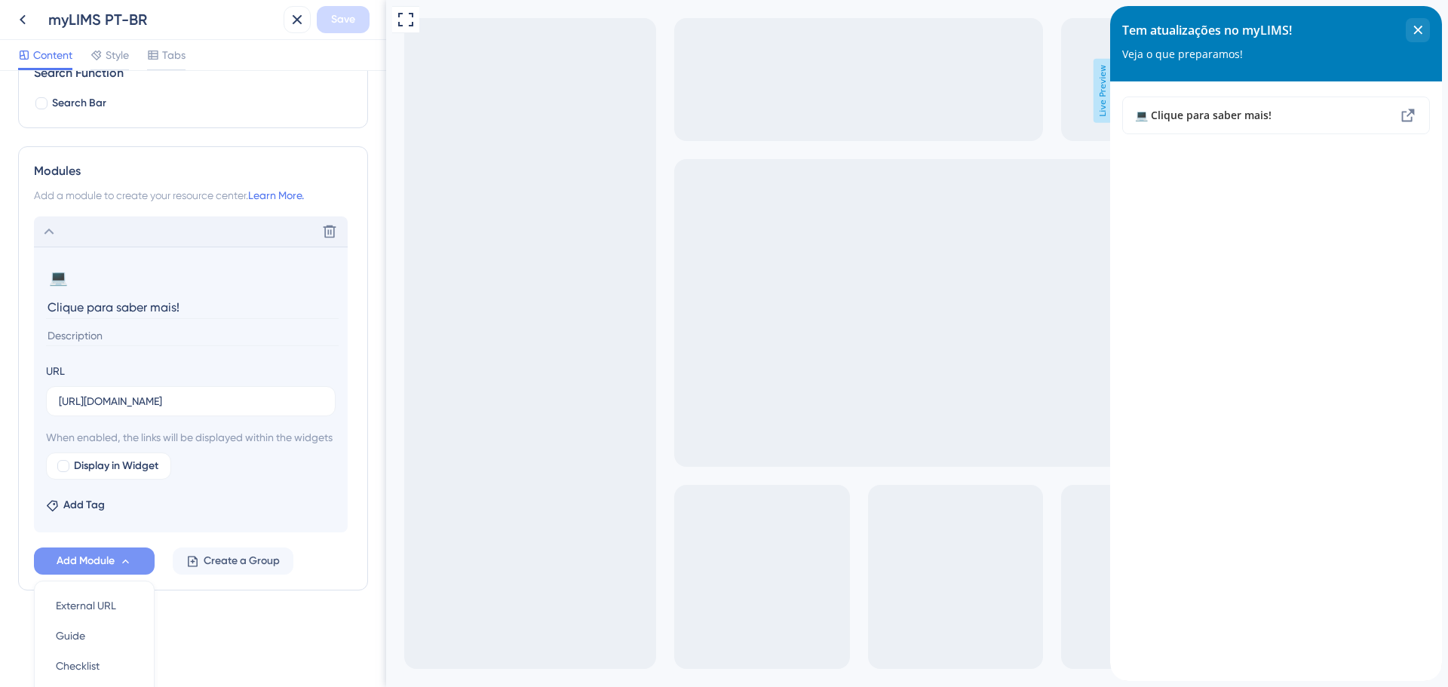
scroll to position [387, 0]
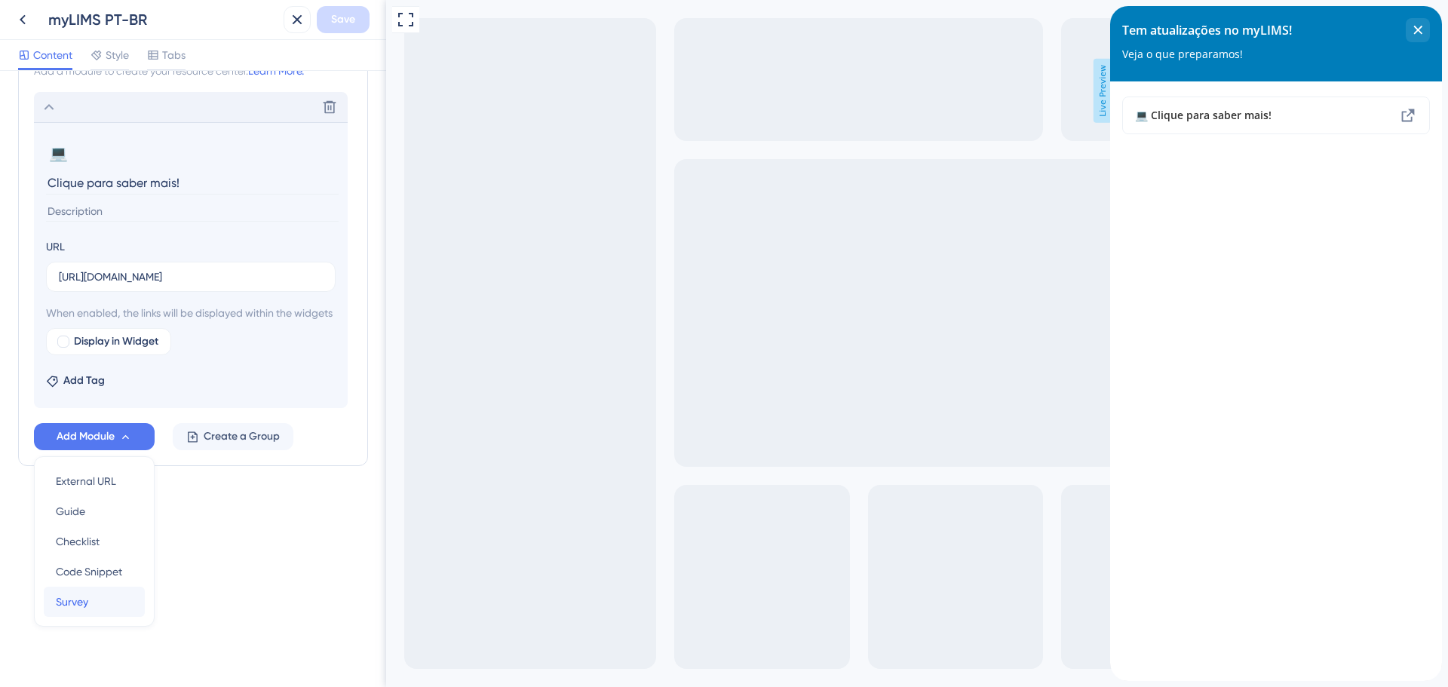
click at [105, 593] on div "Survey Survey" at bounding box center [94, 602] width 77 height 30
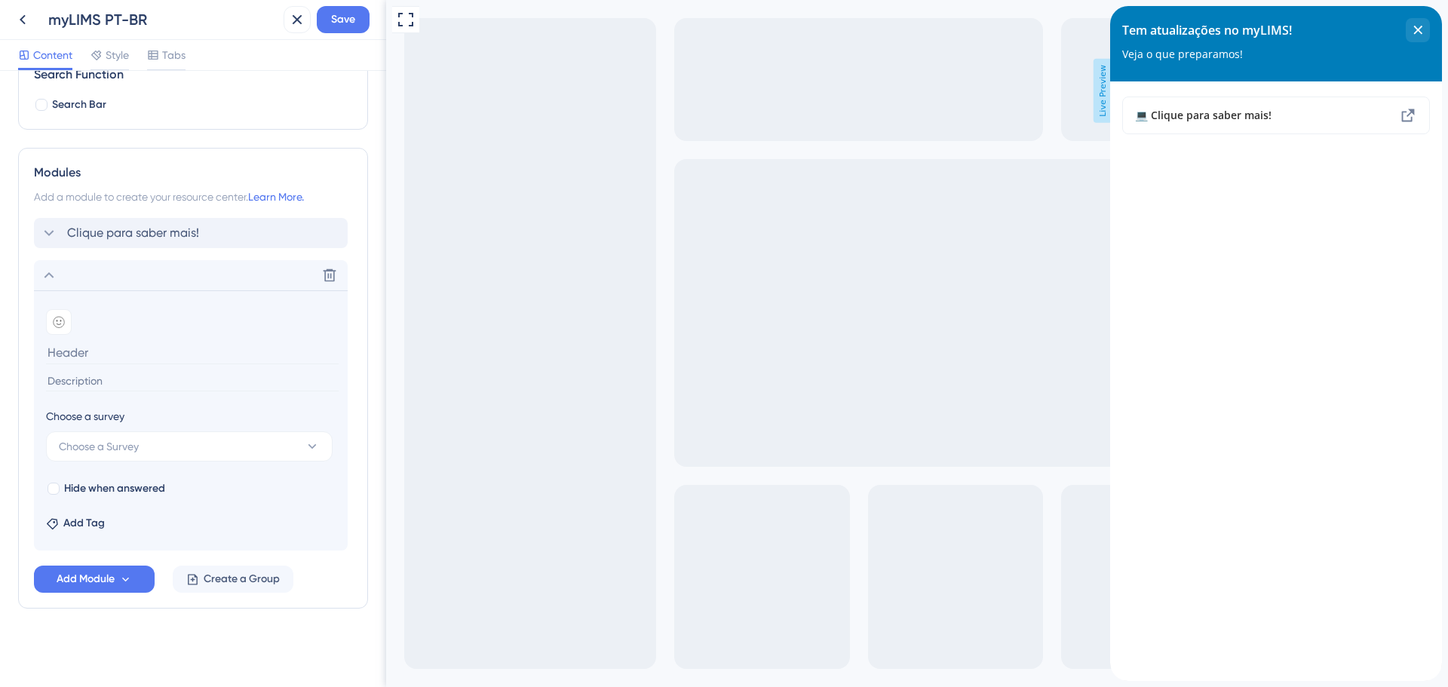
scroll to position [243, 0]
click at [242, 455] on button "Choose a Survey" at bounding box center [189, 446] width 287 height 30
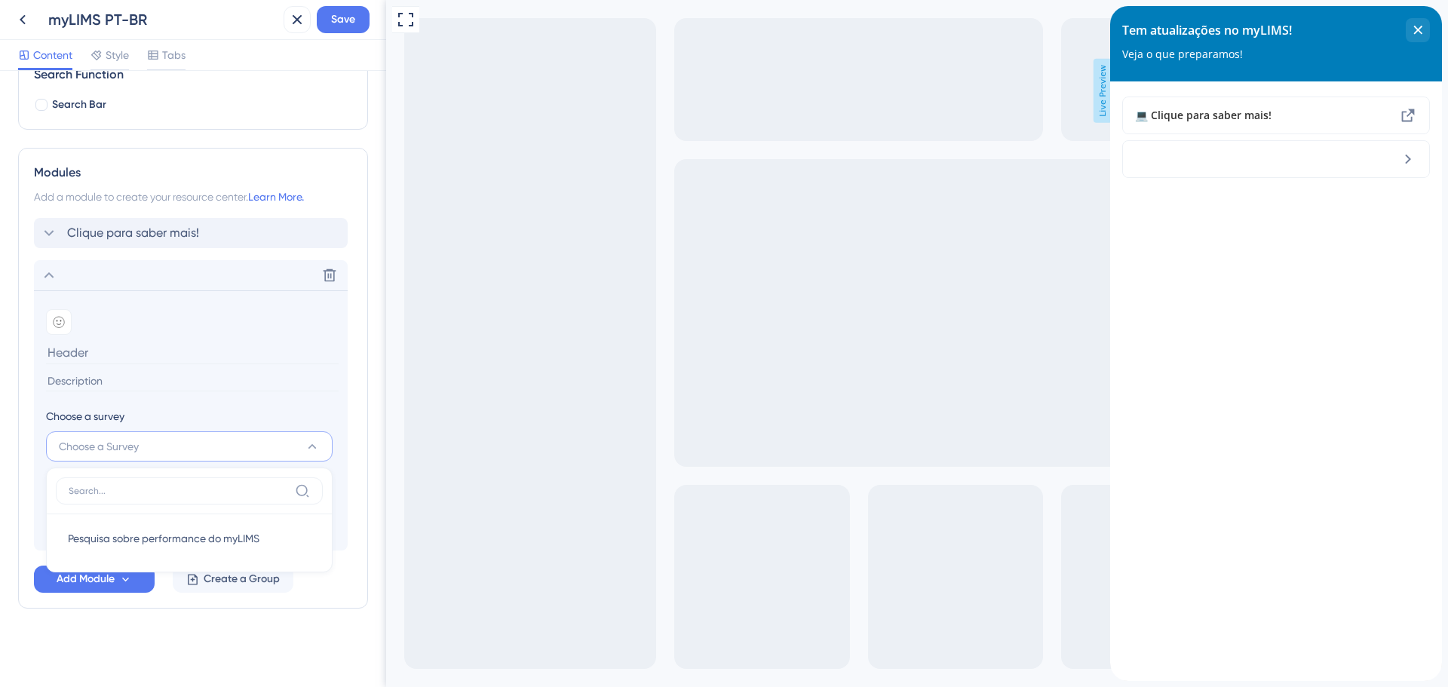
click at [230, 444] on button "Choose a Survey" at bounding box center [189, 446] width 287 height 30
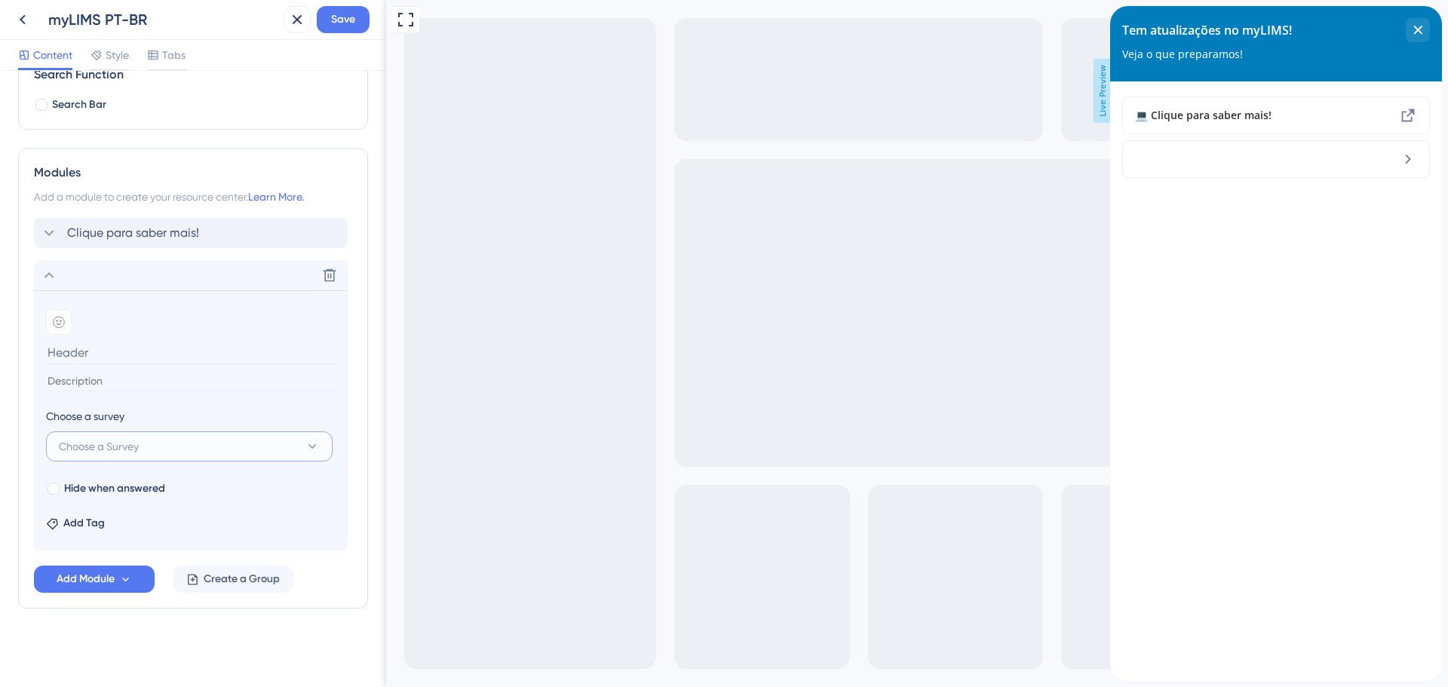
click at [311, 446] on icon at bounding box center [313, 446] width 8 height 5
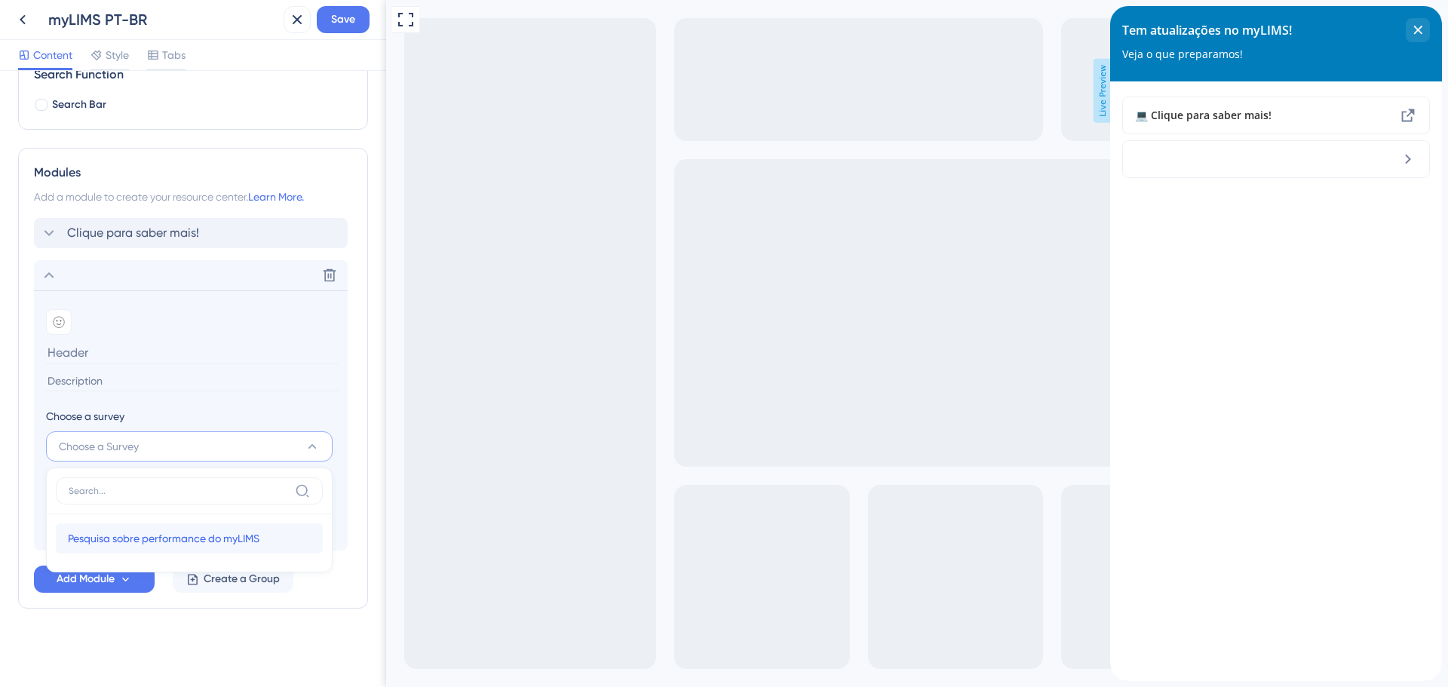
click at [230, 539] on span "Pesquisa sobre performance do myLIMS" at bounding box center [164, 539] width 192 height 18
type input "Pesquisa sobre performance do myLIMS"
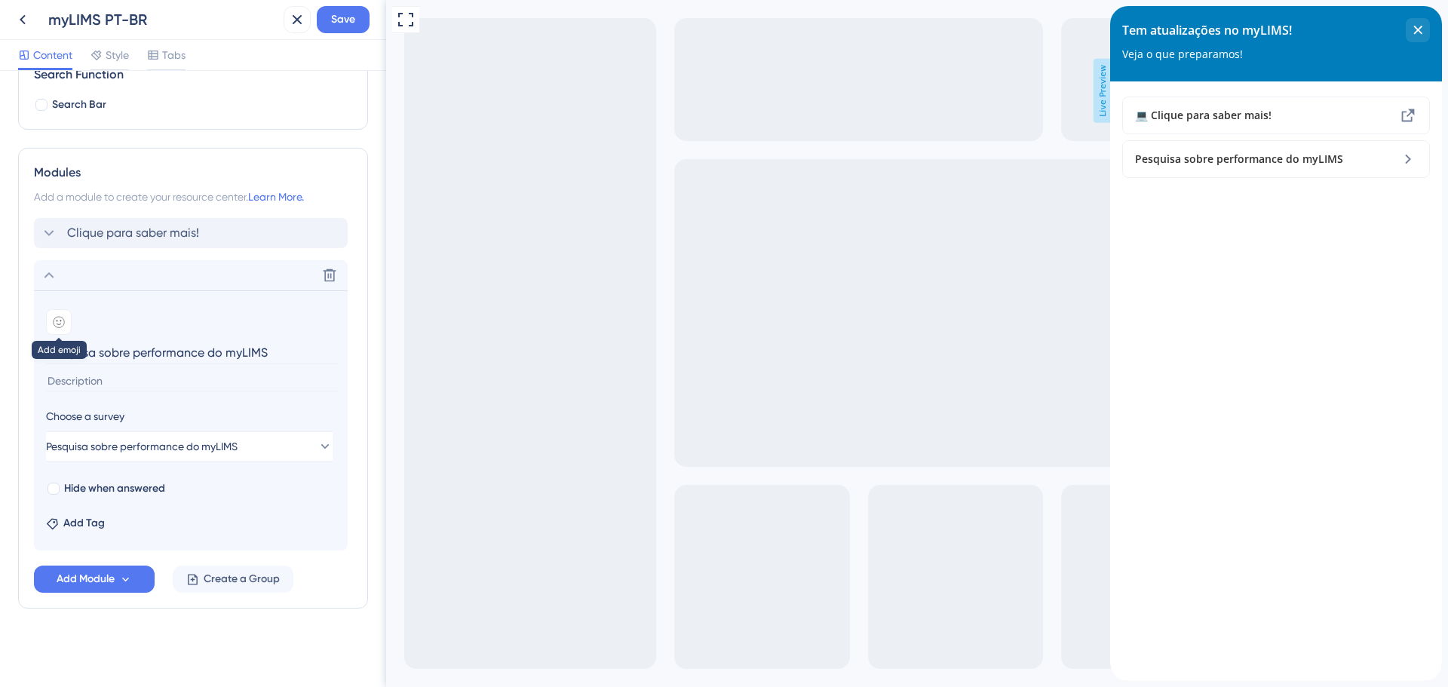
click at [71, 327] on div at bounding box center [59, 322] width 26 height 26
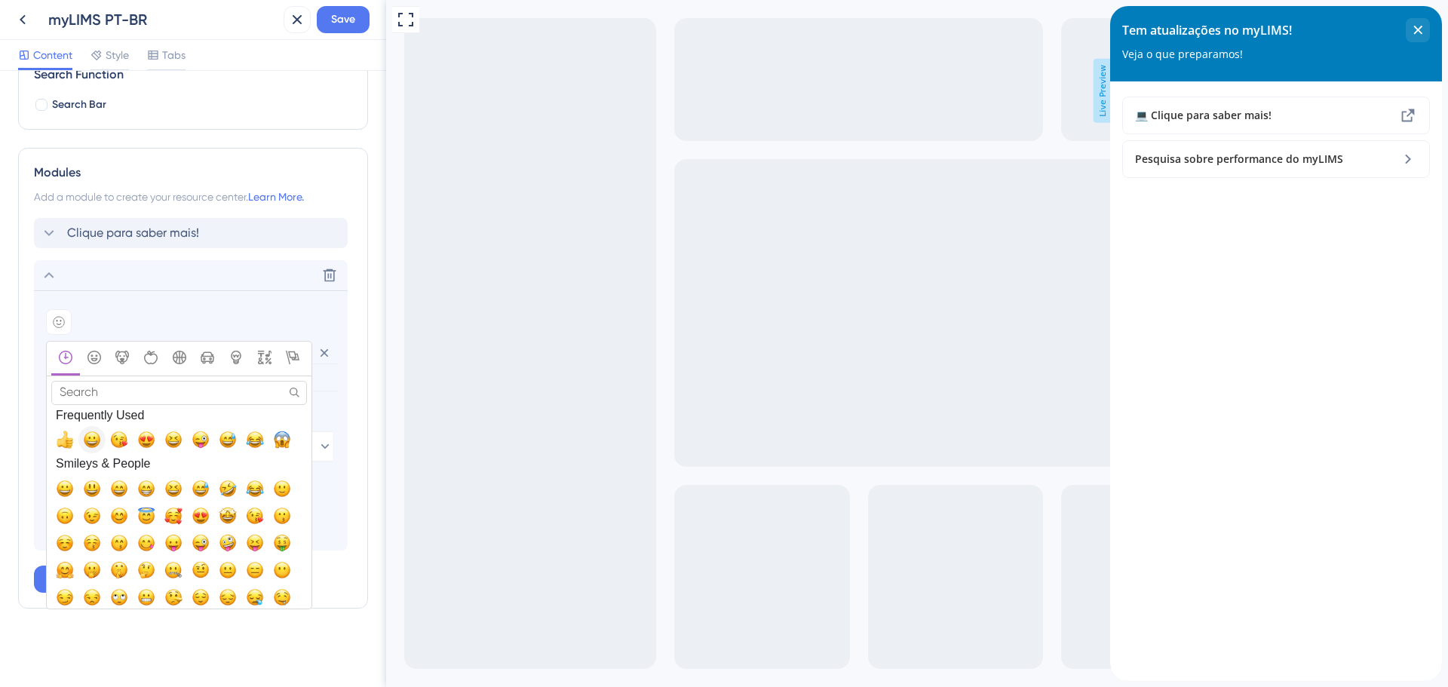
click at [92, 441] on span "😀, grinning" at bounding box center [92, 440] width 18 height 18
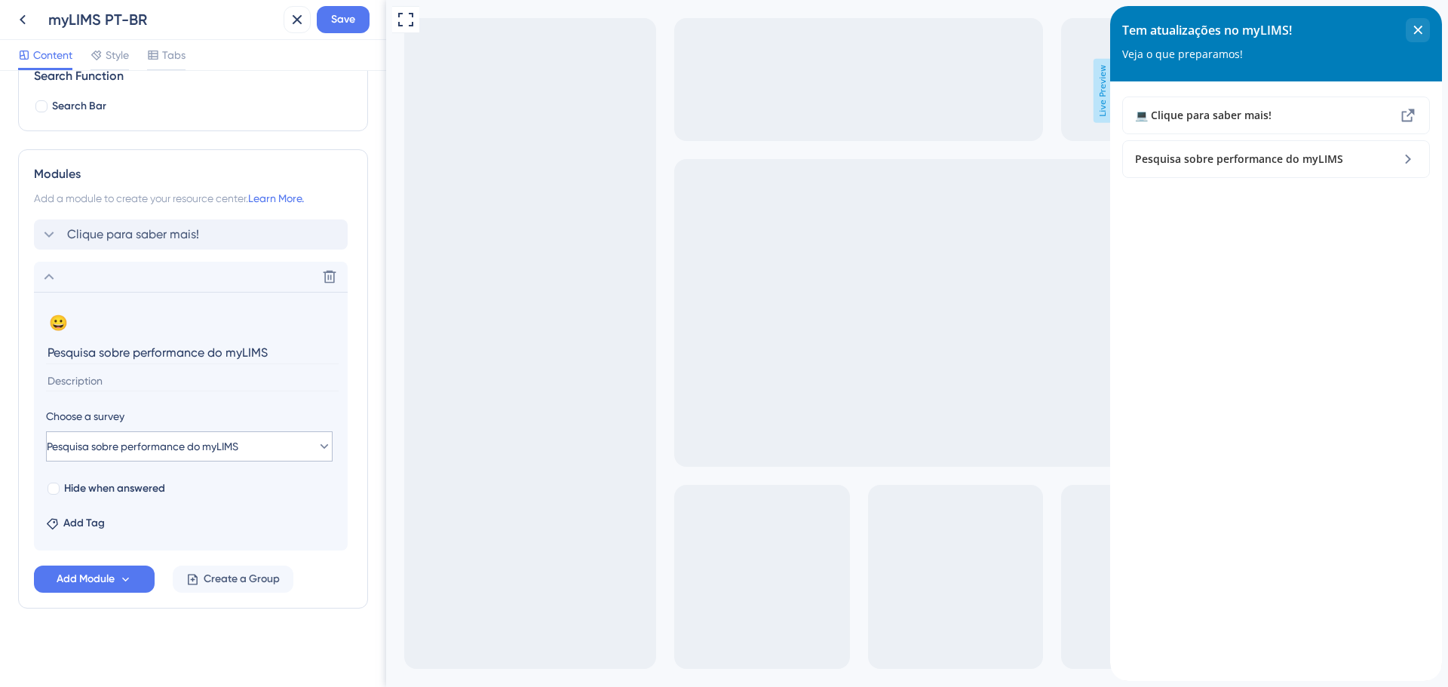
scroll to position [241, 0]
click at [55, 324] on button "😀" at bounding box center [58, 323] width 24 height 24
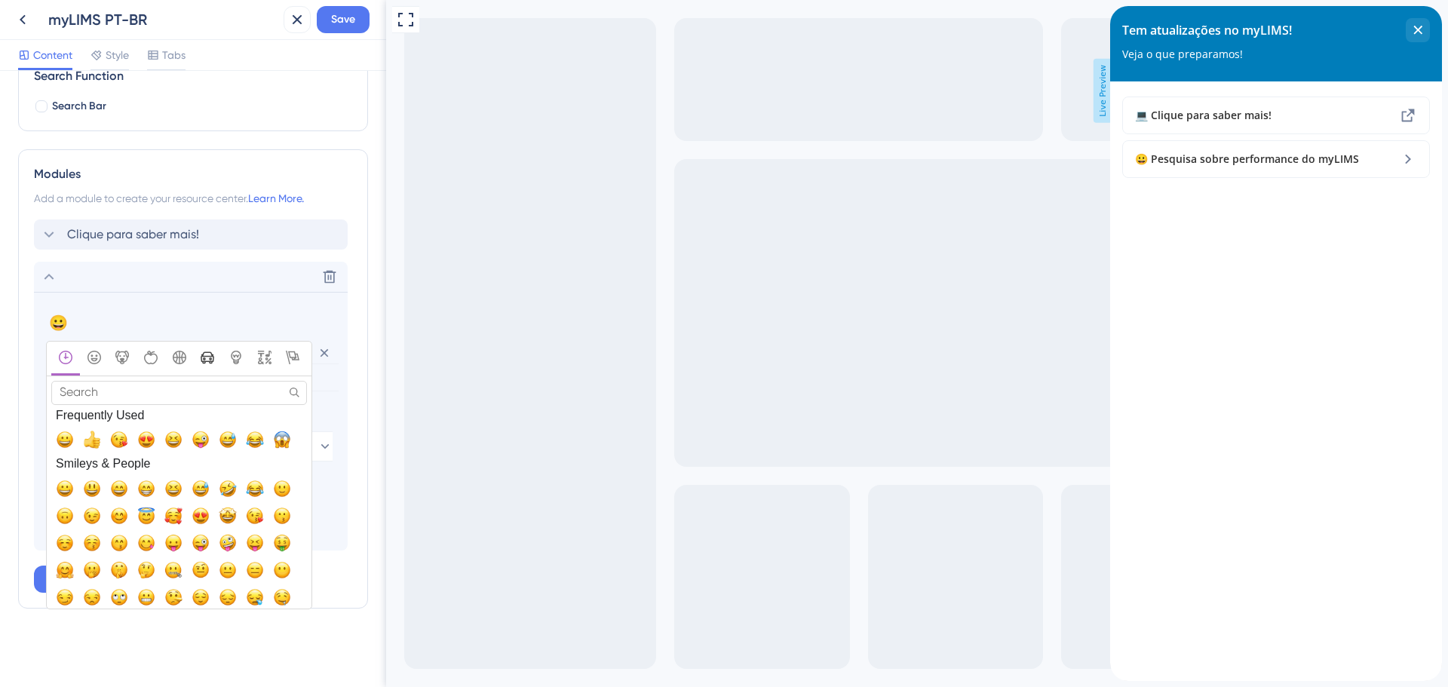
click at [214, 358] on icon "Travel & Places" at bounding box center [208, 358] width 14 height 14
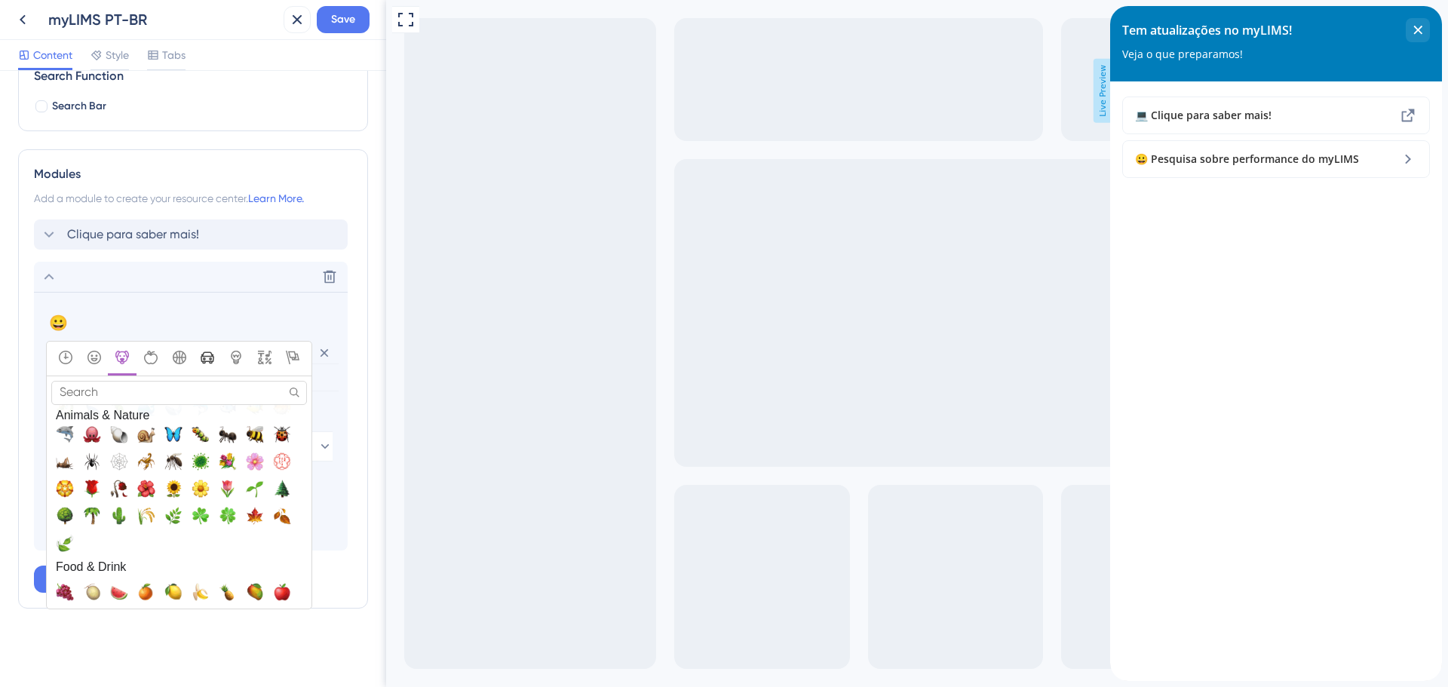
scroll to position [1804, 0]
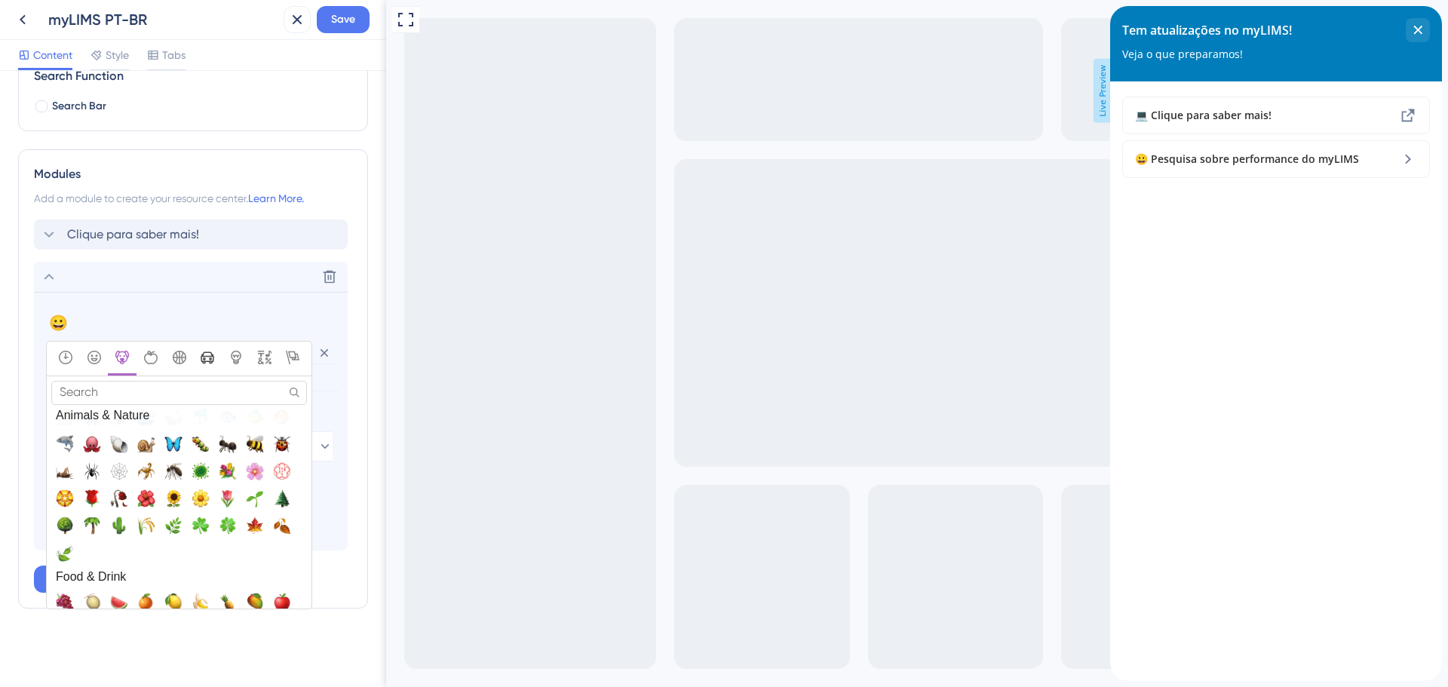
click at [211, 361] on icon "Travel & Places" at bounding box center [208, 358] width 14 height 14
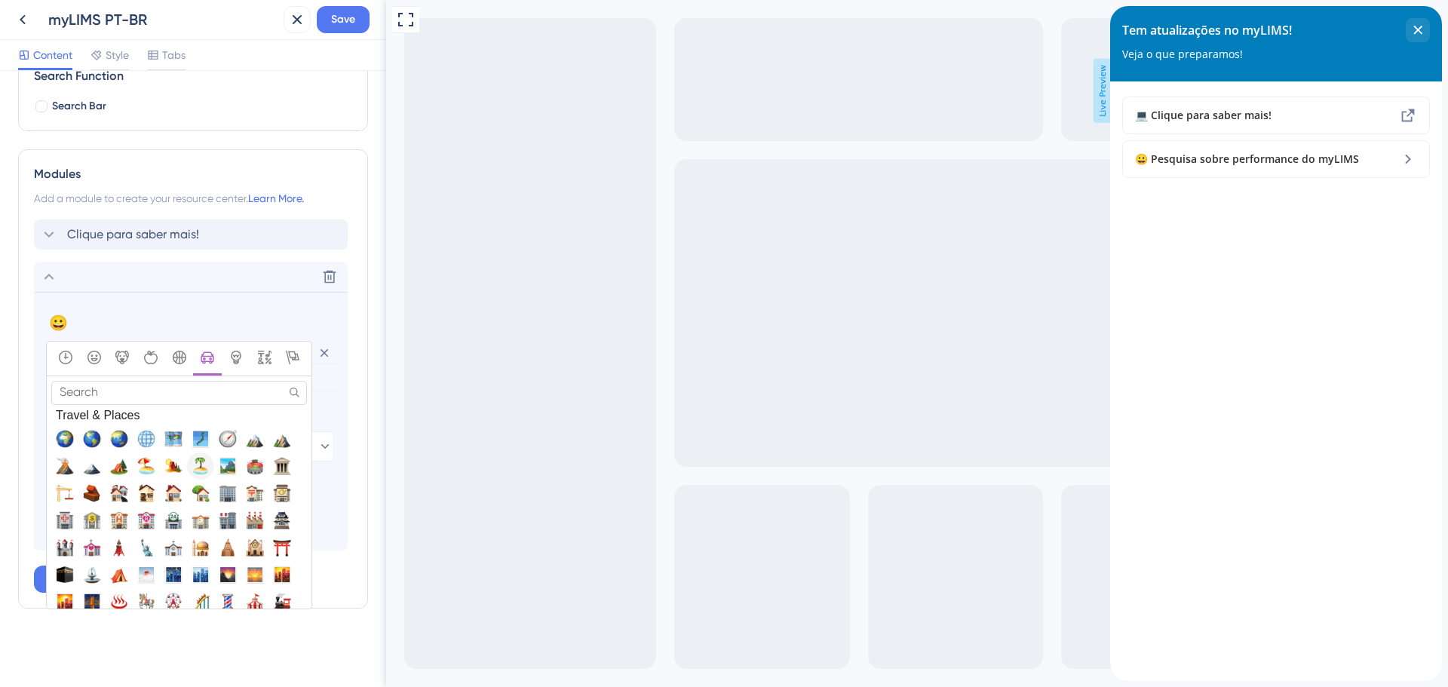
scroll to position [2709, 0]
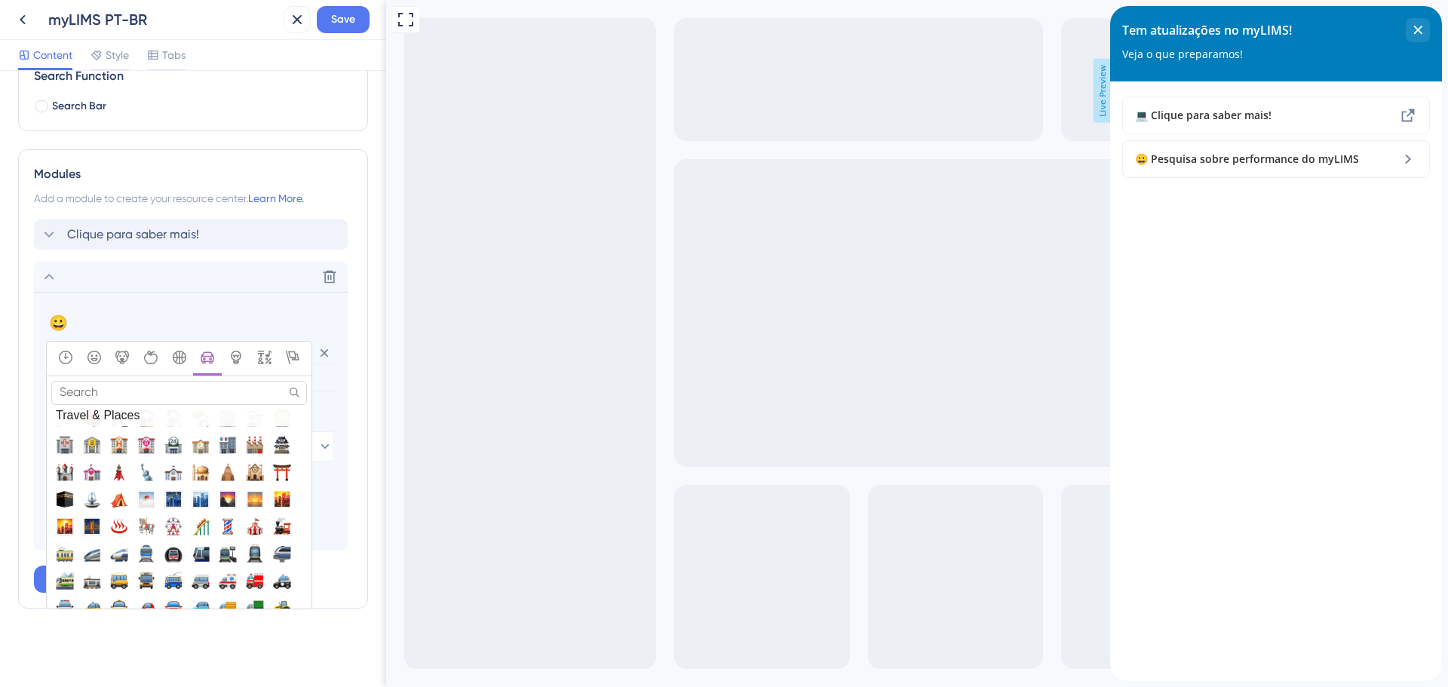
click at [134, 386] on input "Search" at bounding box center [179, 392] width 256 height 23
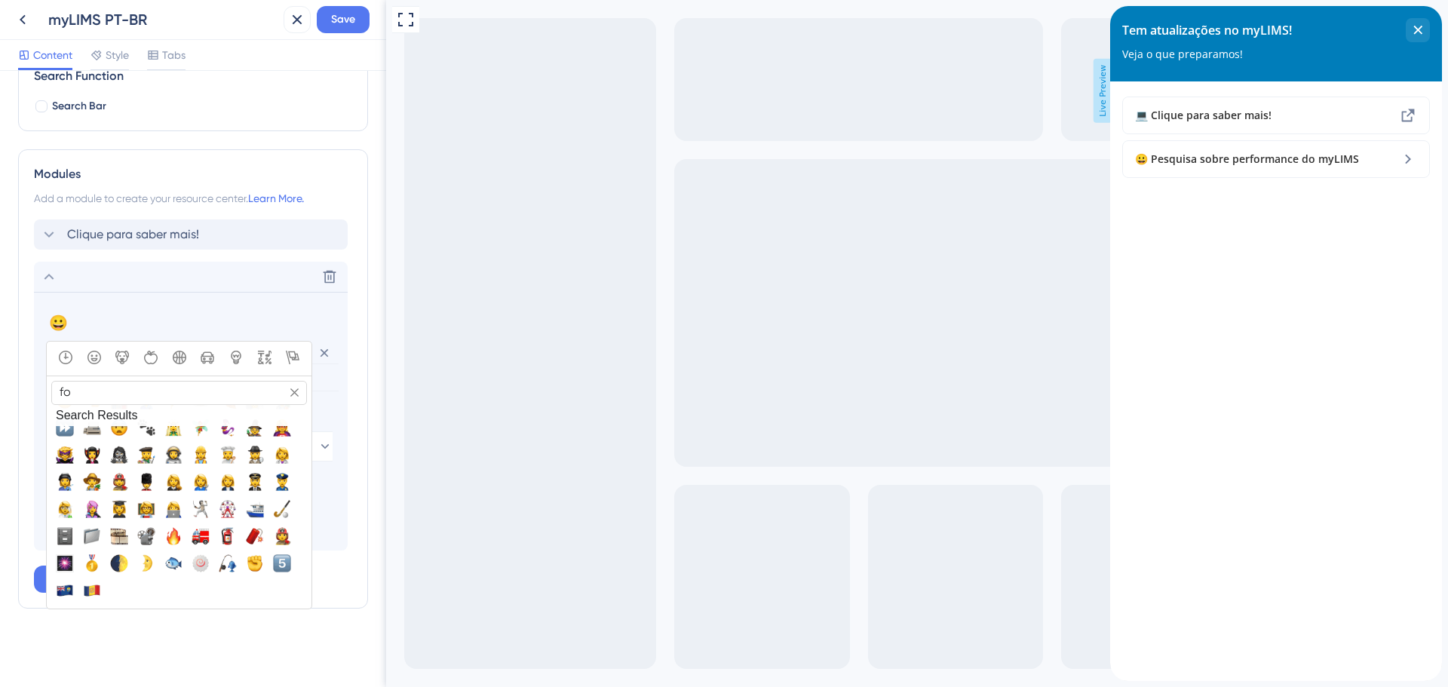
scroll to position [0, 0]
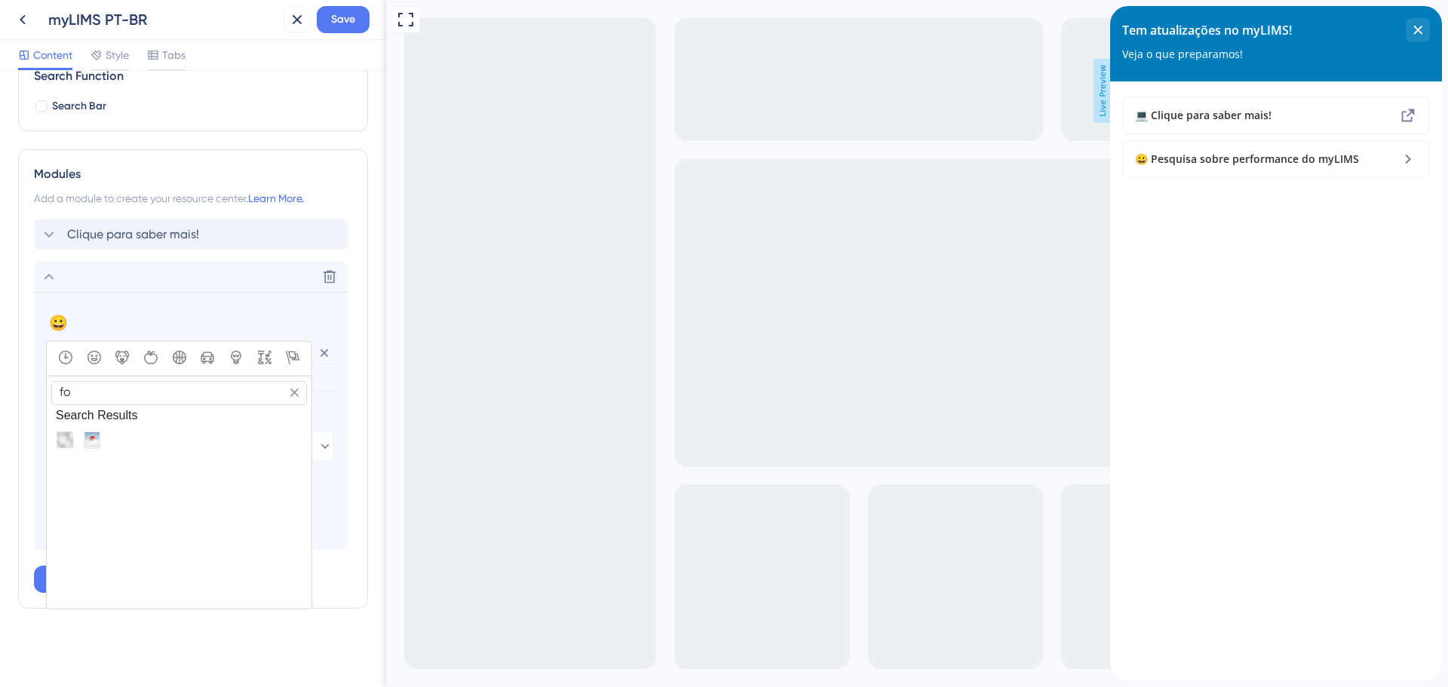
type input "f"
type input "roc"
click at [69, 437] on span "🚀, rocket" at bounding box center [65, 440] width 18 height 18
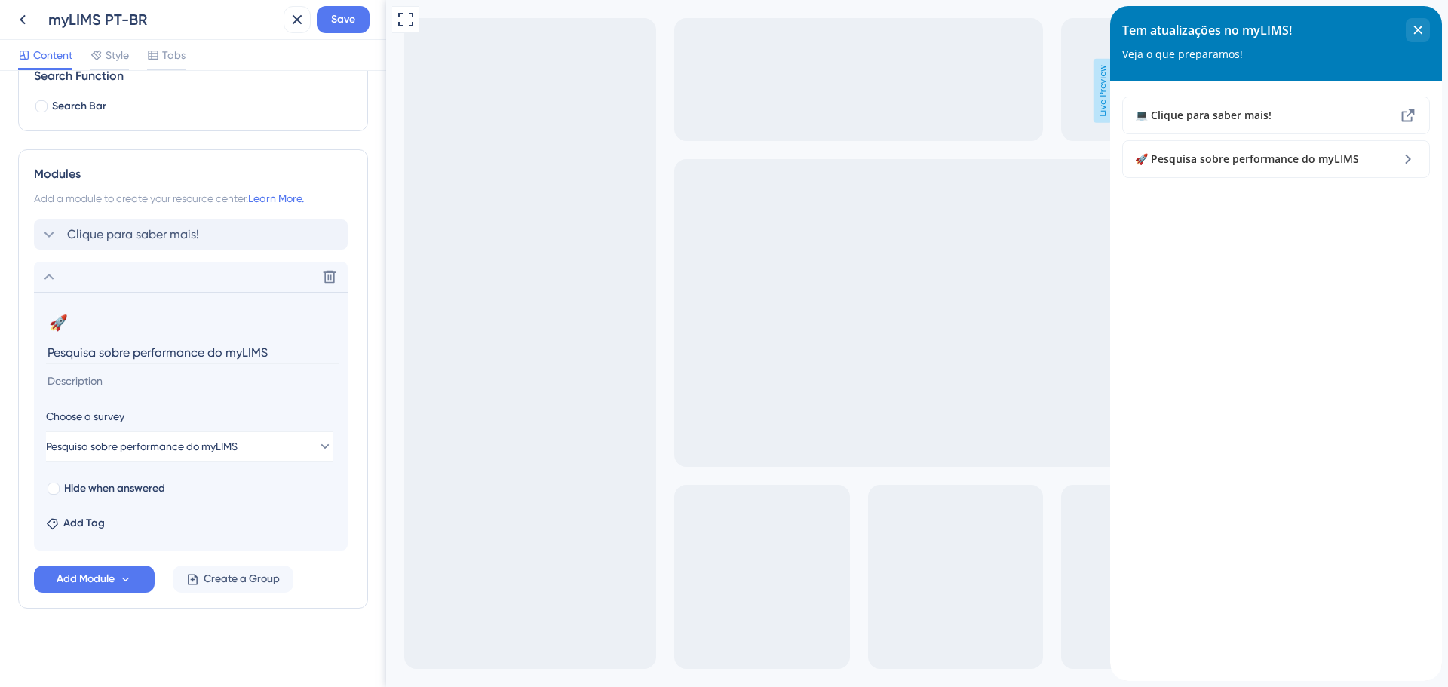
click at [149, 635] on div "Resource Center Header Title Tem atualizações no myLIMS! 1 Tem atualizações no …" at bounding box center [193, 258] width 350 height 821
click at [1190, 167] on span "🚀 Pesquisa sobre performance do myLIMS" at bounding box center [1247, 159] width 224 height 18
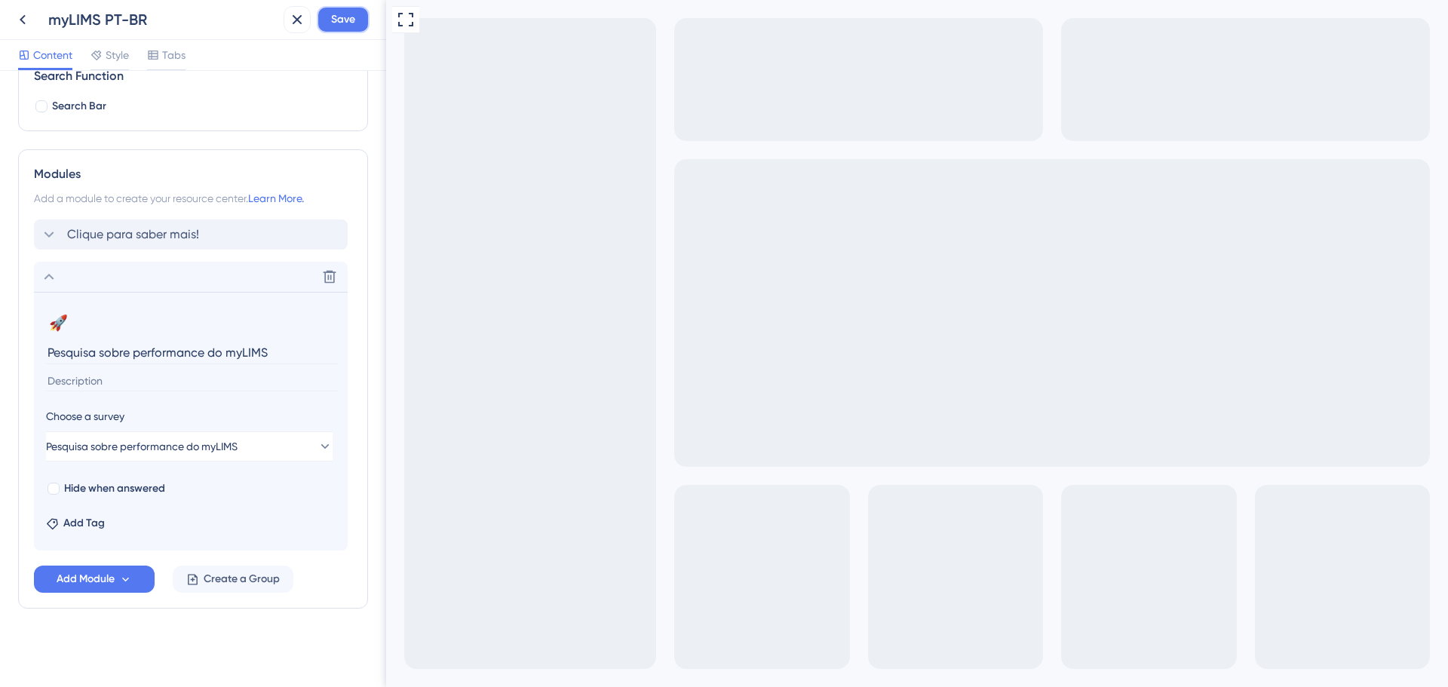
click at [352, 18] on span "Save" at bounding box center [343, 20] width 24 height 18
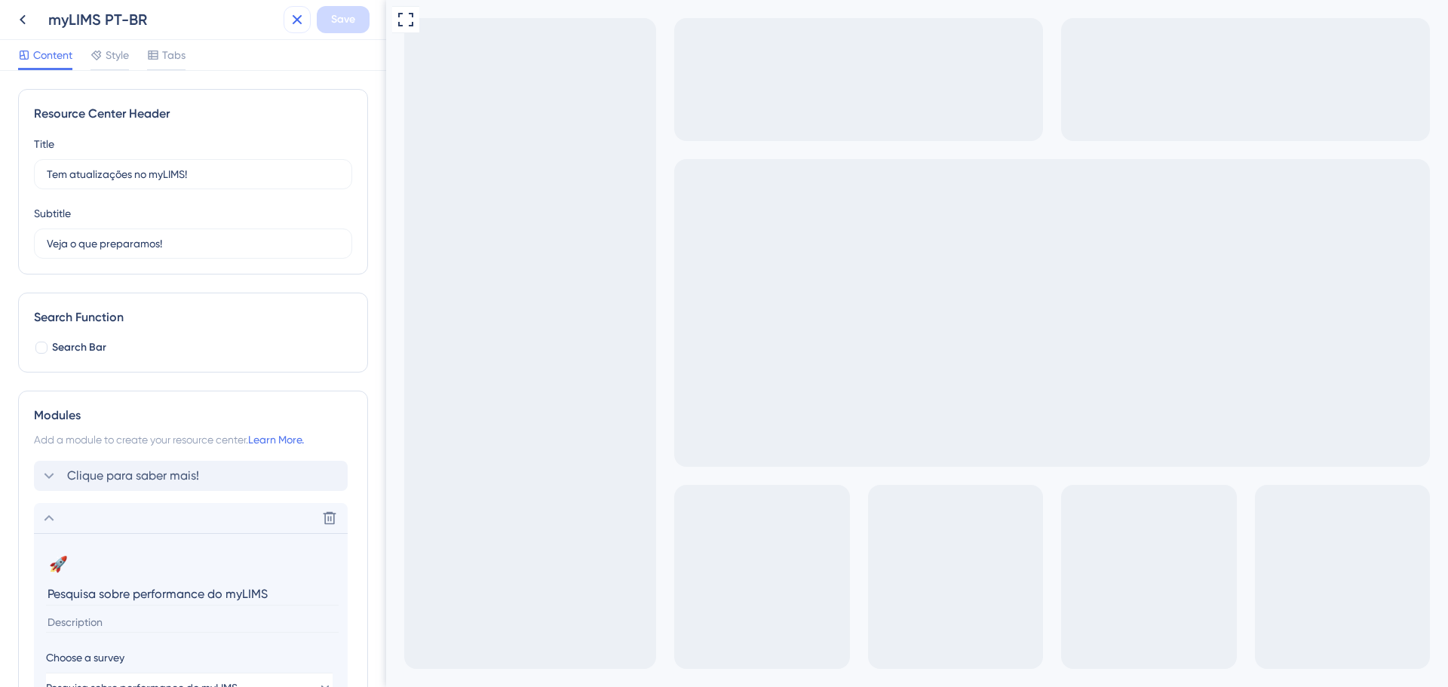
click at [295, 17] on icon at bounding box center [298, 20] width 10 height 10
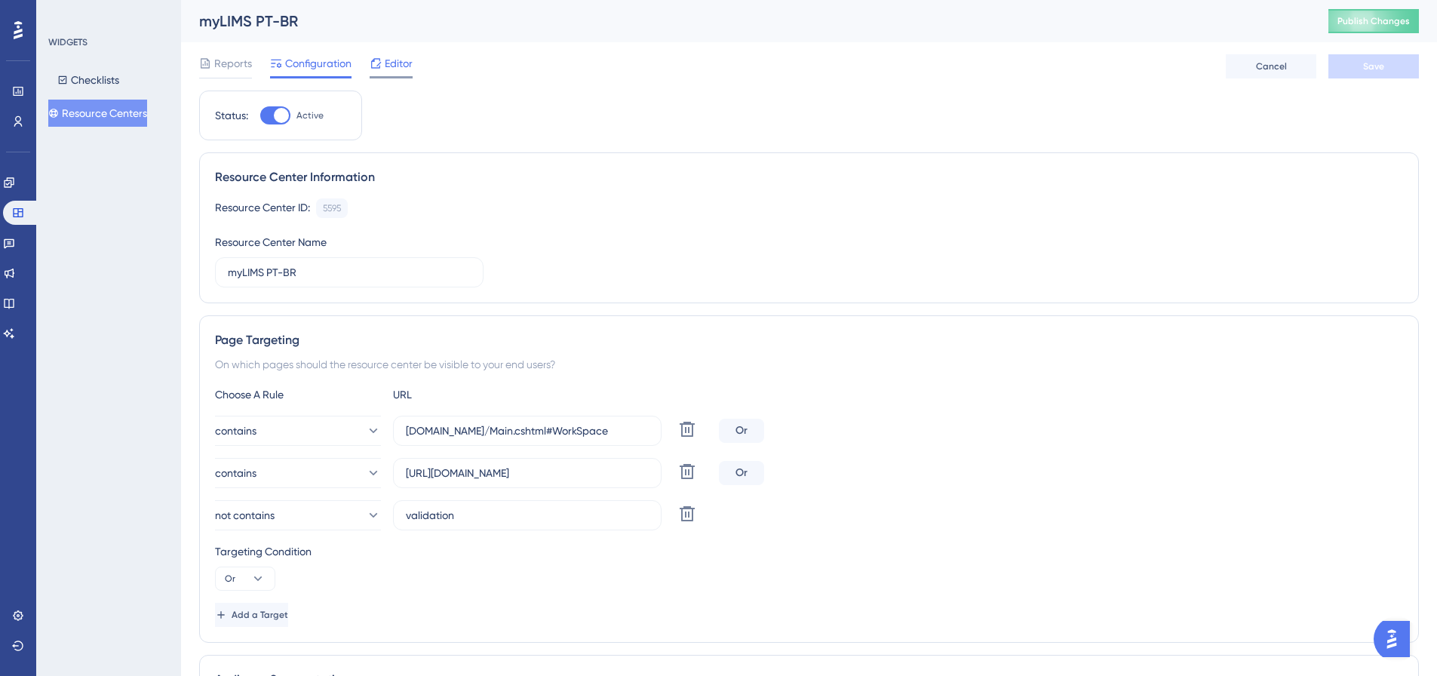
click at [398, 69] on span "Editor" at bounding box center [399, 63] width 28 height 18
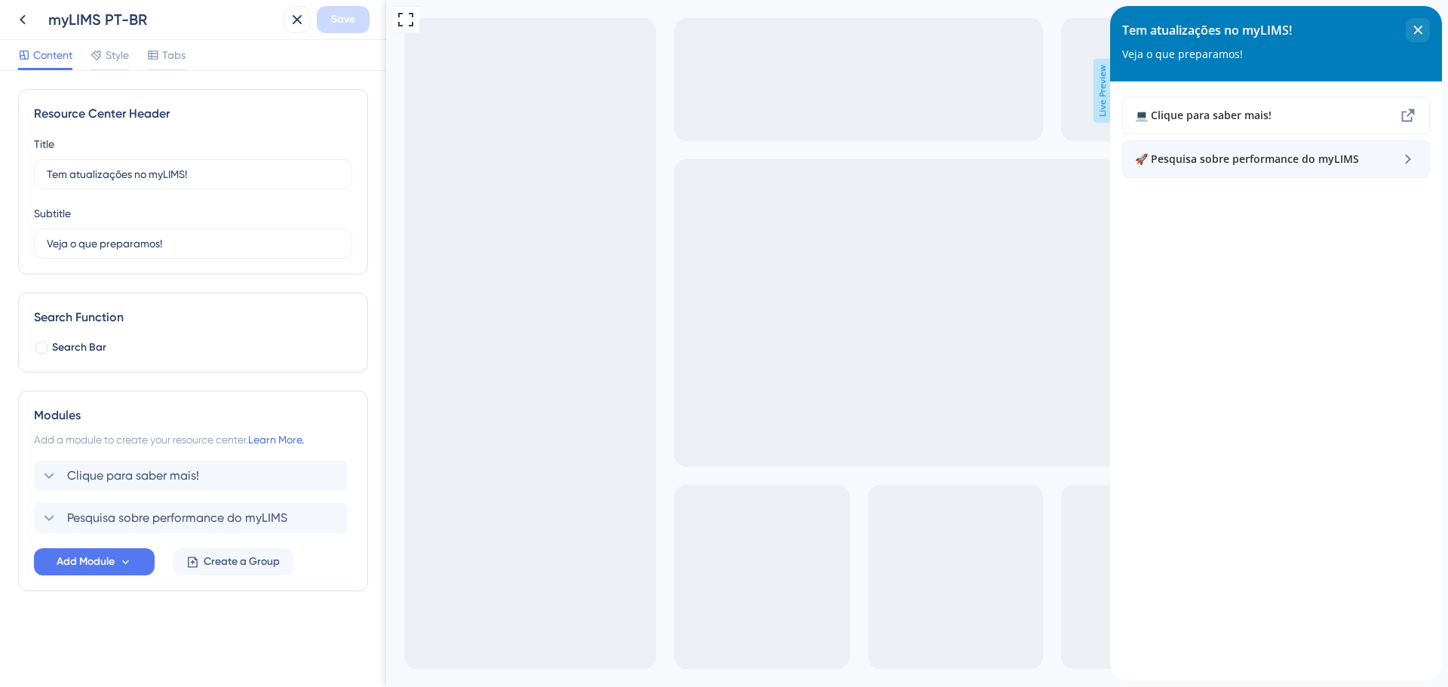
click at [1147, 160] on span "🚀 Pesquisa sobre performance do myLIMS" at bounding box center [1248, 159] width 226 height 18
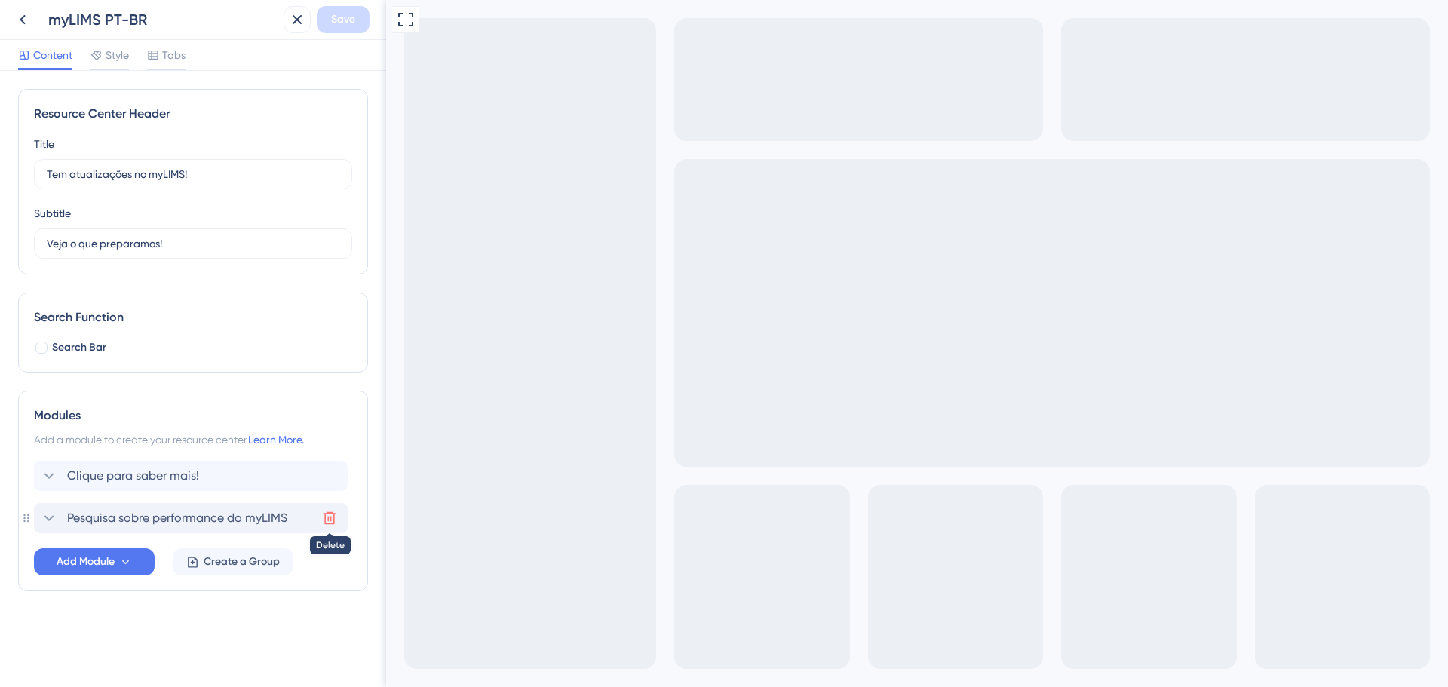
click at [327, 511] on icon at bounding box center [329, 518] width 15 height 15
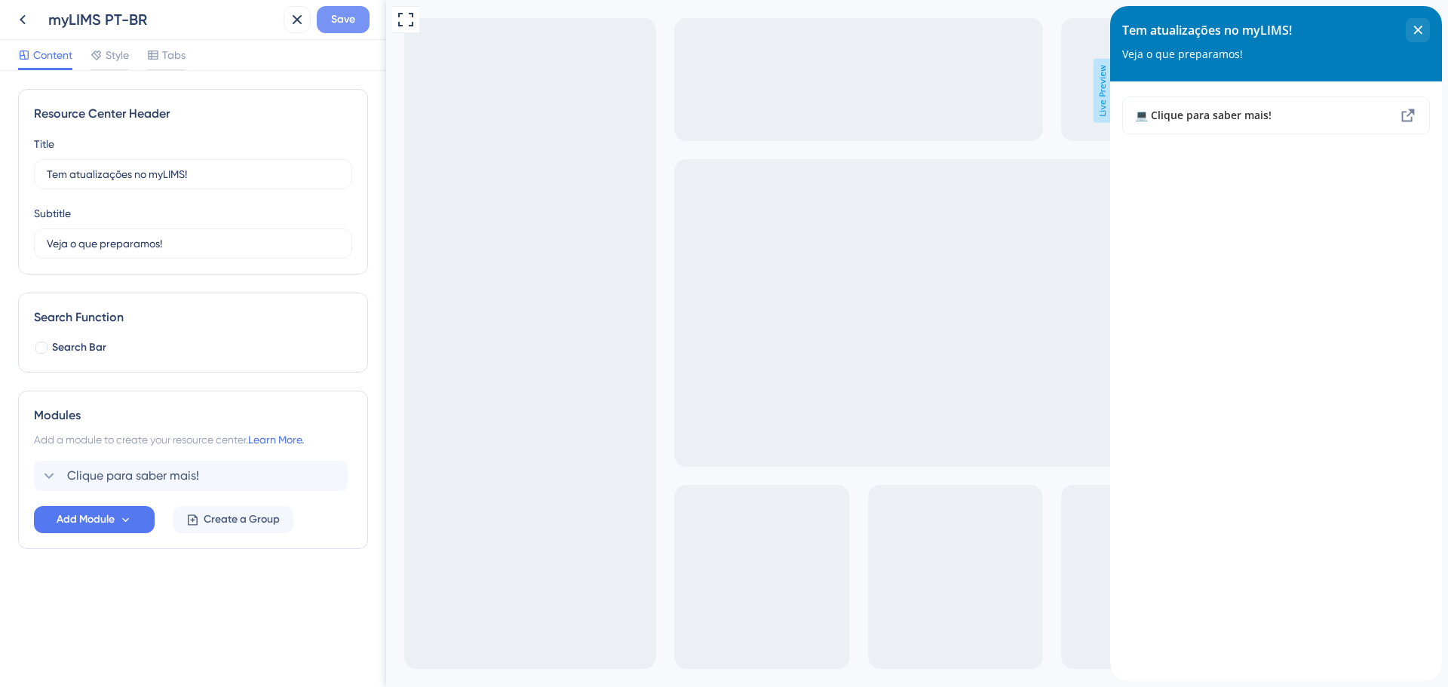
click at [349, 20] on span "Save" at bounding box center [343, 20] width 24 height 18
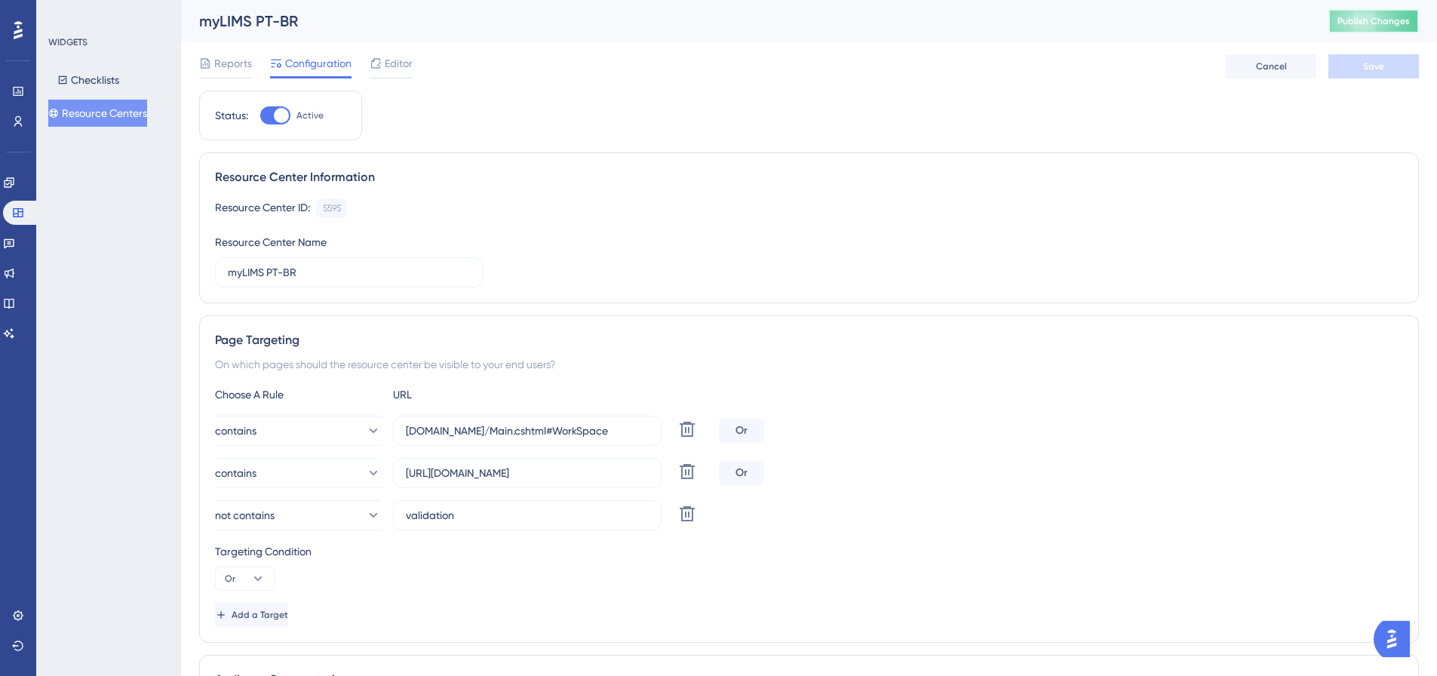
click at [1374, 18] on span "Publish Changes" at bounding box center [1373, 21] width 72 height 12
click at [15, 249] on link at bounding box center [9, 243] width 12 height 24
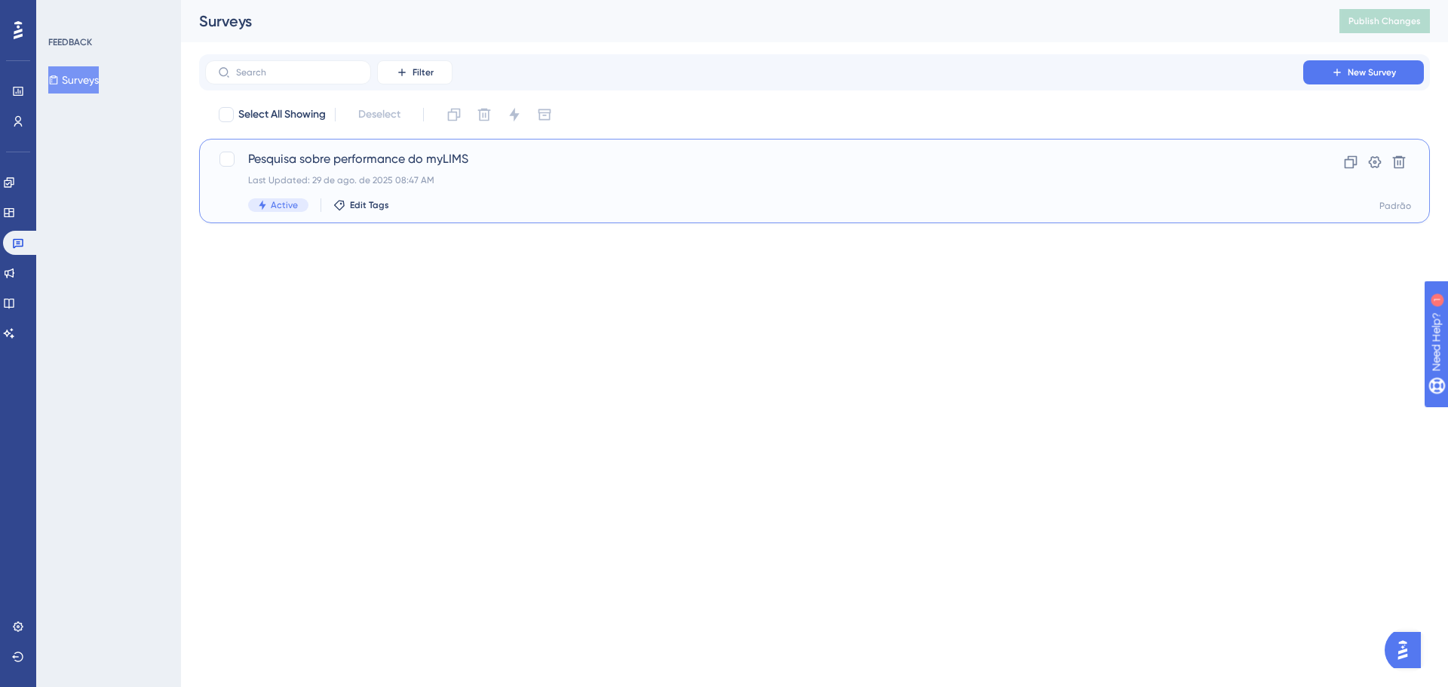
click at [462, 165] on span "Pesquisa sobre performance do myLIMS" at bounding box center [754, 159] width 1012 height 18
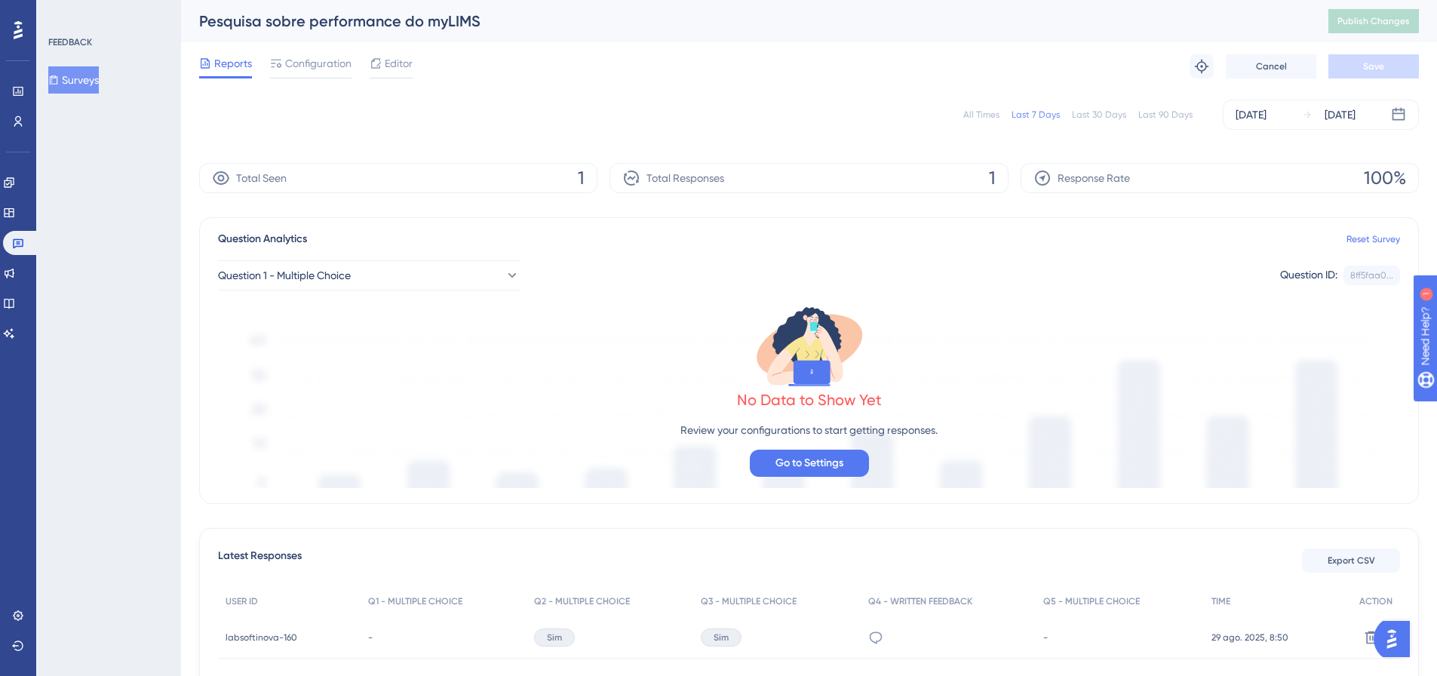
click at [370, 54] on div "Reports Configuration Editor Troubleshoot Cancel Save" at bounding box center [809, 66] width 1220 height 48
click at [376, 63] on icon at bounding box center [376, 63] width 12 height 12
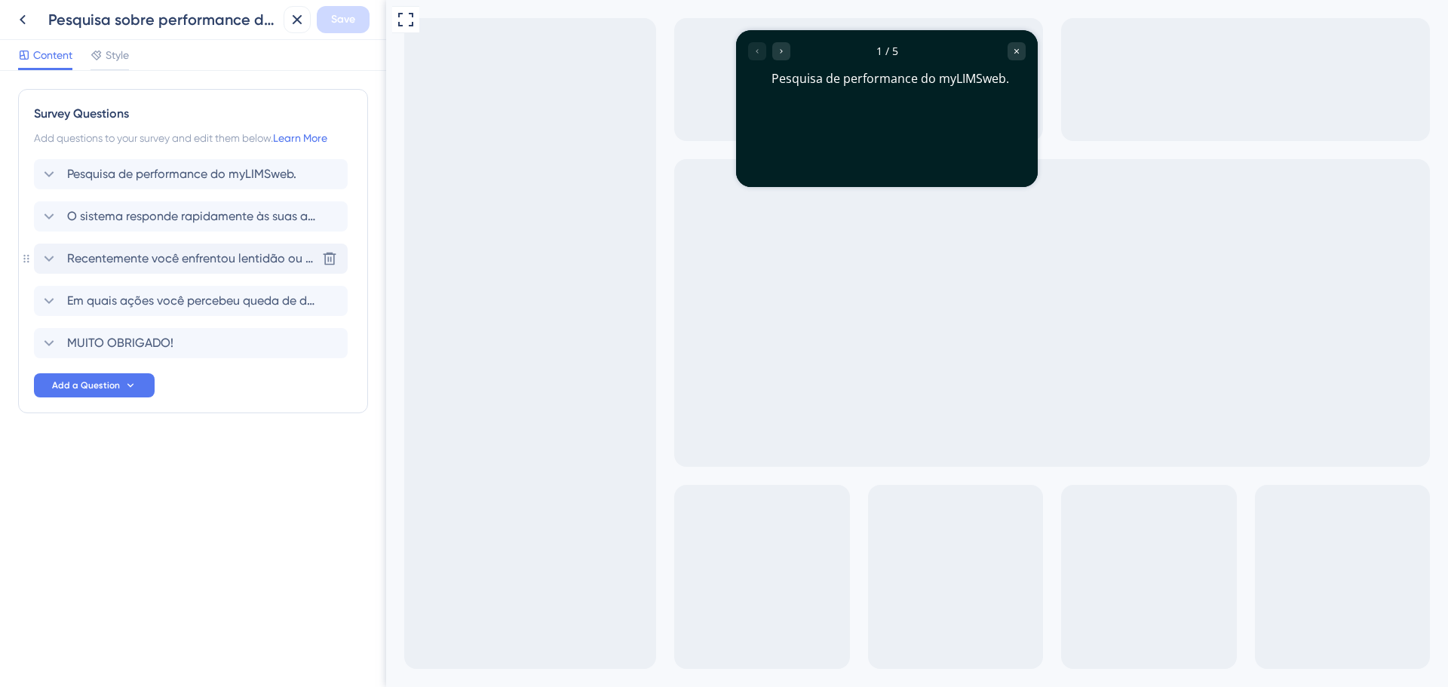
click at [238, 266] on span "Recentemente você enfrentou lentidão ou travamentos ao utilizar o sistema?" at bounding box center [191, 259] width 249 height 18
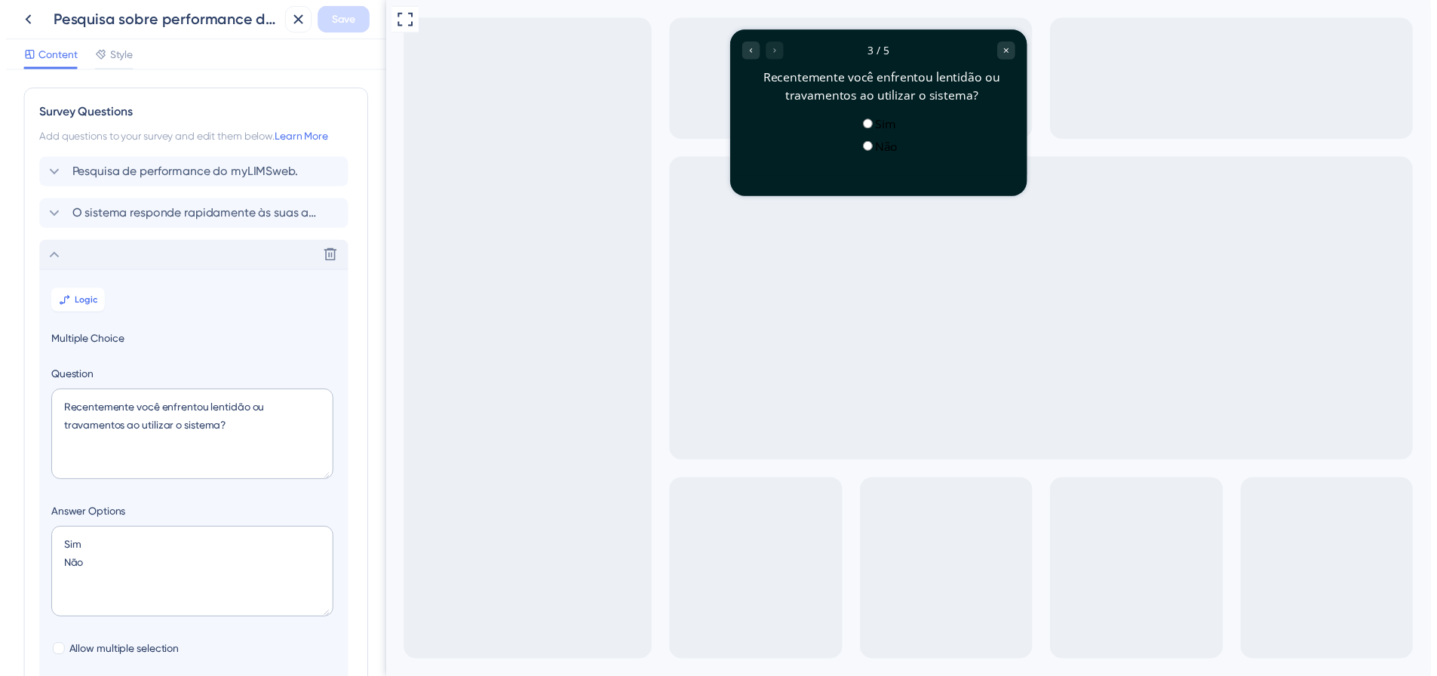
scroll to position [173, 0]
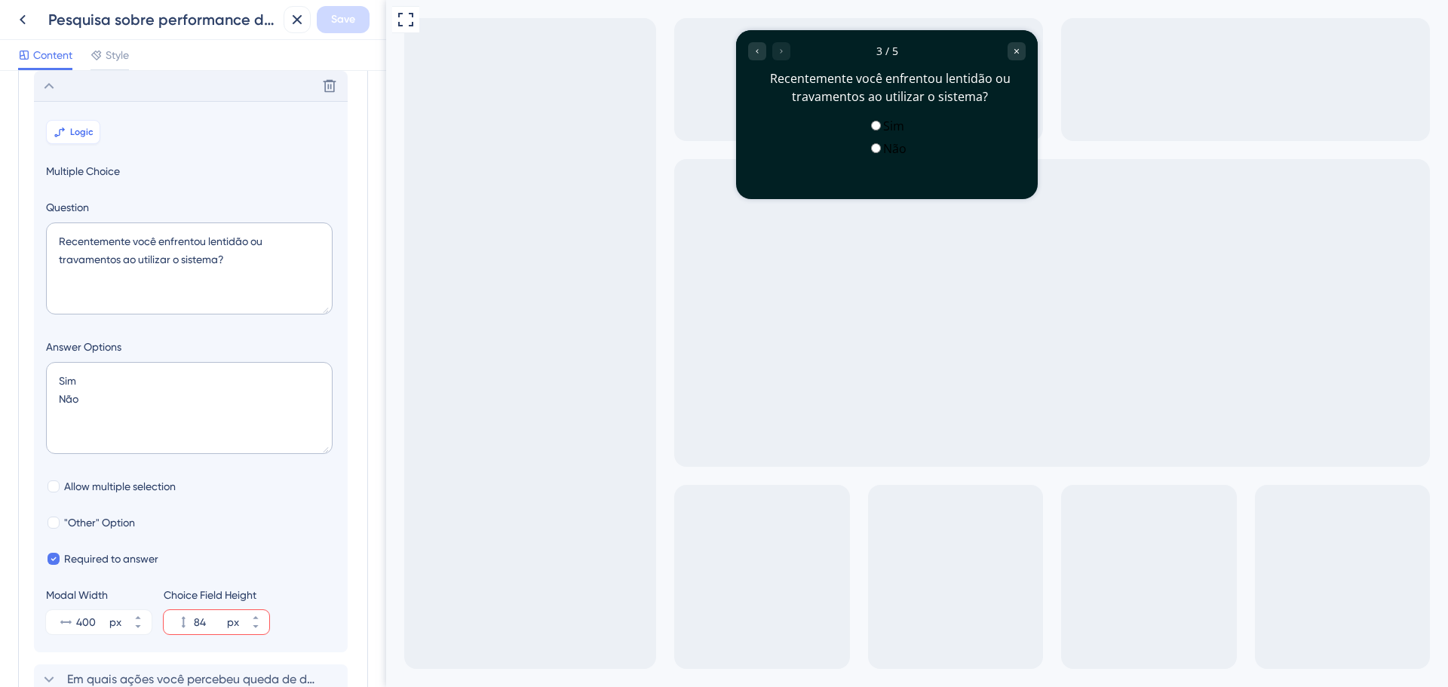
click at [94, 137] on button "Logic" at bounding box center [73, 132] width 54 height 24
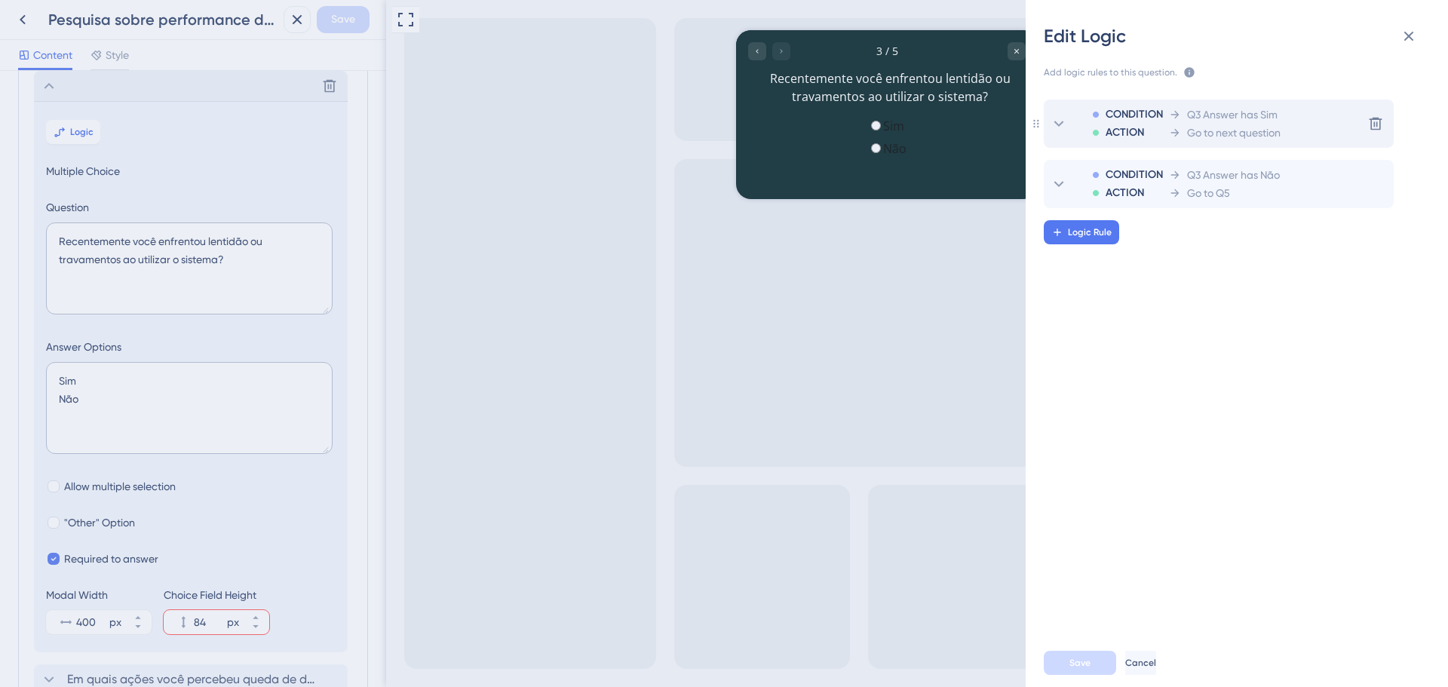
click at [1055, 121] on icon at bounding box center [1059, 124] width 18 height 18
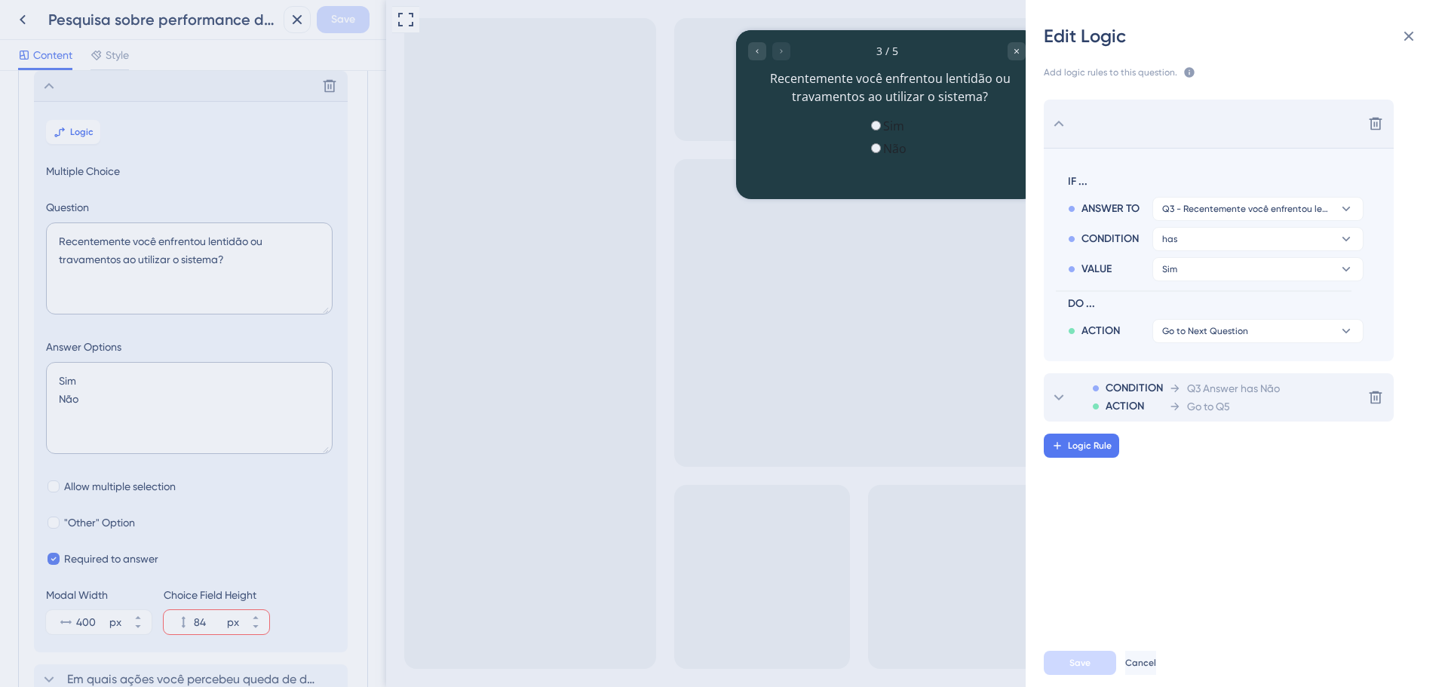
click at [1064, 395] on icon at bounding box center [1059, 397] width 18 height 18
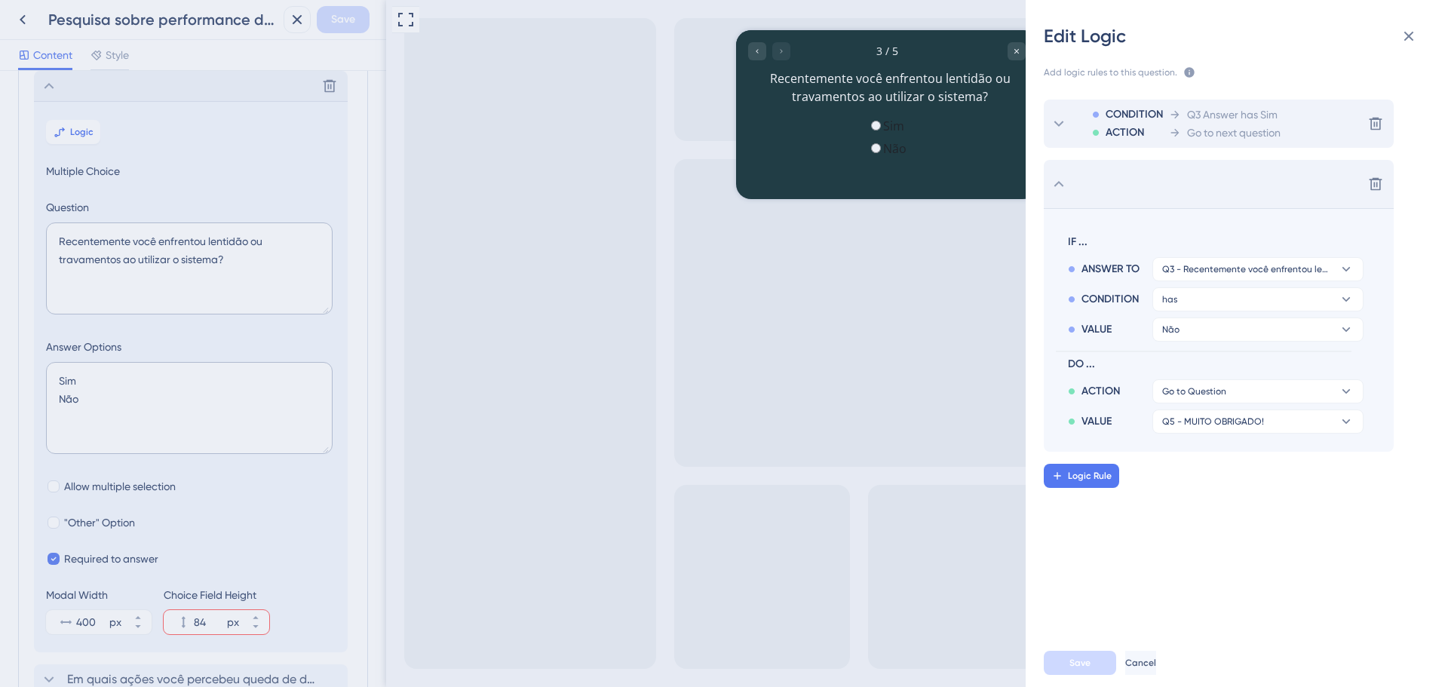
click at [1052, 121] on icon at bounding box center [1059, 124] width 18 height 18
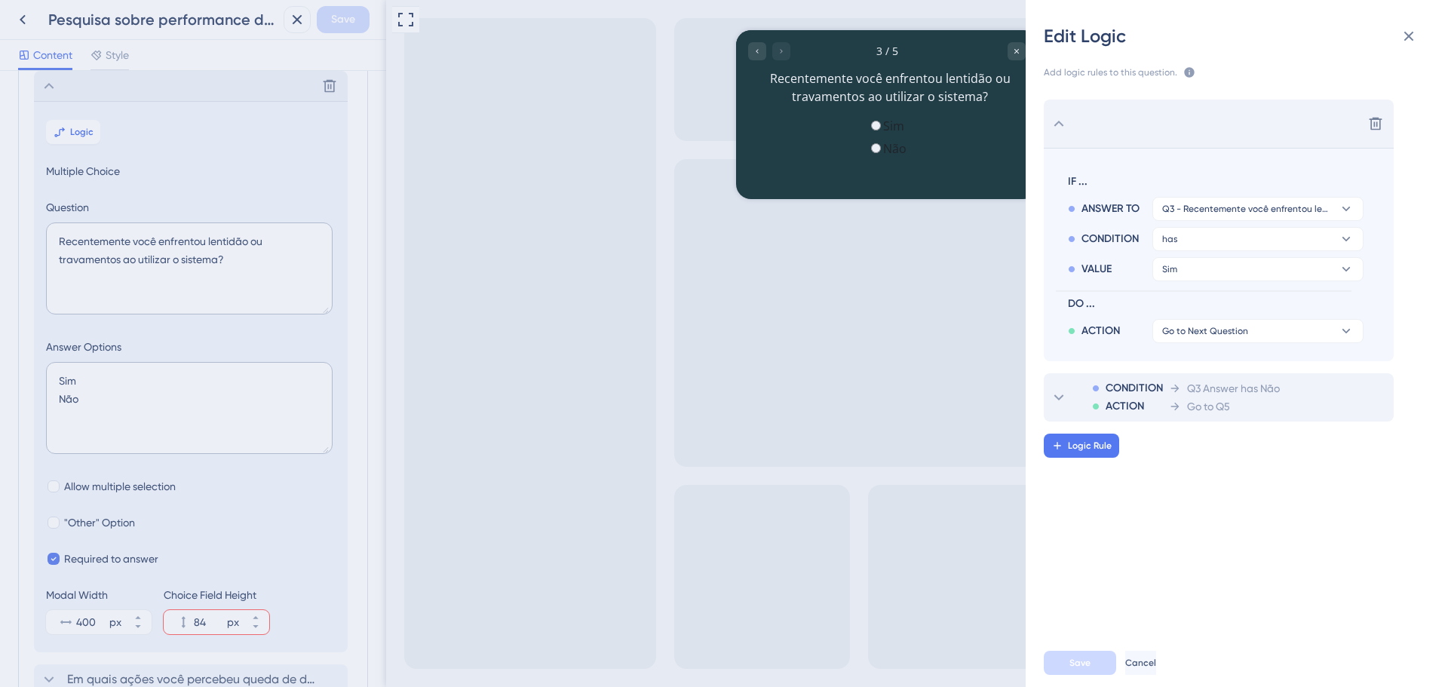
drag, startPoint x: 313, startPoint y: 13, endPoint x: 279, endPoint y: 23, distance: 35.3
click at [312, 13] on div "Edit Logic Add logic rules to this question. The rules will apply after this qu…" at bounding box center [724, 343] width 1448 height 687
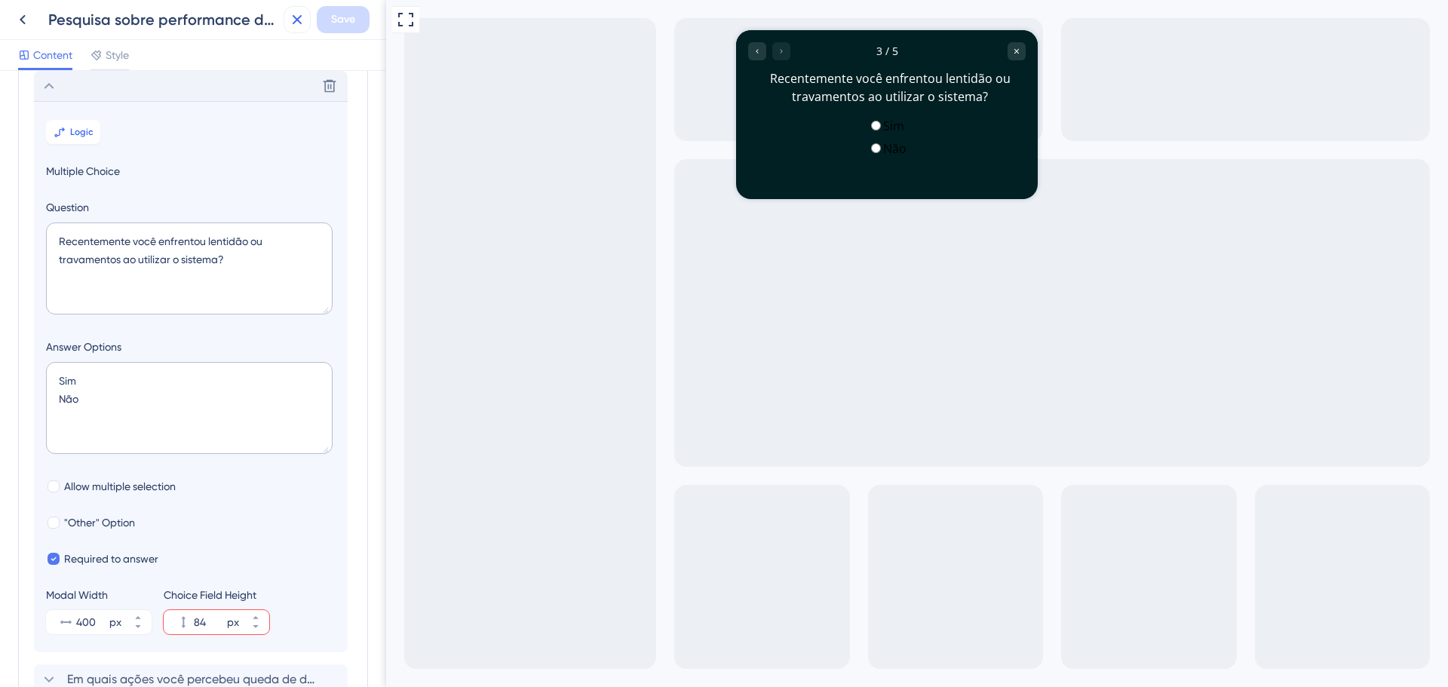
click at [290, 19] on icon at bounding box center [297, 20] width 18 height 18
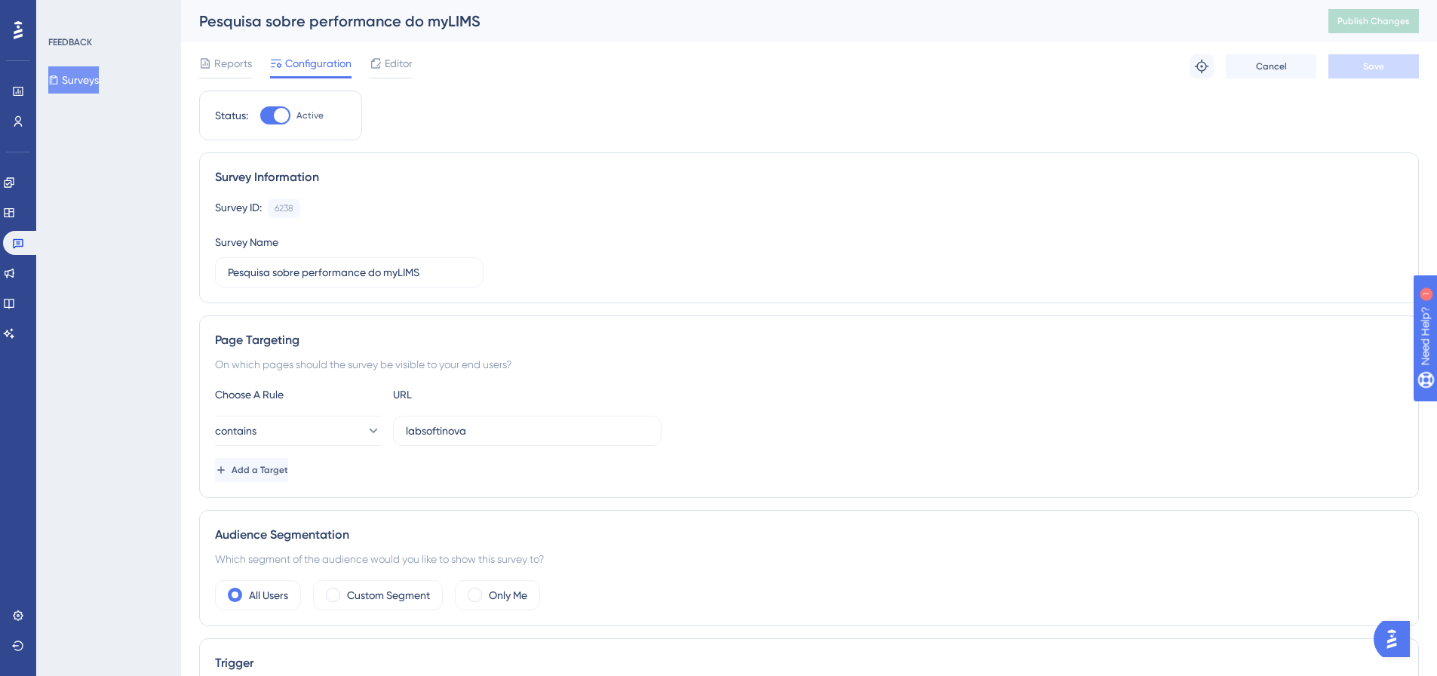
click at [96, 82] on button "Surveys" at bounding box center [73, 79] width 51 height 27
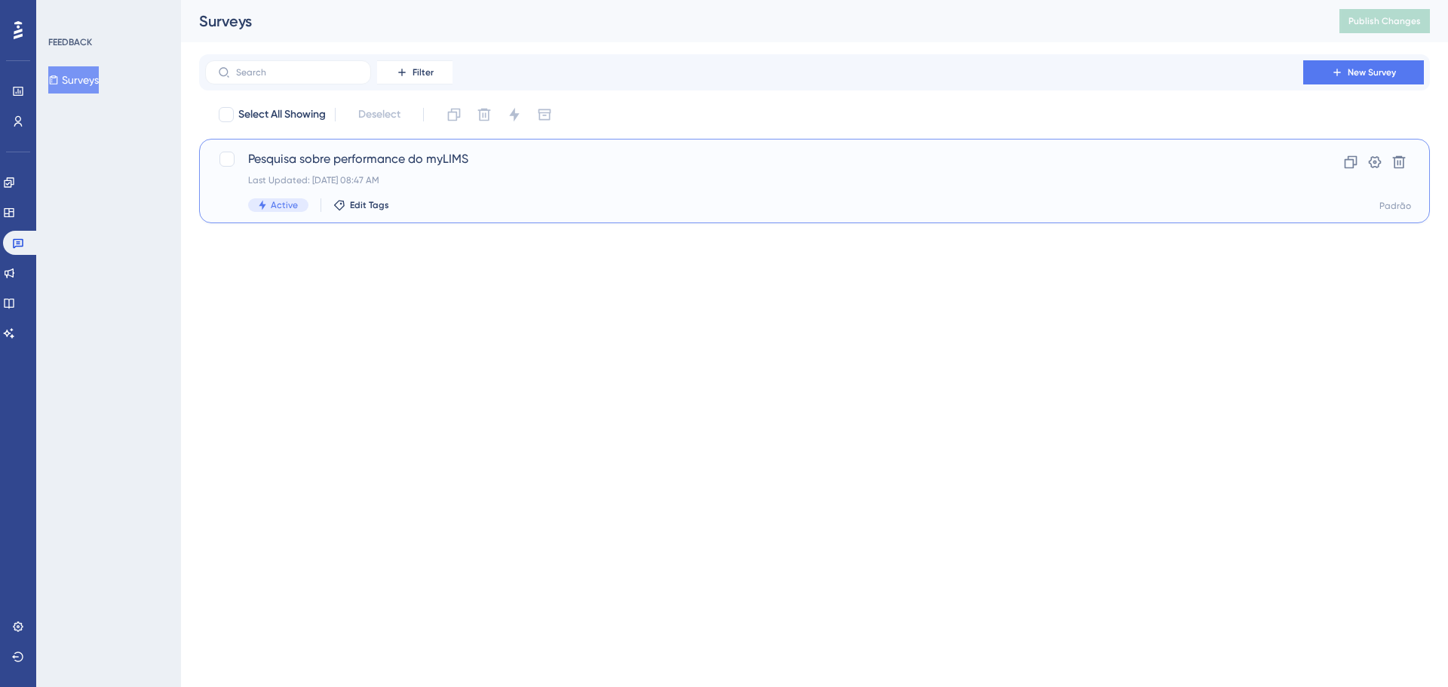
click at [424, 175] on div "Last Updated: 29 de ago. de 2025 08:47 AM" at bounding box center [754, 180] width 1012 height 12
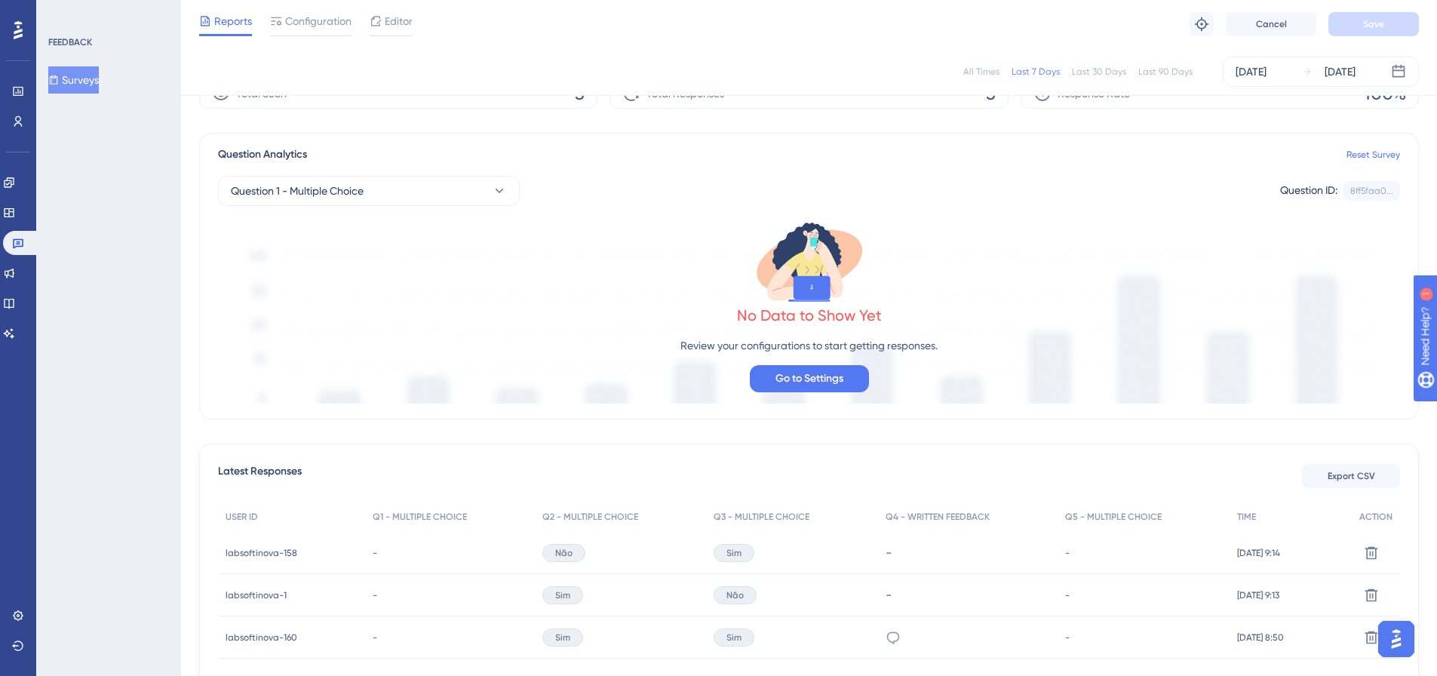
scroll to position [177, 0]
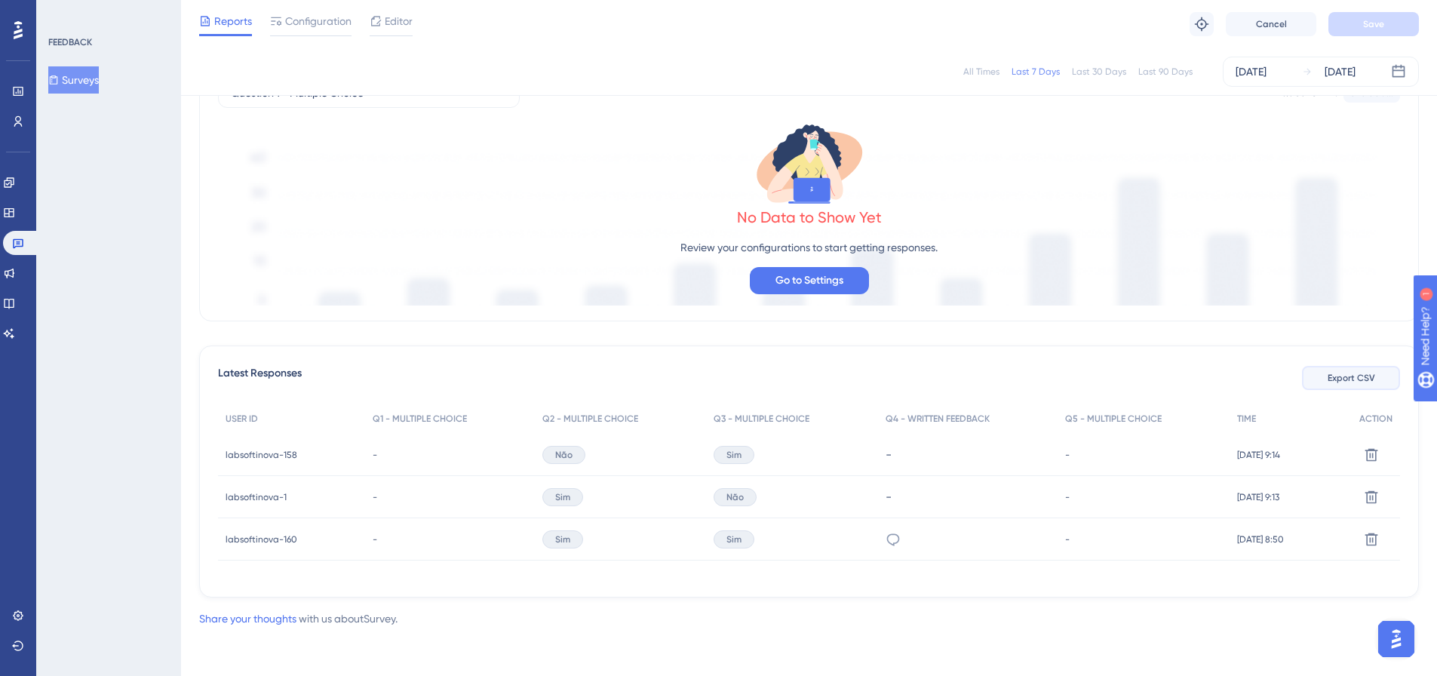
click at [1317, 380] on button "Export CSV" at bounding box center [1351, 378] width 98 height 24
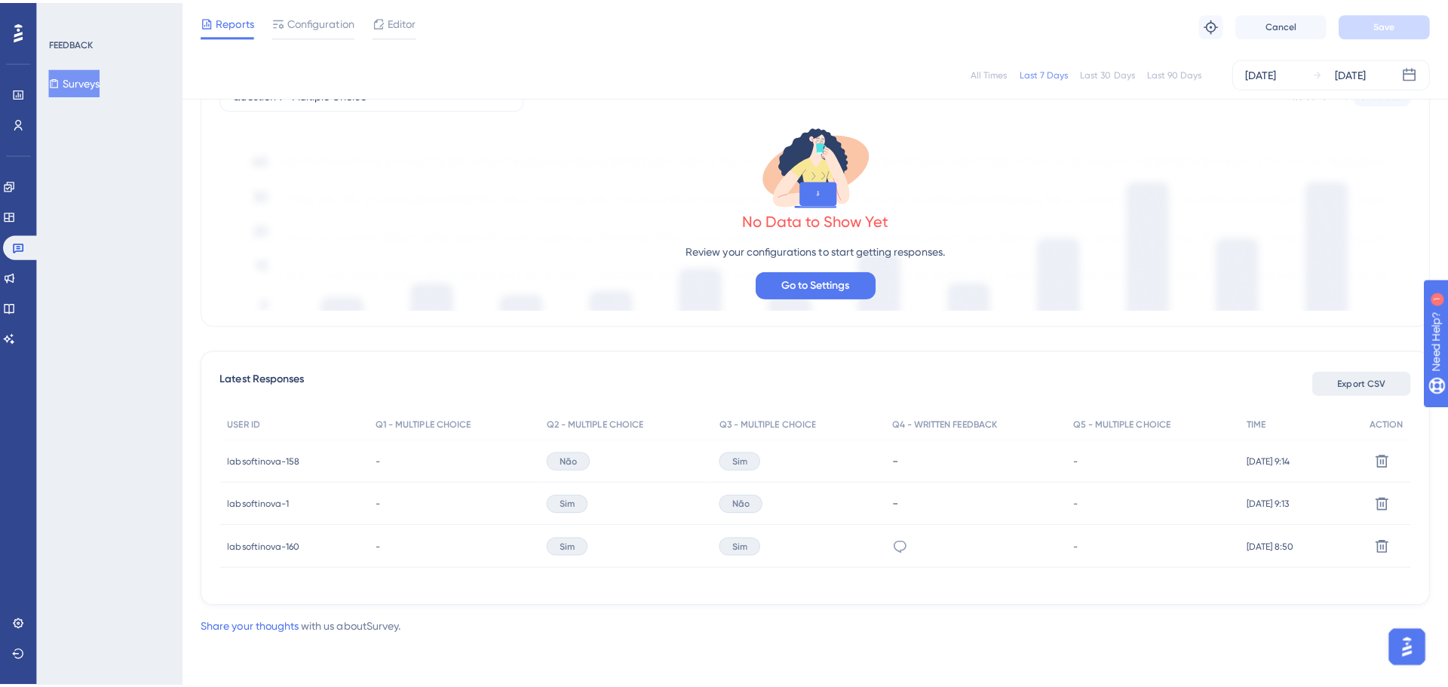
scroll to position [165, 0]
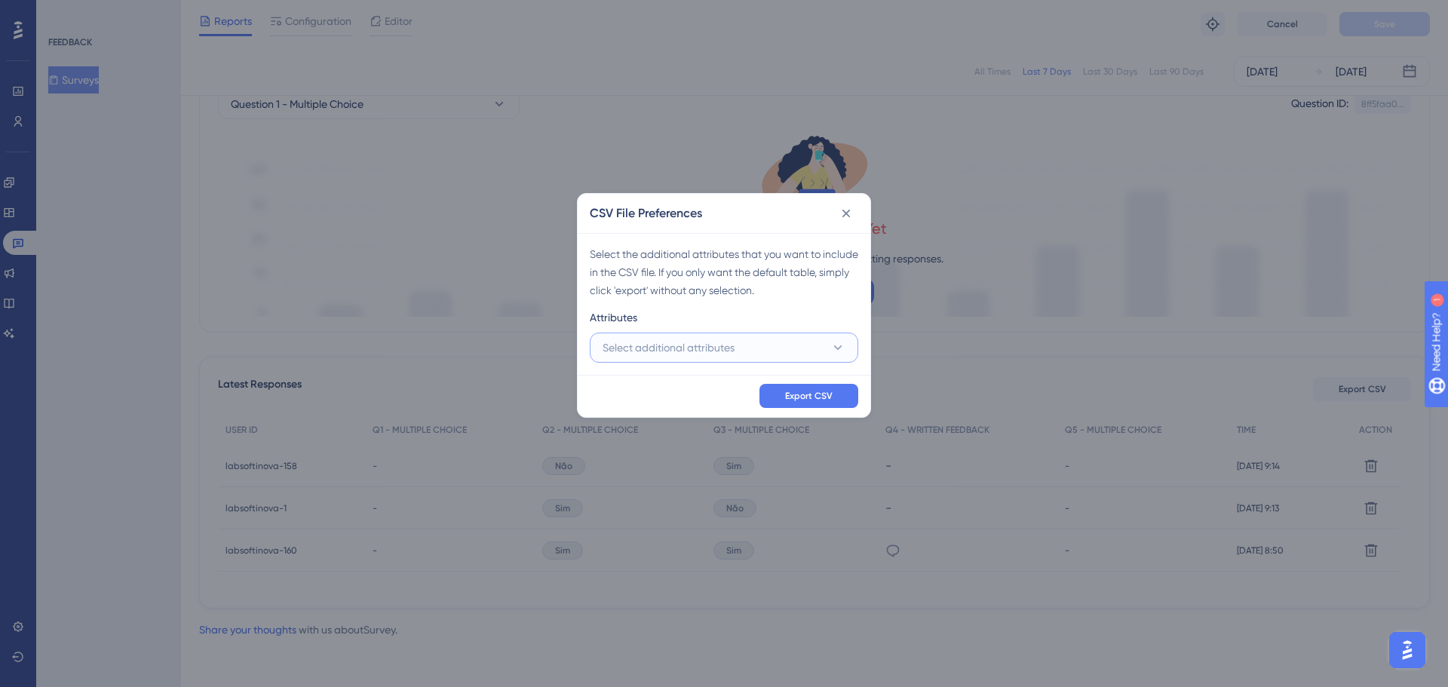
click at [855, 352] on button "Select additional attributes" at bounding box center [724, 348] width 269 height 30
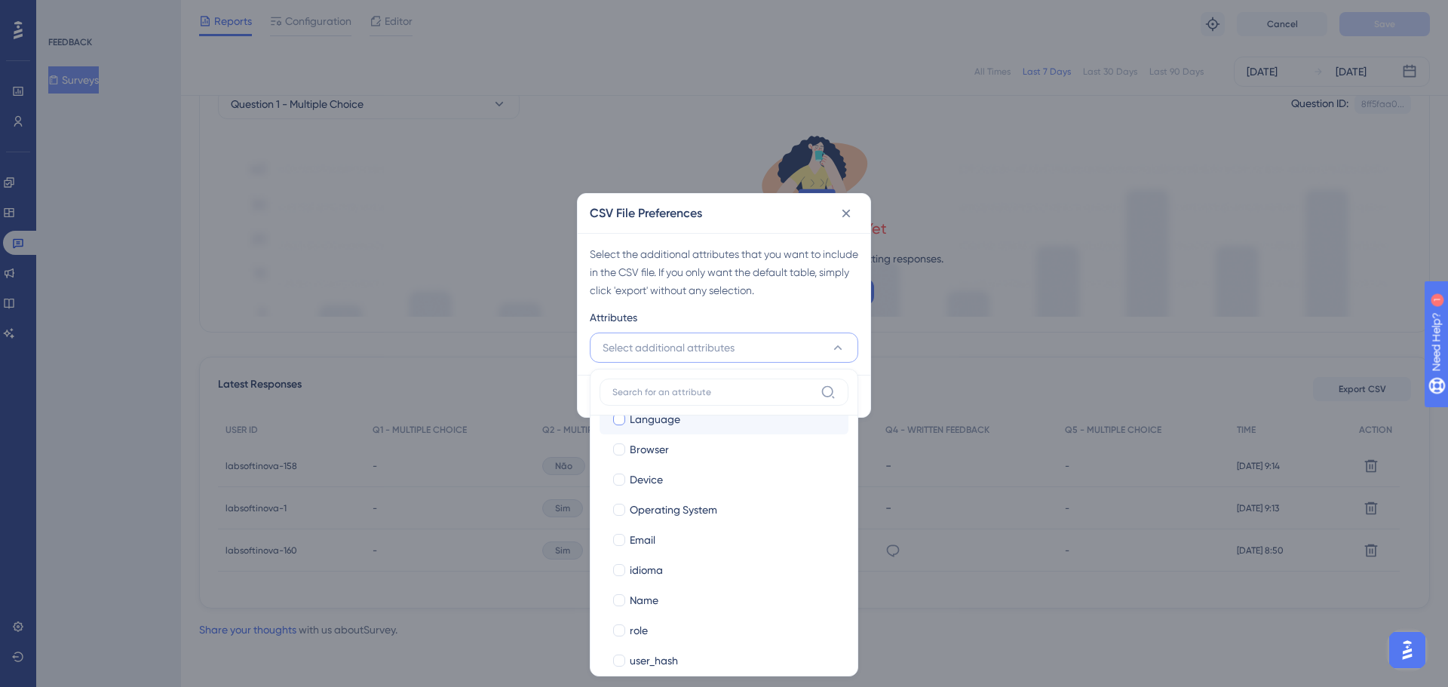
scroll to position [128, 0]
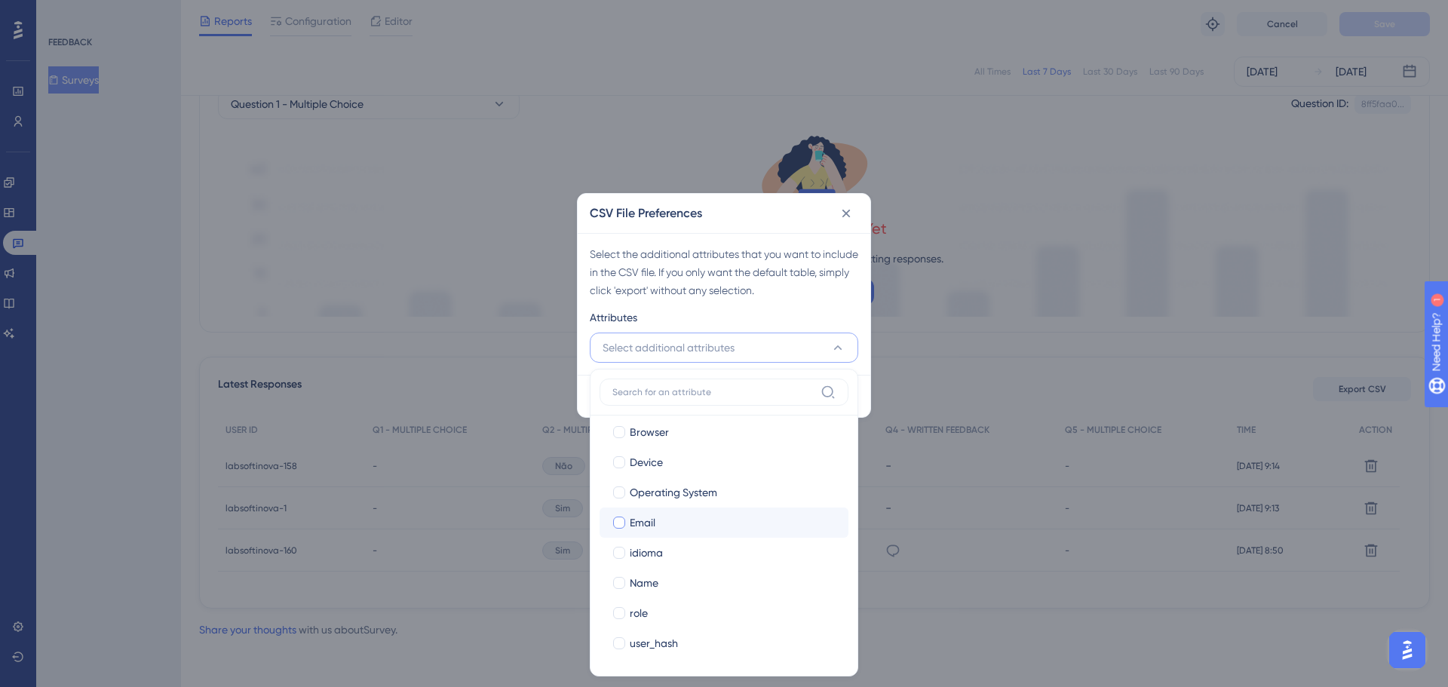
click at [622, 523] on div at bounding box center [619, 523] width 12 height 12
checkbox input "true"
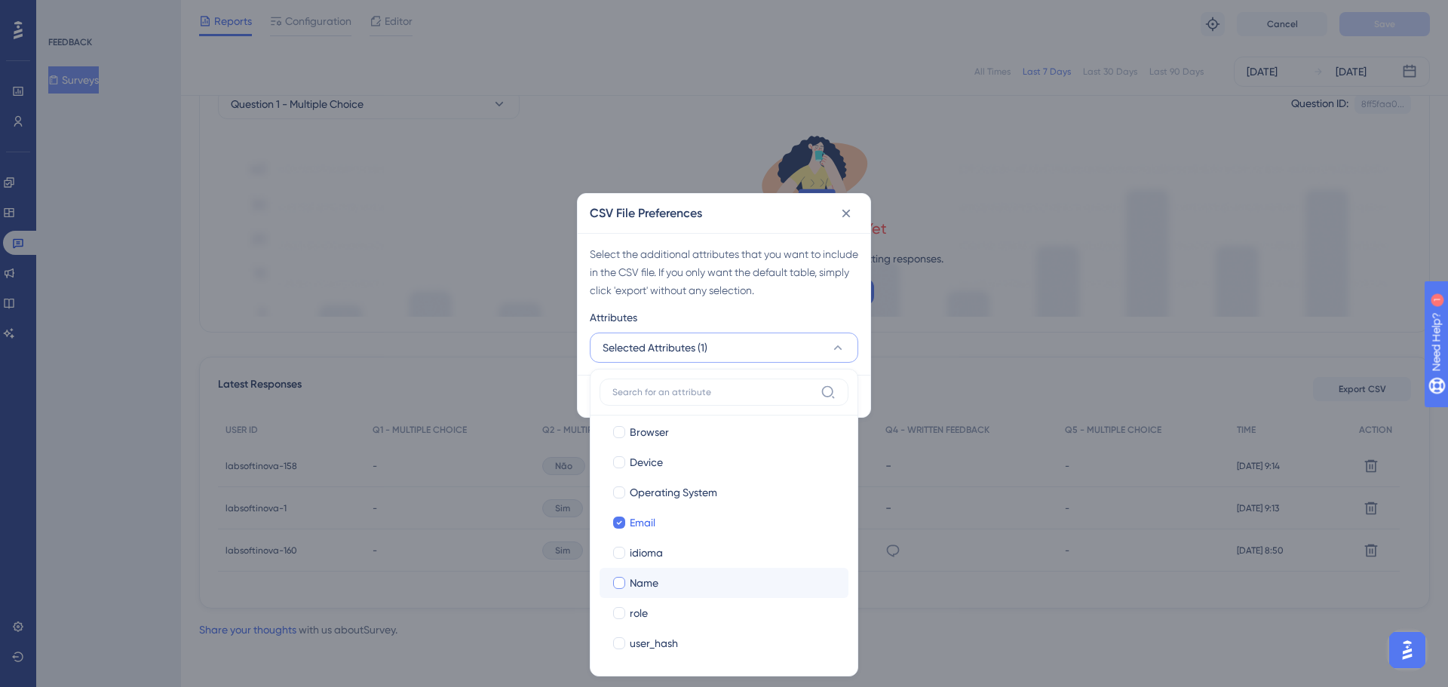
drag, startPoint x: 620, startPoint y: 579, endPoint x: 620, endPoint y: 589, distance: 10.6
click at [621, 579] on div at bounding box center [619, 583] width 12 height 12
checkbox input "true"
click at [623, 646] on div at bounding box center [619, 643] width 12 height 12
checkbox input "true"
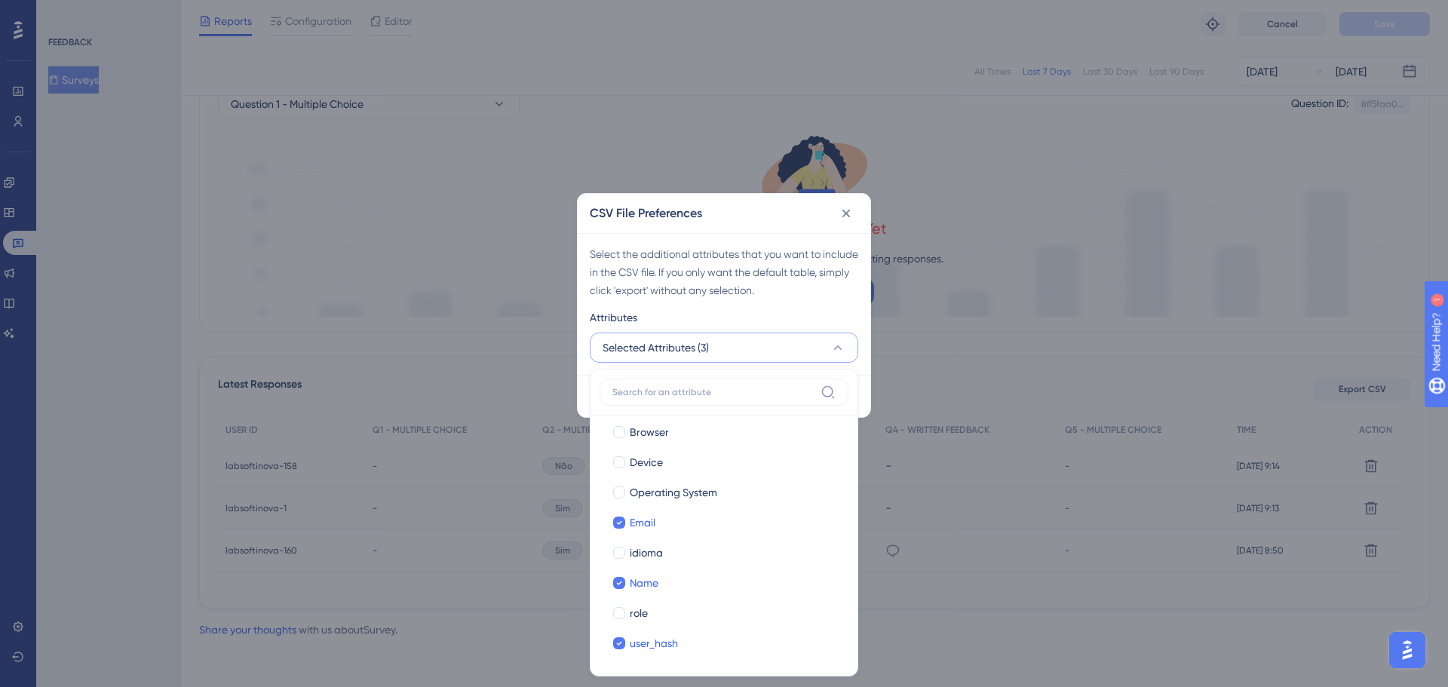
click at [722, 219] on div "CSV File Preferences" at bounding box center [724, 213] width 293 height 39
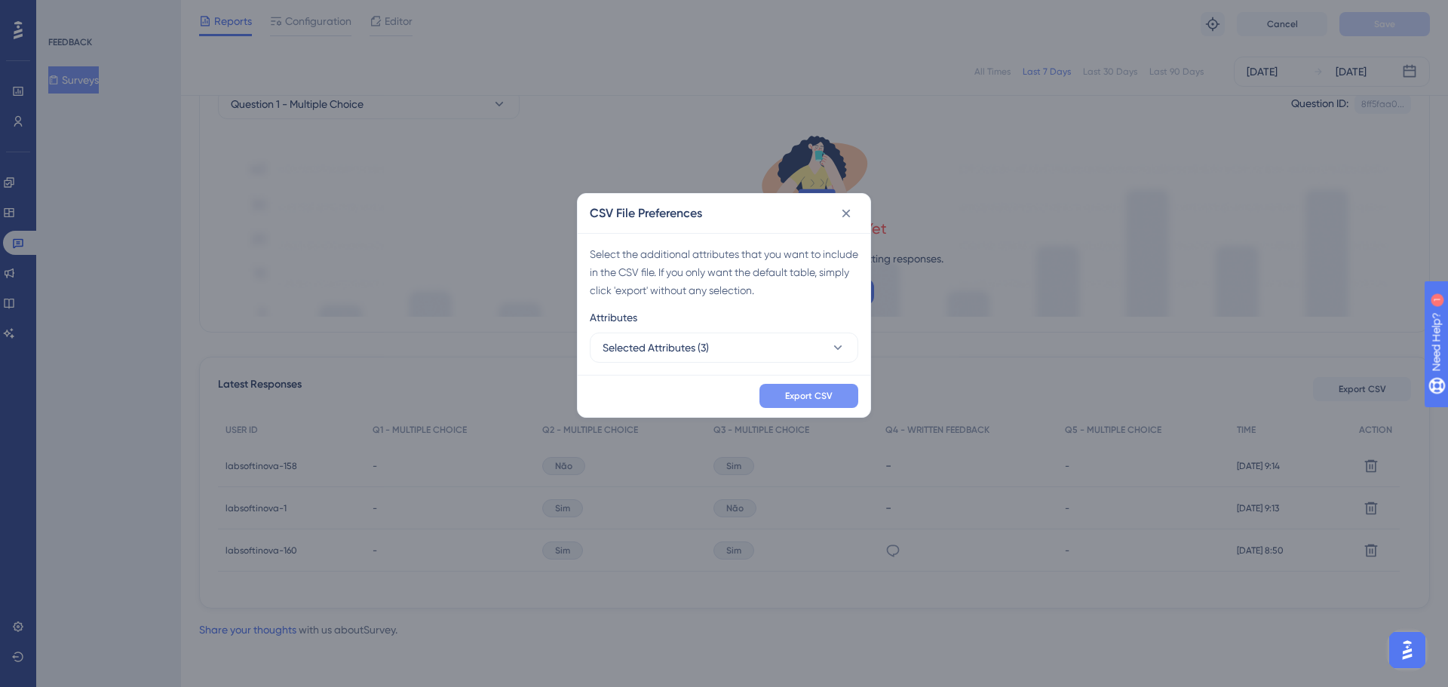
click at [785, 392] on span "Export CSV" at bounding box center [809, 396] width 48 height 12
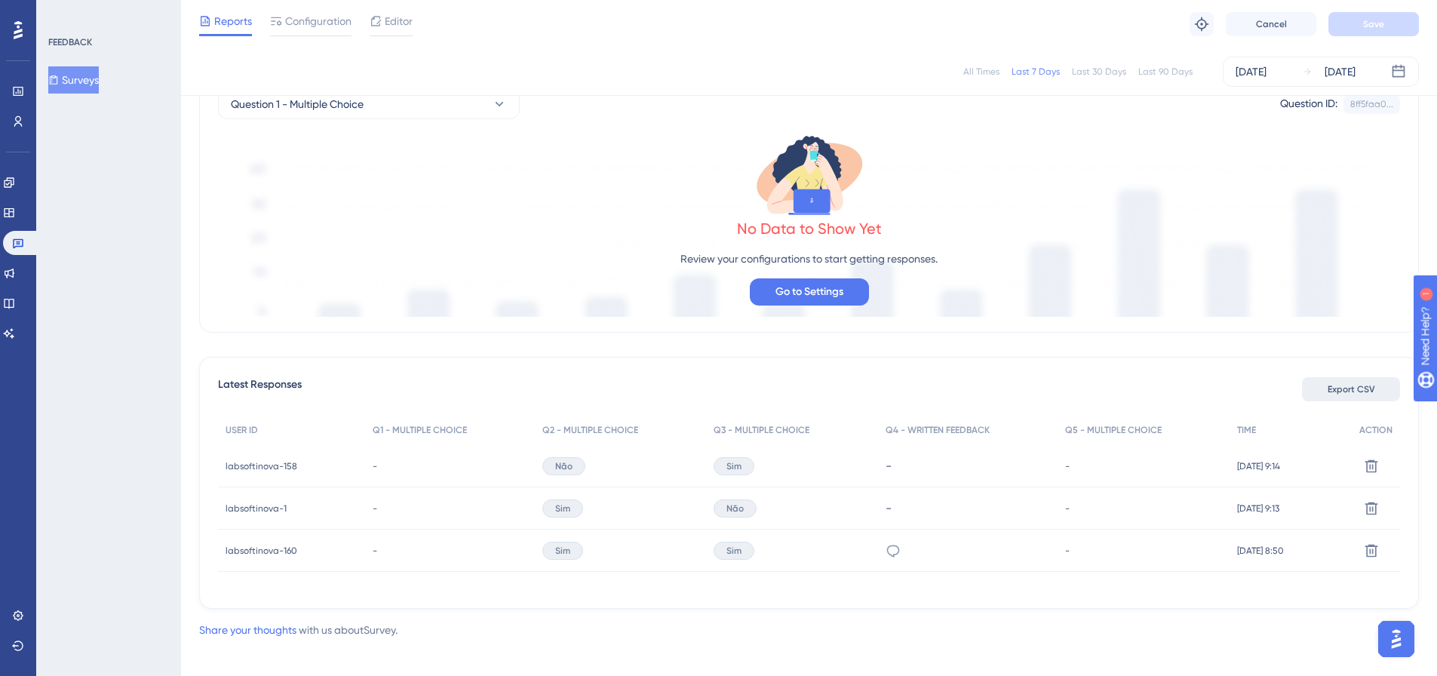
click at [1353, 394] on span "Export CSV" at bounding box center [1352, 389] width 48 height 12
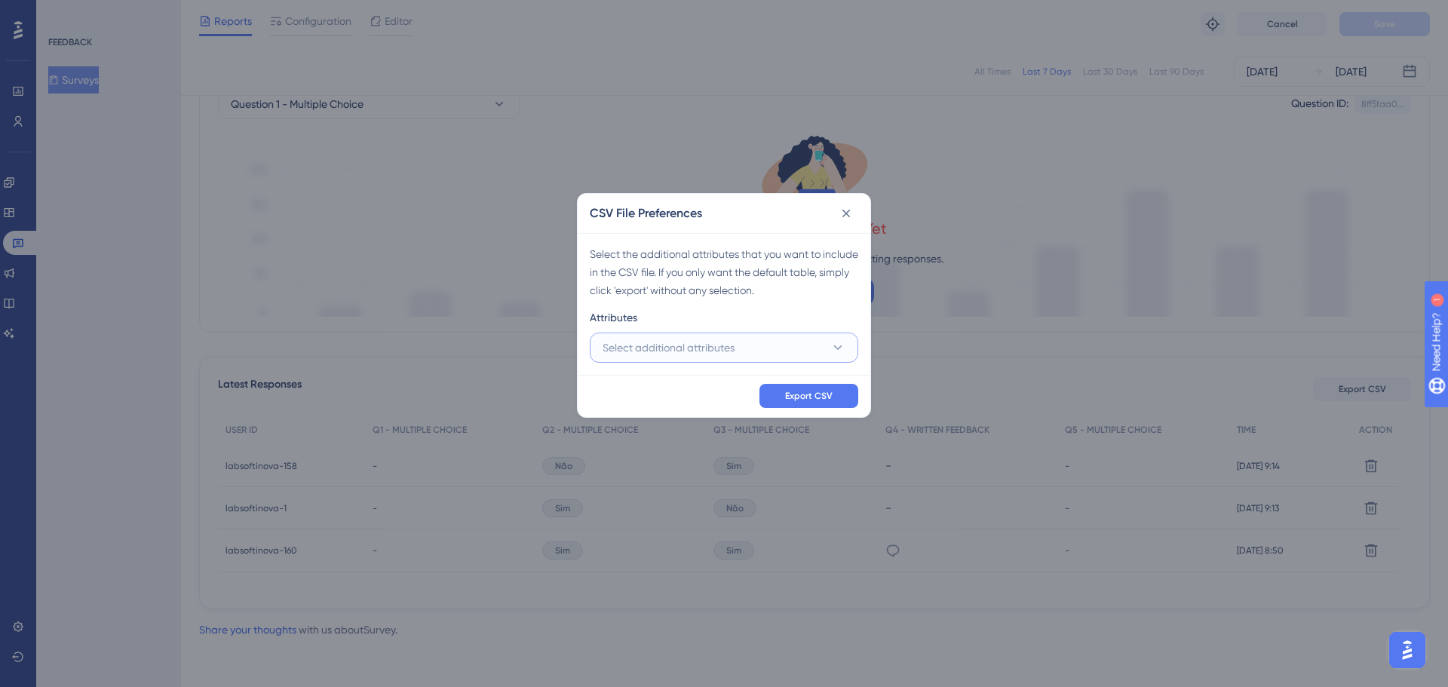
click at [740, 358] on button "Select additional attributes" at bounding box center [724, 348] width 269 height 30
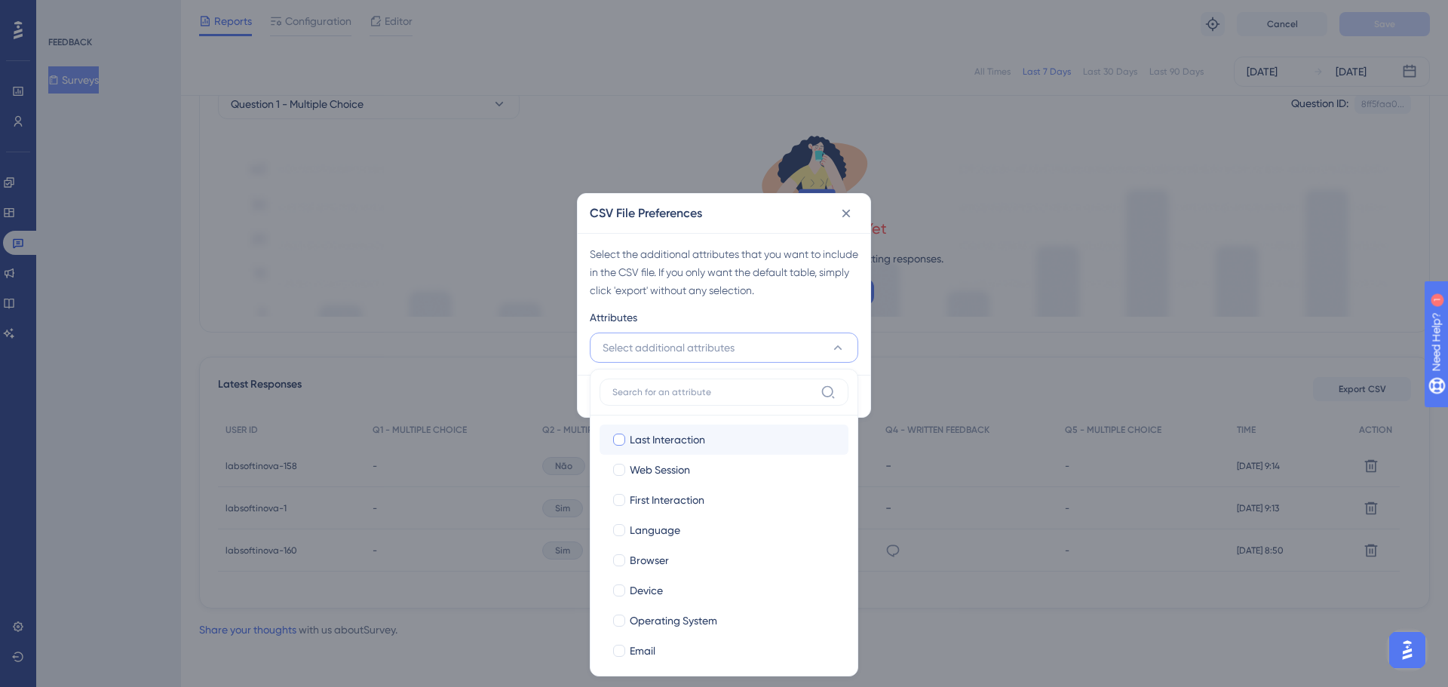
click at [619, 438] on div at bounding box center [619, 440] width 12 height 12
checkbox input "true"
click at [621, 470] on div at bounding box center [619, 470] width 12 height 12
checkbox input "true"
click at [622, 499] on div at bounding box center [619, 500] width 12 height 12
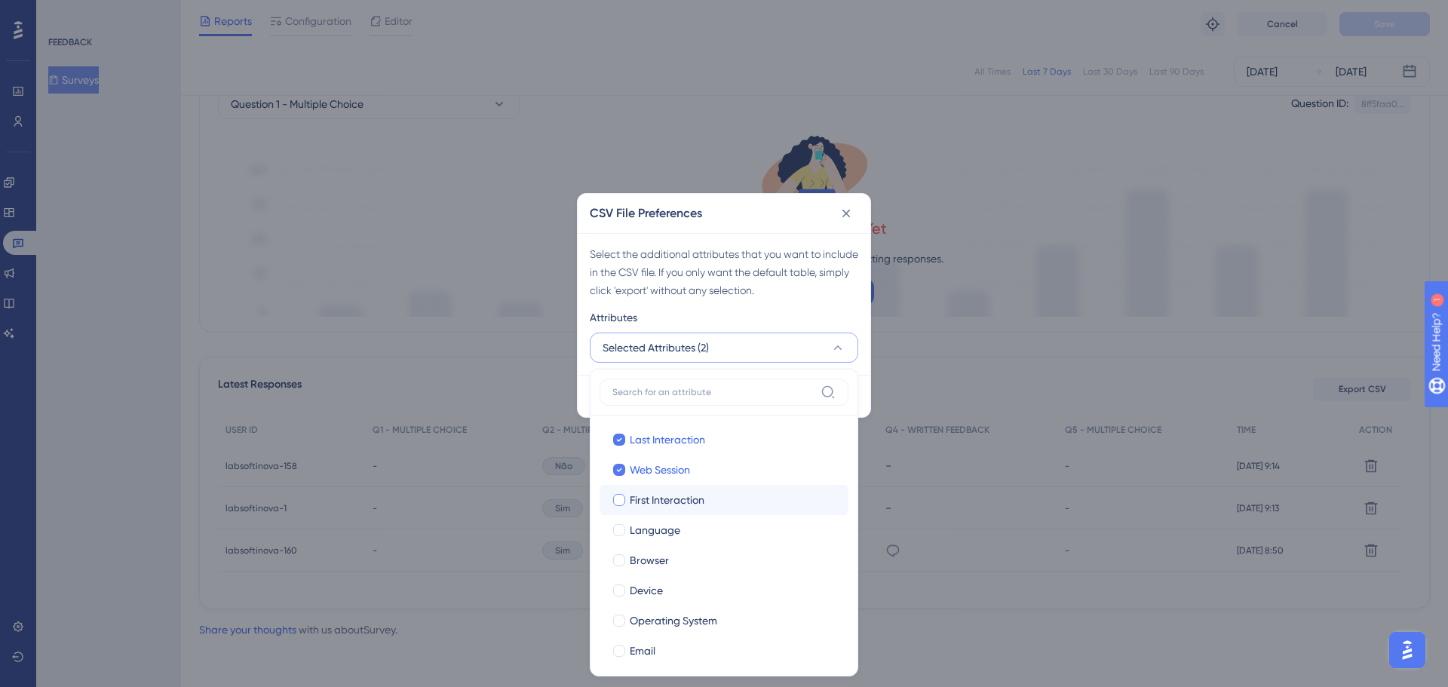
checkbox input "true"
click at [622, 530] on div at bounding box center [619, 530] width 12 height 12
checkbox input "true"
drag, startPoint x: 620, startPoint y: 560, endPoint x: 619, endPoint y: 576, distance: 15.9
click at [620, 562] on div at bounding box center [619, 560] width 12 height 12
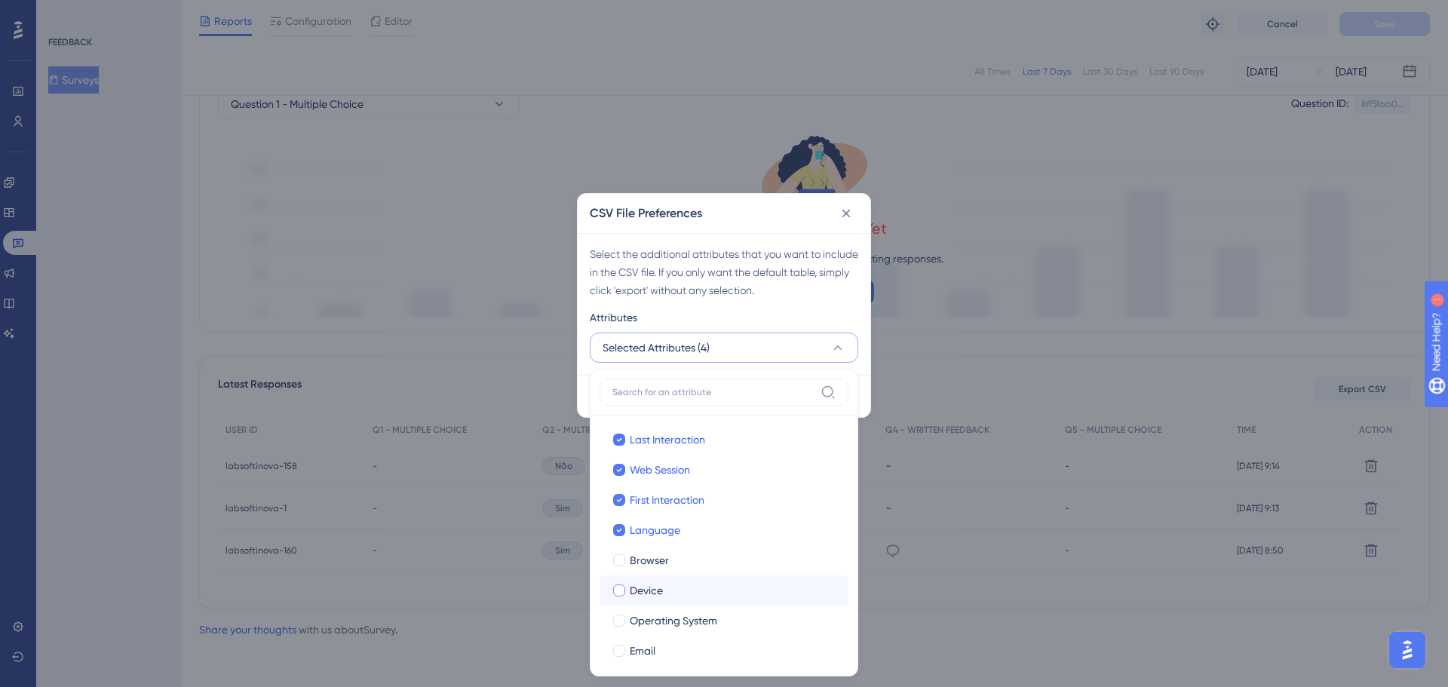
checkbox input "true"
drag, startPoint x: 619, startPoint y: 592, endPoint x: 619, endPoint y: 608, distance: 15.8
click at [619, 594] on div at bounding box center [619, 591] width 12 height 12
checkbox input "true"
click at [619, 619] on div at bounding box center [619, 621] width 12 height 12
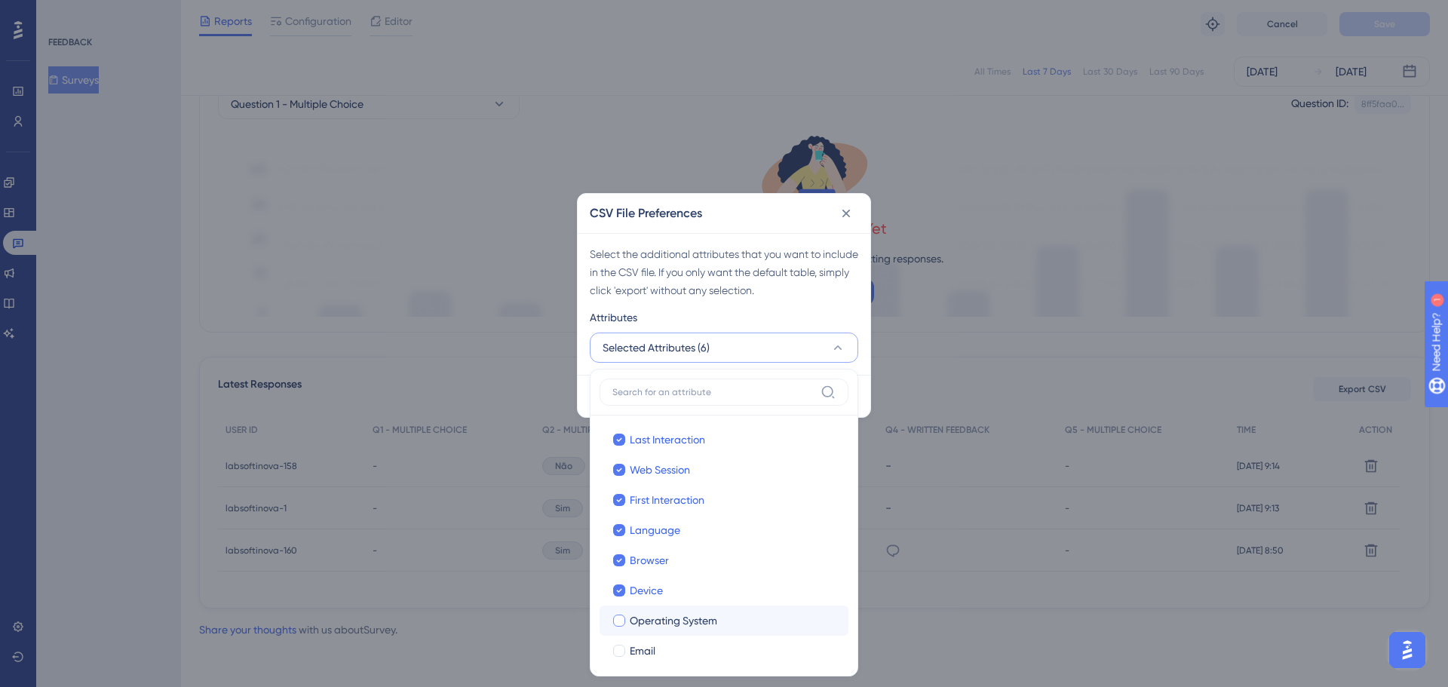
checkbox input "true"
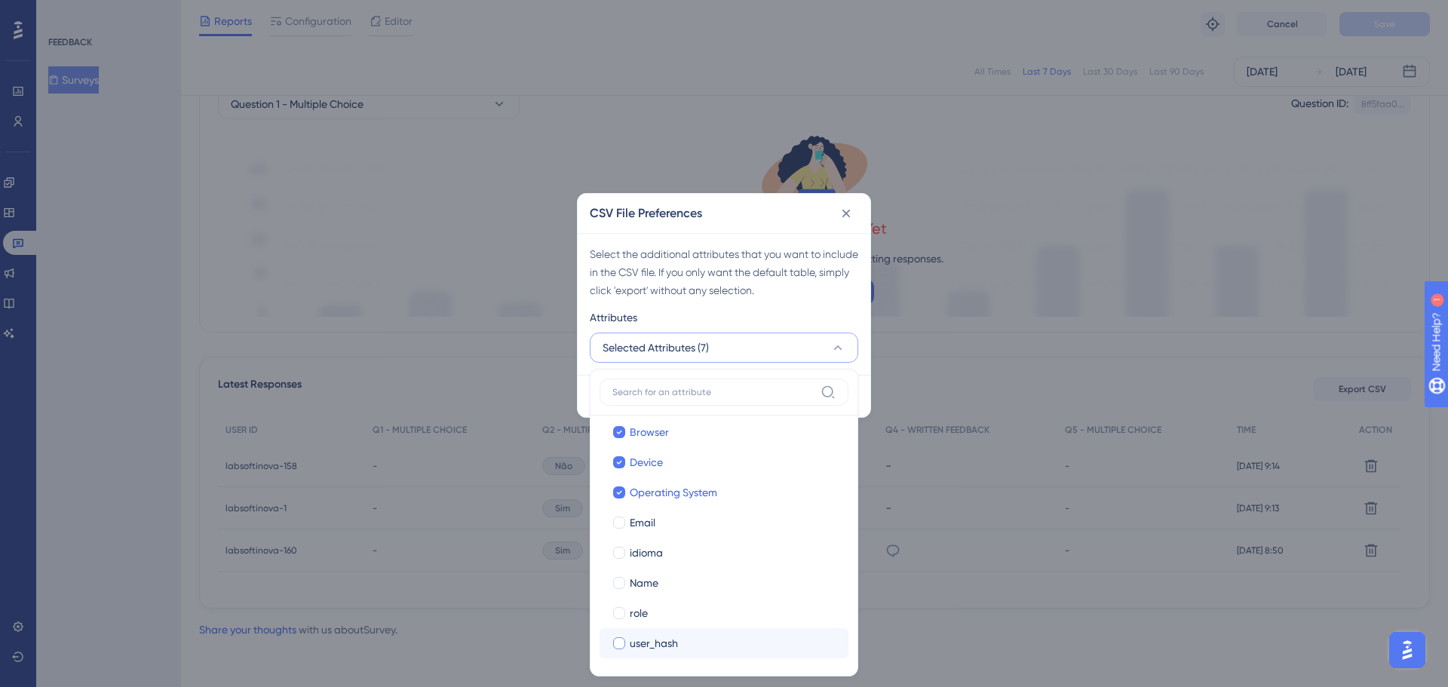
click at [618, 640] on div at bounding box center [619, 643] width 12 height 12
checkbox input "true"
drag, startPoint x: 618, startPoint y: 615, endPoint x: 620, endPoint y: 594, distance: 20.5
click at [618, 613] on div at bounding box center [619, 613] width 12 height 12
checkbox input "true"
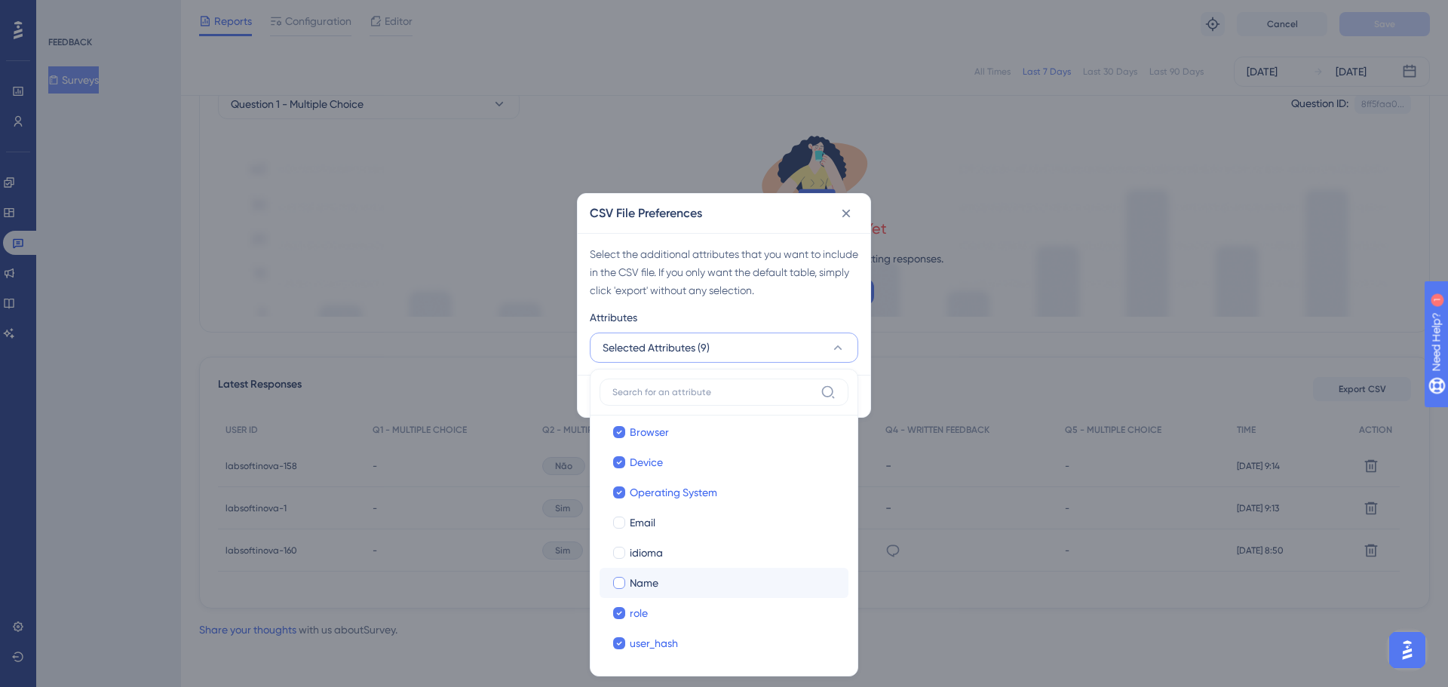
click at [620, 581] on div at bounding box center [619, 583] width 12 height 12
checkbox input "true"
click at [620, 551] on div at bounding box center [619, 553] width 12 height 12
checkbox input "true"
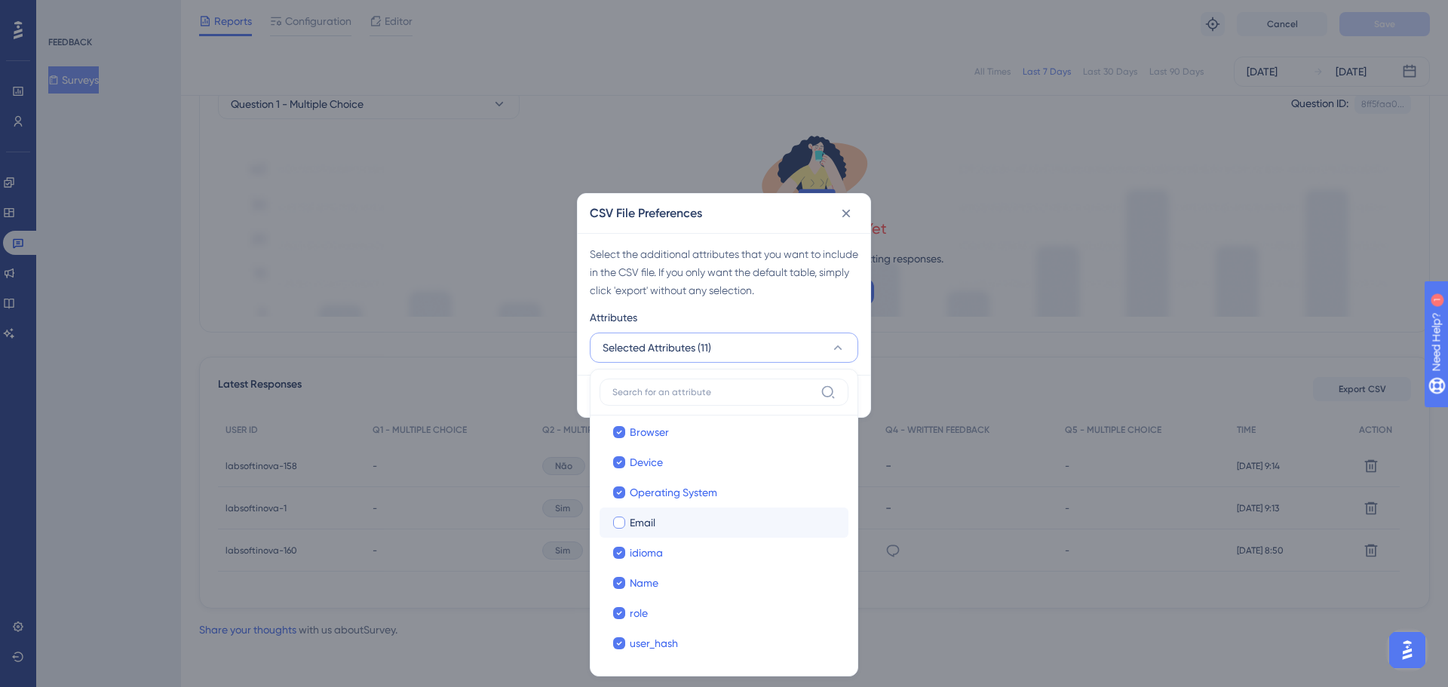
click at [615, 522] on div at bounding box center [619, 523] width 12 height 12
checkbox input "true"
click at [757, 209] on div "CSV File Preferences" at bounding box center [724, 213] width 293 height 39
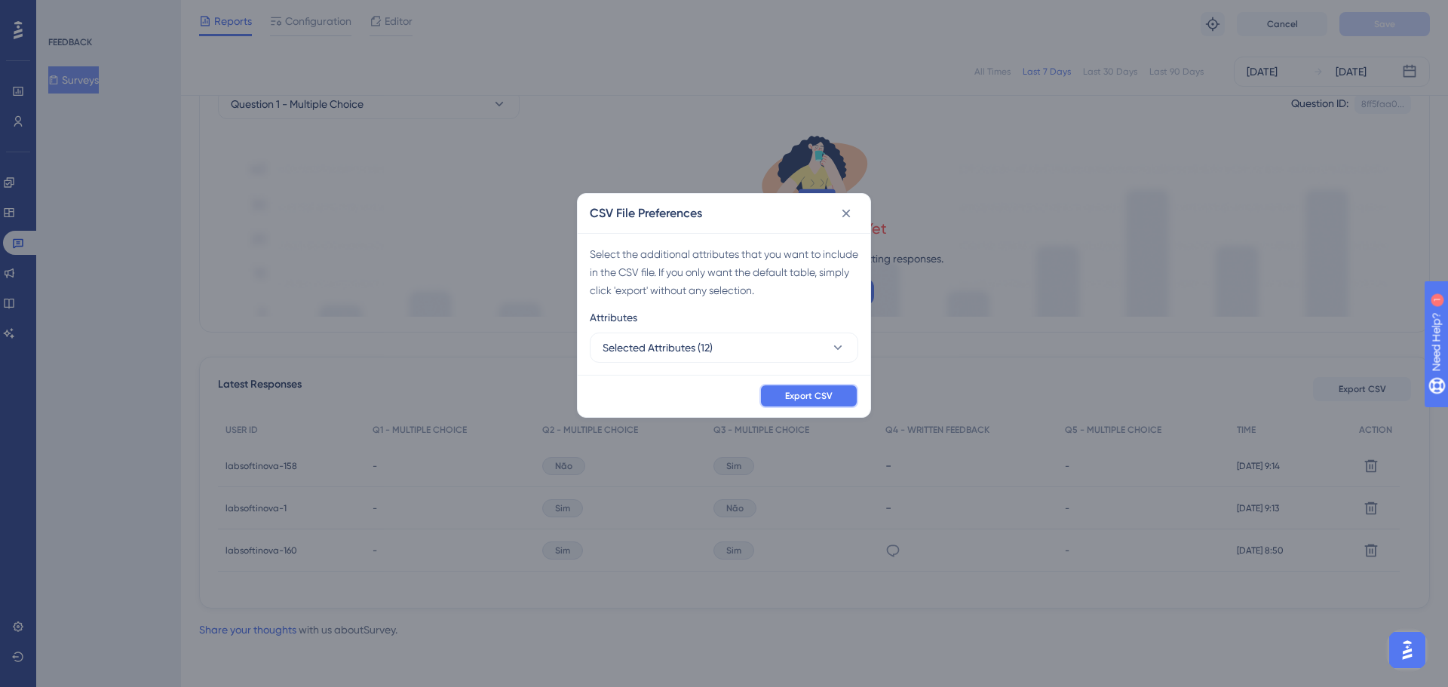
click at [791, 404] on button "Export CSV" at bounding box center [809, 396] width 99 height 24
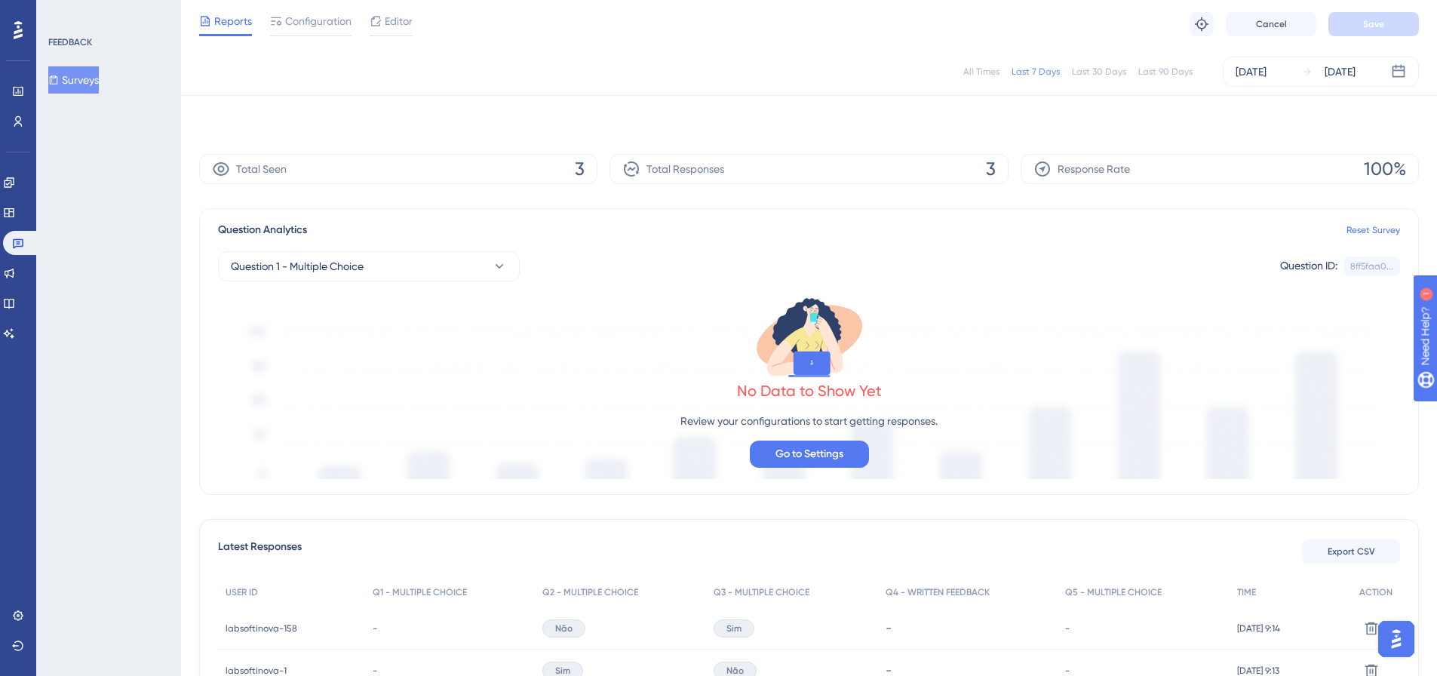
scroll to position [0, 0]
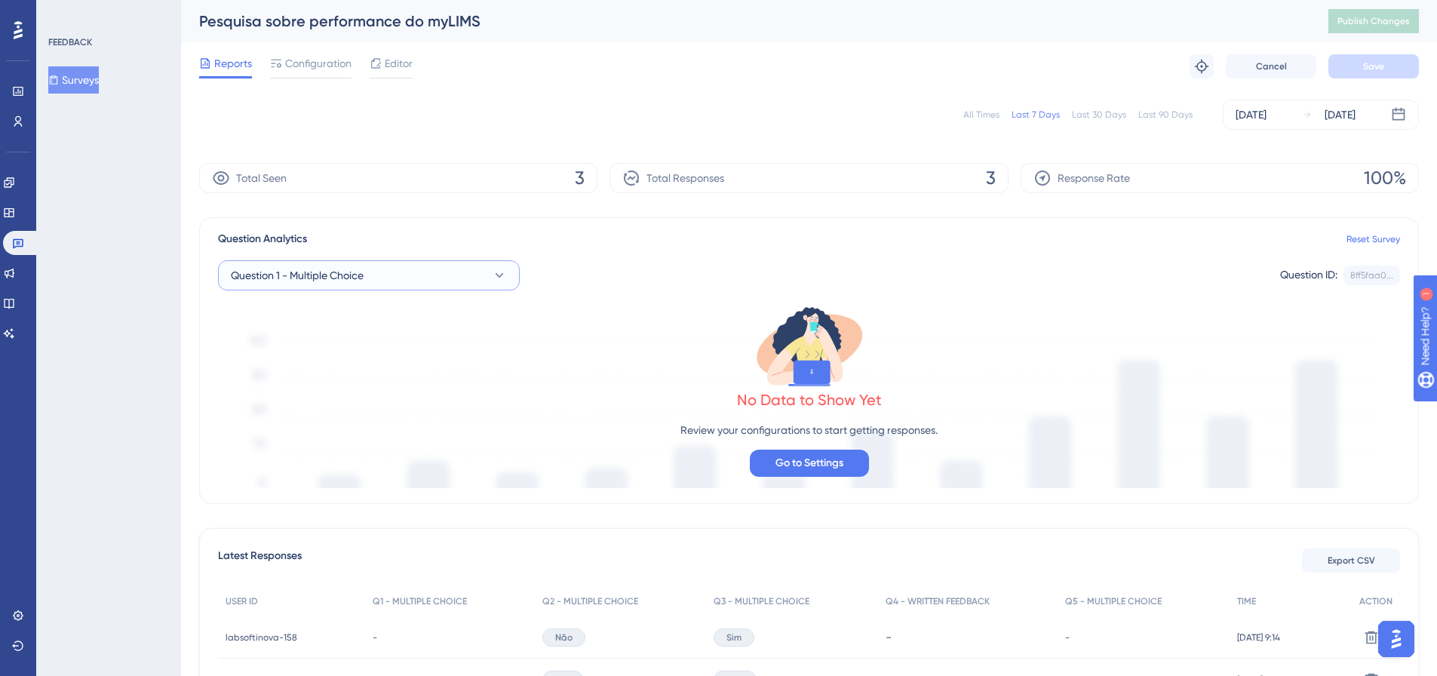
click at [496, 273] on icon at bounding box center [499, 275] width 15 height 15
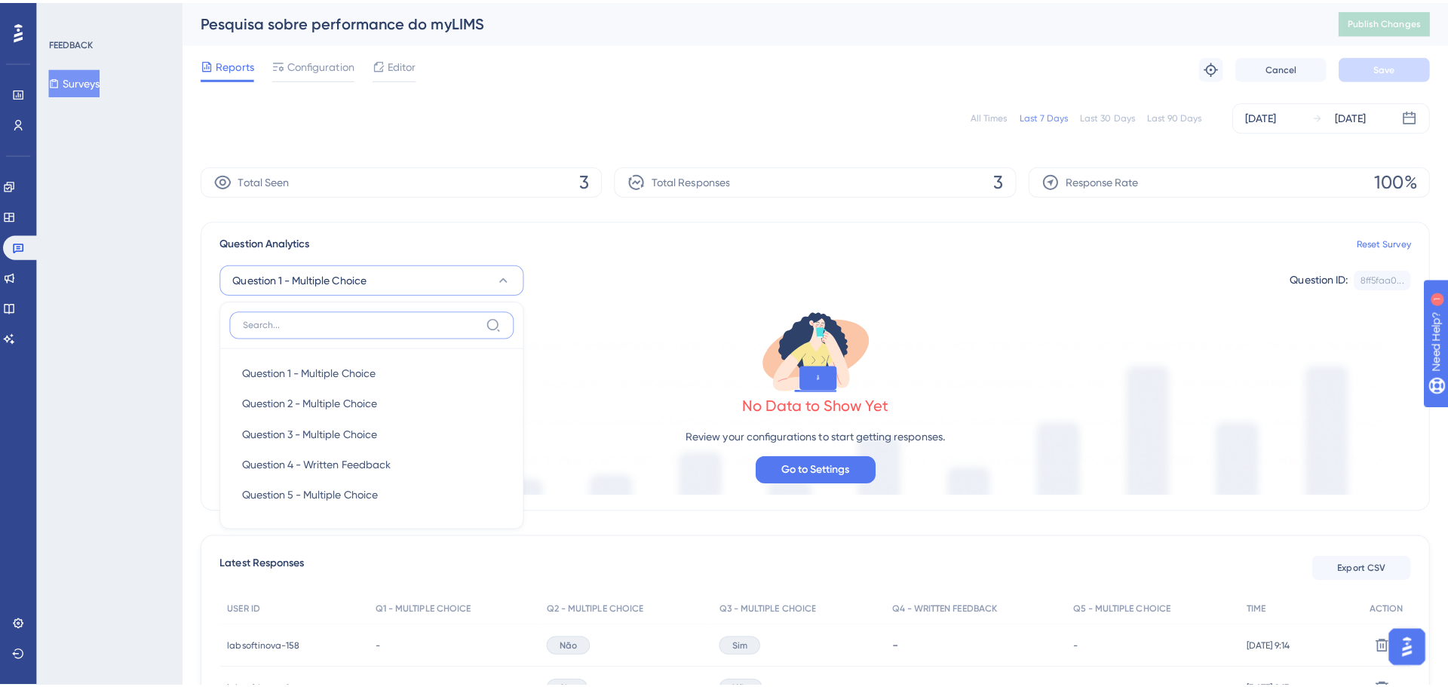
scroll to position [63, 0]
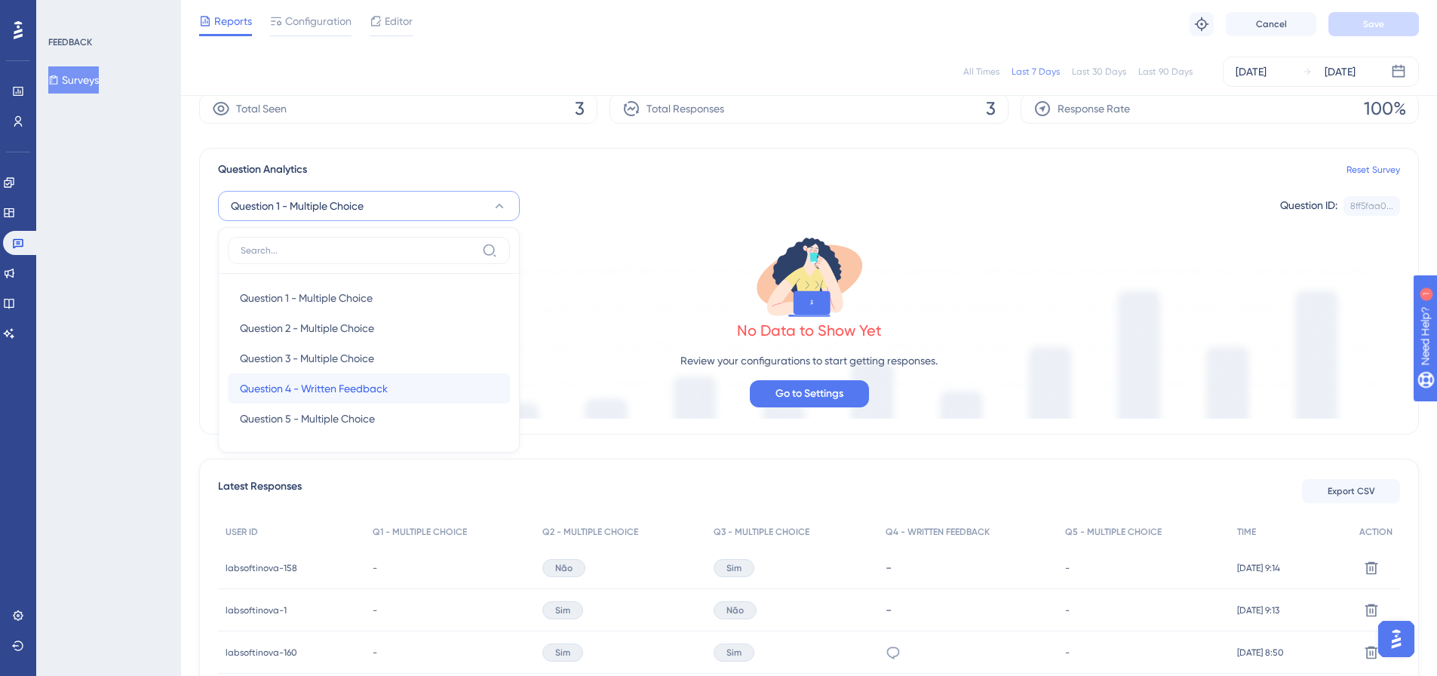
click at [428, 385] on div "Question 4 - Written Feedback Question 4 - Written Feedback" at bounding box center [369, 388] width 258 height 30
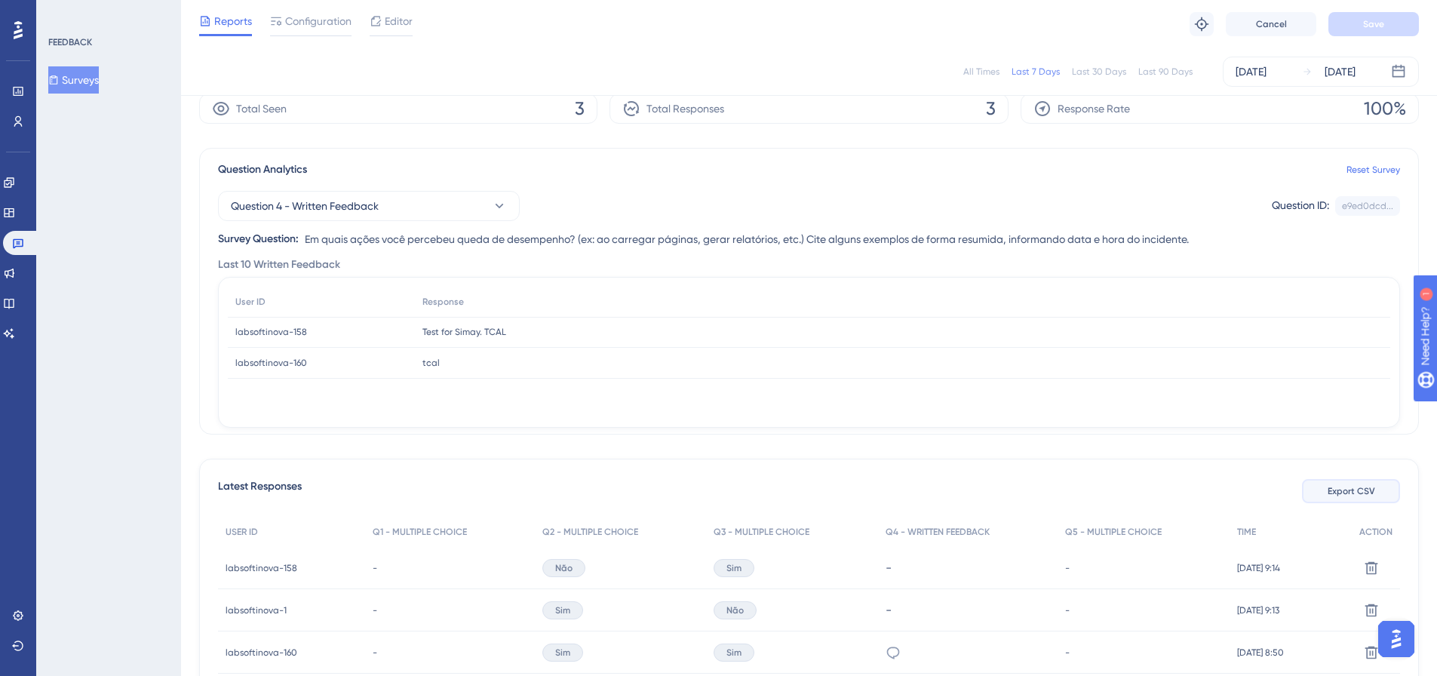
click at [1358, 493] on span "Export CSV" at bounding box center [1352, 491] width 48 height 12
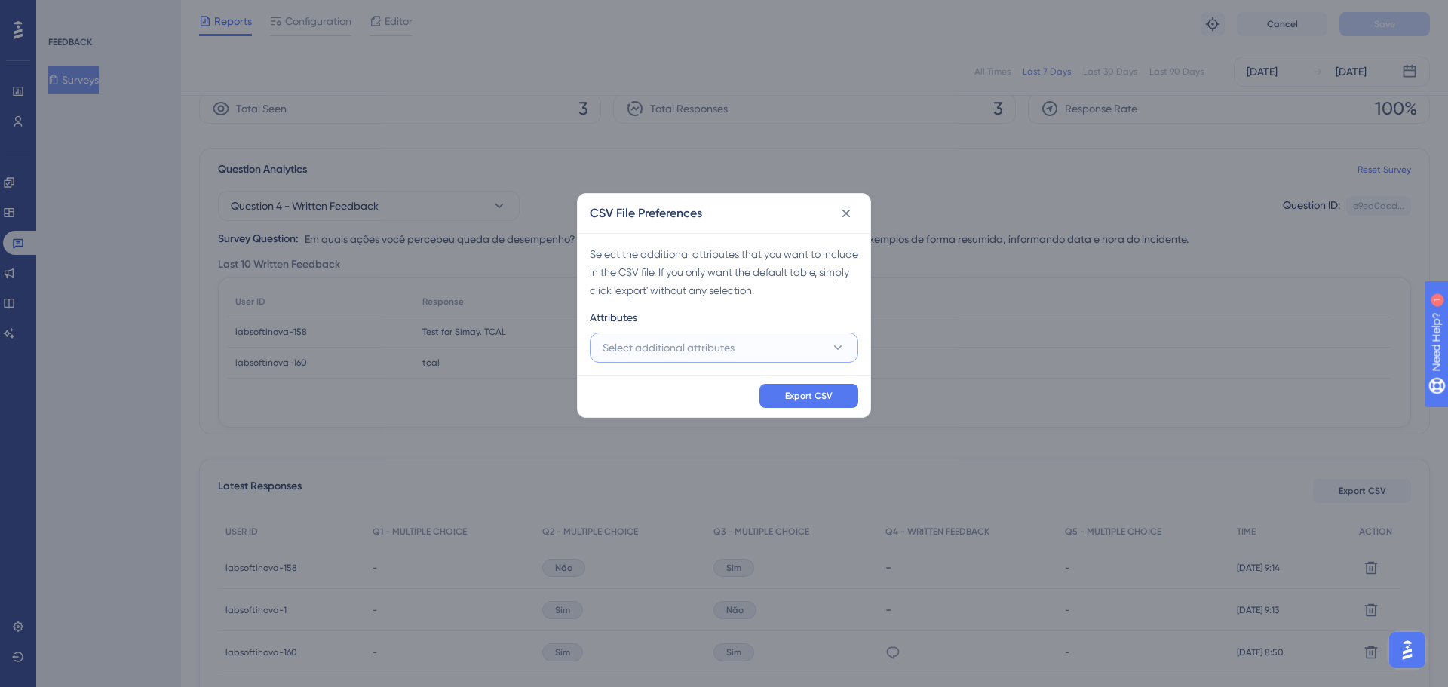
click at [845, 347] on icon at bounding box center [838, 347] width 15 height 15
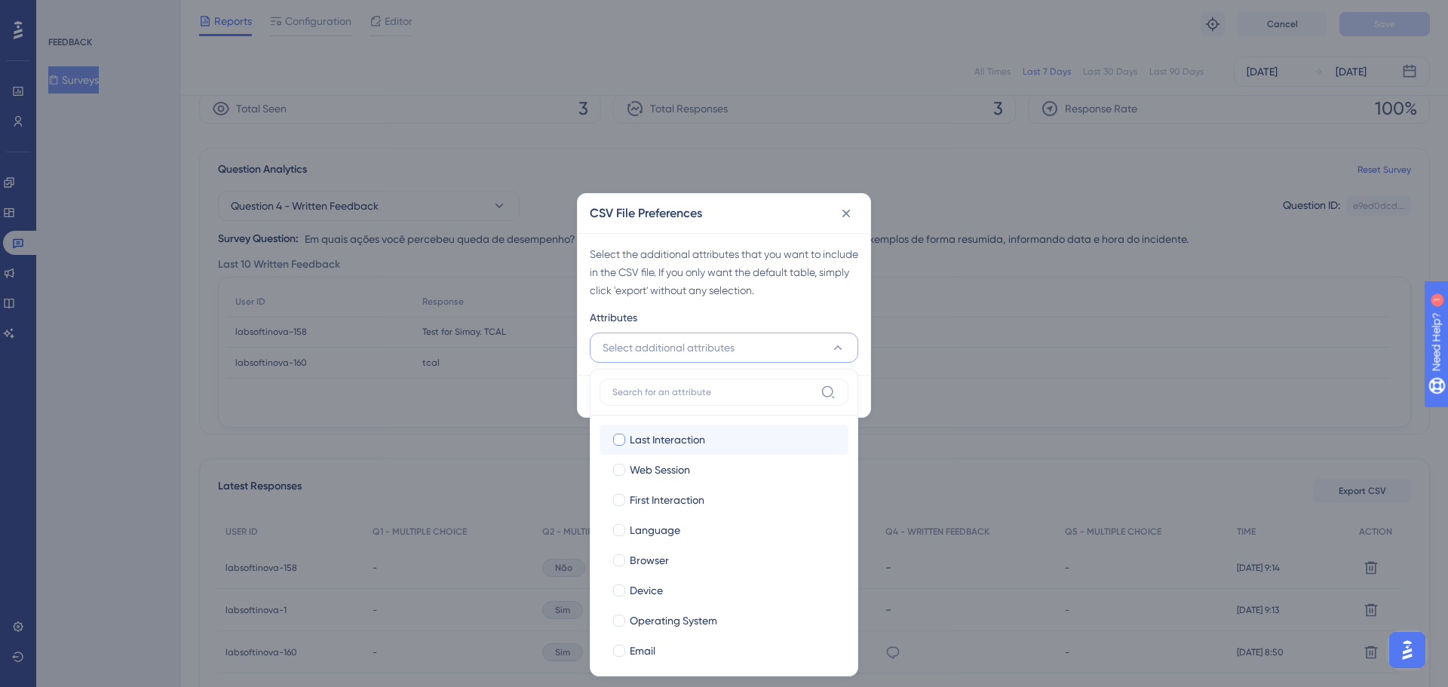
click at [625, 441] on div at bounding box center [619, 439] width 15 height 15
checkbox input "true"
click at [614, 471] on div at bounding box center [619, 470] width 12 height 12
checkbox input "true"
click at [621, 496] on div at bounding box center [619, 500] width 12 height 12
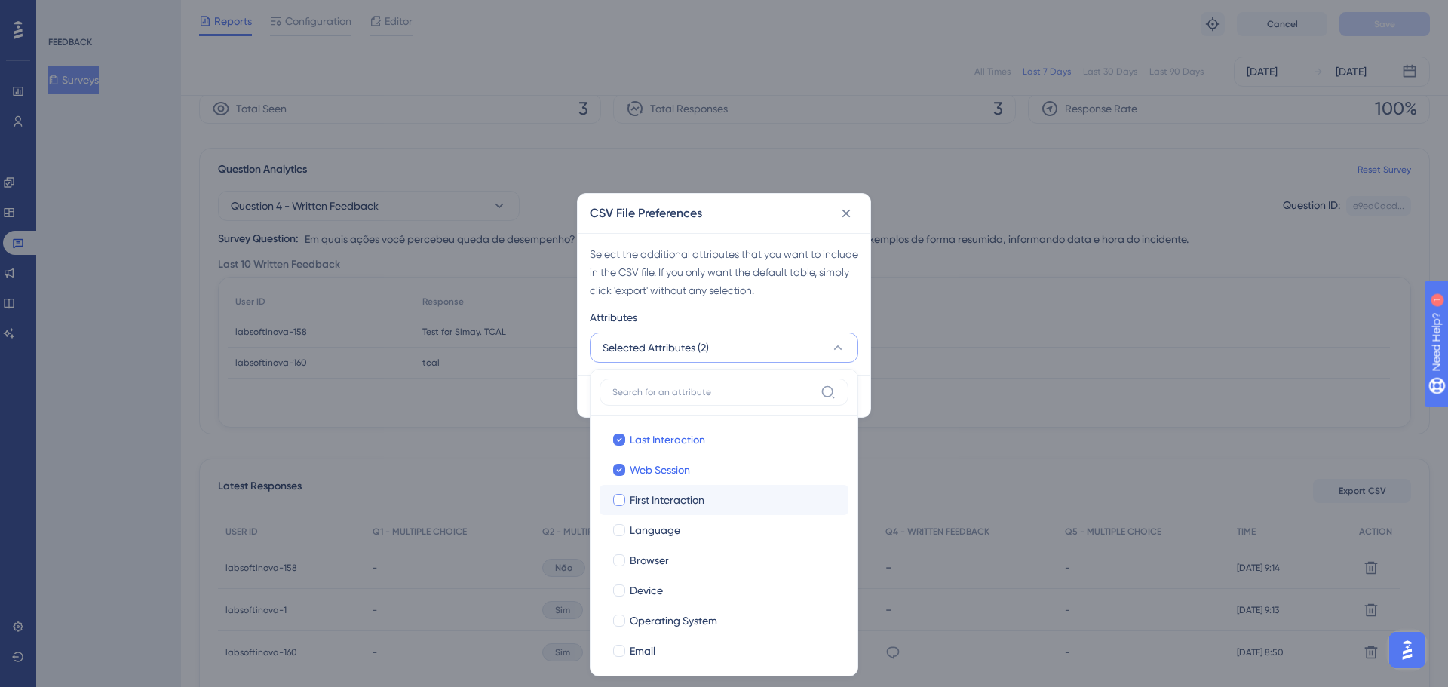
checkbox input "true"
click at [621, 527] on div at bounding box center [619, 530] width 12 height 12
checkbox input "true"
drag, startPoint x: 619, startPoint y: 557, endPoint x: 619, endPoint y: 581, distance: 23.4
click at [619, 559] on div at bounding box center [619, 560] width 12 height 12
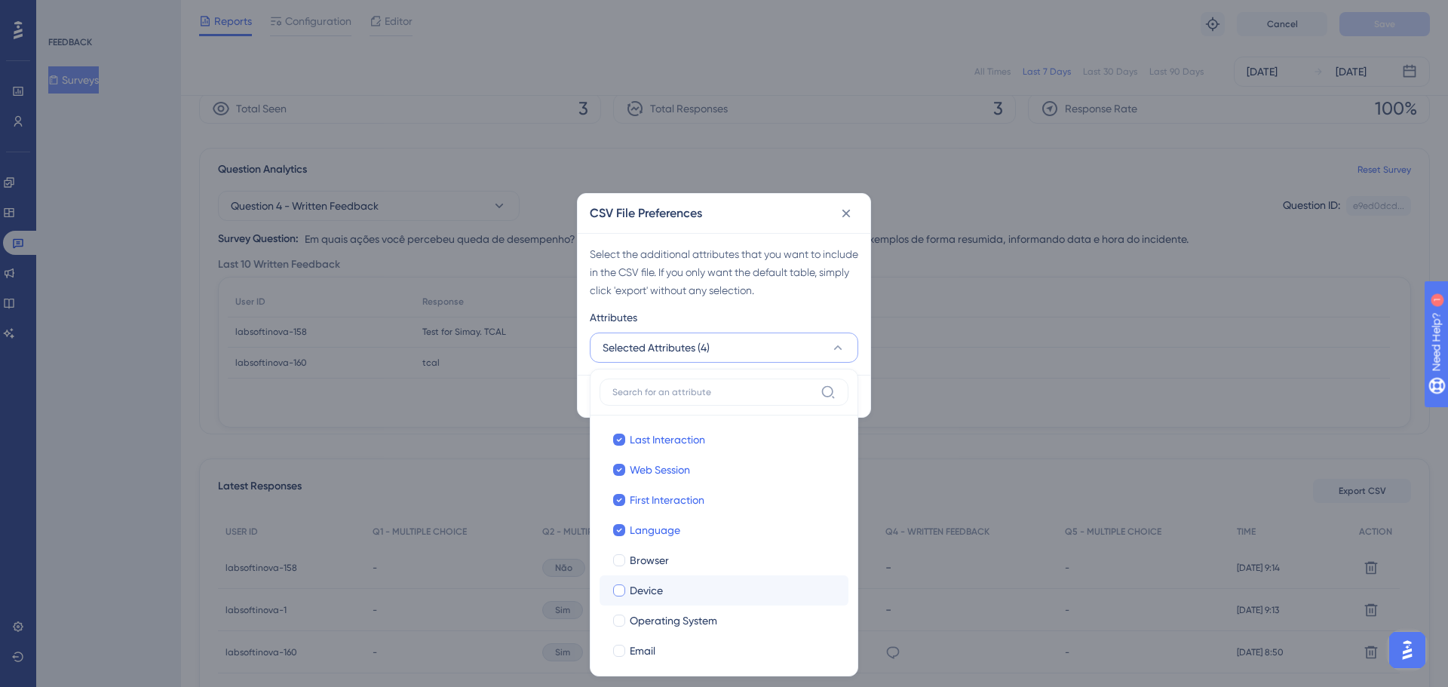
checkbox input "true"
click at [619, 589] on div at bounding box center [619, 591] width 12 height 12
checkbox input "true"
click at [618, 627] on div at bounding box center [619, 620] width 15 height 15
checkbox input "true"
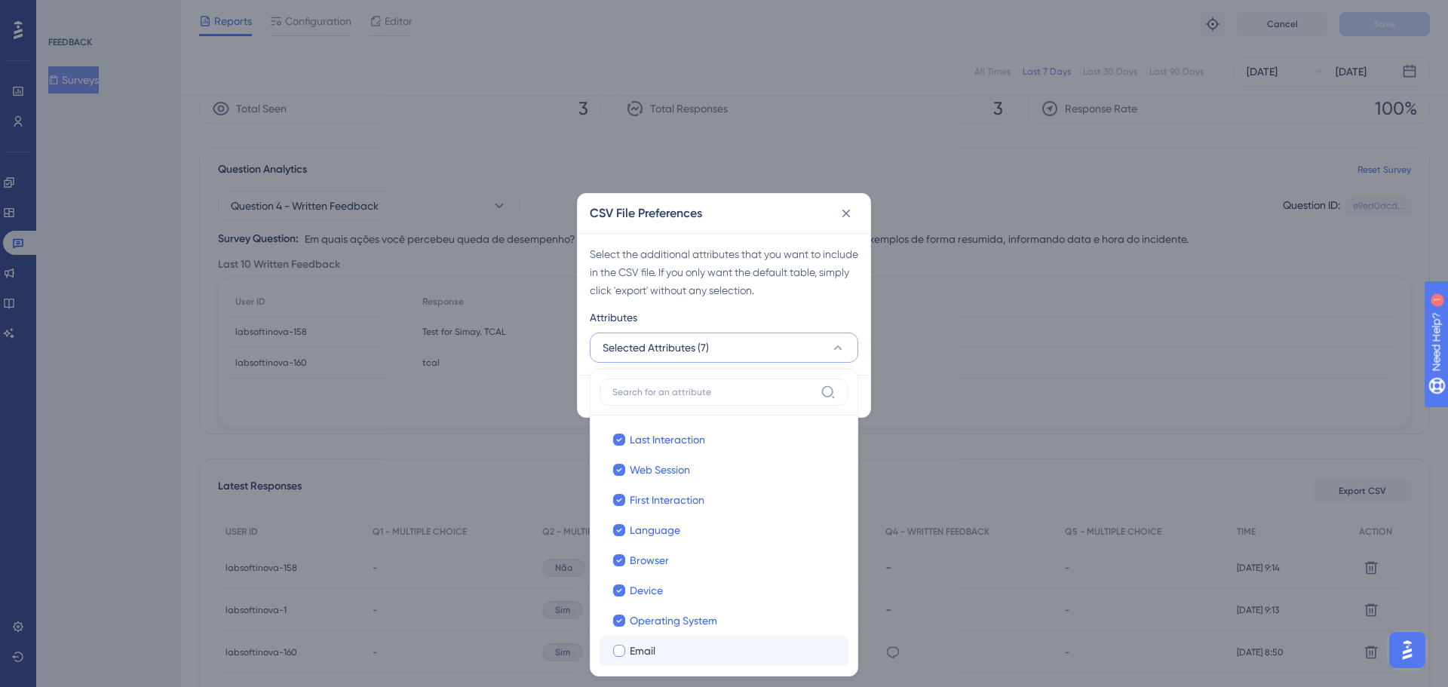
click at [617, 647] on div at bounding box center [619, 651] width 12 height 12
checkbox input "true"
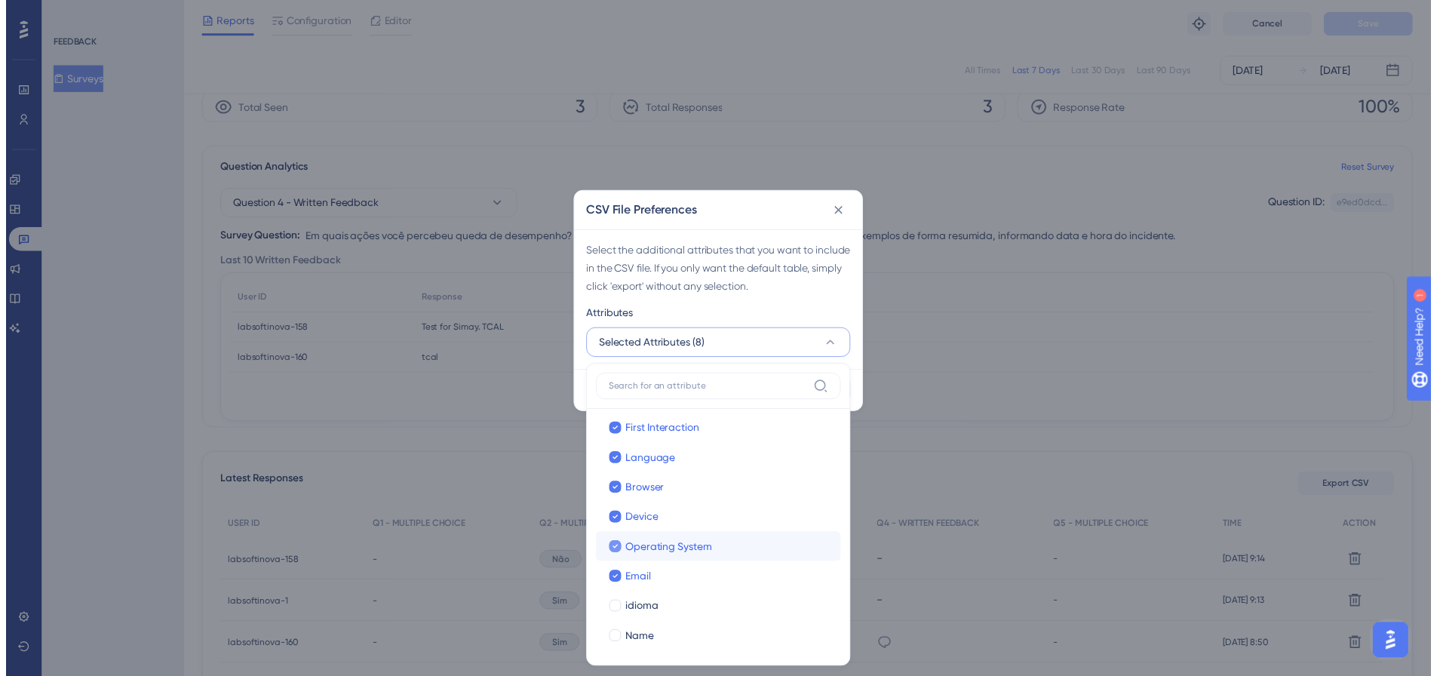
scroll to position [128, 0]
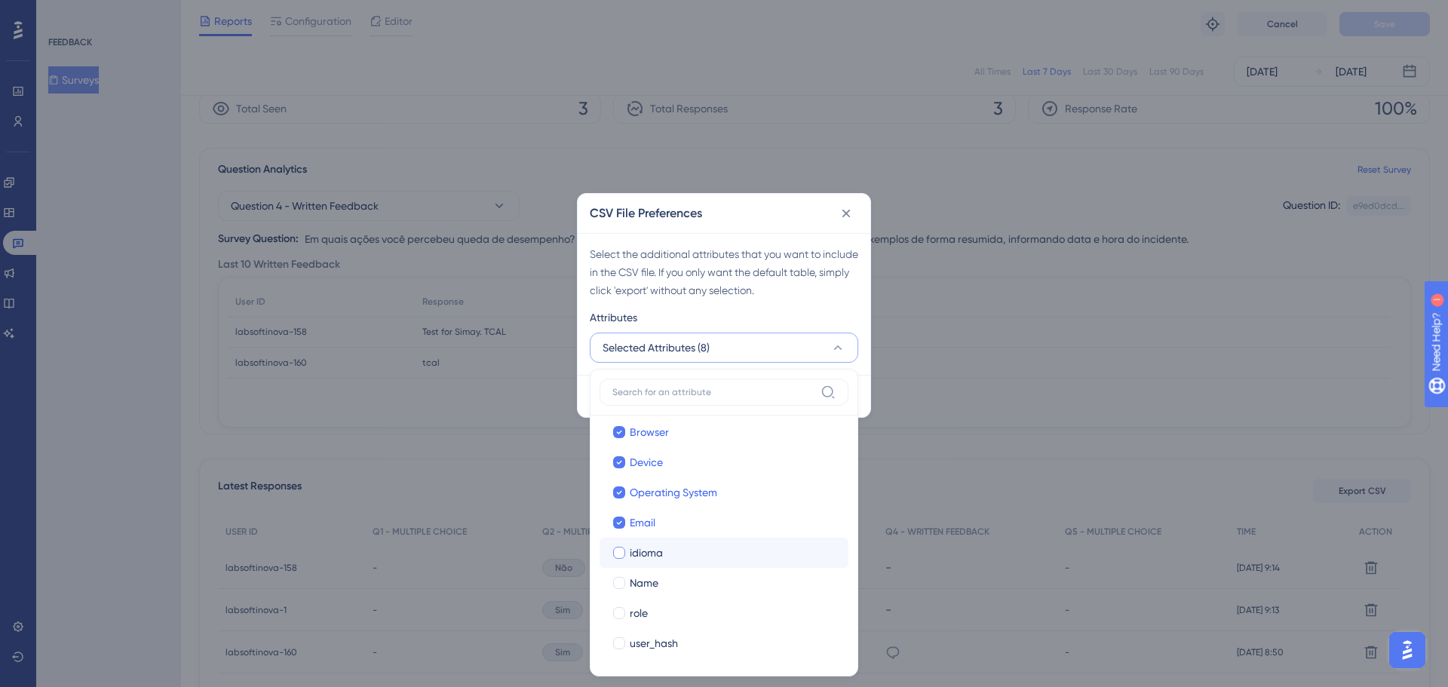
click at [625, 557] on div at bounding box center [619, 552] width 15 height 15
checkbox input "true"
click at [623, 582] on div at bounding box center [619, 583] width 12 height 12
checkbox input "true"
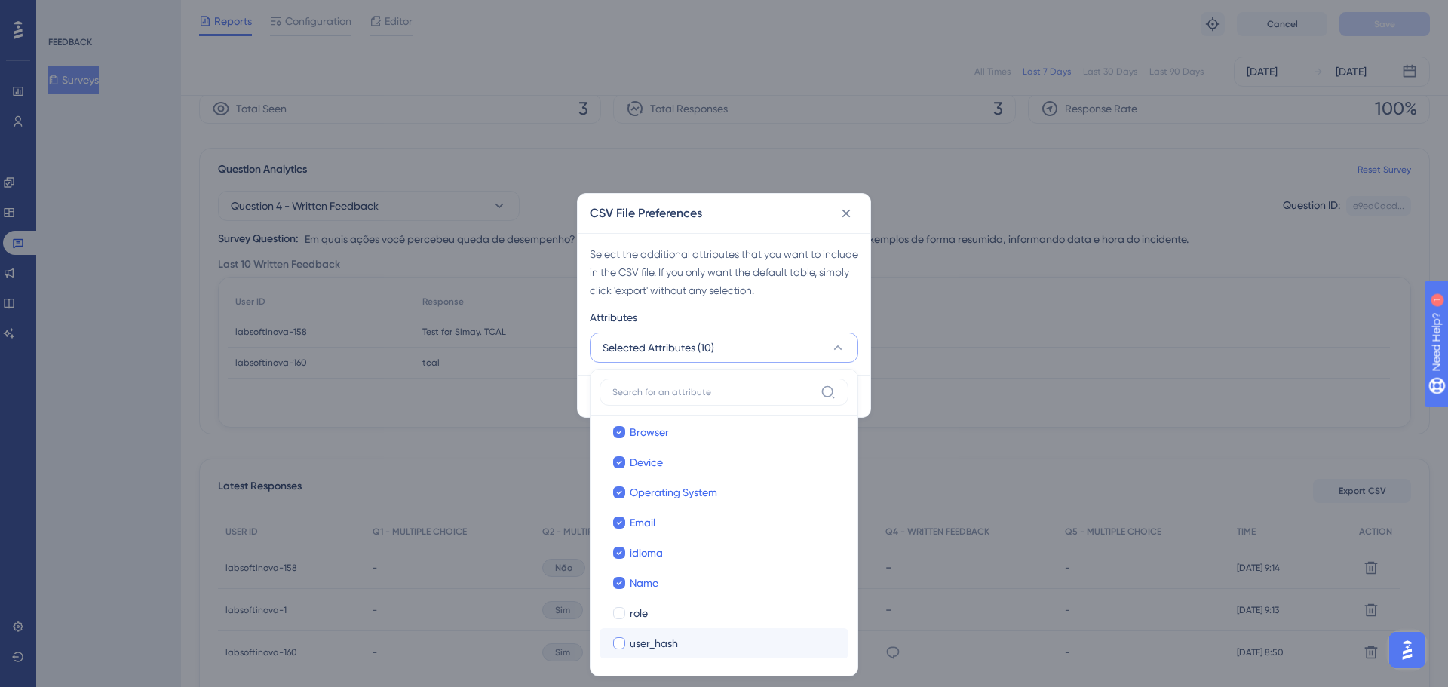
drag, startPoint x: 620, startPoint y: 613, endPoint x: 622, endPoint y: 642, distance: 28.7
click at [622, 621] on label "role" at bounding box center [724, 613] width 225 height 18
checkbox input "true"
click at [622, 645] on div at bounding box center [619, 643] width 12 height 12
checkbox input "true"
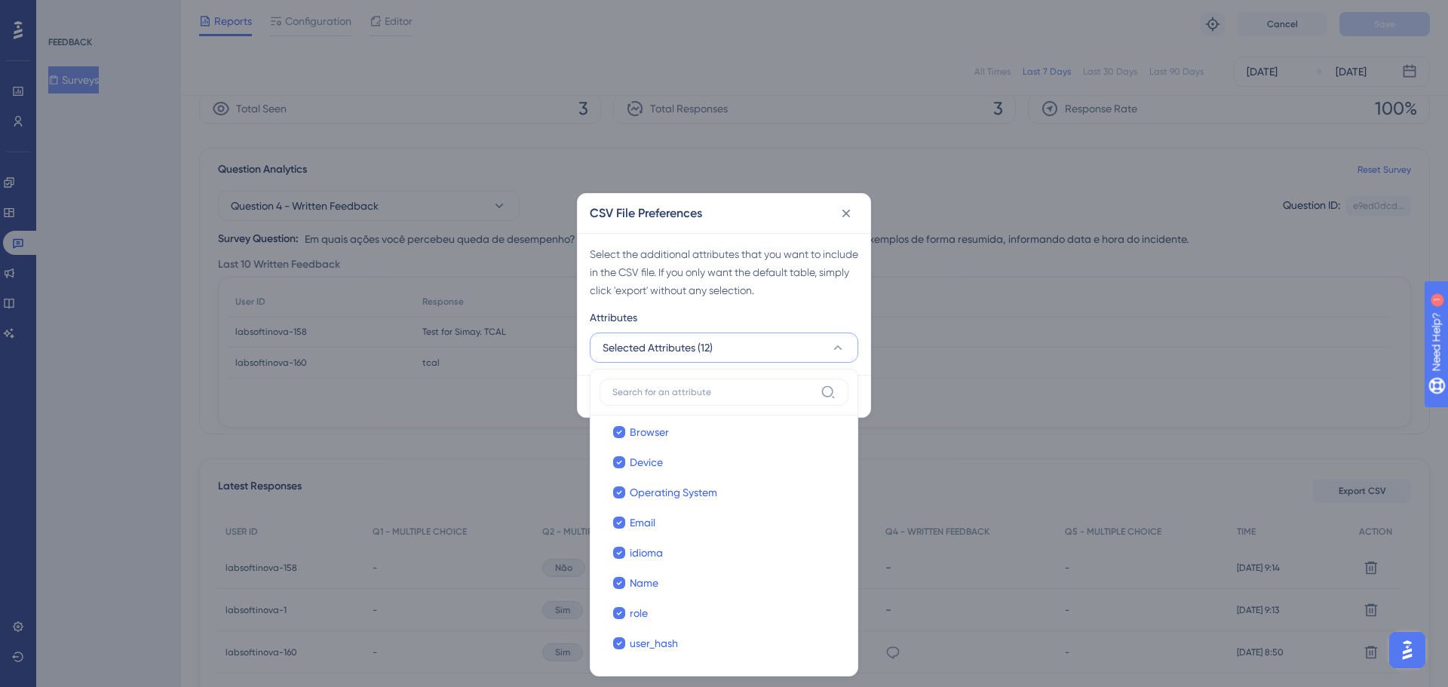
click at [757, 212] on div "CSV File Preferences" at bounding box center [724, 213] width 293 height 39
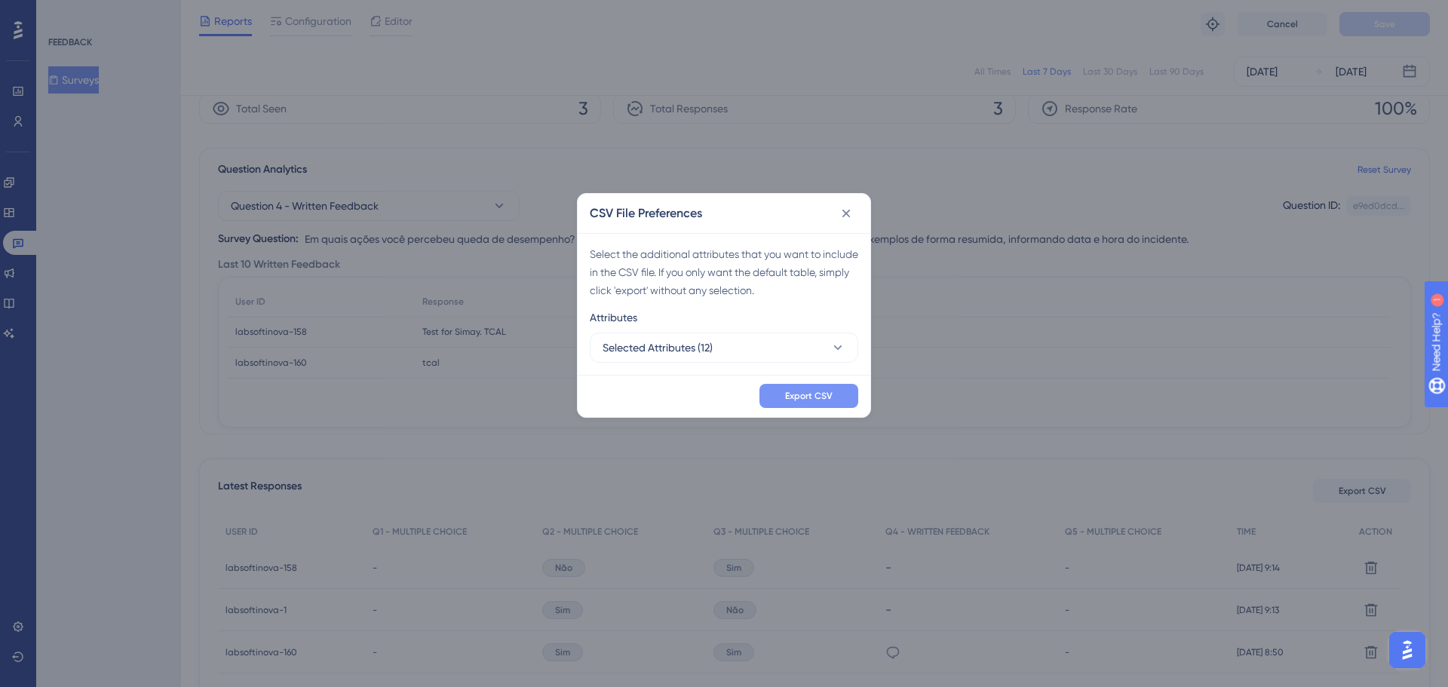
click at [792, 398] on span "Export CSV" at bounding box center [809, 396] width 48 height 12
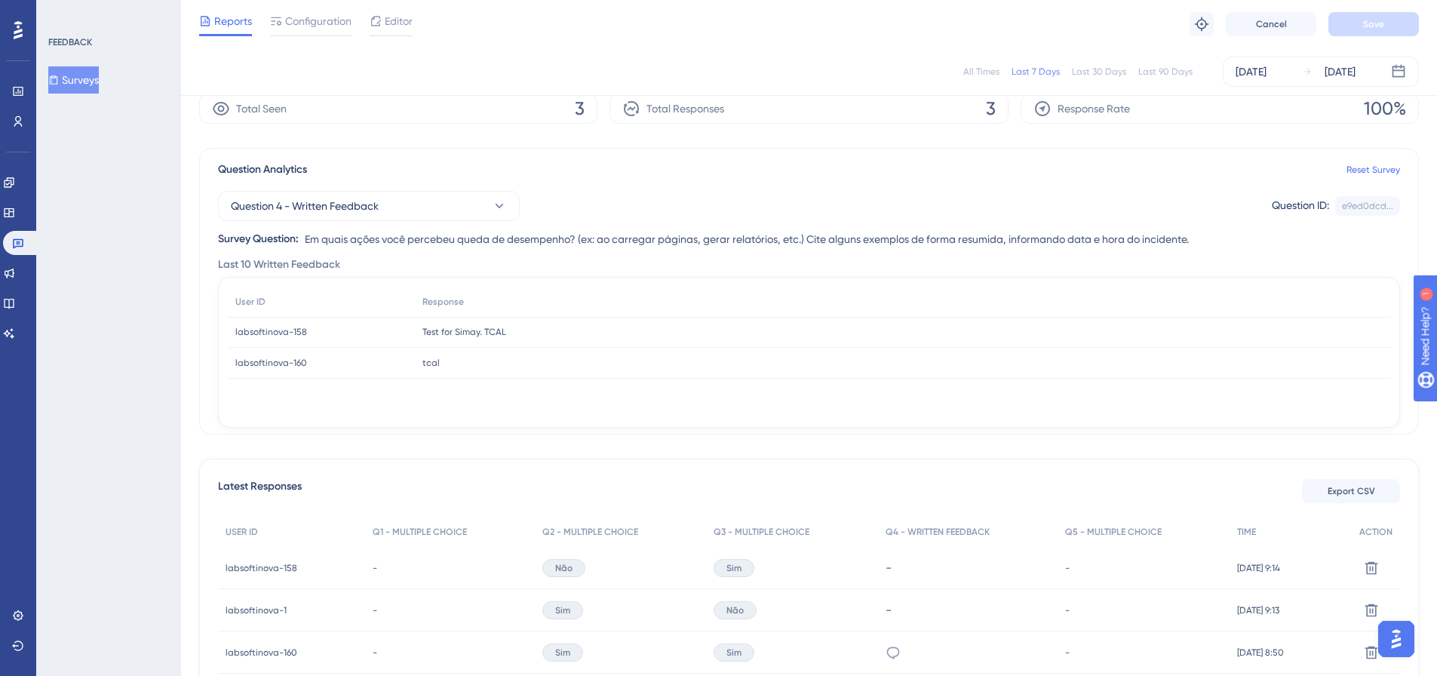
click at [765, 193] on div "Question 4 - Written Feedback Question ID: e9ed0dcd... Copy" at bounding box center [809, 206] width 1182 height 30
click at [1325, 497] on button "Export CSV" at bounding box center [1351, 491] width 98 height 24
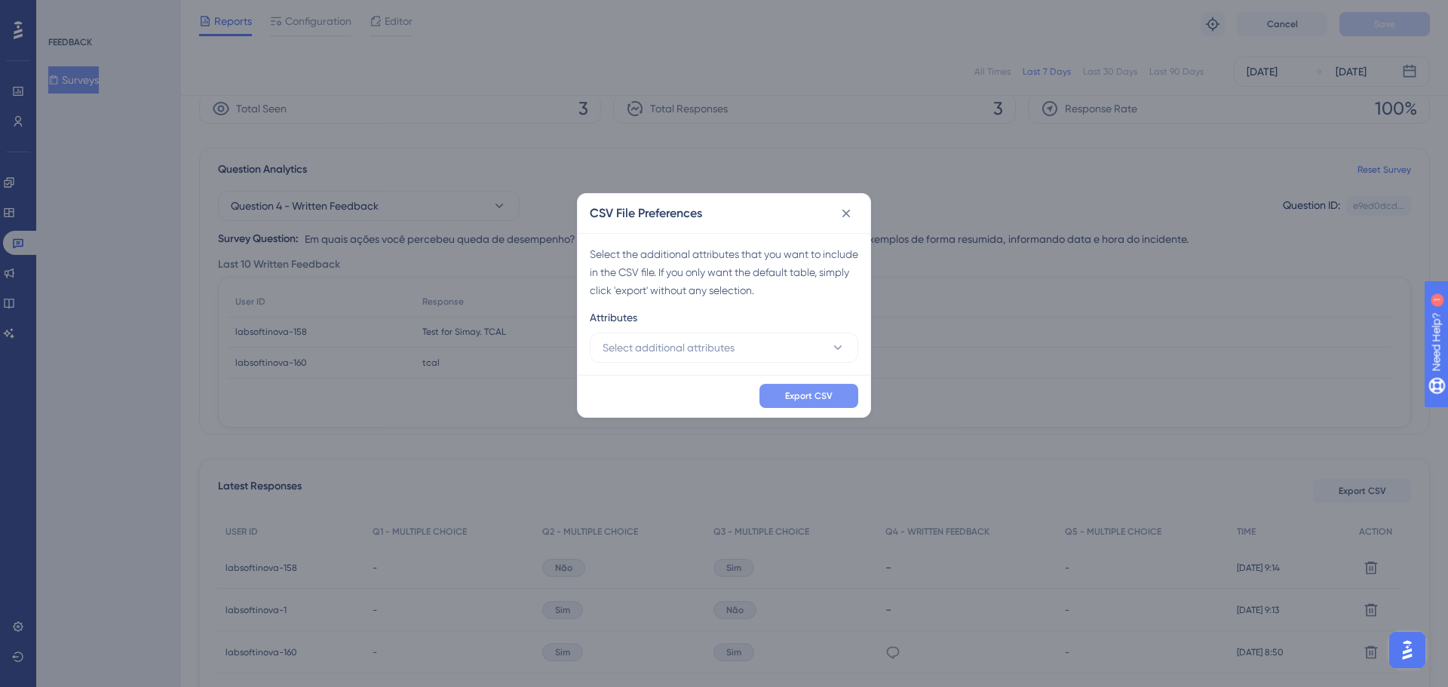
click at [816, 398] on span "Export CSV" at bounding box center [809, 396] width 48 height 12
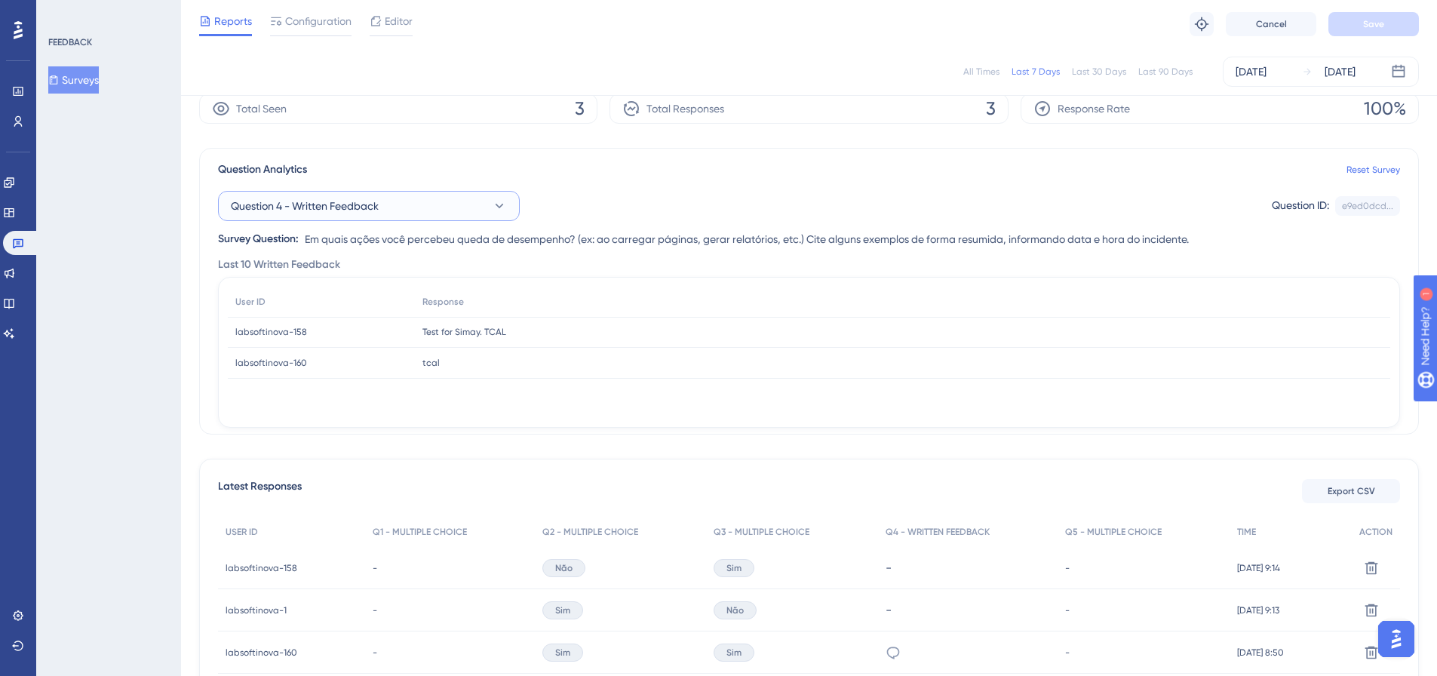
click at [421, 201] on button "Question 4 - Written Feedback" at bounding box center [369, 206] width 302 height 30
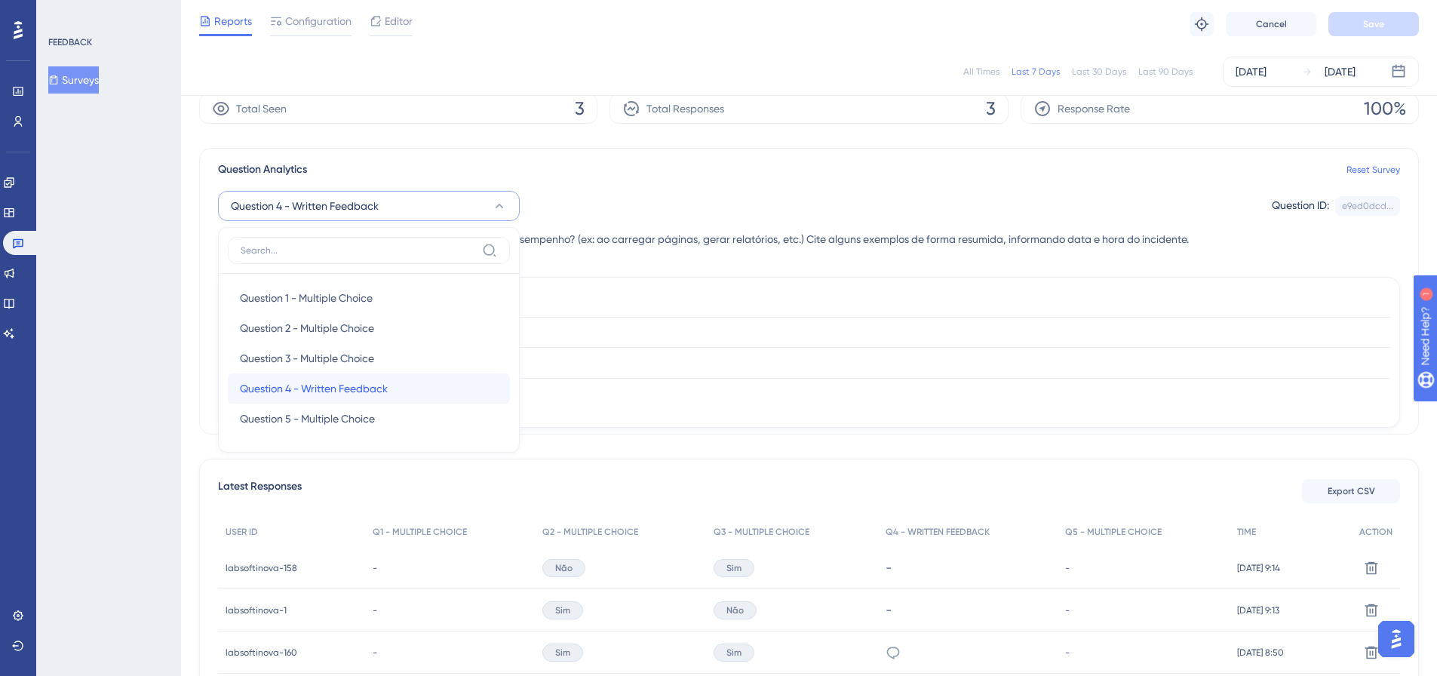
click at [453, 383] on div "Question 4 - Written Feedback Question 4 - Written Feedback" at bounding box center [369, 388] width 258 height 30
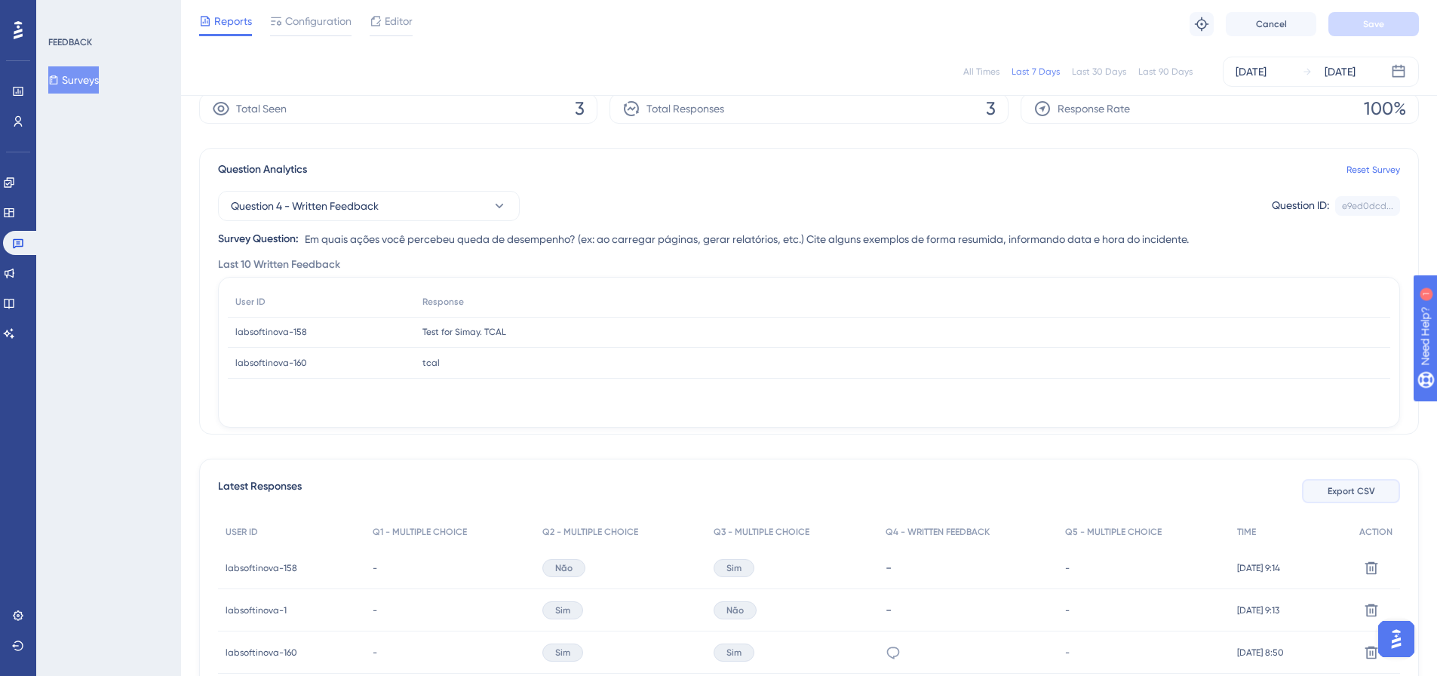
click at [1358, 485] on span "Export CSV" at bounding box center [1352, 491] width 48 height 12
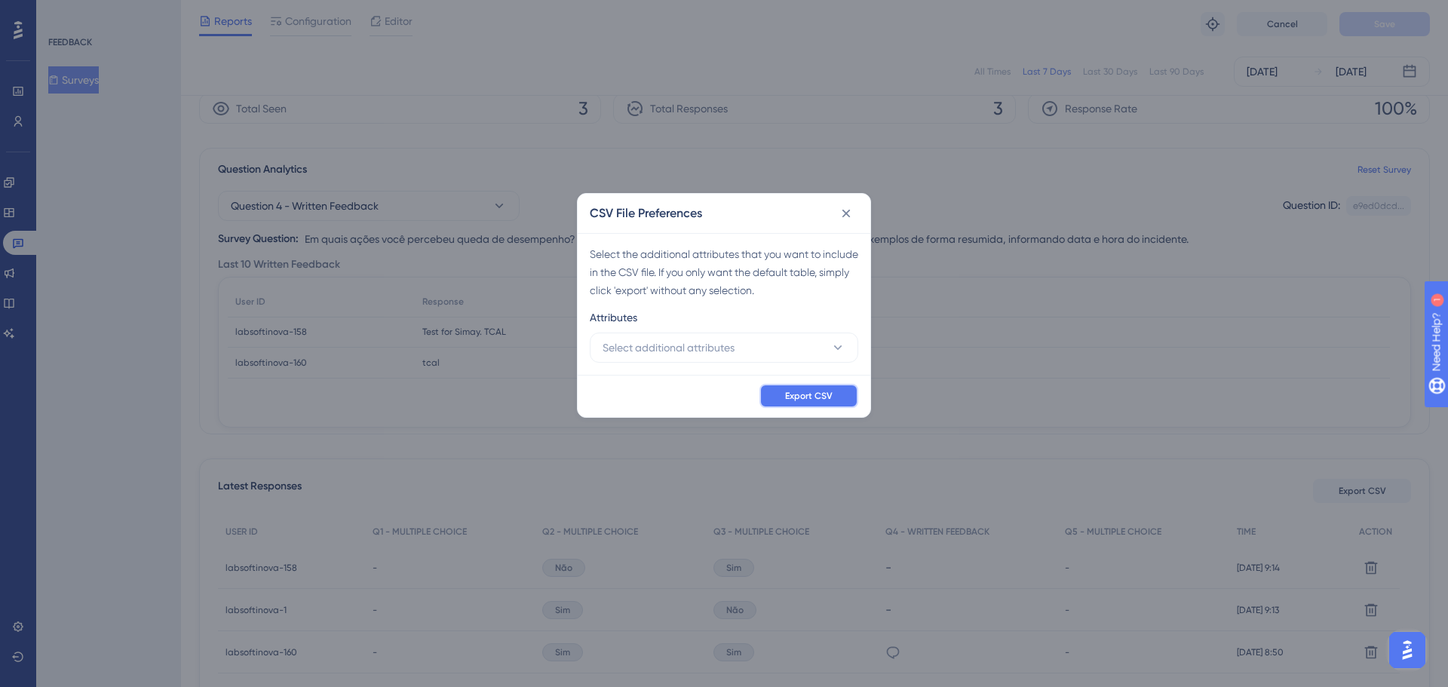
click at [778, 396] on button "Export CSV" at bounding box center [809, 396] width 99 height 24
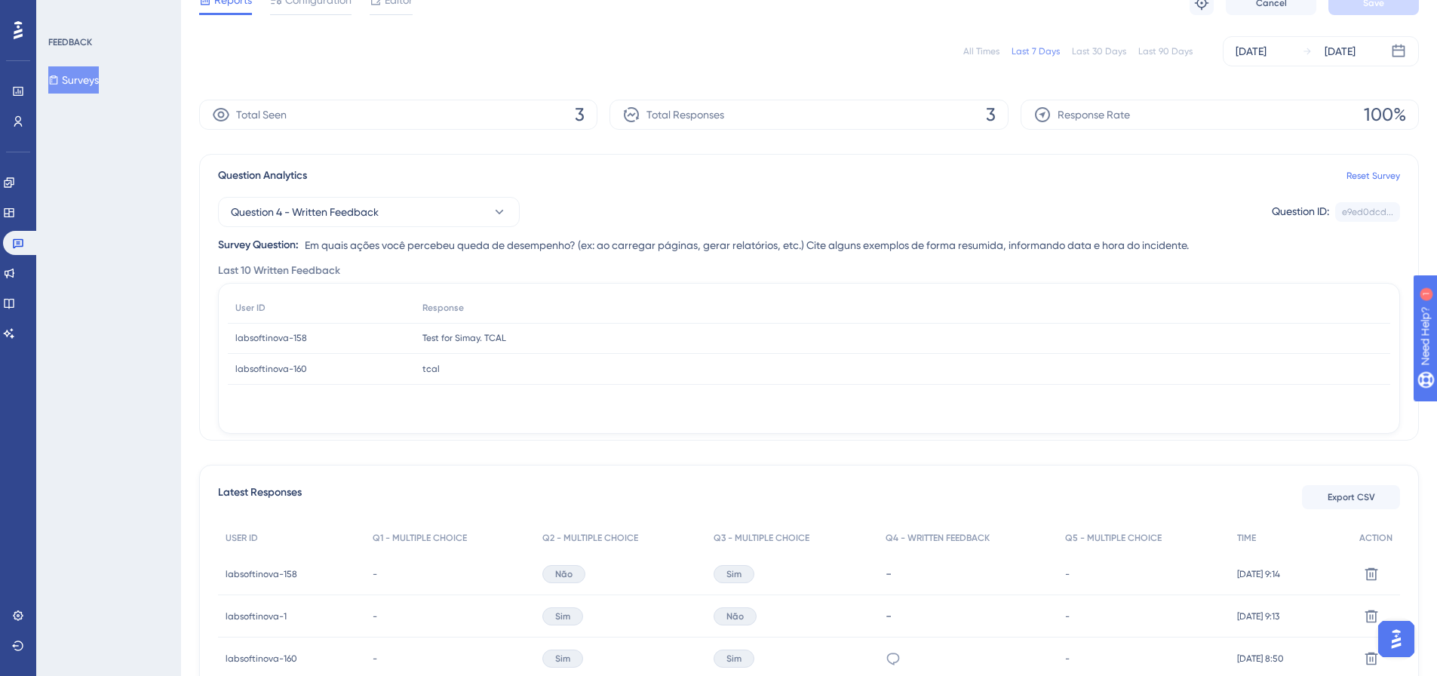
scroll to position [0, 0]
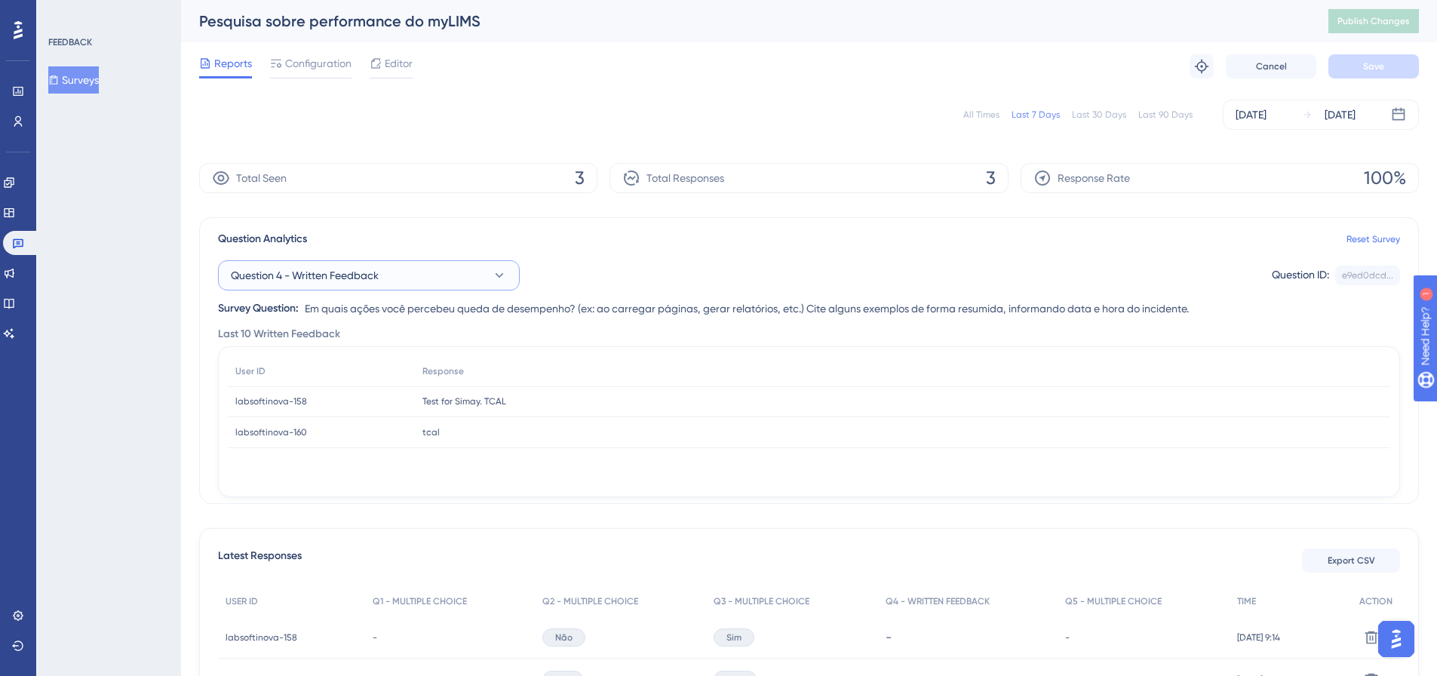
click at [502, 275] on icon at bounding box center [499, 275] width 15 height 15
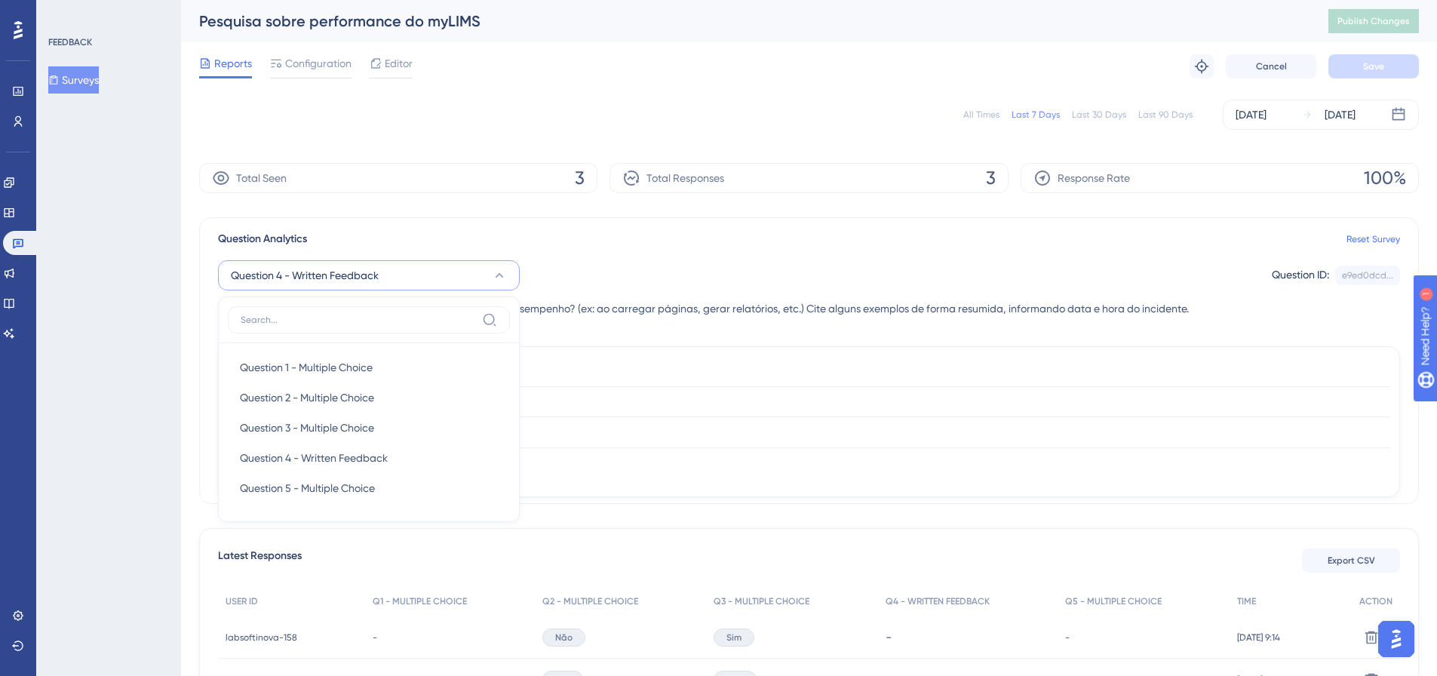
scroll to position [63, 0]
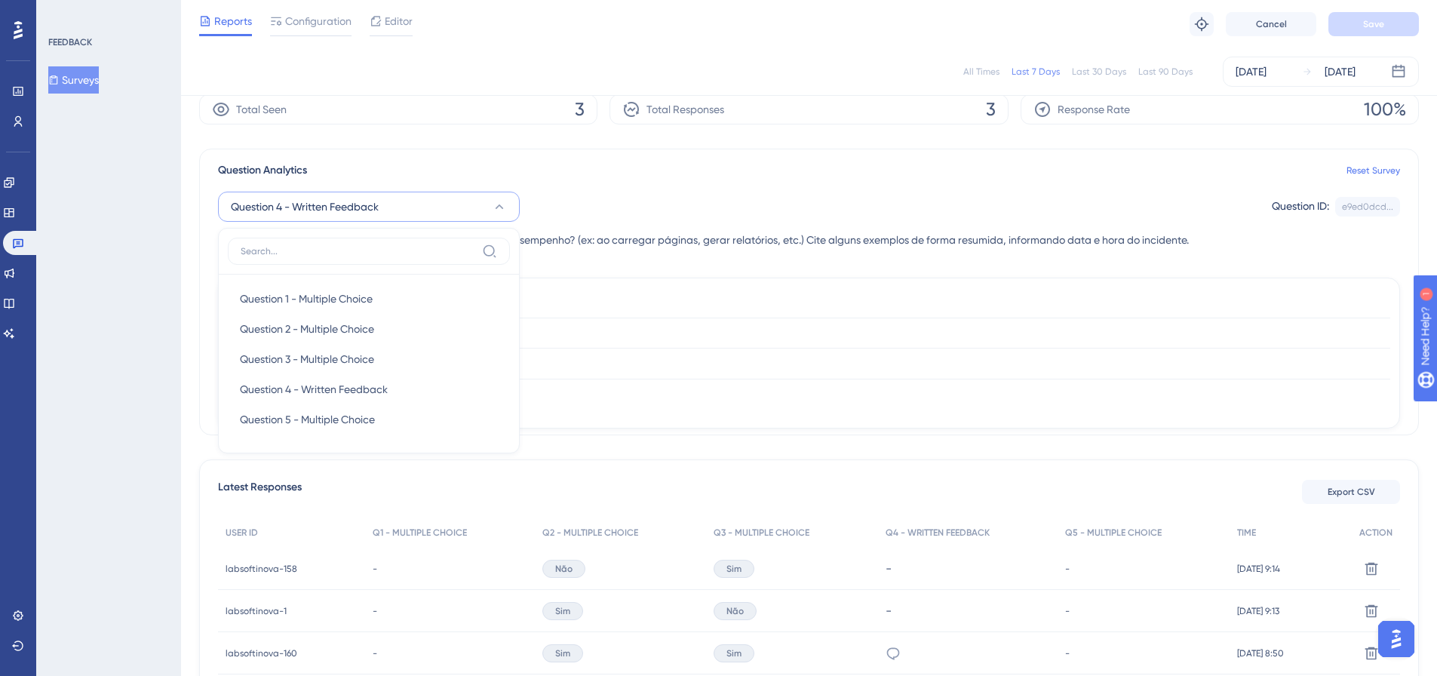
click at [506, 207] on icon at bounding box center [499, 206] width 15 height 15
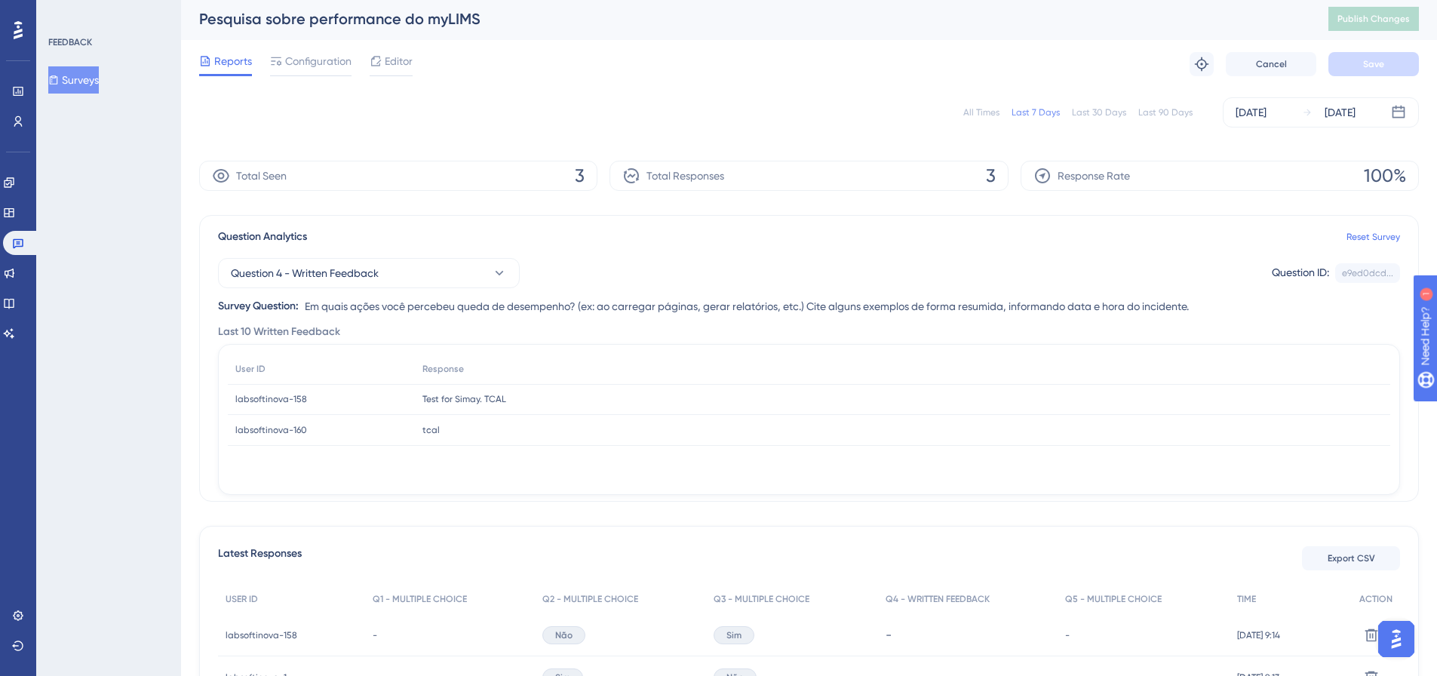
scroll to position [0, 0]
click at [432, 277] on button "Question 4 - Written Feedback" at bounding box center [369, 275] width 302 height 30
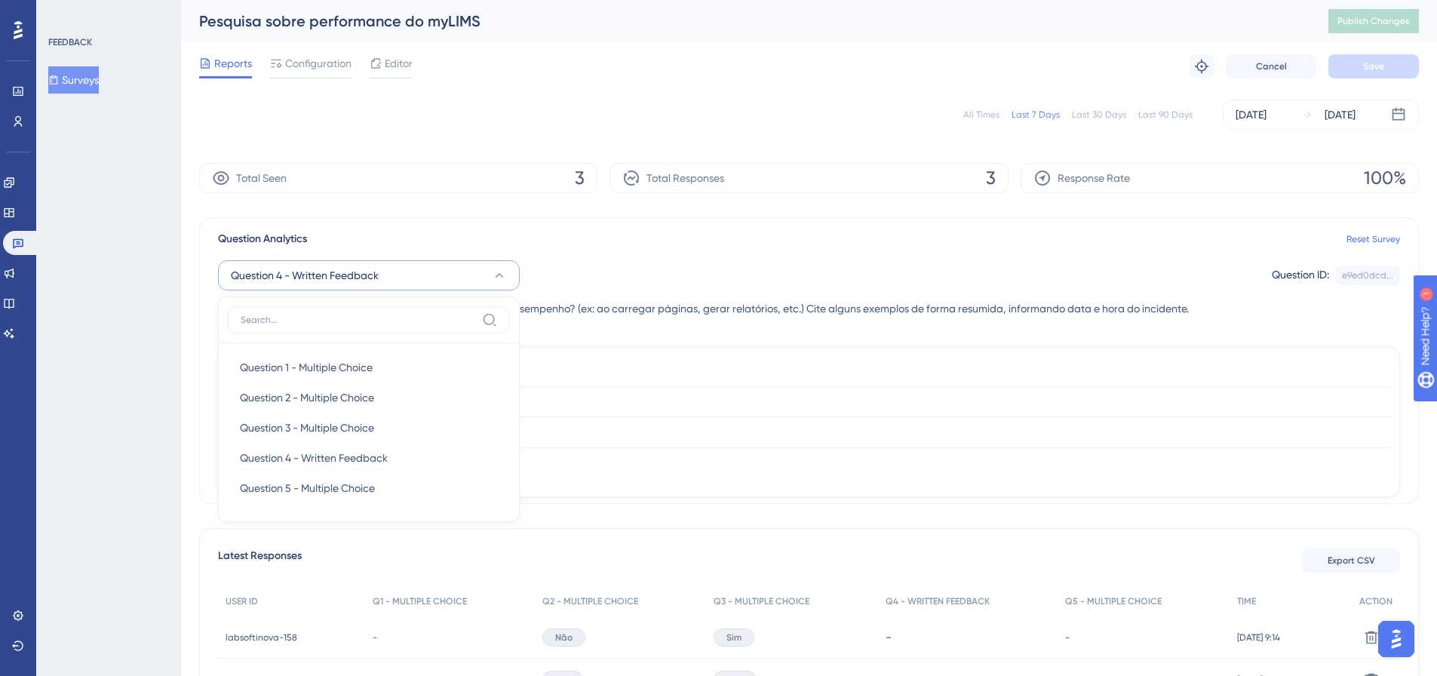
scroll to position [69, 0]
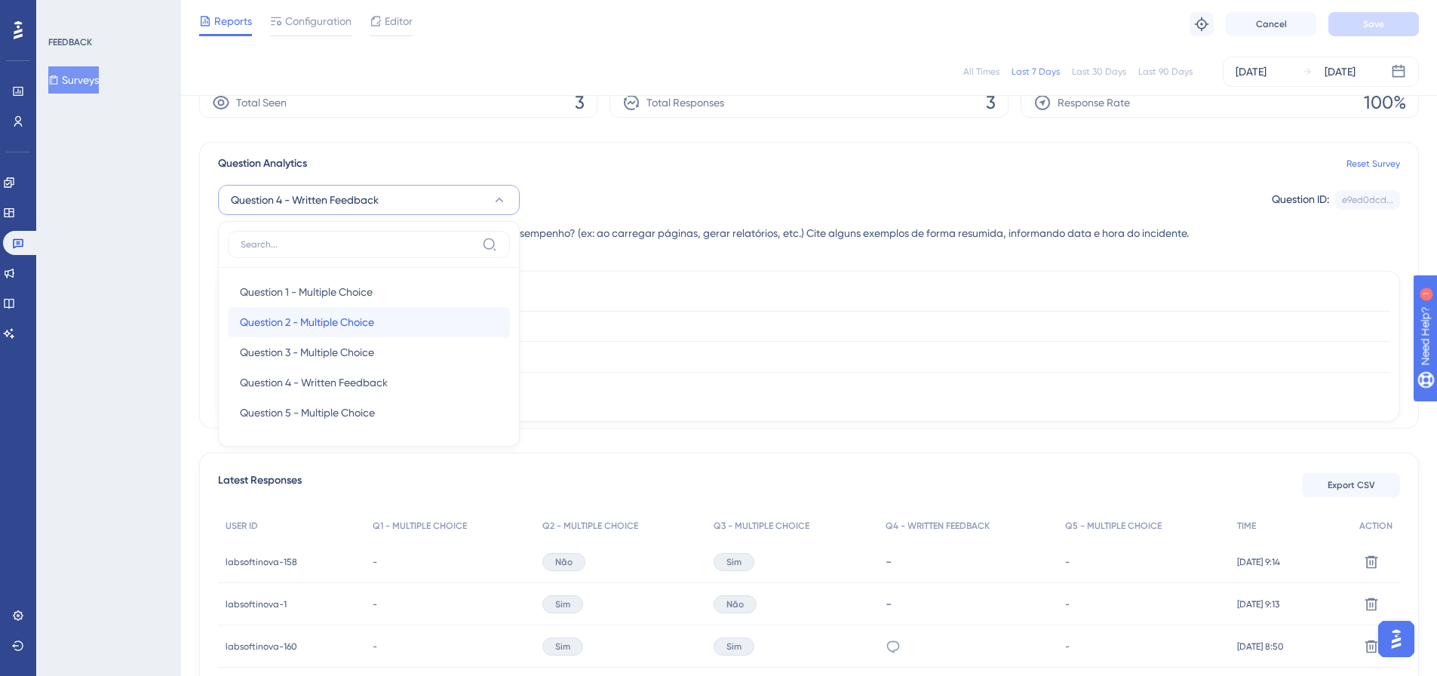
click at [415, 311] on div "Question 2 - Multiple Choice Question 2 - Multiple Choice" at bounding box center [369, 322] width 258 height 30
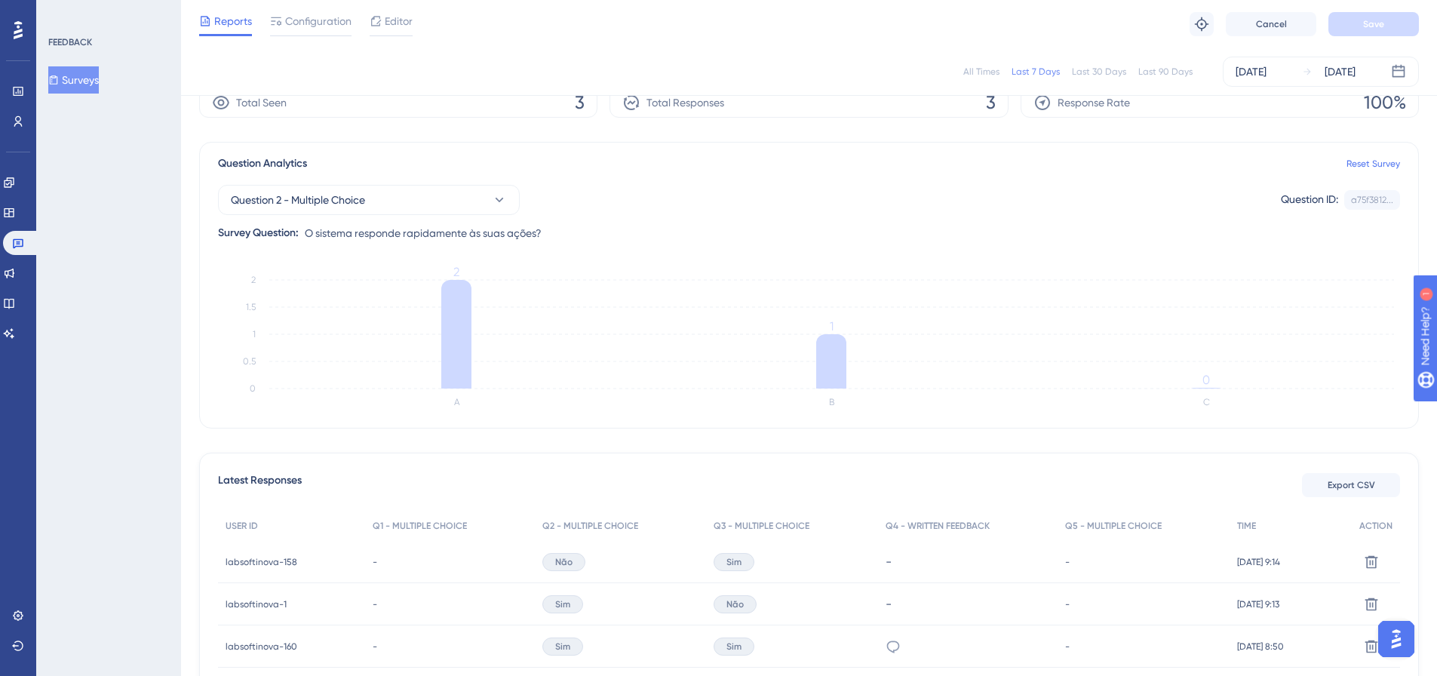
click at [877, 205] on div "Question 2 - Multiple Choice Question ID: a75f3812... Copy" at bounding box center [809, 200] width 1182 height 30
click at [1328, 479] on span "Export CSV" at bounding box center [1352, 485] width 48 height 12
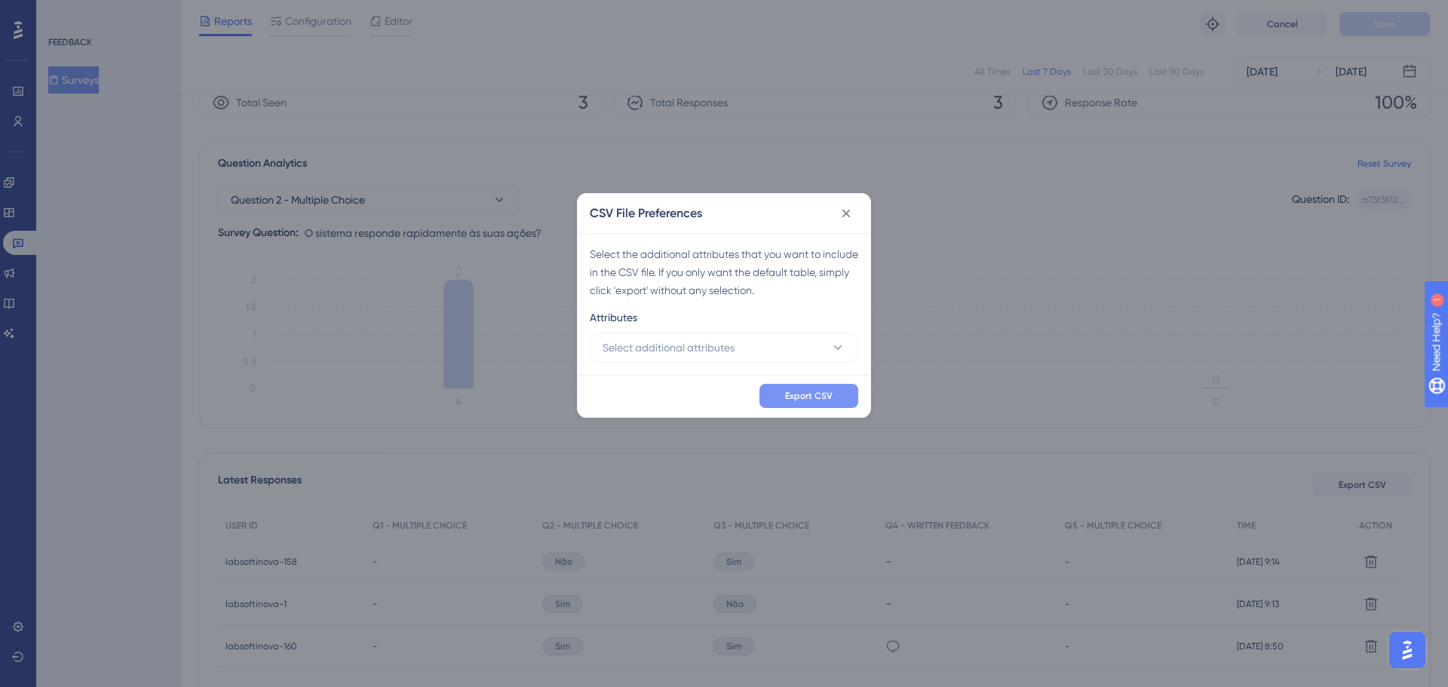
click at [820, 394] on span "Export CSV" at bounding box center [809, 396] width 48 height 12
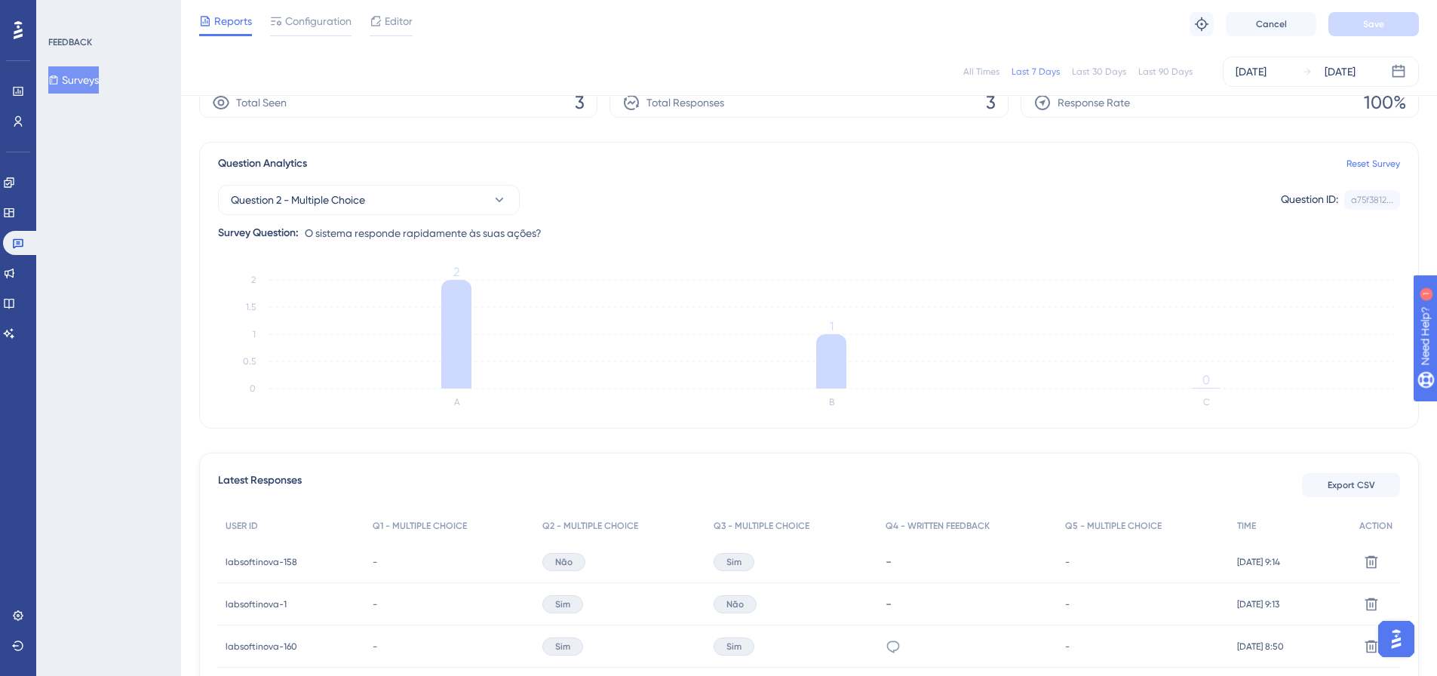
click at [913, 206] on div "Question 2 - Multiple Choice Question ID: a75f3812... Copy" at bounding box center [809, 200] width 1182 height 30
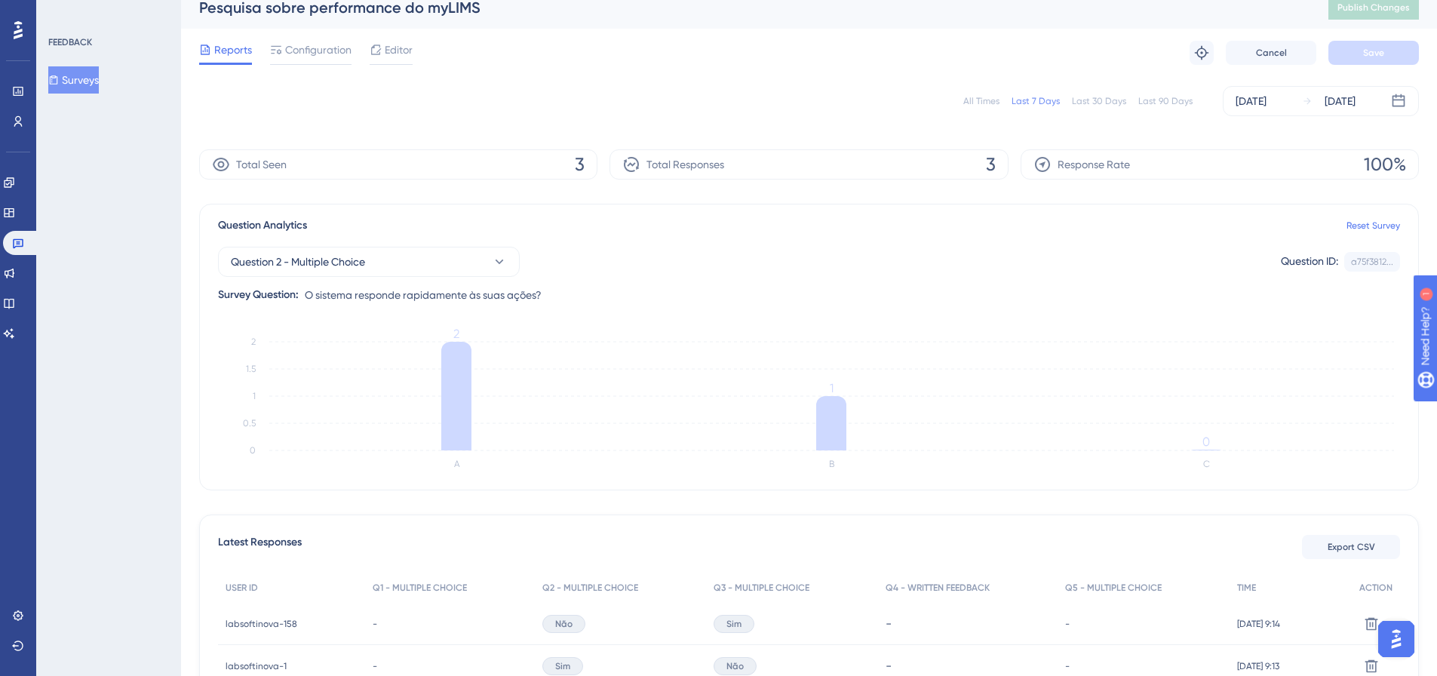
scroll to position [0, 0]
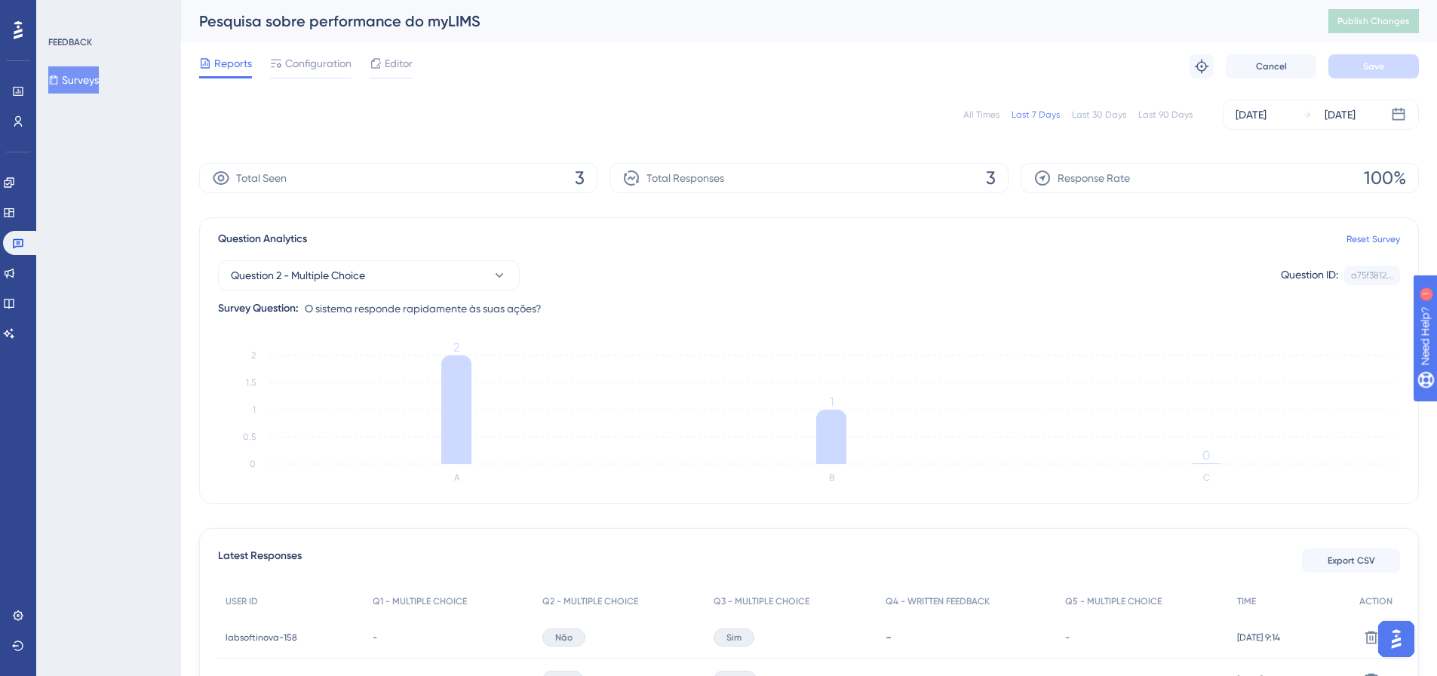
click at [982, 121] on div "All Times Last 7 Days Last 30 Days Last 90 Days Aug 29 2025 Aug 29 2025" at bounding box center [809, 115] width 1220 height 30
click at [983, 116] on div "All Times" at bounding box center [981, 115] width 36 height 12
click at [952, 253] on div "Question 2 - Multiple Choice Question ID: a75f3812... Copy Survey Question: O s…" at bounding box center [809, 282] width 1182 height 69
click at [1328, 557] on span "Export CSV" at bounding box center [1352, 560] width 48 height 12
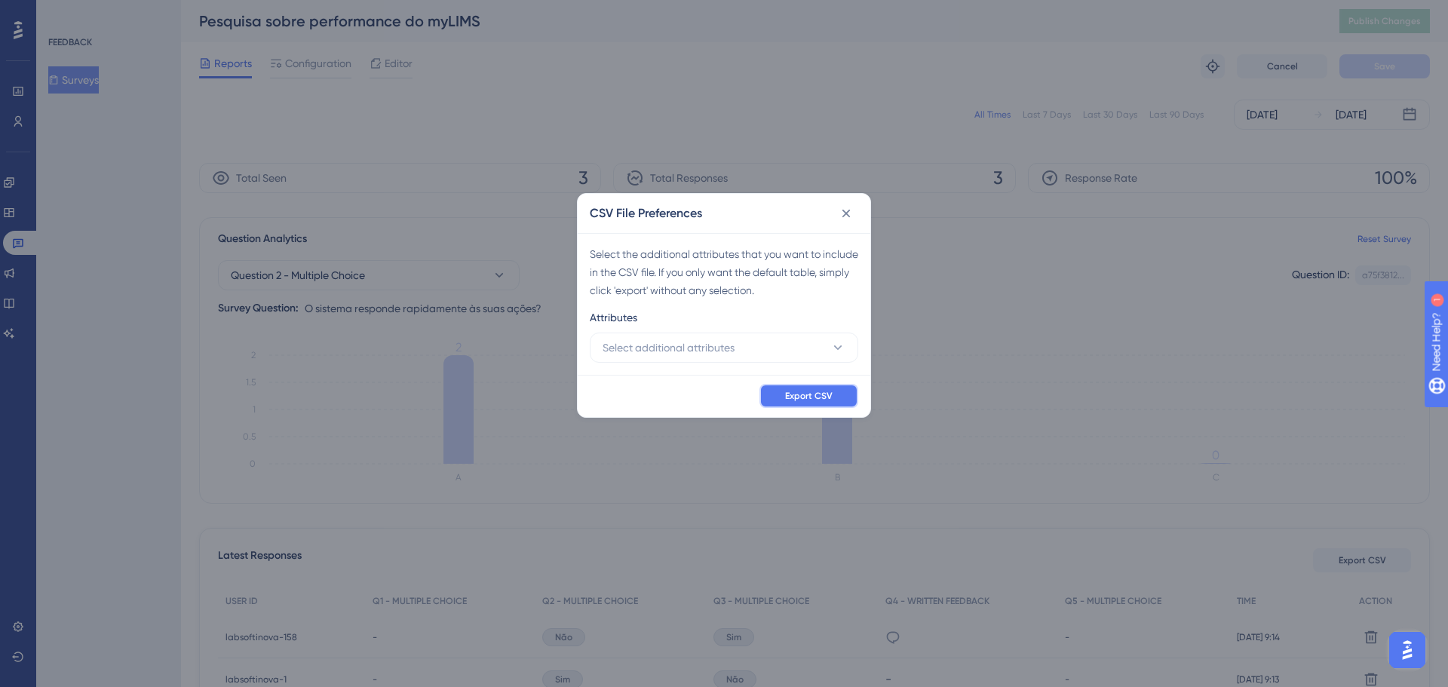
click at [828, 400] on span "Export CSV" at bounding box center [809, 396] width 48 height 12
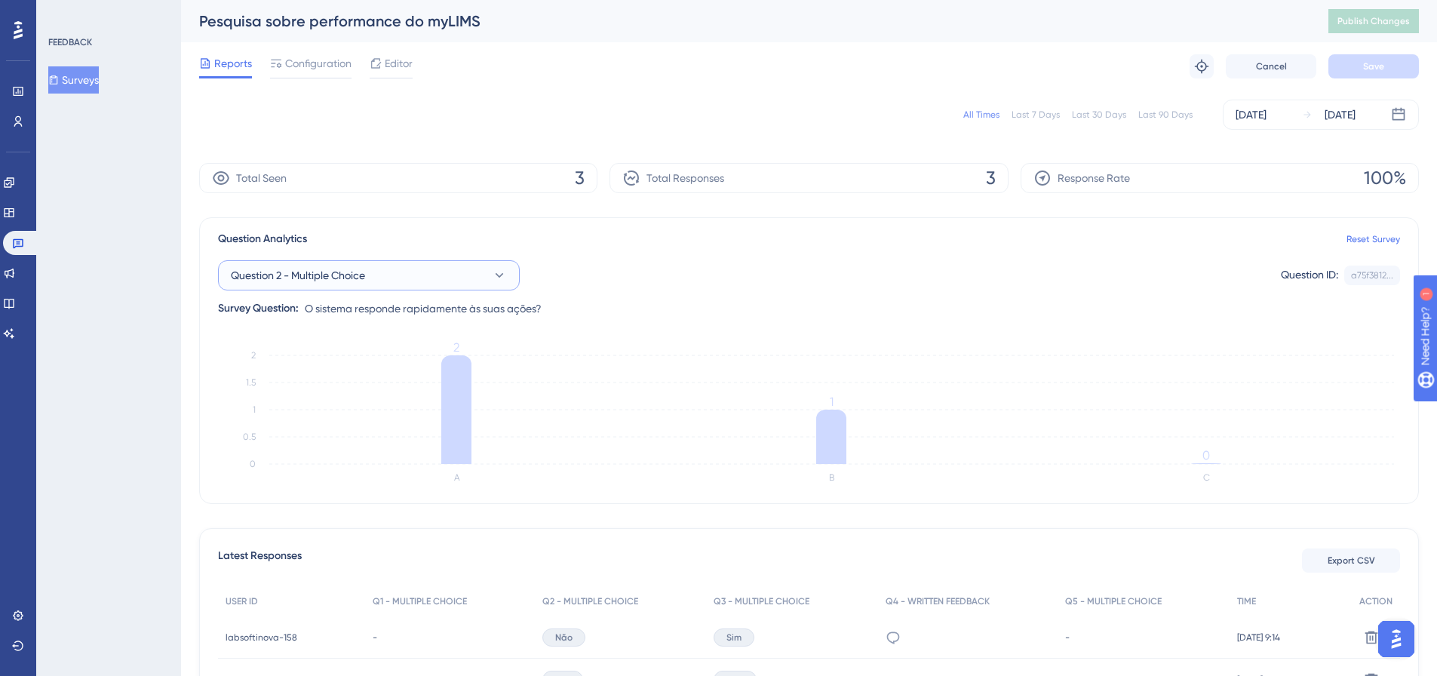
click at [468, 283] on button "Question 2 - Multiple Choice" at bounding box center [369, 275] width 302 height 30
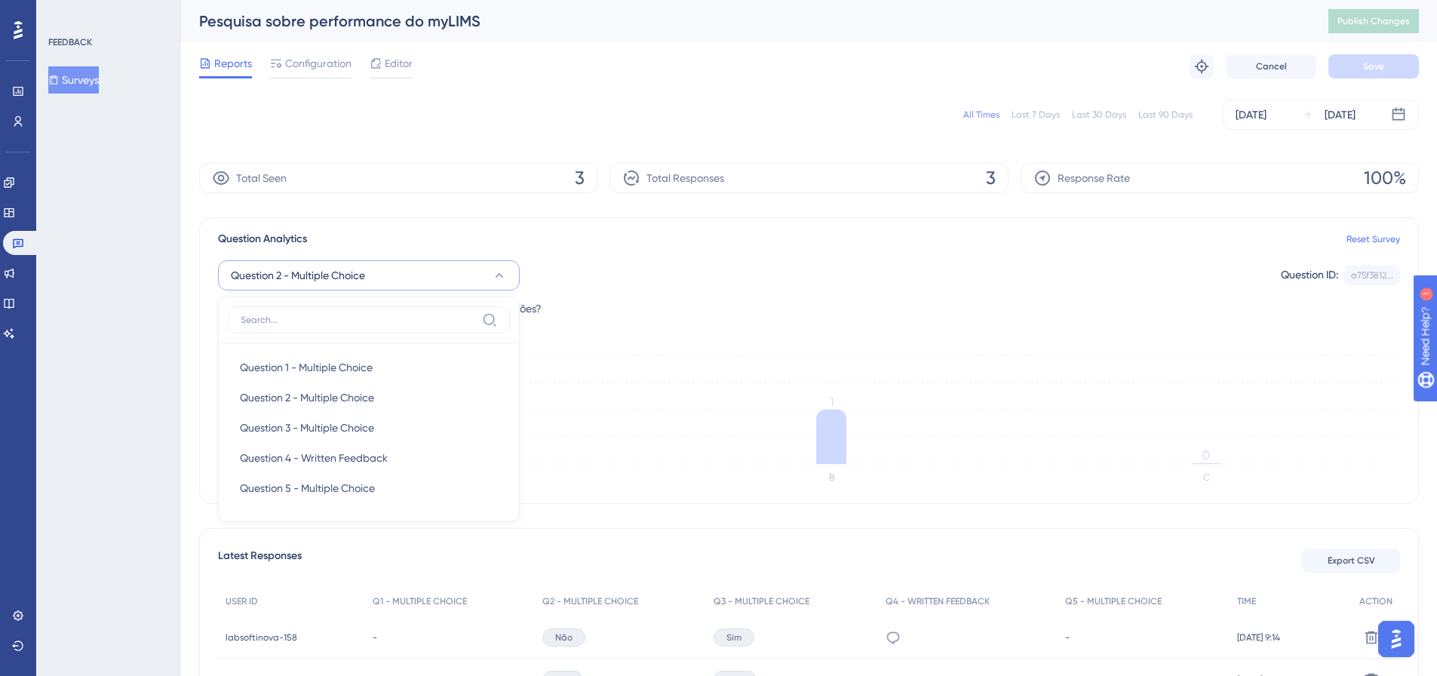
scroll to position [69, 0]
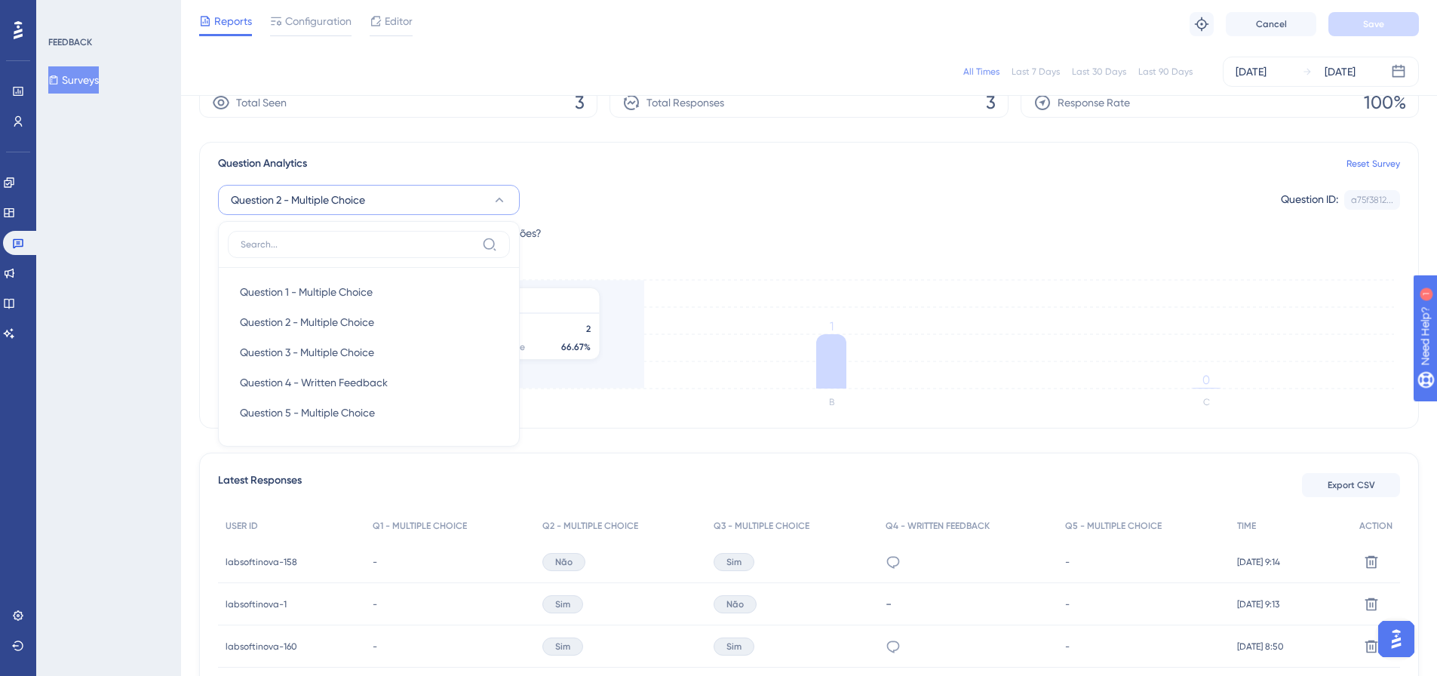
click at [620, 280] on line at bounding box center [831, 280] width 1125 height 0
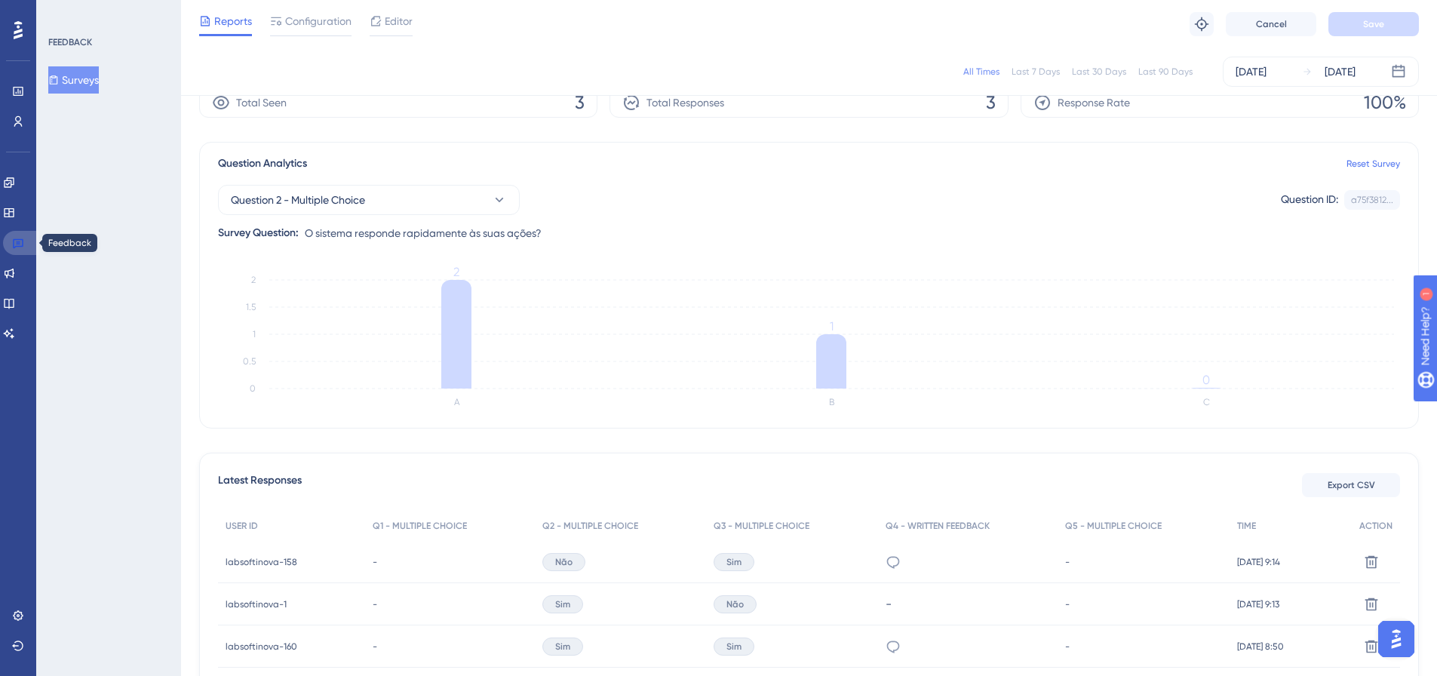
click at [18, 249] on link at bounding box center [21, 243] width 36 height 24
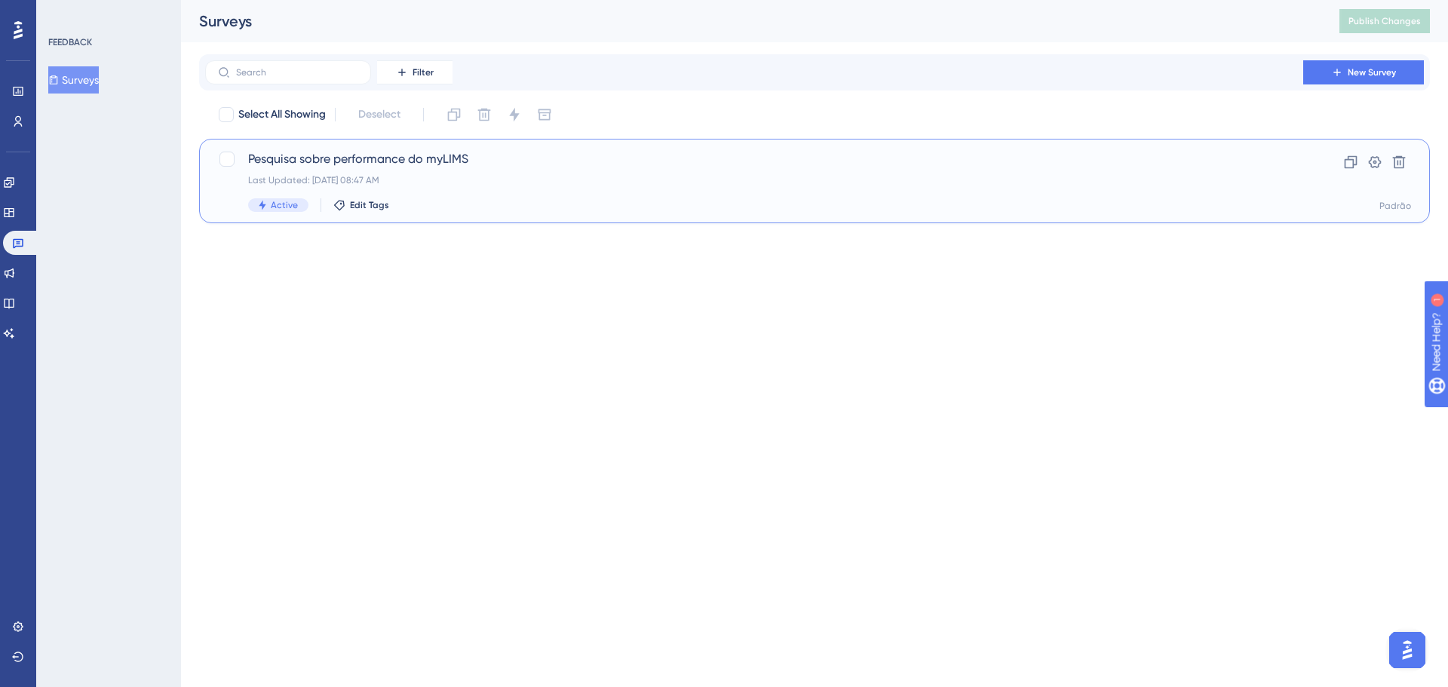
click at [318, 156] on span "Pesquisa sobre performance do myLIMS" at bounding box center [754, 159] width 1012 height 18
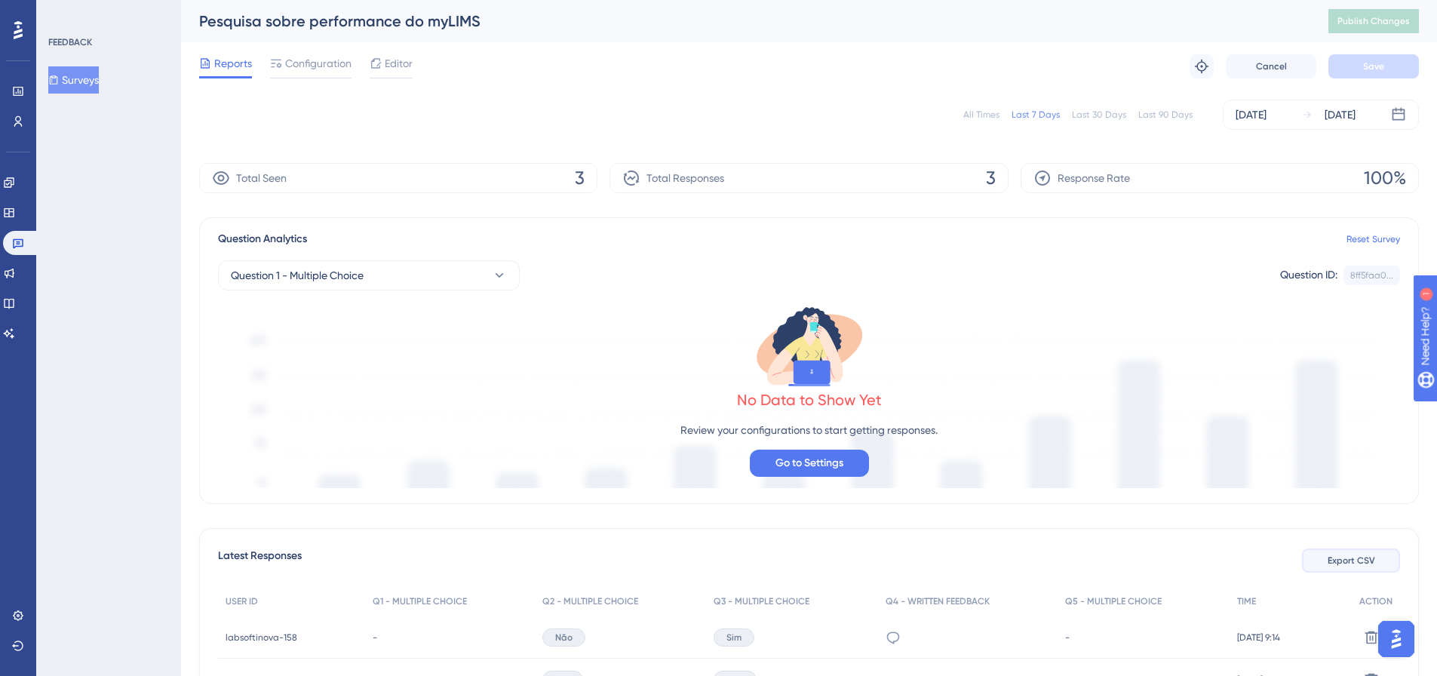
click at [1363, 557] on span "Export CSV" at bounding box center [1352, 560] width 48 height 12
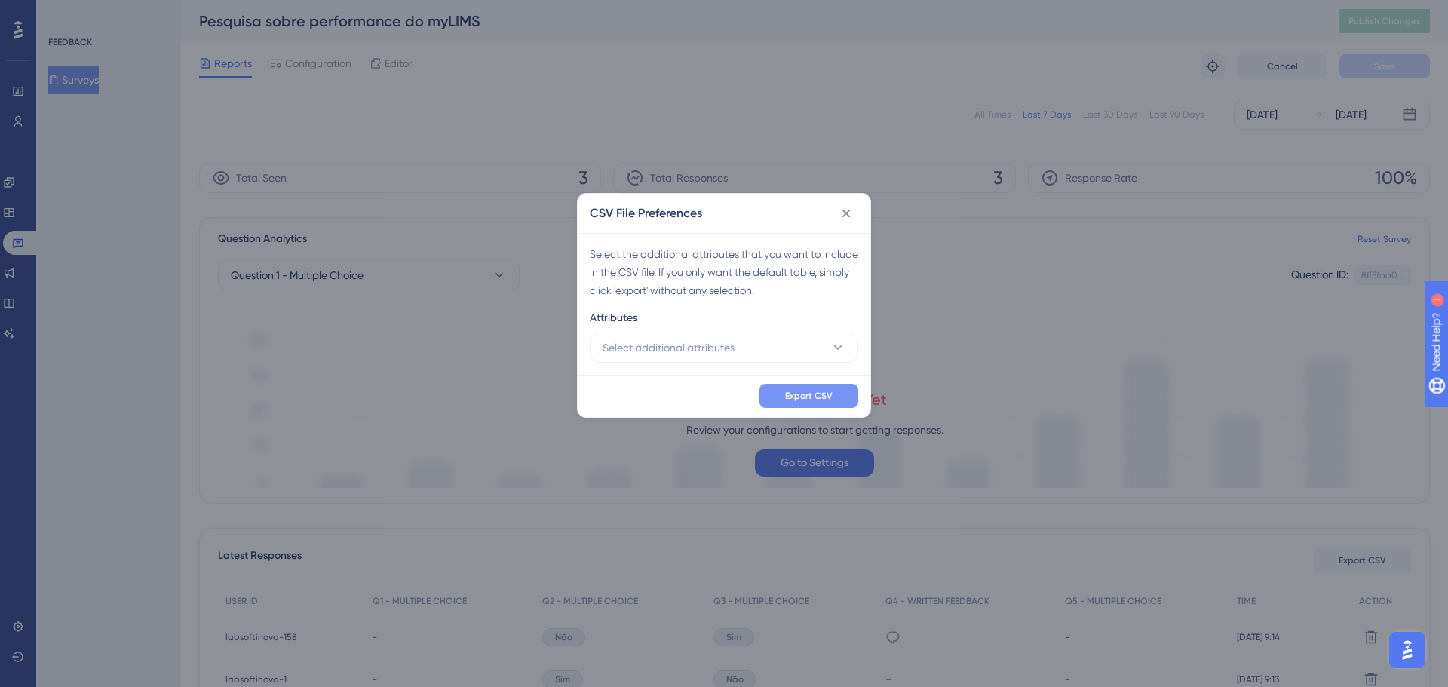
click at [799, 396] on span "Export CSV" at bounding box center [809, 396] width 48 height 12
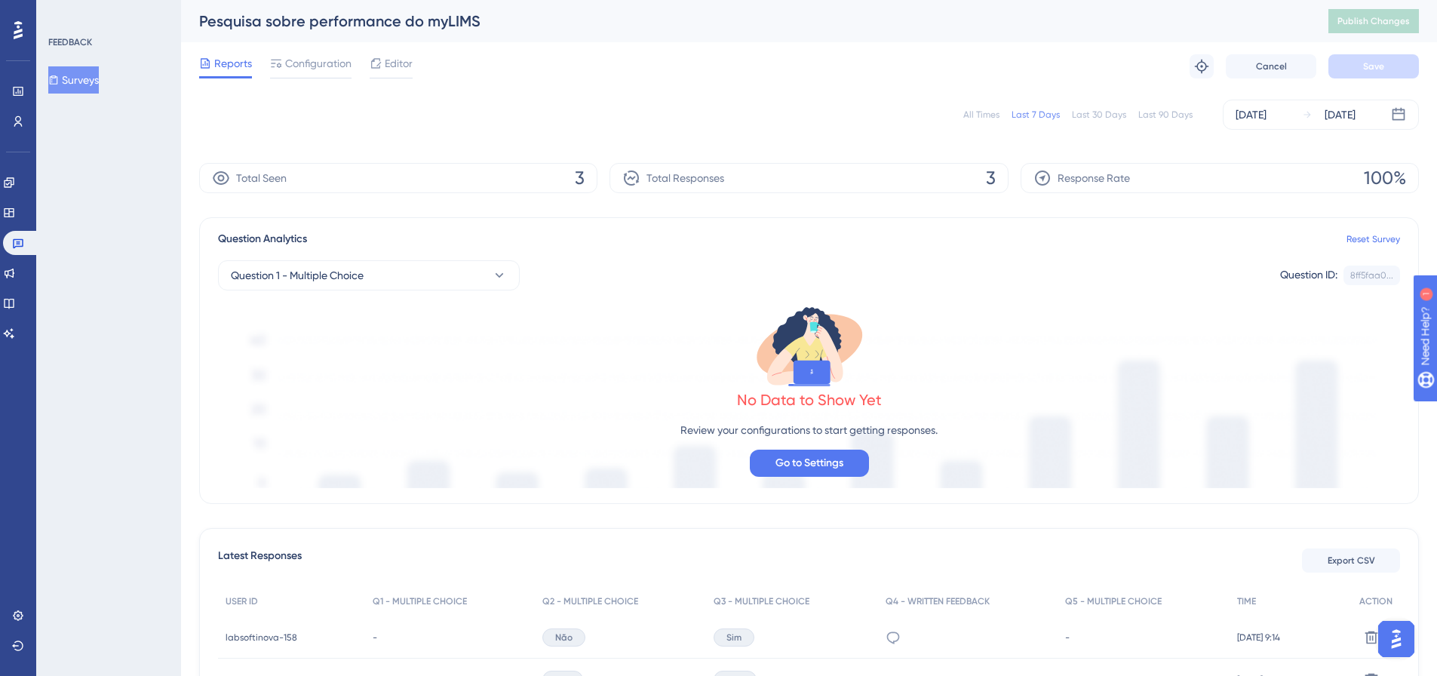
click at [977, 117] on div "All Times" at bounding box center [981, 115] width 36 height 12
click at [1371, 563] on span "Export CSV" at bounding box center [1352, 560] width 48 height 12
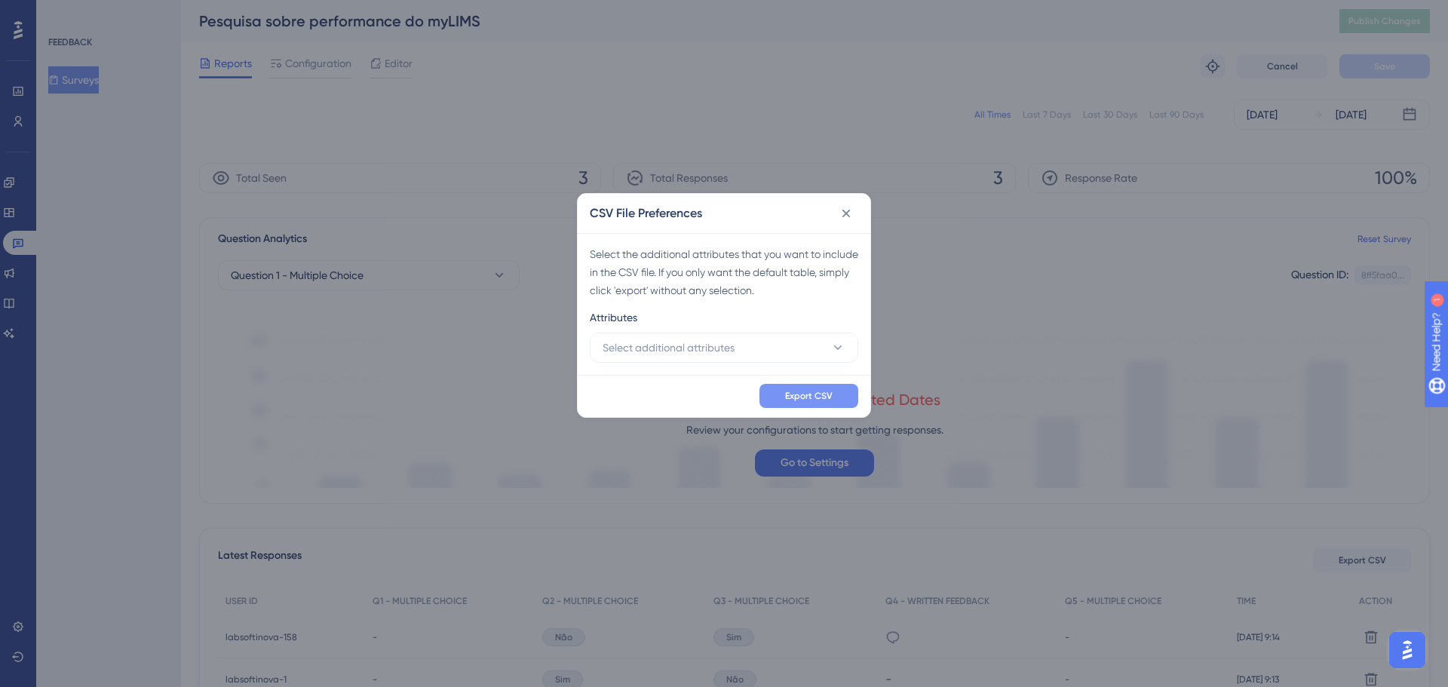
click at [797, 399] on span "Export CSV" at bounding box center [809, 396] width 48 height 12
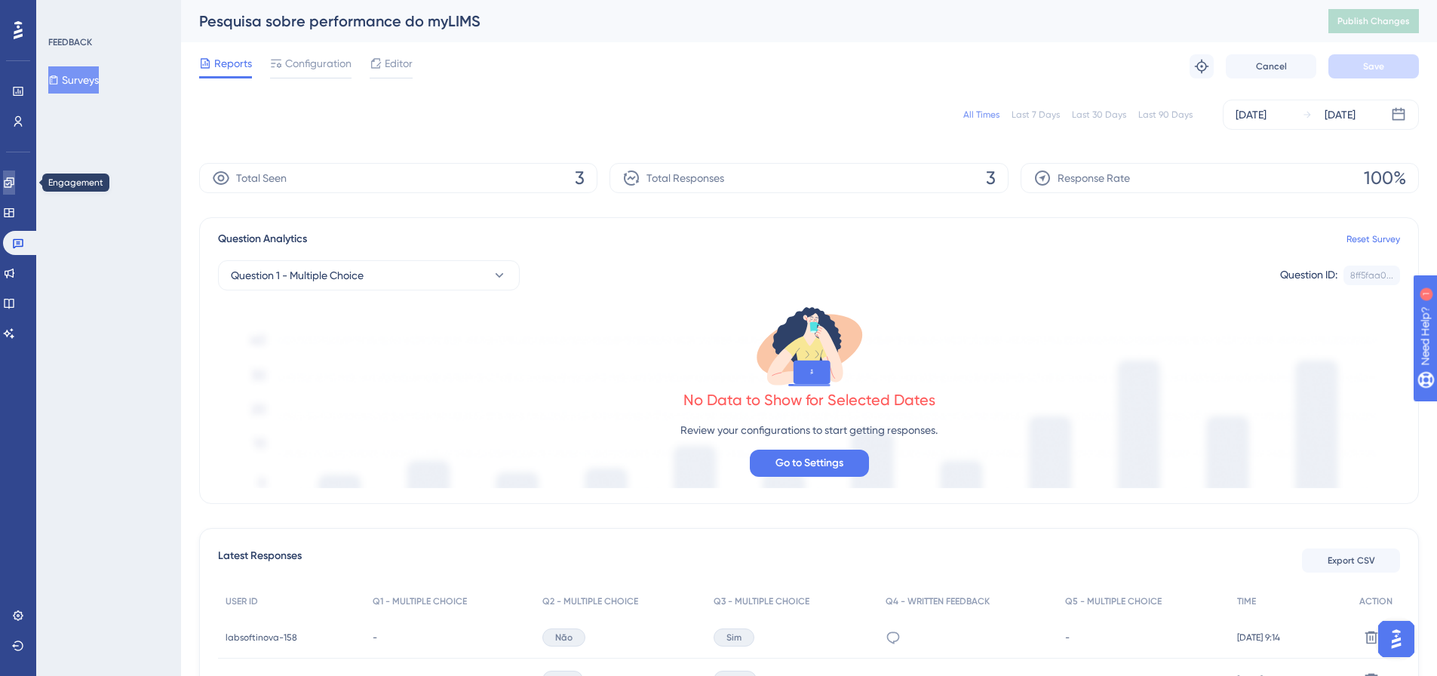
click at [15, 183] on link at bounding box center [9, 182] width 12 height 24
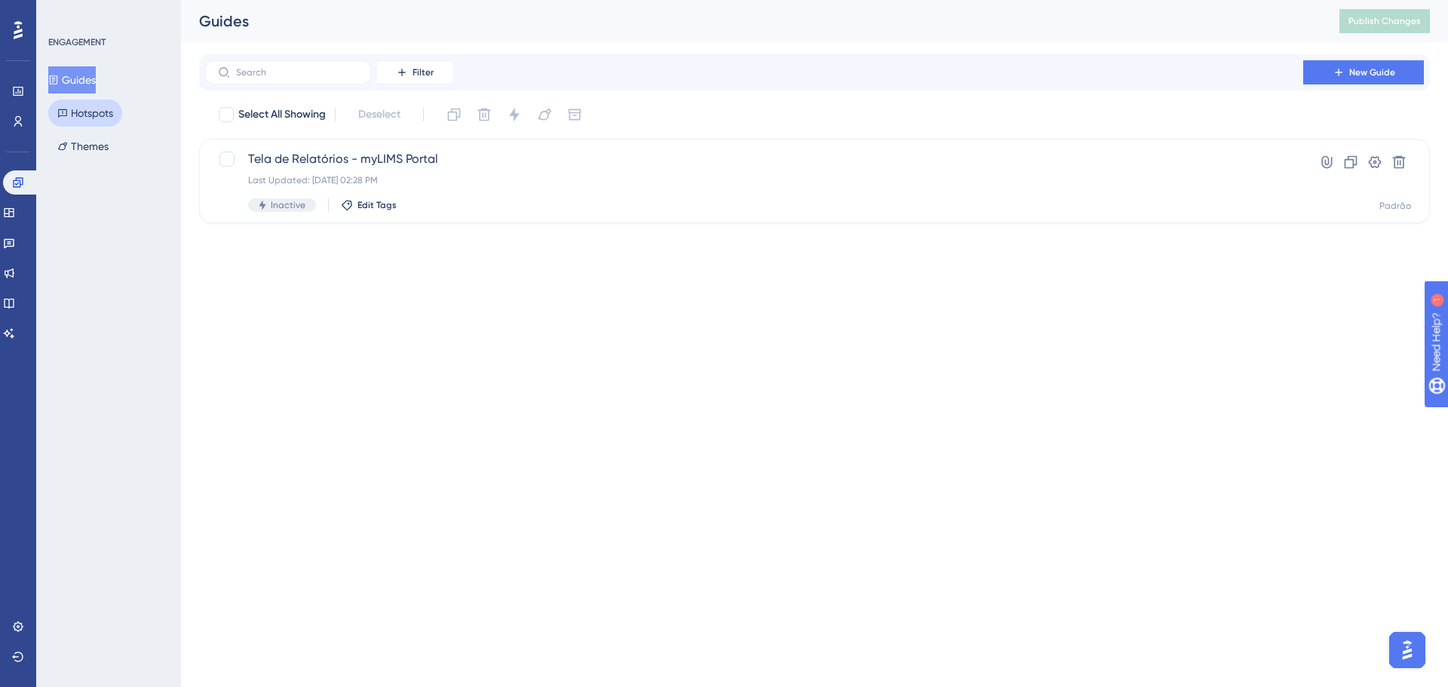
click at [83, 112] on button "Hotspots" at bounding box center [85, 113] width 74 height 27
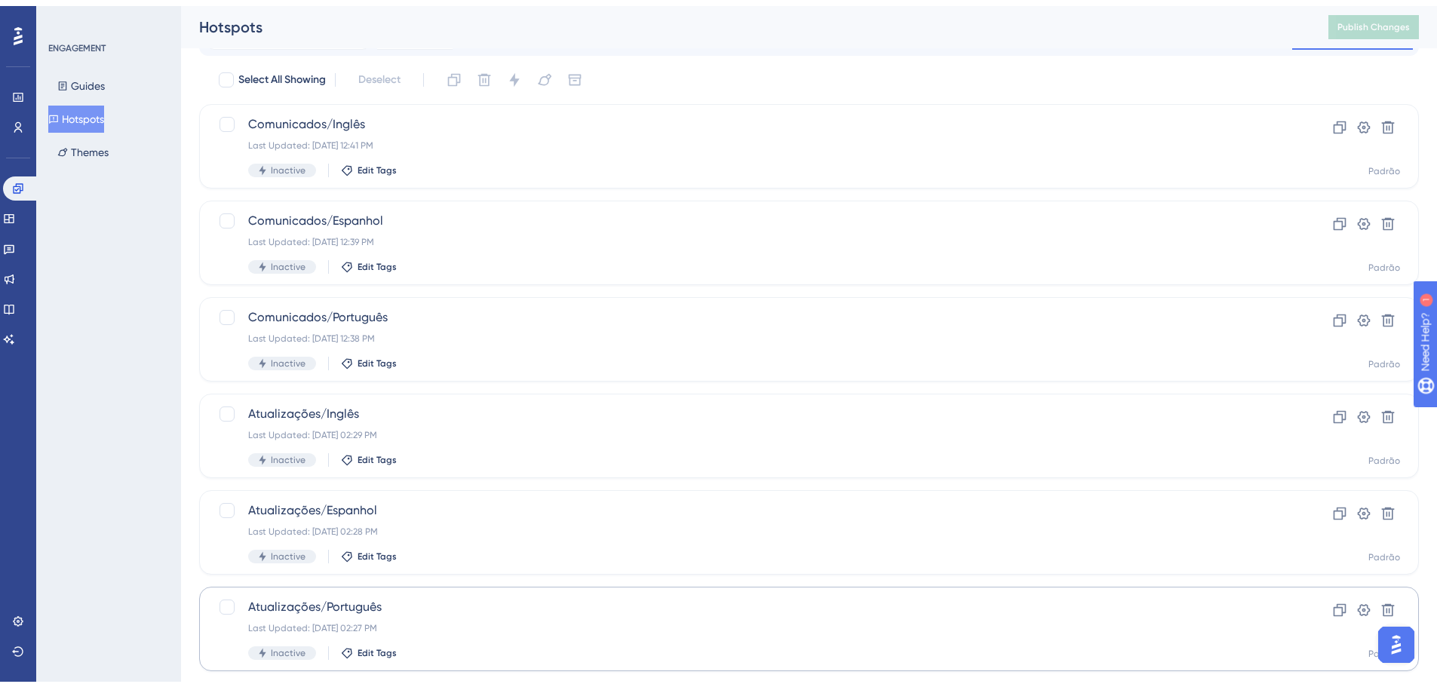
scroll to position [67, 0]
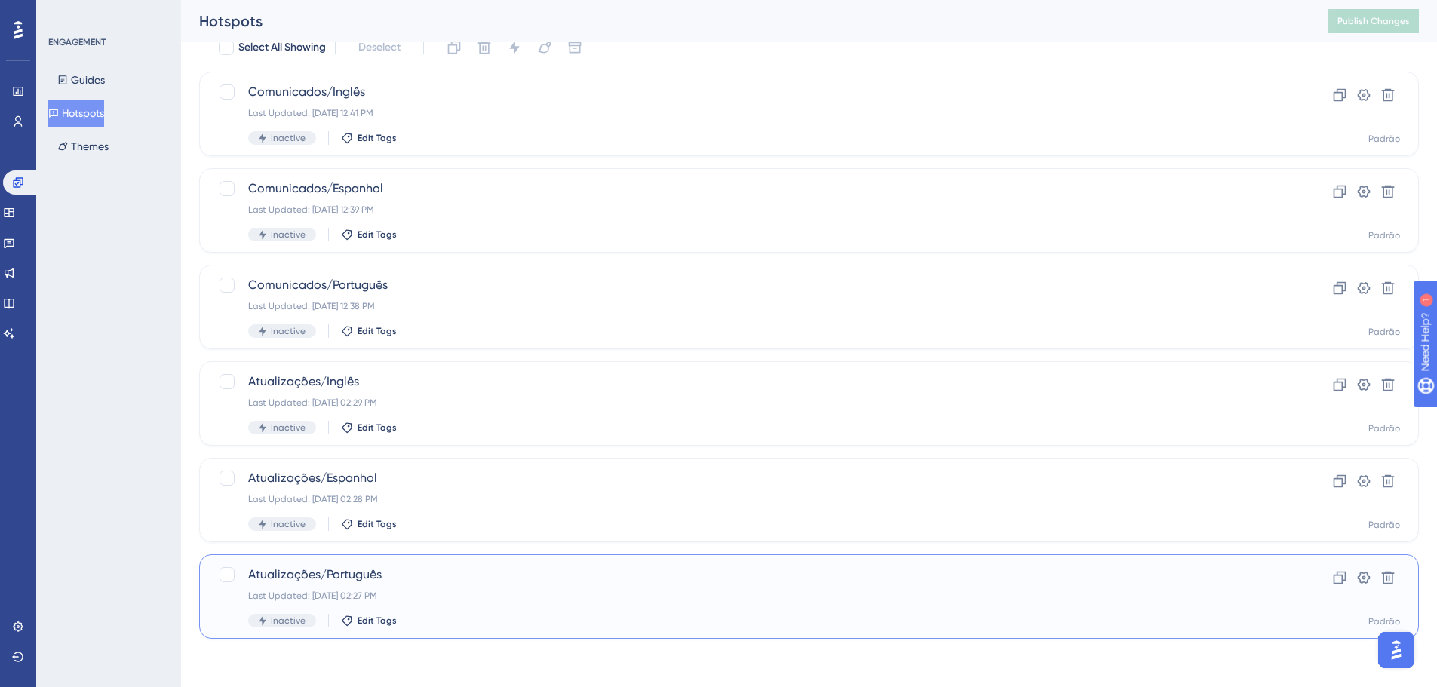
click at [474, 573] on span "Atualizações/Português" at bounding box center [748, 575] width 1001 height 18
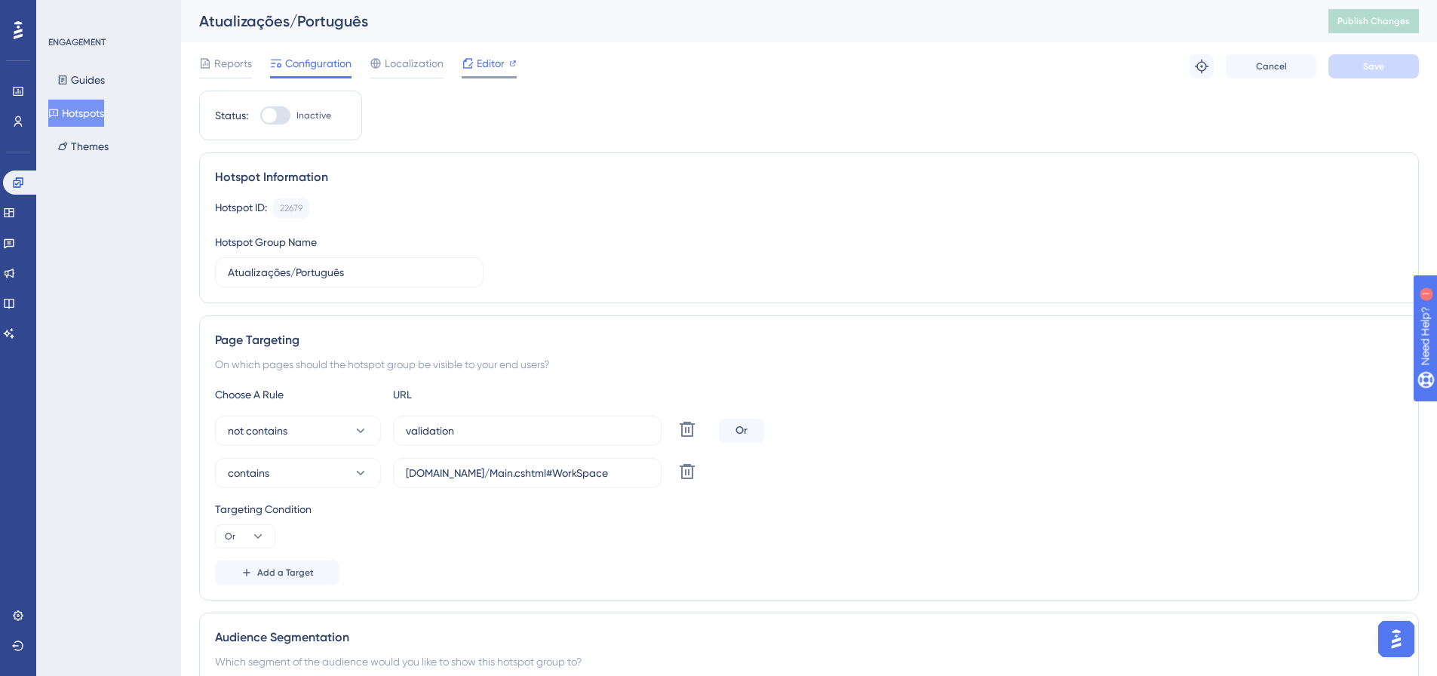
click at [477, 64] on span "Editor" at bounding box center [491, 63] width 28 height 18
click at [14, 275] on icon at bounding box center [10, 274] width 10 height 10
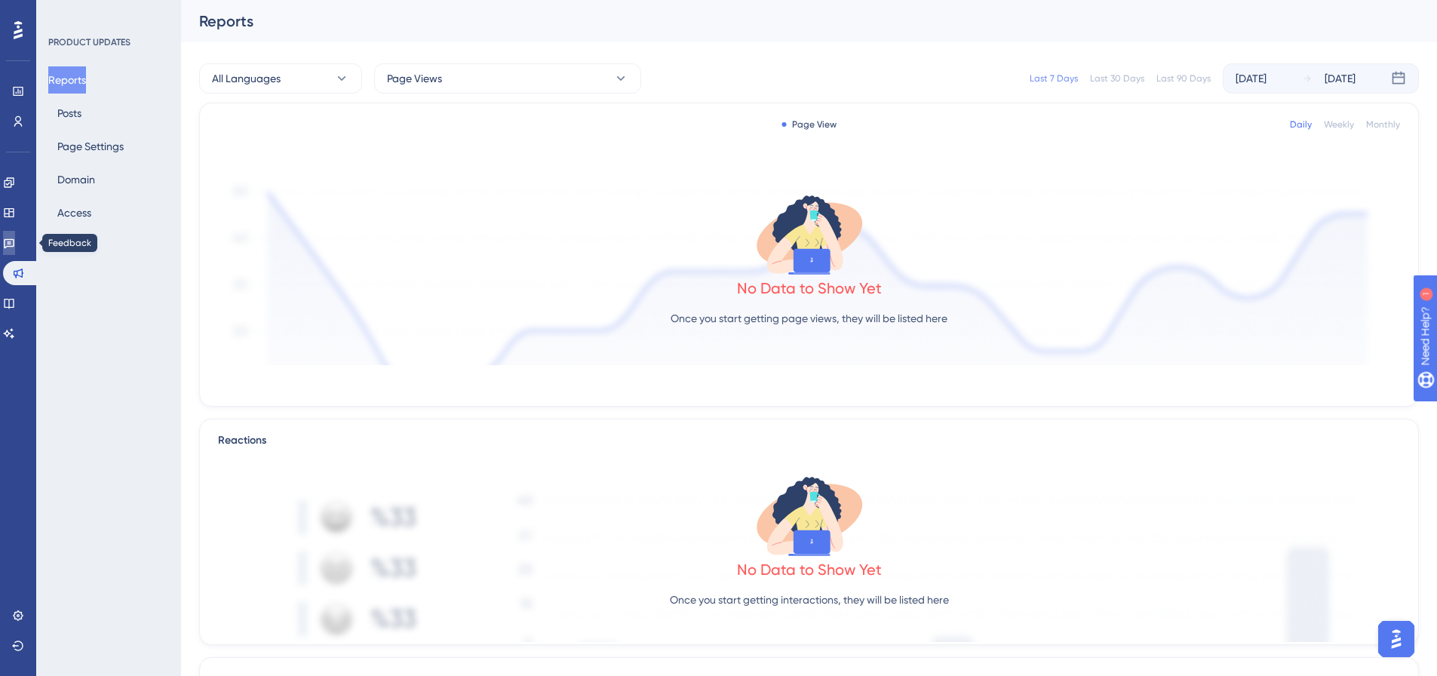
click at [15, 238] on icon at bounding box center [9, 243] width 12 height 12
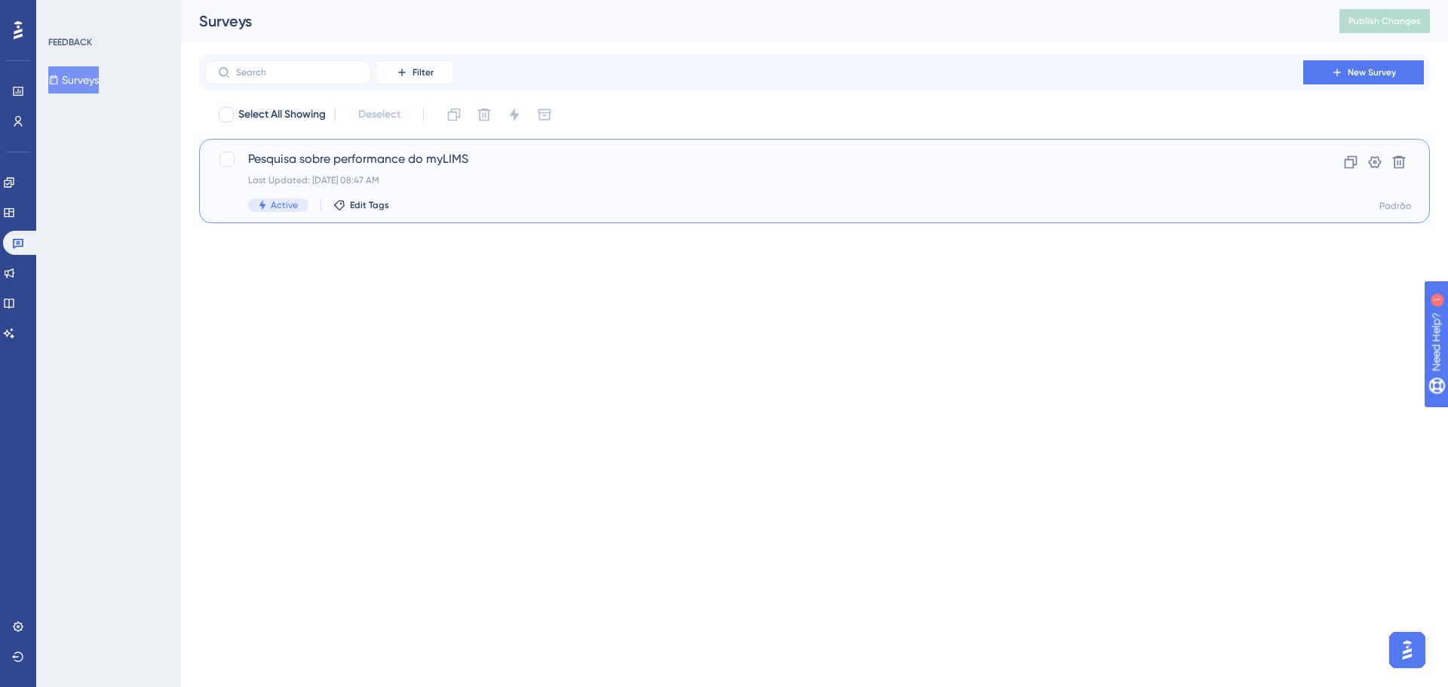
click at [508, 158] on span "Pesquisa sobre performance do myLIMS" at bounding box center [754, 159] width 1012 height 18
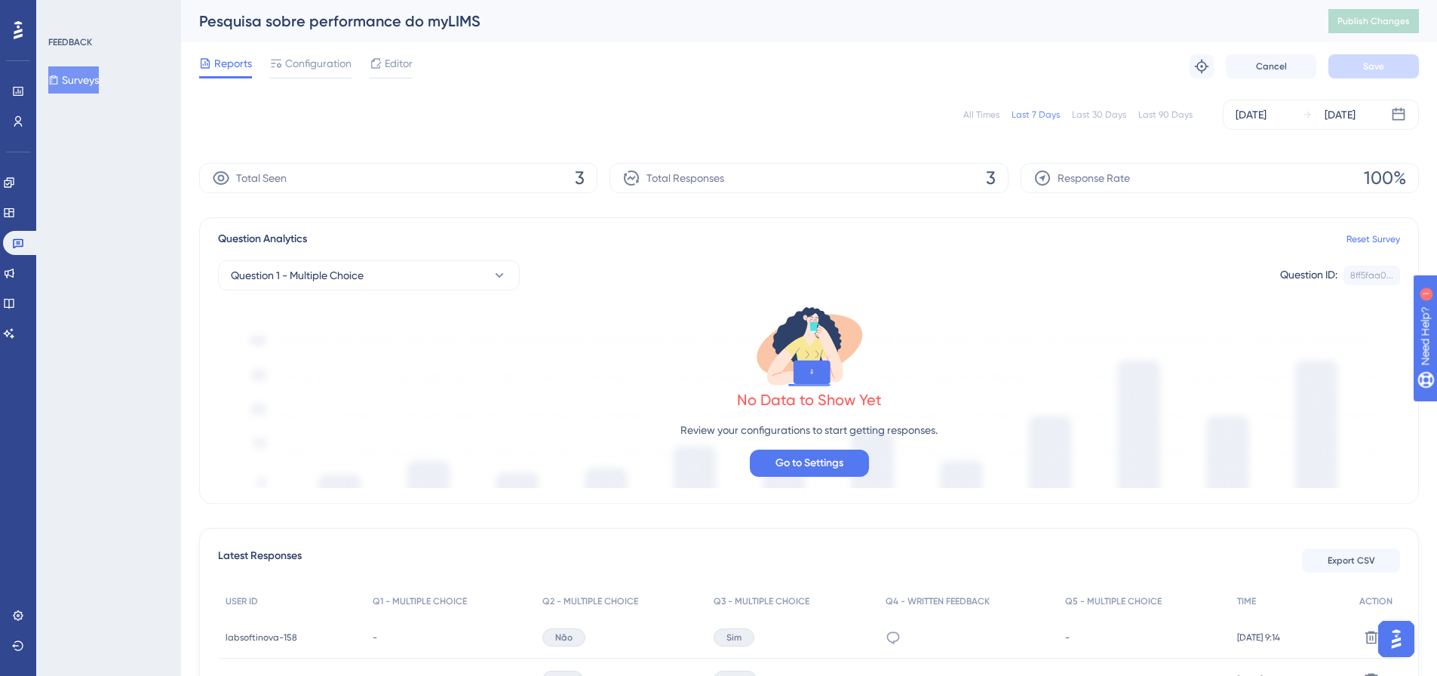
click at [700, 97] on div "All Times Last 7 Days Last 30 Days Last 90 Days Aug 29 2025 Aug 29 2025" at bounding box center [809, 115] width 1220 height 48
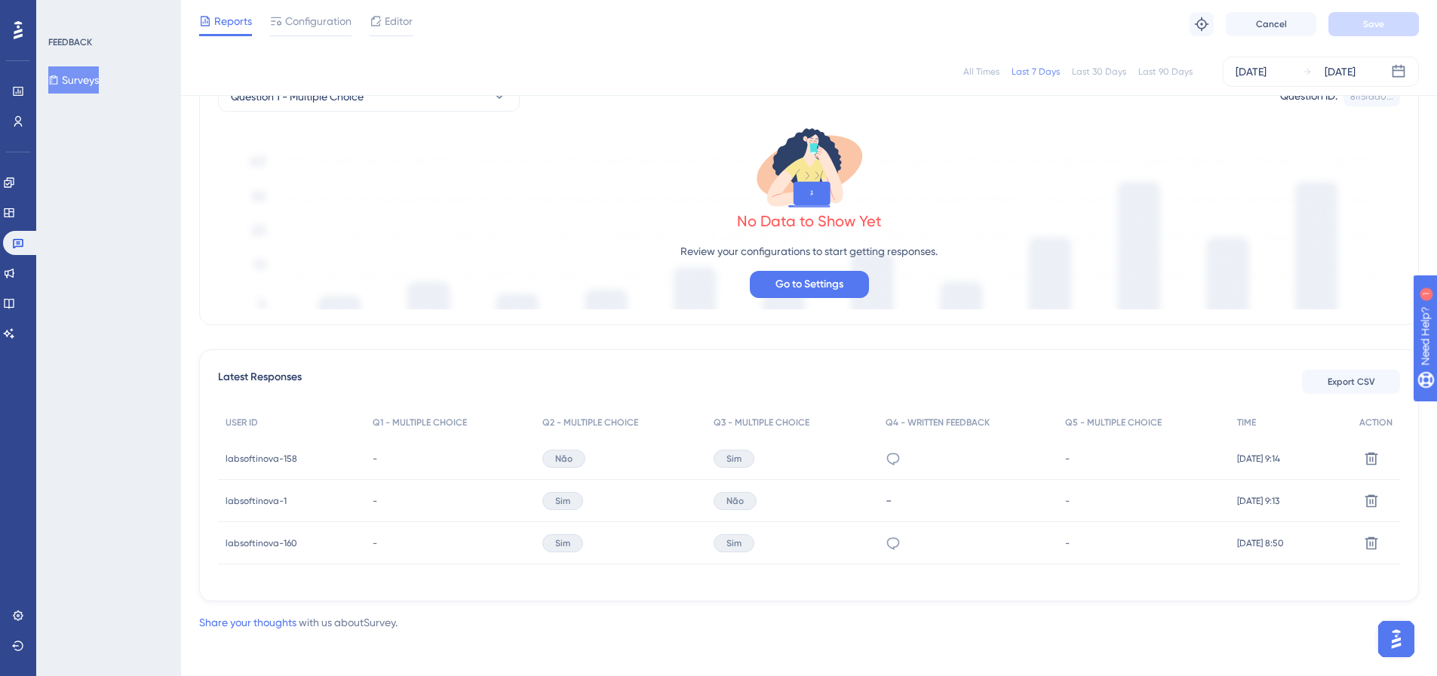
scroll to position [177, 0]
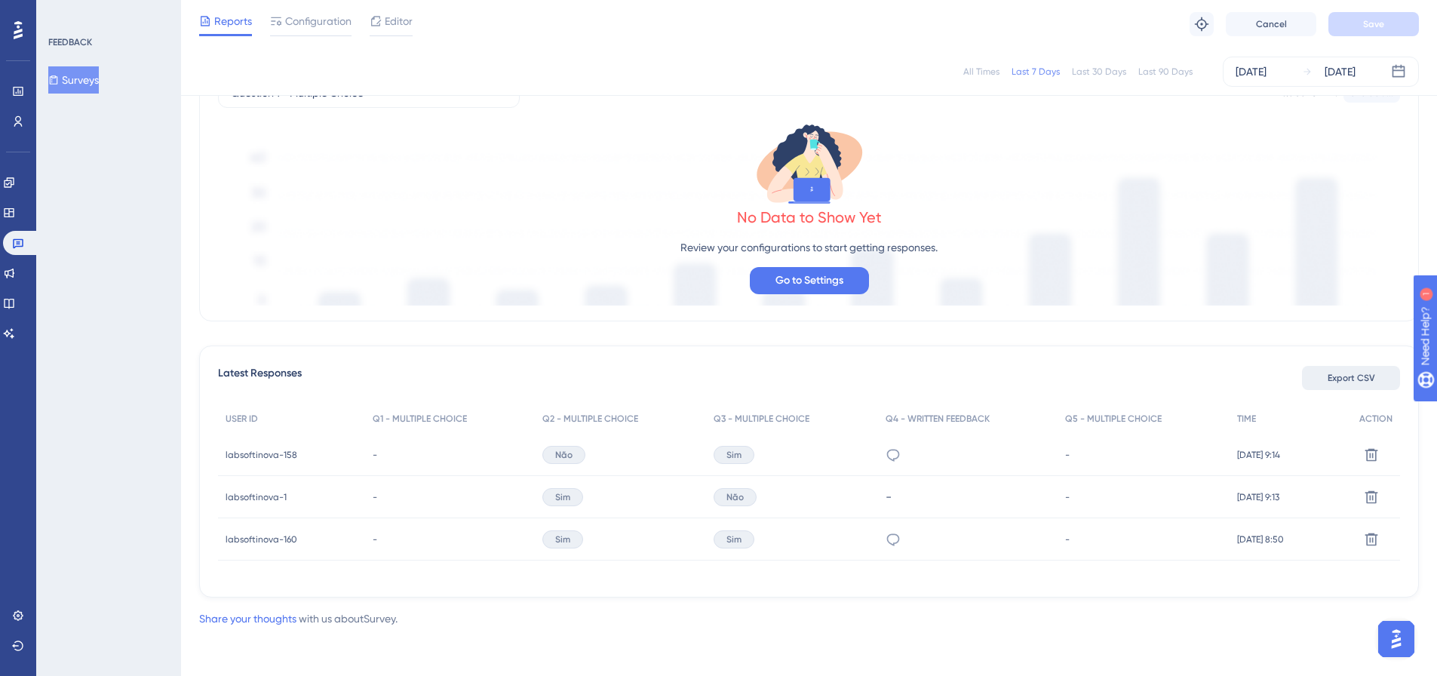
click at [1328, 376] on span "Export CSV" at bounding box center [1352, 378] width 48 height 12
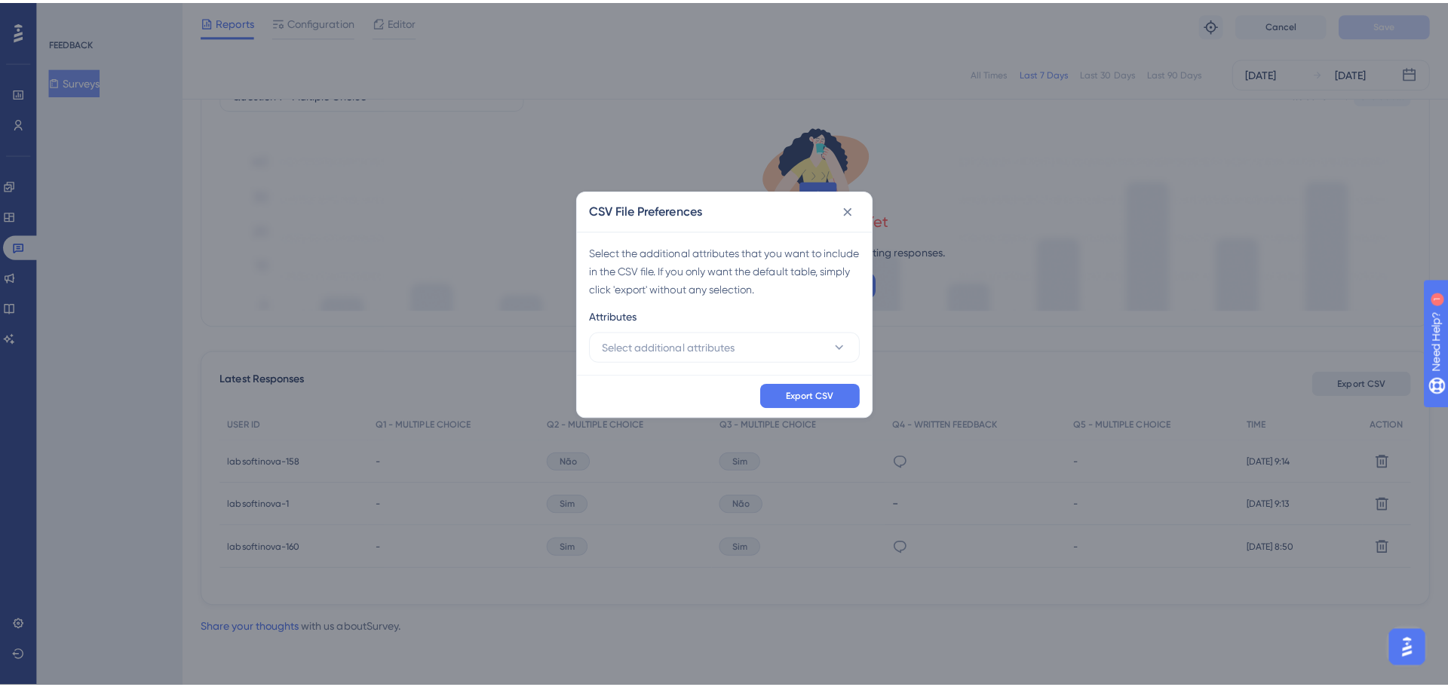
scroll to position [165, 0]
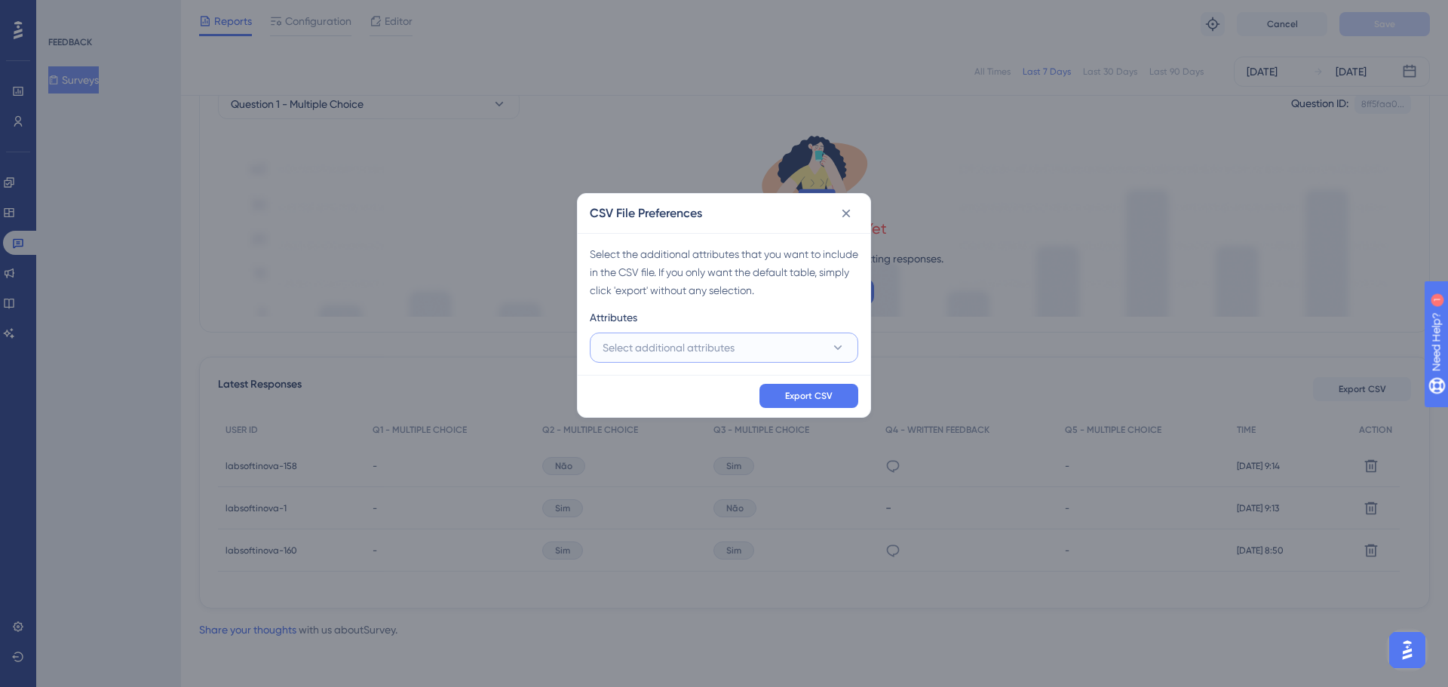
click at [818, 350] on button "Select additional attributes" at bounding box center [724, 348] width 269 height 30
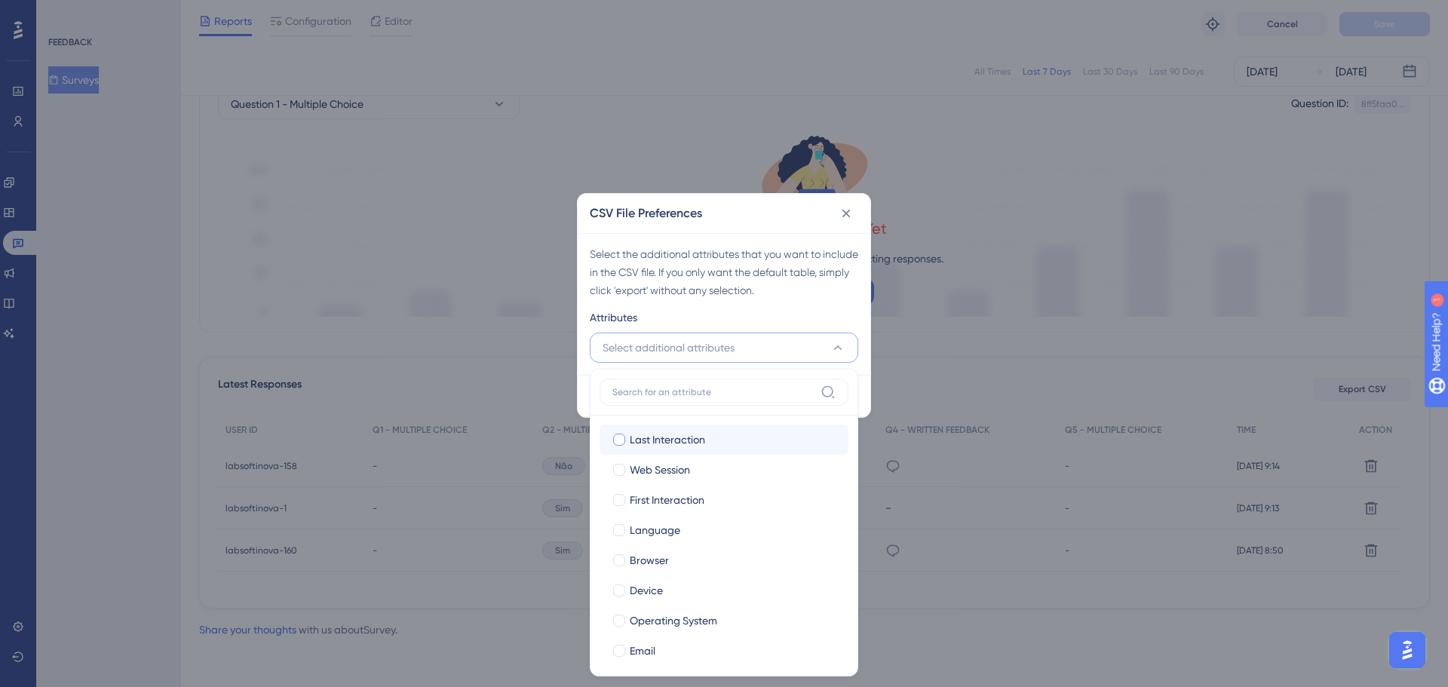
click at [619, 442] on div at bounding box center [619, 440] width 12 height 12
checkbox input "true"
drag, startPoint x: 616, startPoint y: 471, endPoint x: 616, endPoint y: 486, distance: 15.1
click at [616, 474] on div at bounding box center [619, 470] width 12 height 12
checkbox input "true"
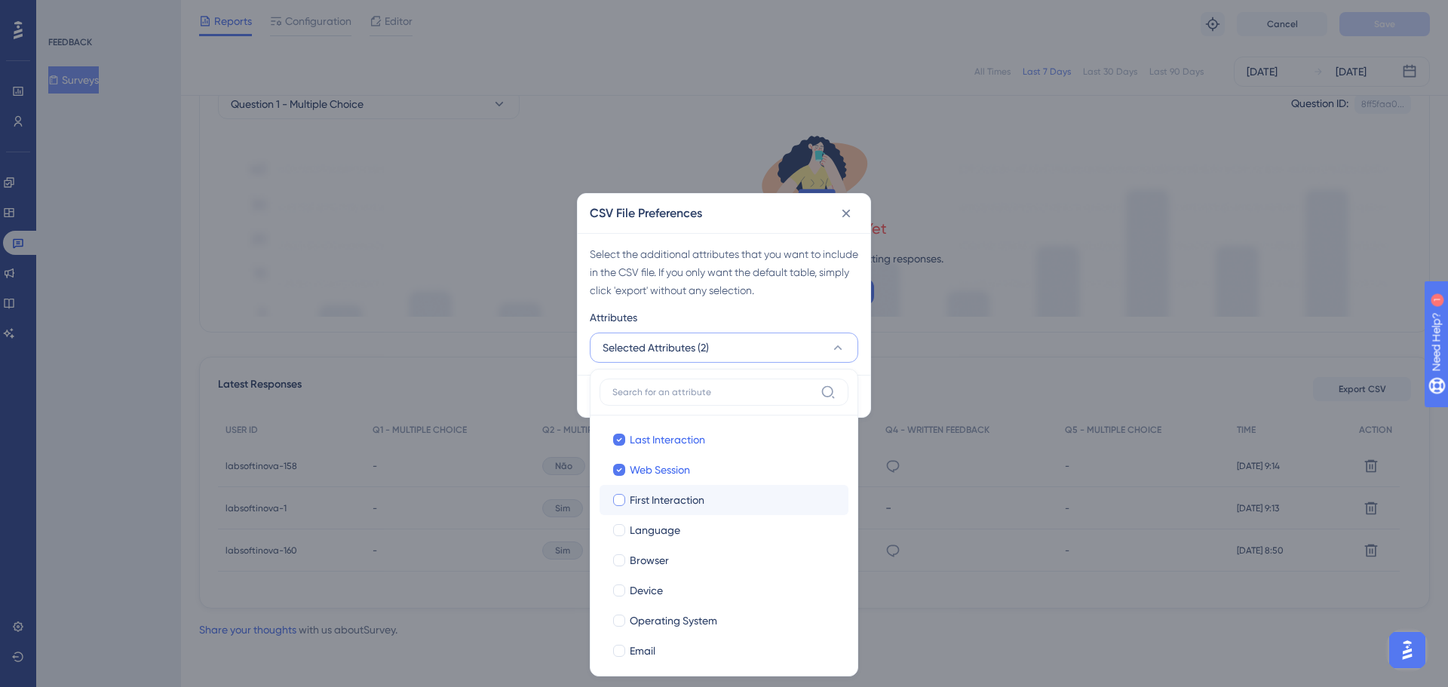
click at [619, 505] on div at bounding box center [619, 500] width 12 height 12
checkbox input "true"
click at [620, 536] on div at bounding box center [619, 530] width 15 height 15
checkbox input "true"
click at [622, 563] on div at bounding box center [619, 560] width 12 height 12
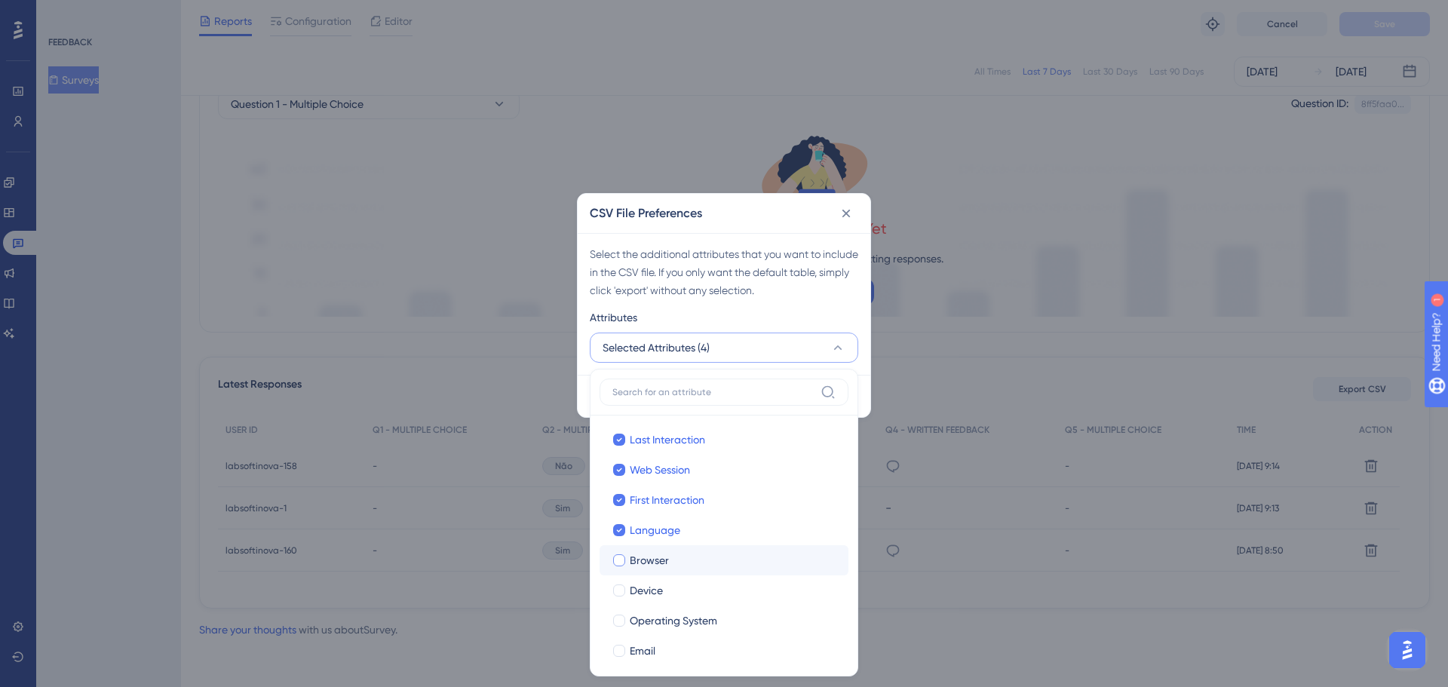
checkbox input "true"
click at [622, 591] on div at bounding box center [619, 591] width 12 height 12
checkbox input "true"
drag, startPoint x: 622, startPoint y: 616, endPoint x: 622, endPoint y: 635, distance: 18.9
click at [622, 622] on div at bounding box center [619, 621] width 12 height 12
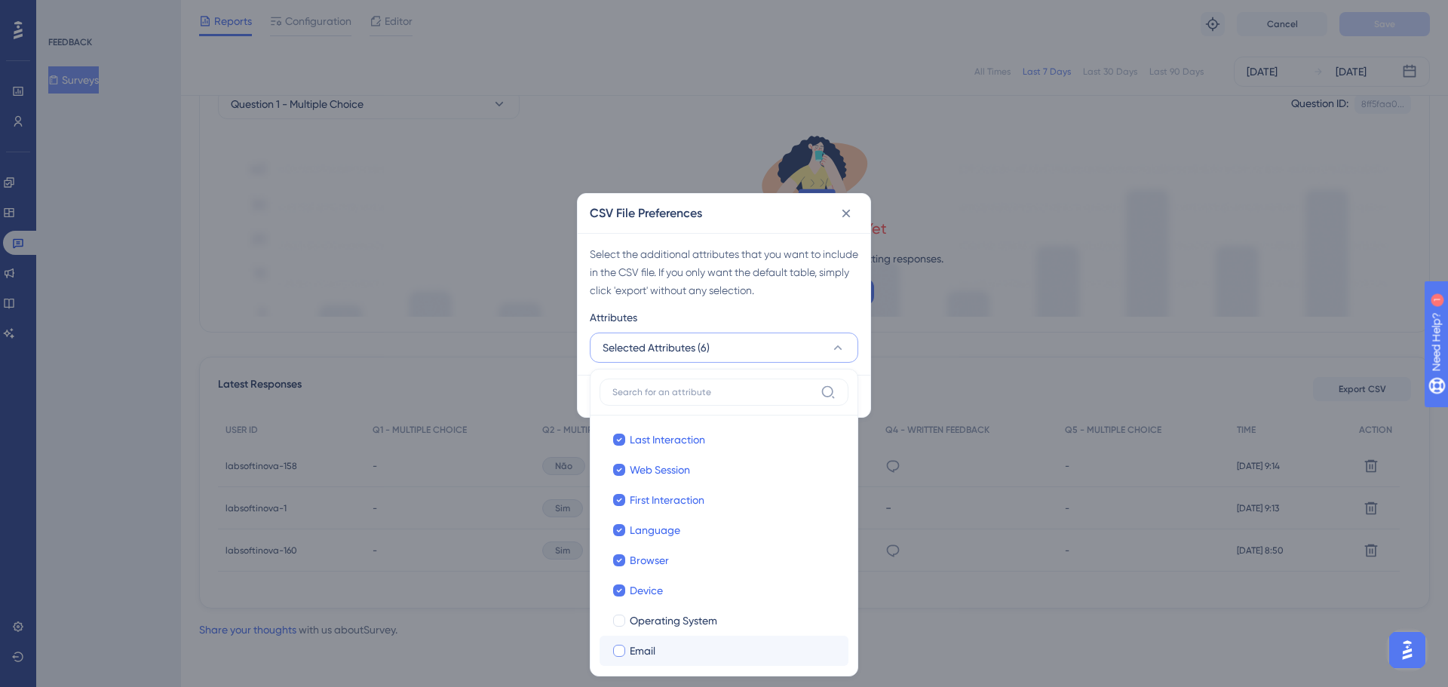
checkbox input "true"
click at [622, 651] on div at bounding box center [619, 651] width 12 height 12
checkbox input "true"
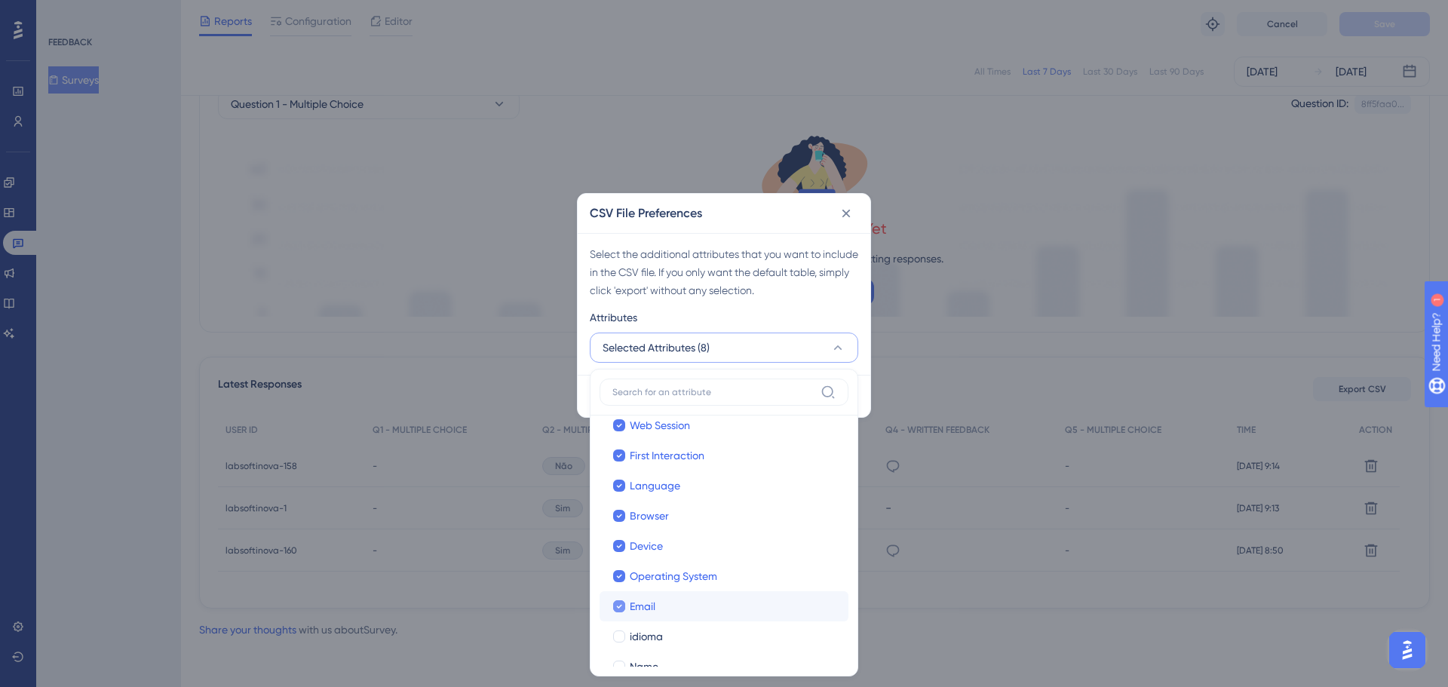
scroll to position [128, 0]
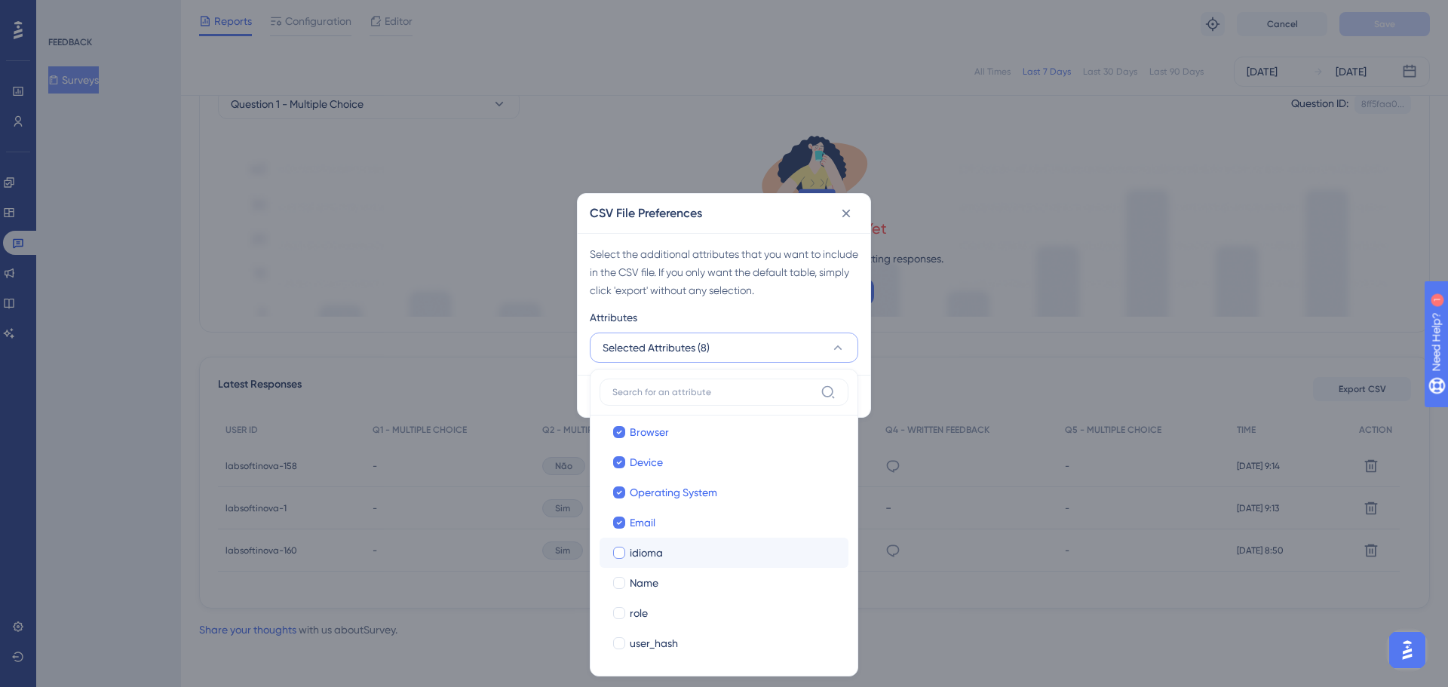
click at [620, 553] on div at bounding box center [619, 553] width 12 height 12
checkbox input "true"
drag, startPoint x: 621, startPoint y: 582, endPoint x: 622, endPoint y: 611, distance: 29.4
click at [622, 591] on label "Name" at bounding box center [724, 583] width 225 height 18
checkbox input "true"
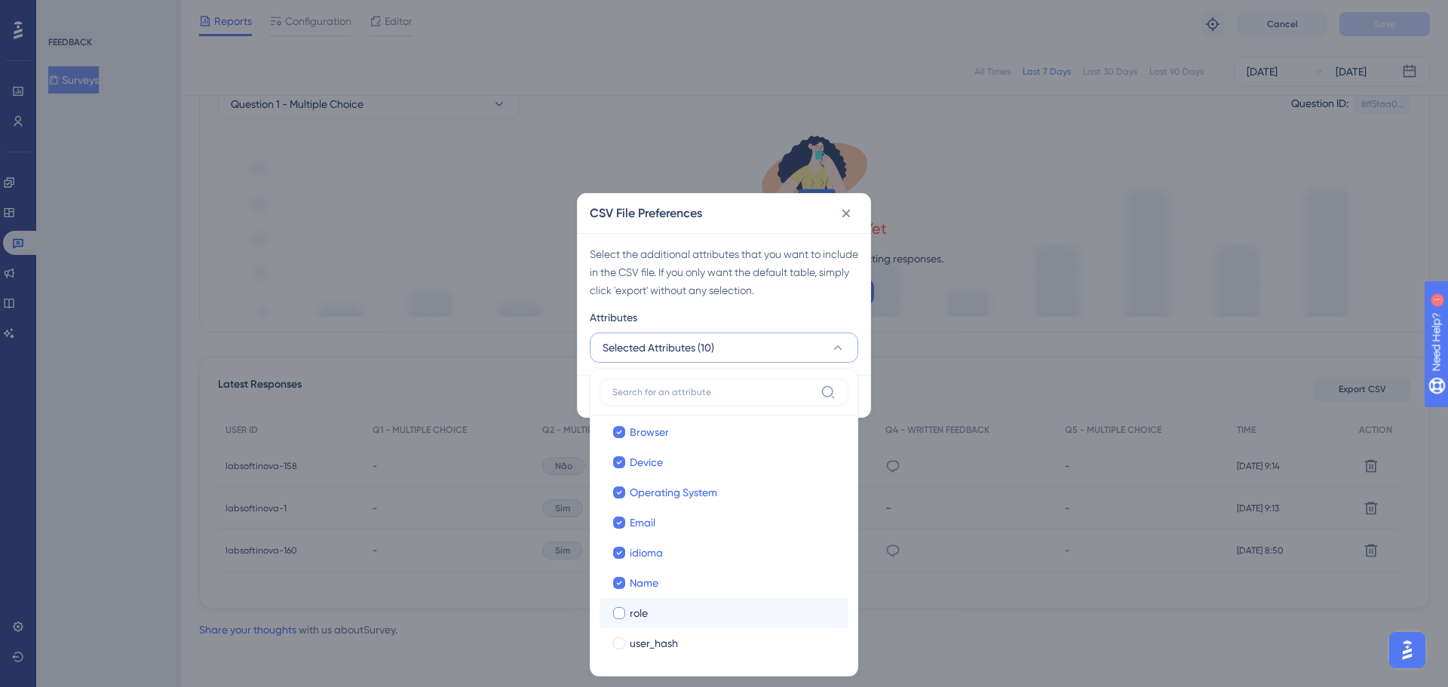
click at [622, 619] on div at bounding box center [619, 613] width 12 height 12
checkbox input "true"
click at [622, 640] on div at bounding box center [619, 643] width 12 height 12
checkbox input "true"
click at [755, 225] on div "CSV File Preferences" at bounding box center [724, 213] width 293 height 39
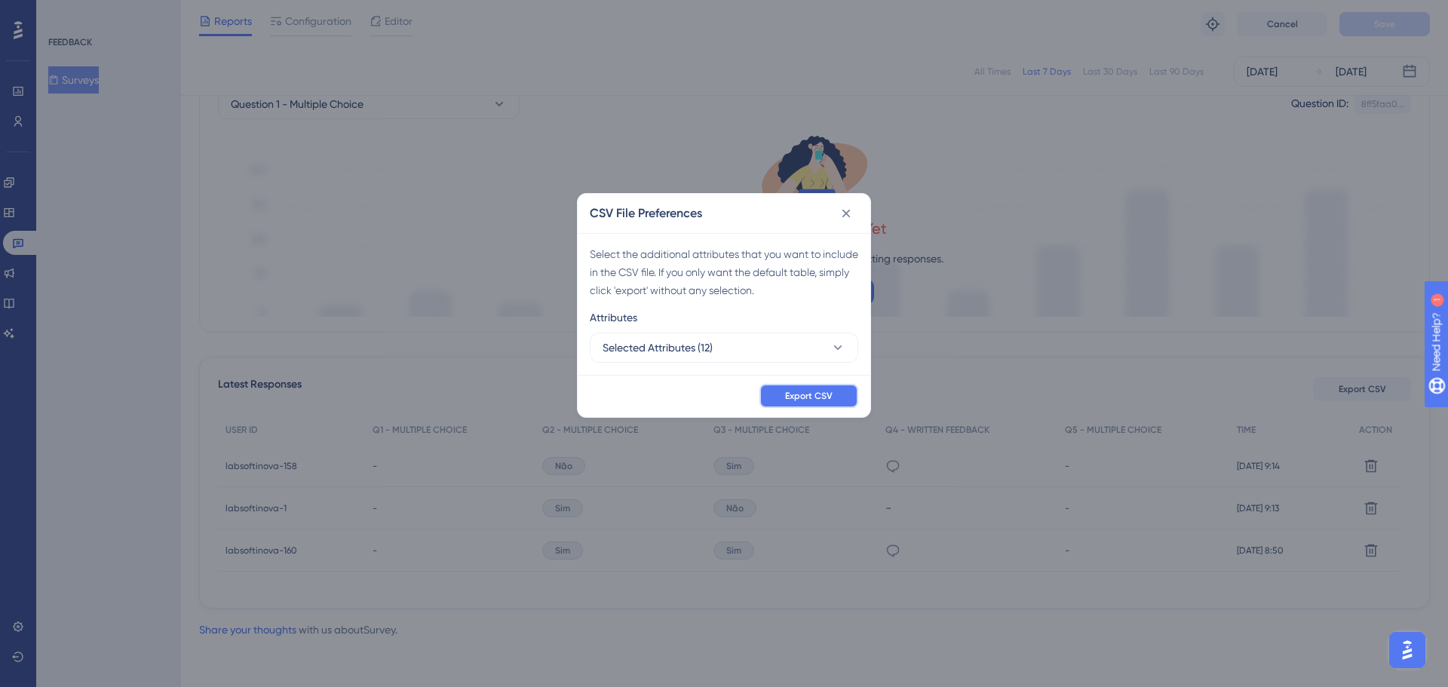
drag, startPoint x: 791, startPoint y: 389, endPoint x: 795, endPoint y: 398, distance: 10.1
click at [795, 398] on span "Export CSV" at bounding box center [809, 396] width 48 height 12
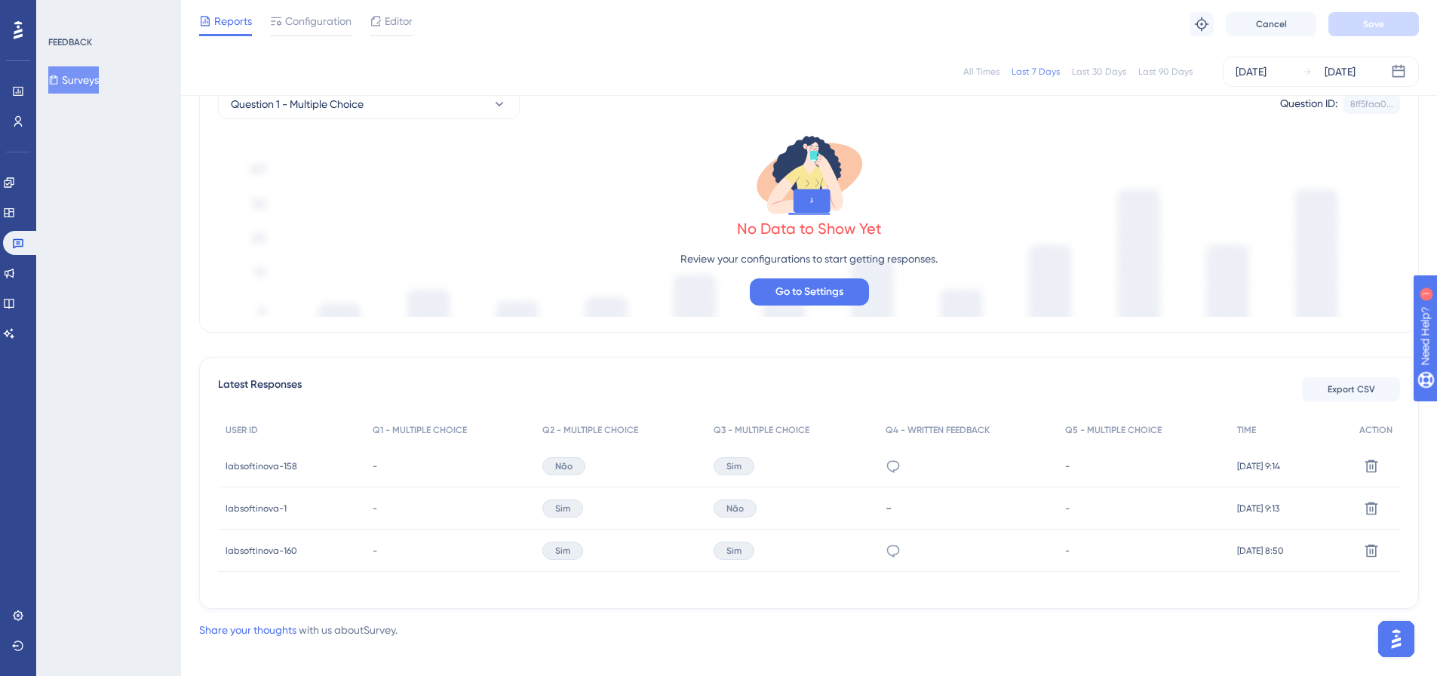
click at [975, 76] on div "All Times" at bounding box center [981, 72] width 36 height 12
click at [1356, 391] on span "Export CSV" at bounding box center [1352, 389] width 48 height 12
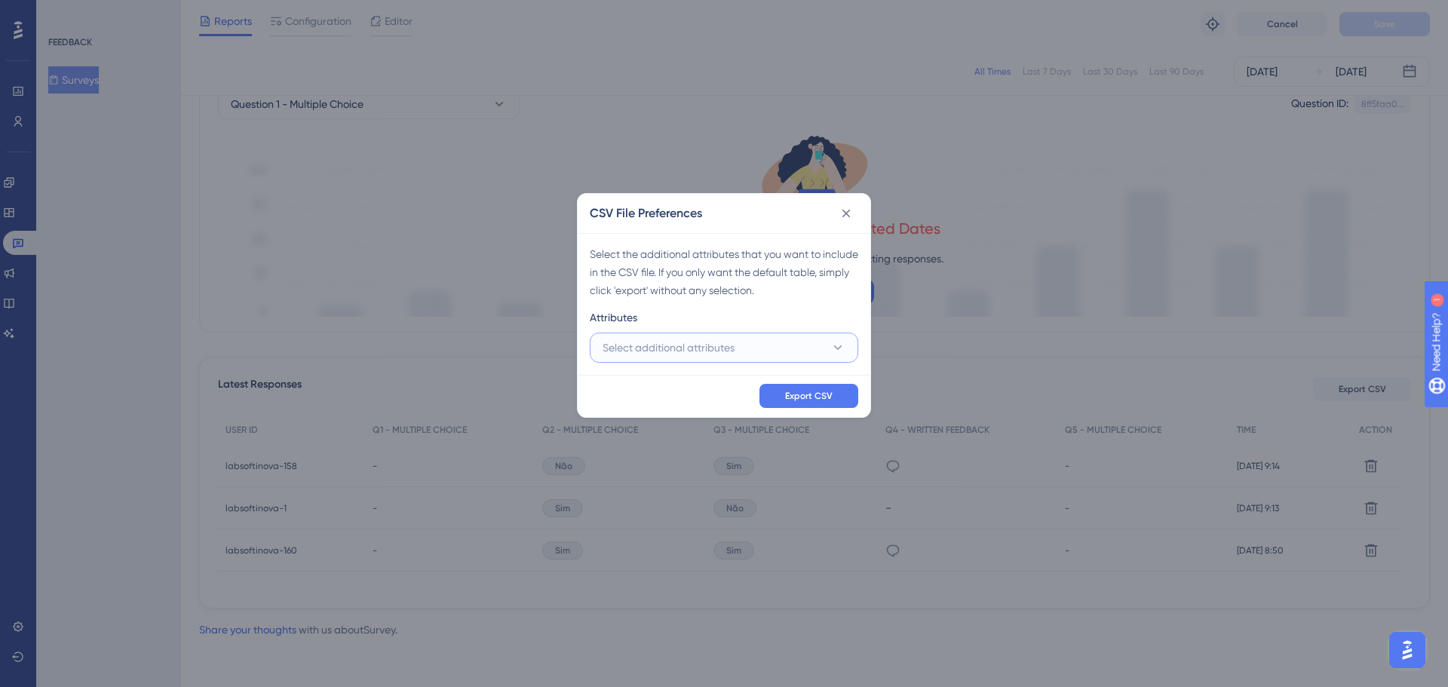
click at [831, 349] on icon at bounding box center [838, 347] width 15 height 15
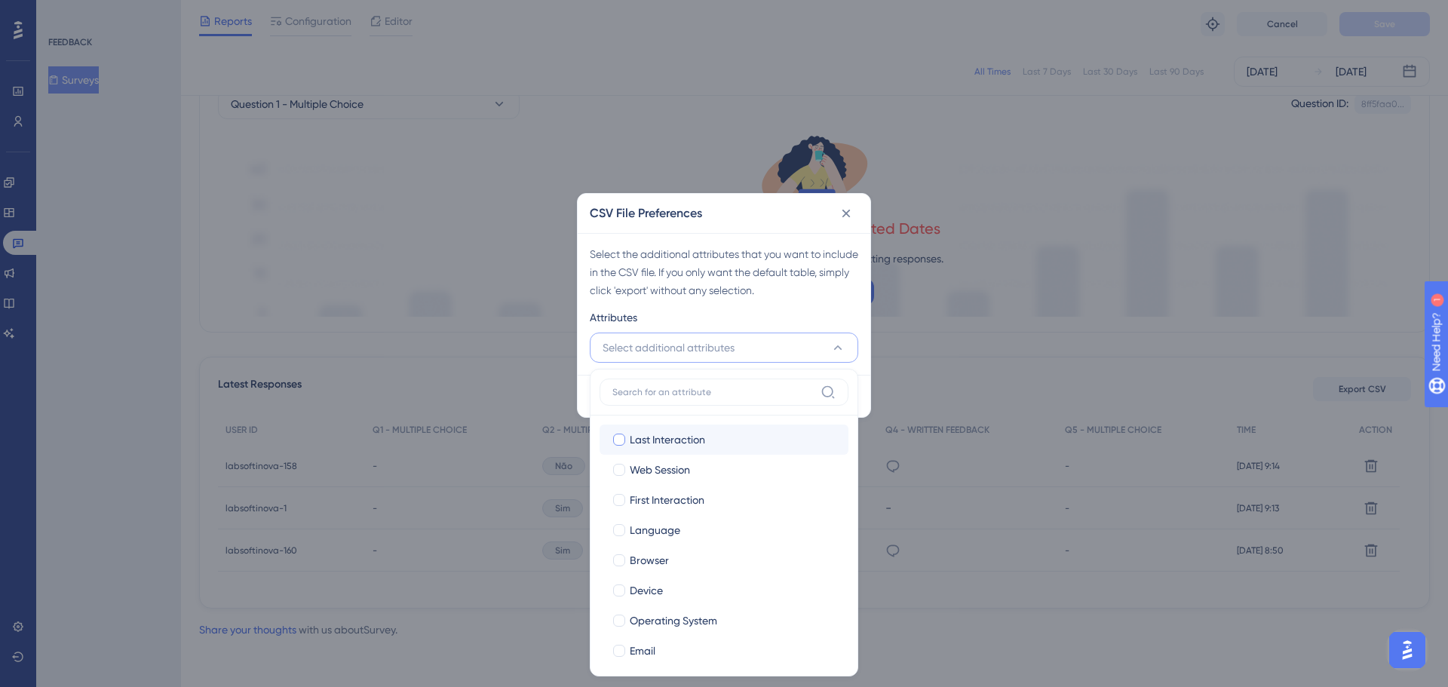
click at [619, 436] on div at bounding box center [619, 440] width 12 height 12
checkbox input "true"
click at [622, 462] on label "Web Session" at bounding box center [724, 470] width 225 height 18
checkbox input "true"
click at [620, 500] on div at bounding box center [619, 500] width 12 height 12
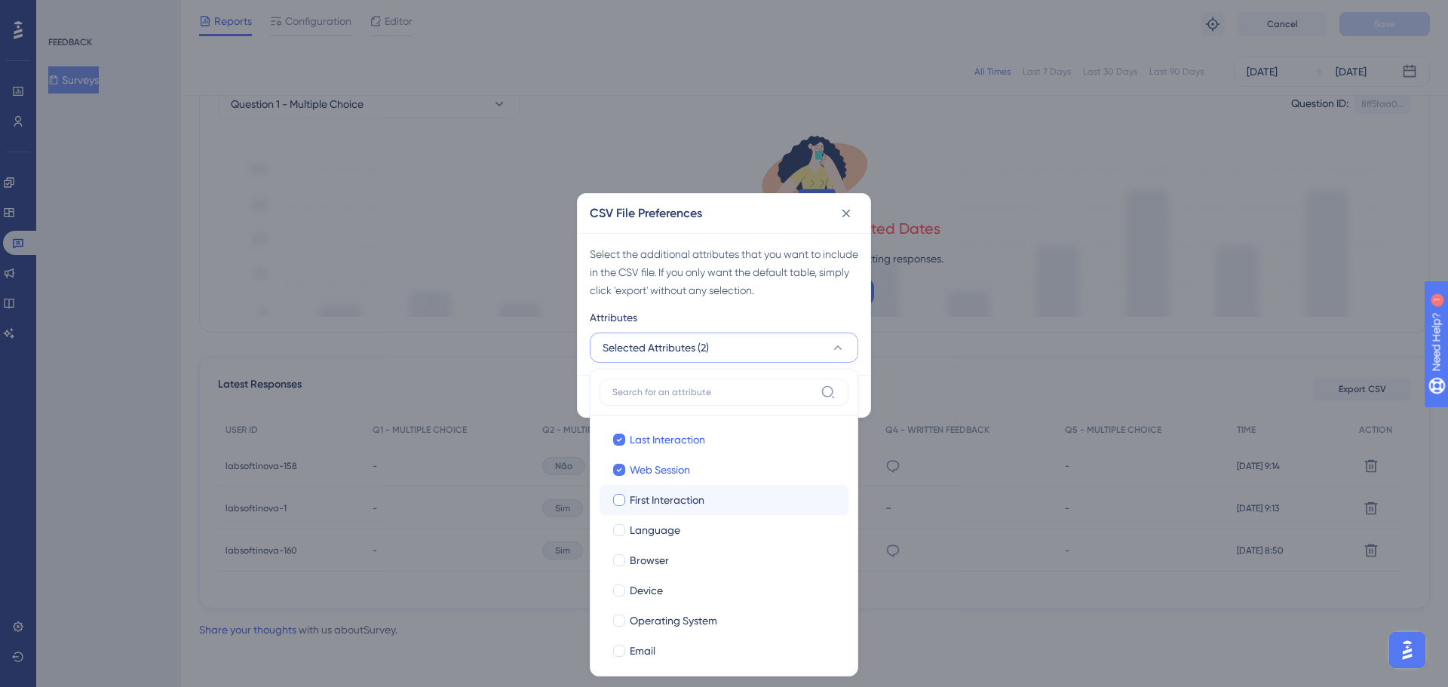
checkbox input "true"
click at [622, 527] on div at bounding box center [619, 530] width 12 height 12
checkbox input "true"
click at [621, 554] on div at bounding box center [619, 560] width 15 height 15
checkbox input "true"
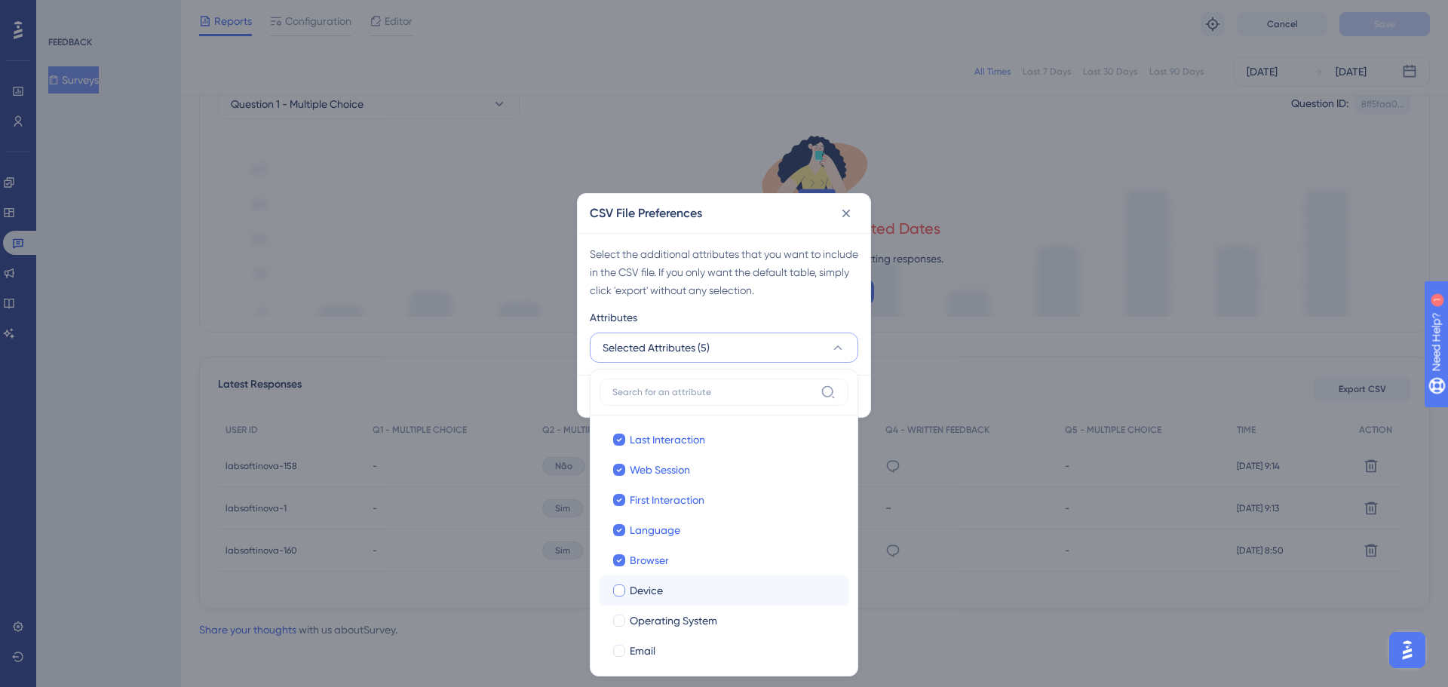
click at [619, 591] on div at bounding box center [619, 591] width 12 height 12
checkbox input "true"
click at [622, 619] on div at bounding box center [619, 621] width 12 height 12
checkbox input "true"
click at [619, 647] on div at bounding box center [619, 651] width 12 height 12
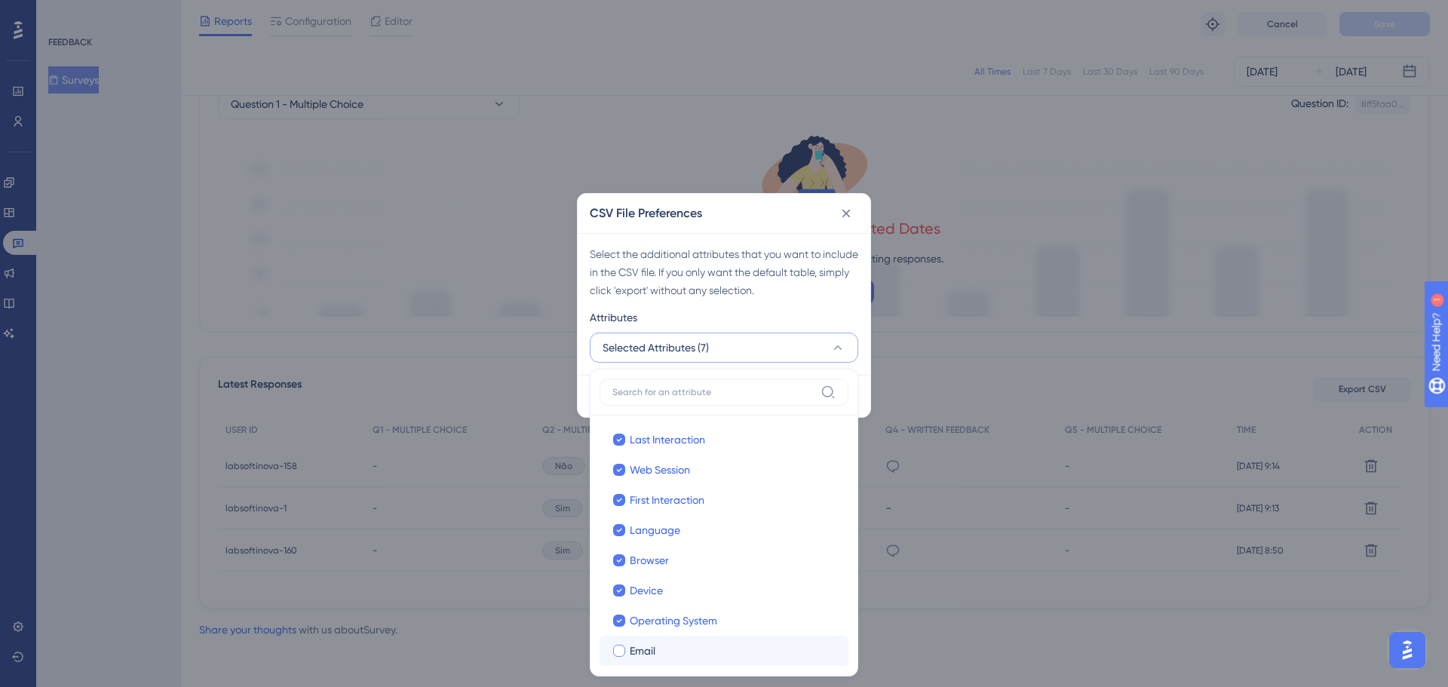
checkbox input "true"
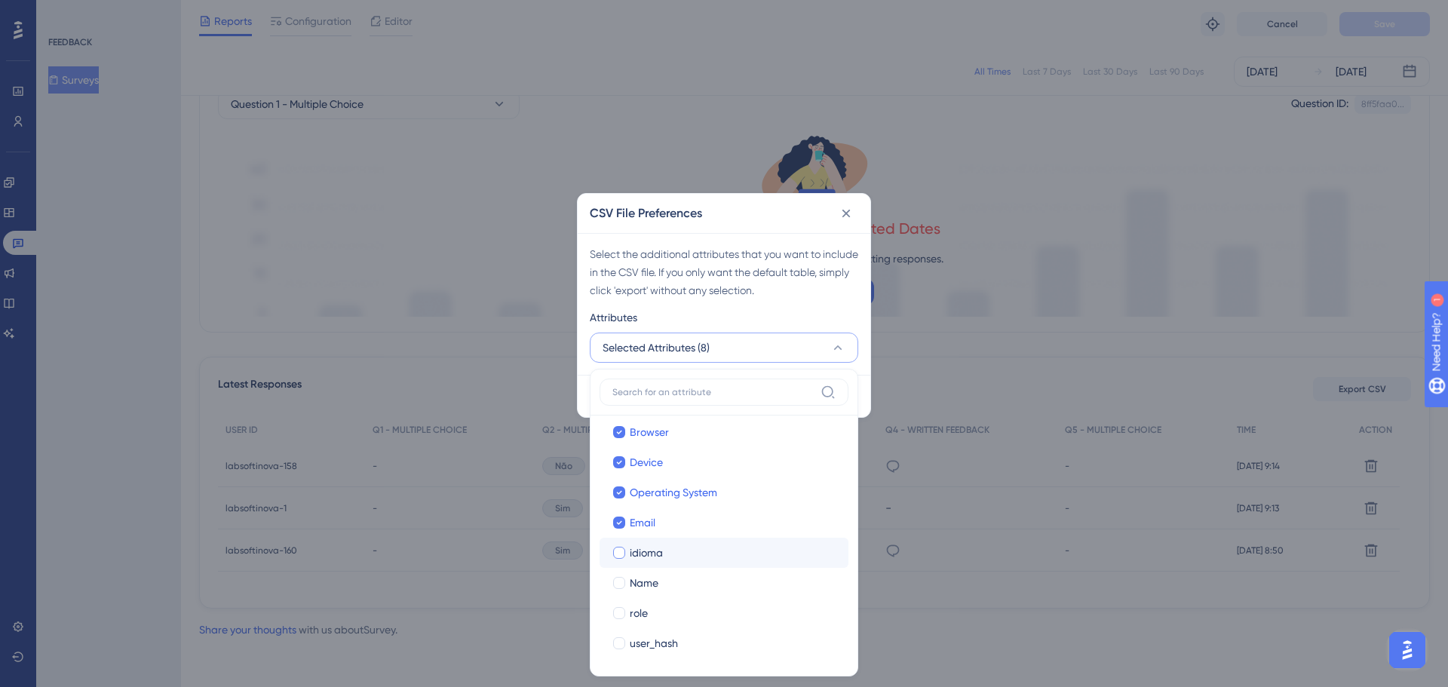
click at [623, 557] on div at bounding box center [619, 553] width 12 height 12
checkbox input "true"
click at [622, 583] on div at bounding box center [619, 583] width 12 height 12
checkbox input "true"
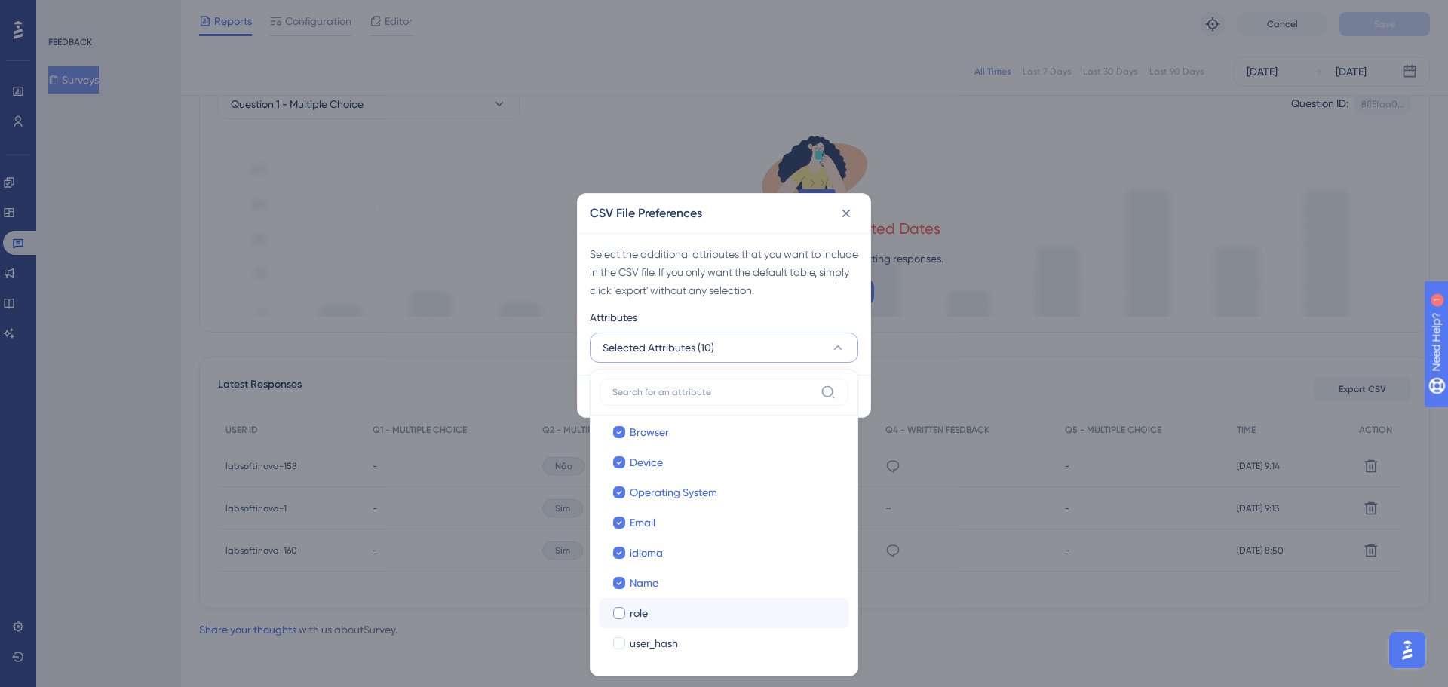
click at [620, 616] on div at bounding box center [619, 613] width 12 height 12
checkbox input "true"
click at [619, 643] on div at bounding box center [619, 643] width 12 height 12
checkbox input "true"
click at [720, 207] on div "CSV File Preferences" at bounding box center [724, 213] width 293 height 39
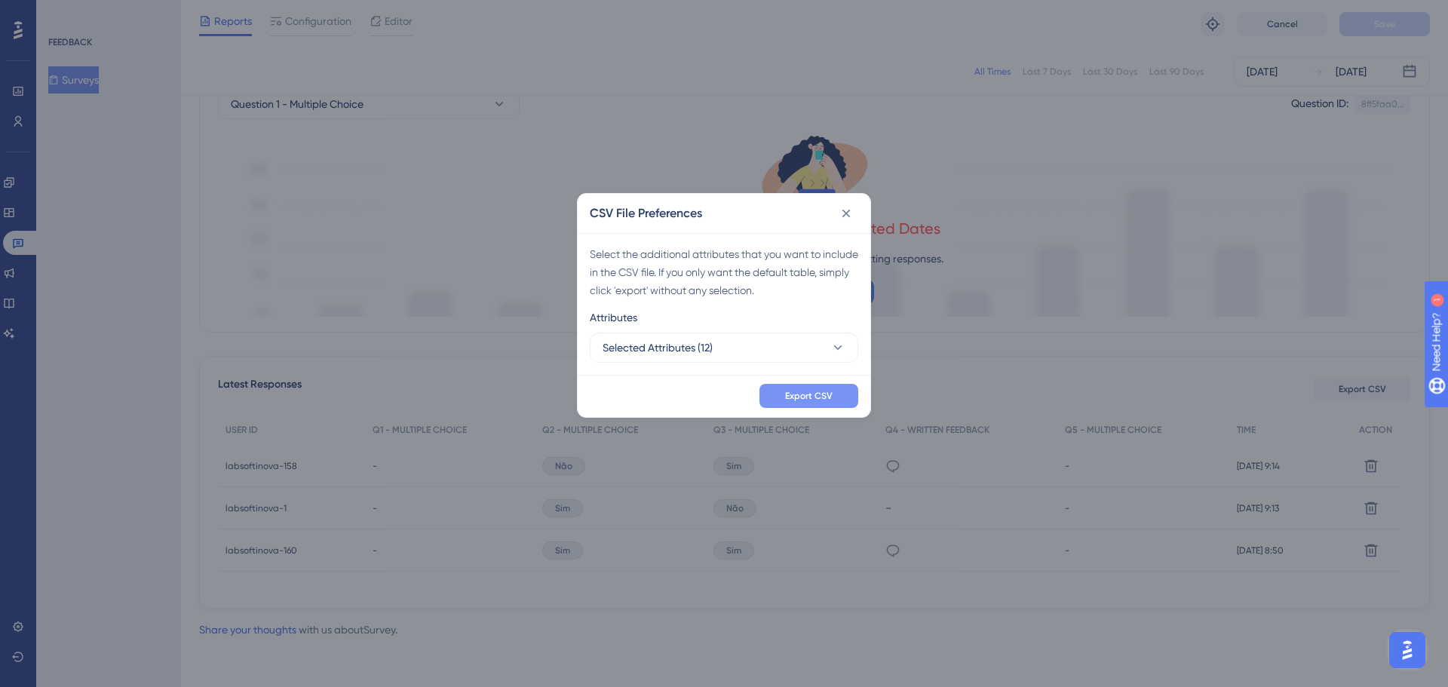
click at [821, 395] on span "Export CSV" at bounding box center [809, 396] width 48 height 12
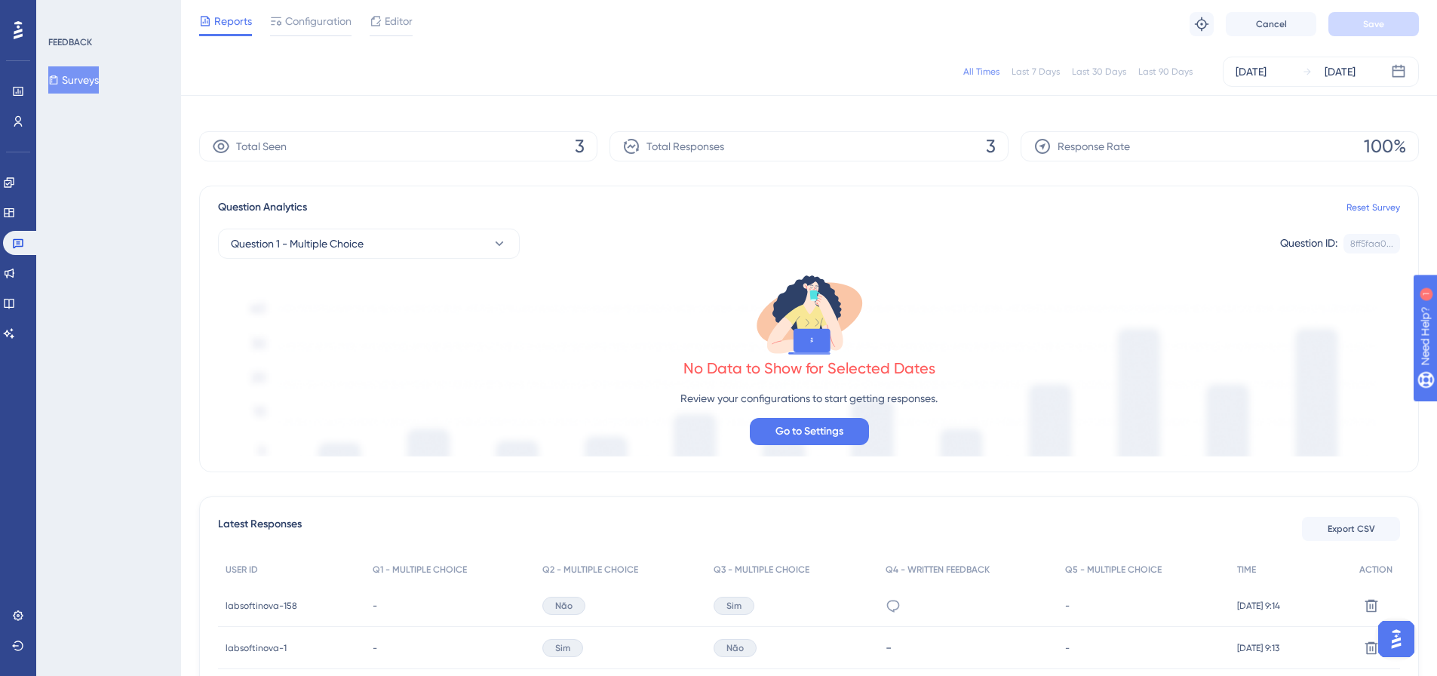
scroll to position [177, 0]
